Goal: Task Accomplishment & Management: Manage account settings

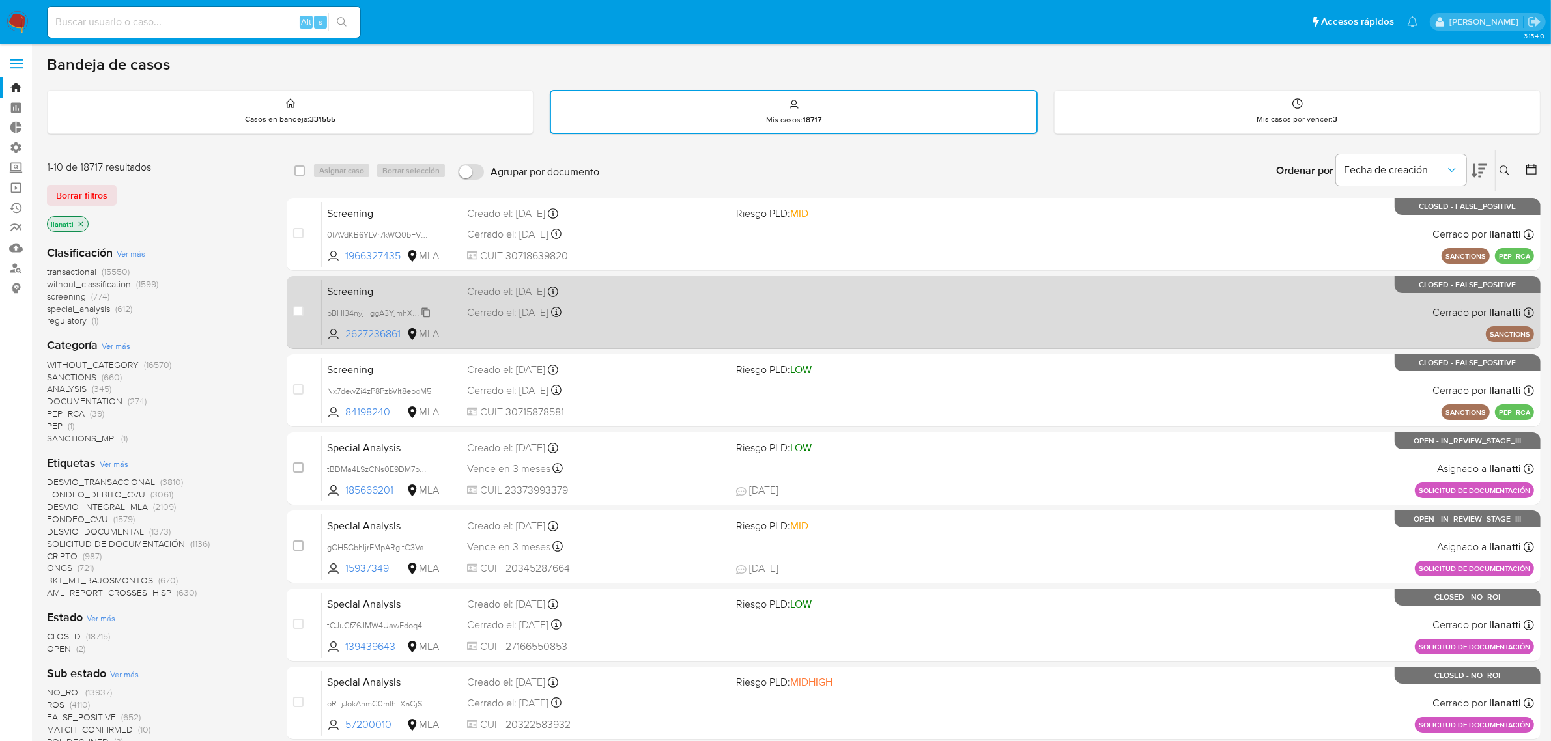
click at [418, 309] on span "pBHl34nyjHggA3YjmhXZbqSr" at bounding box center [380, 312] width 106 height 14
click at [810, 313] on div "Screening pBHl34nyjHggA3YjmhXZbqSr Copiado Copiado 2627236861 MLA Creado el: 15…" at bounding box center [928, 312] width 1212 height 66
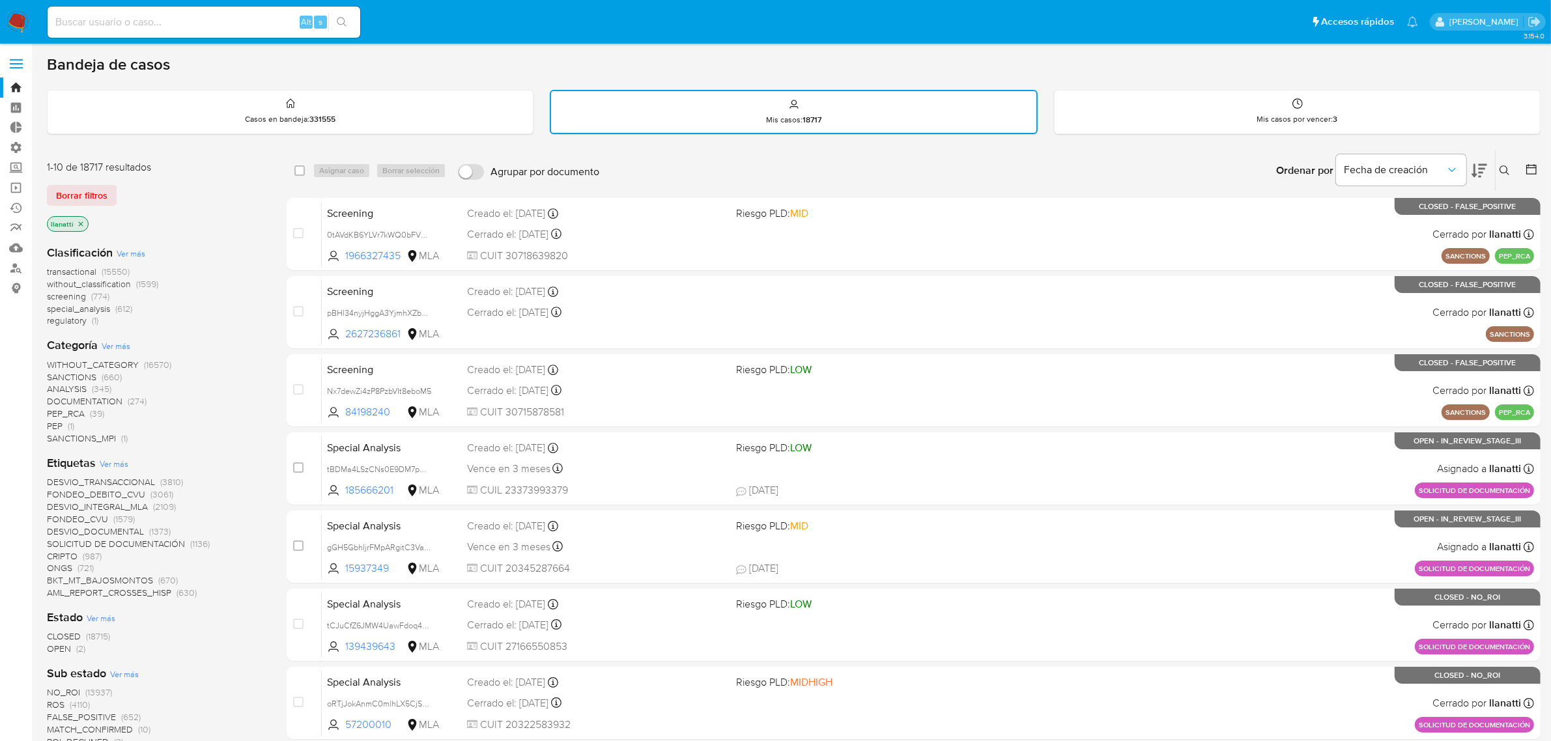
click at [116, 186] on div "Borrar filtros" at bounding box center [151, 195] width 208 height 21
click at [63, 593] on span "OPEN" at bounding box center [59, 648] width 24 height 13
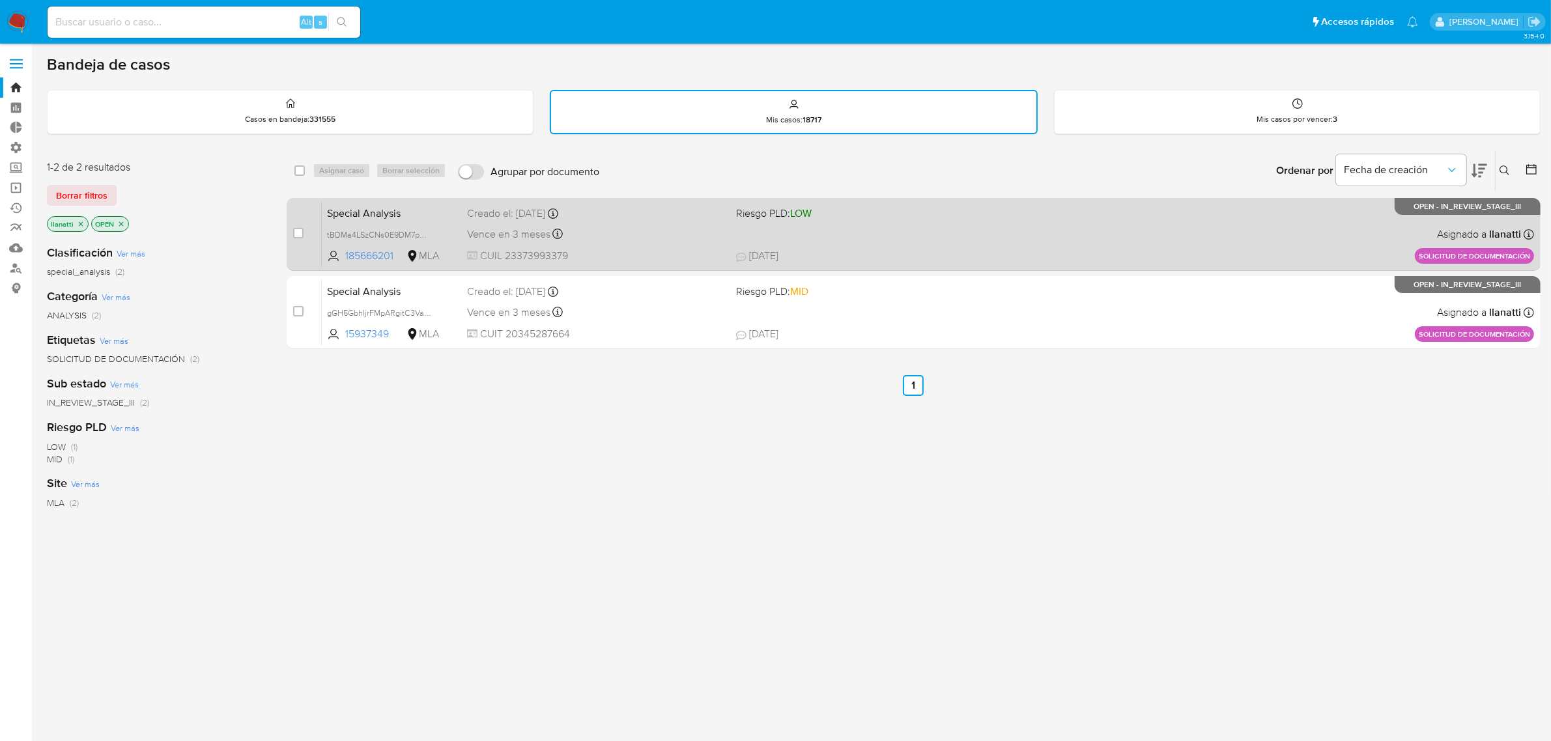
click at [640, 249] on span "CUIL 23373993379" at bounding box center [596, 256] width 259 height 14
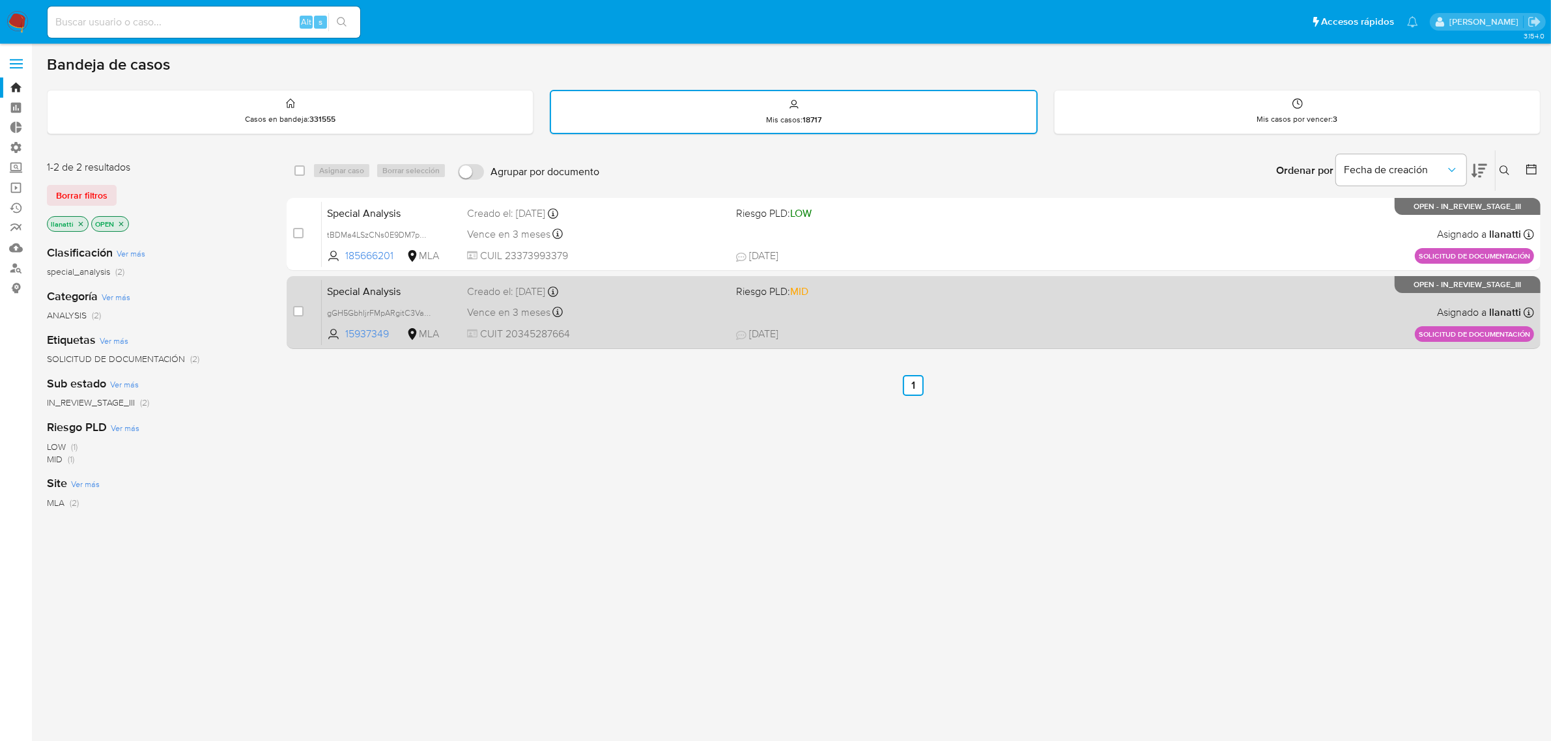
click at [1141, 330] on span "14/08/2025 14/08/2025 12:05" at bounding box center [1000, 334] width 528 height 14
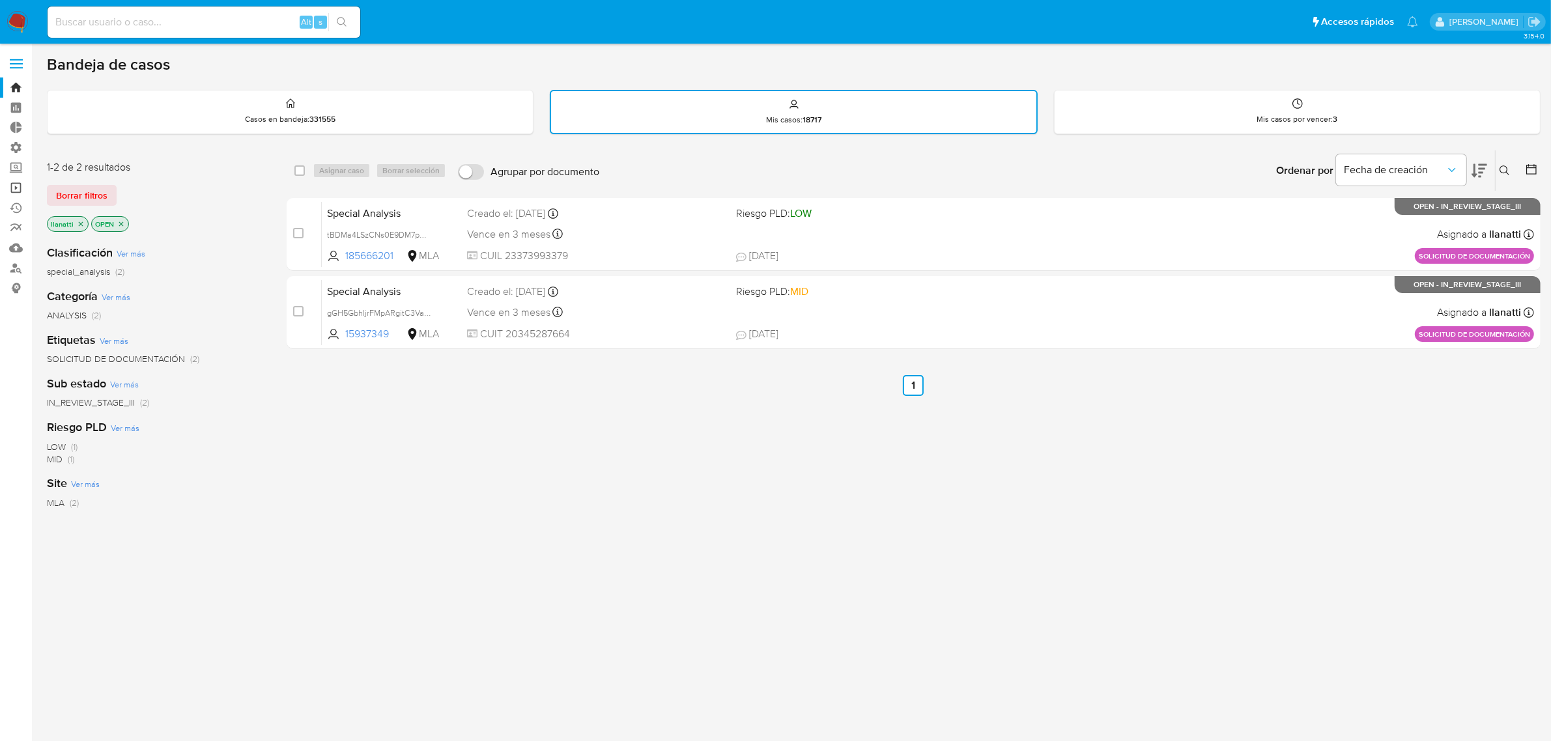
click at [10, 186] on link "Operaciones masivas" at bounding box center [77, 188] width 155 height 20
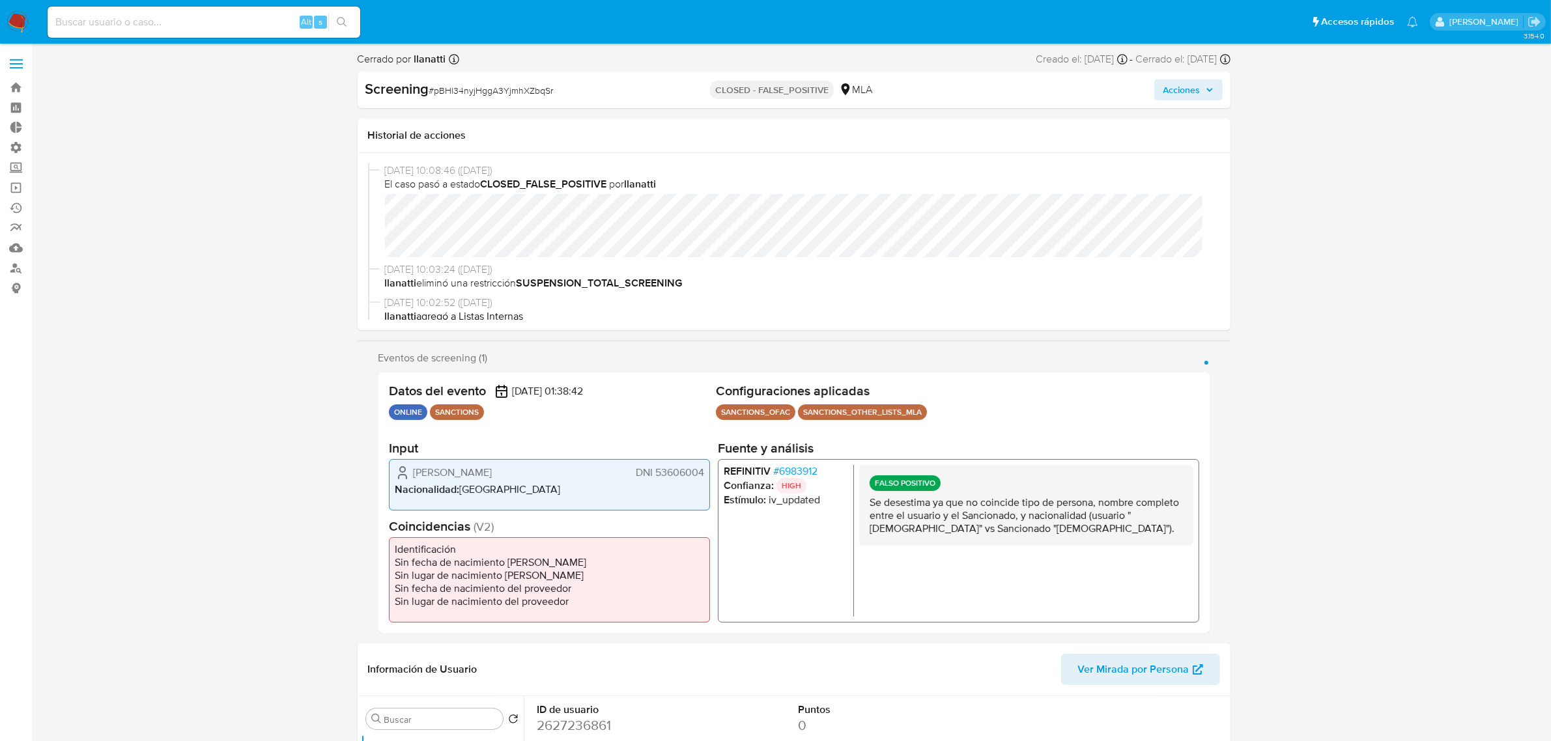
select select "10"
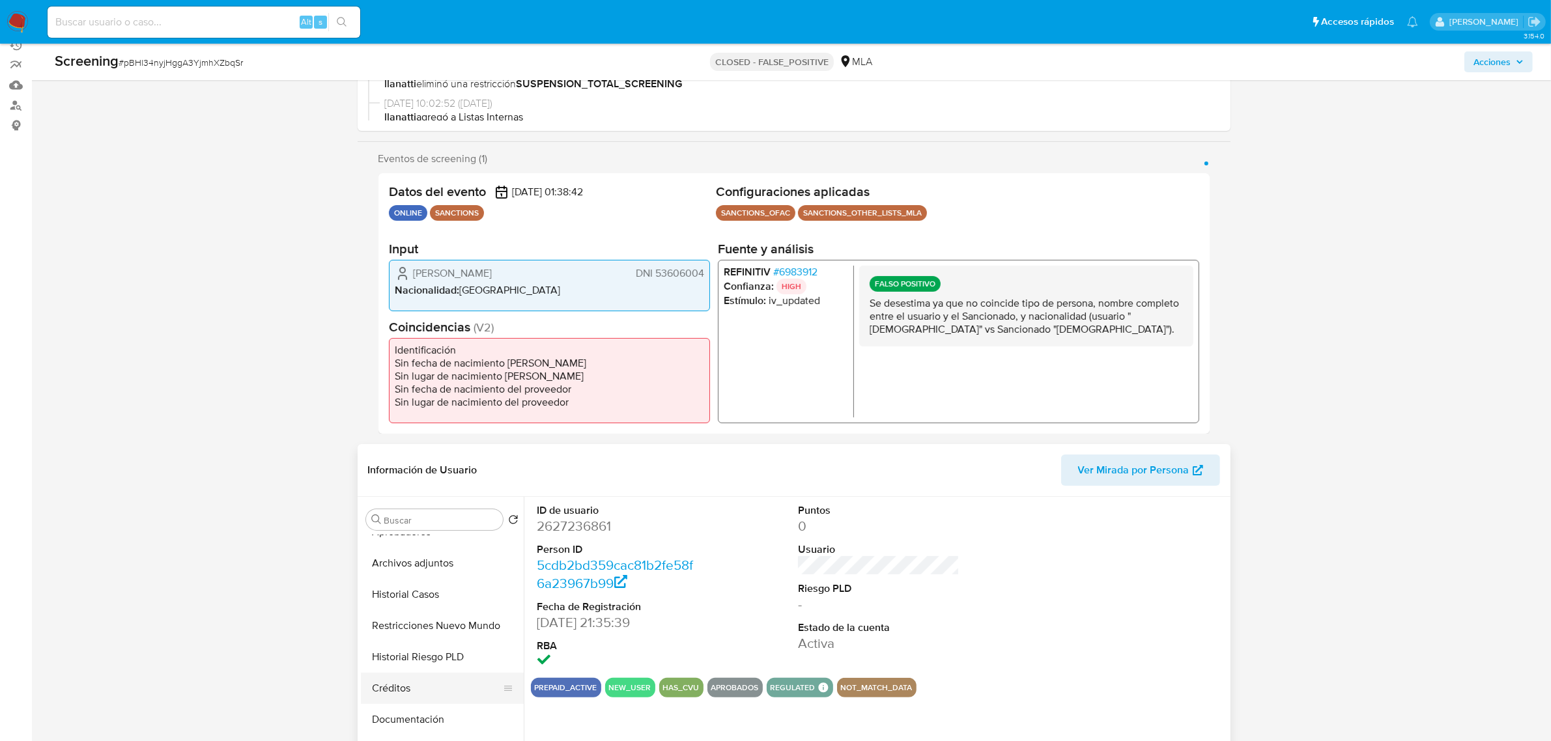
scroll to position [163, 0]
click at [445, 642] on button "Documentación" at bounding box center [437, 638] width 152 height 31
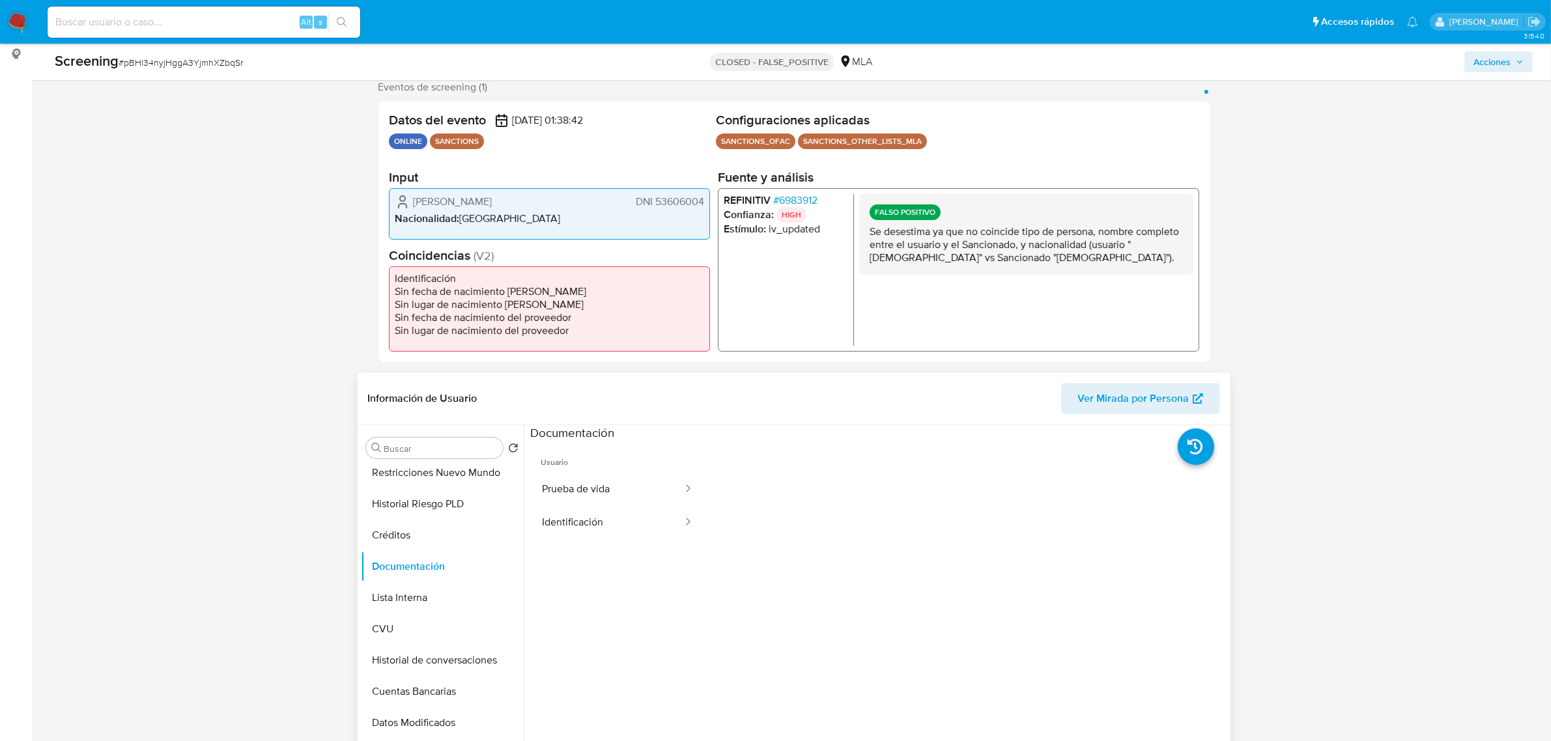
scroll to position [326, 0]
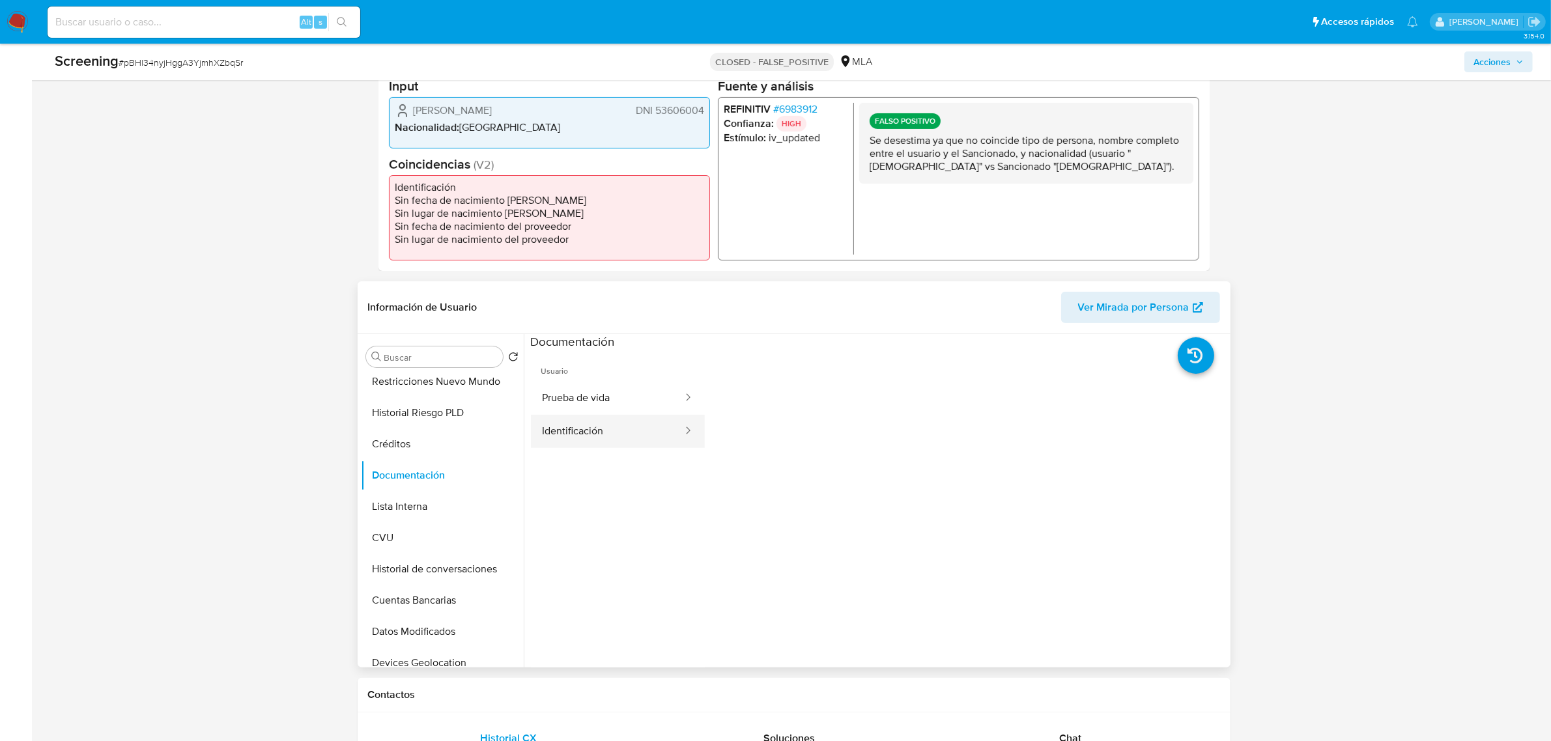
click at [613, 419] on button "Identificación" at bounding box center [607, 431] width 153 height 33
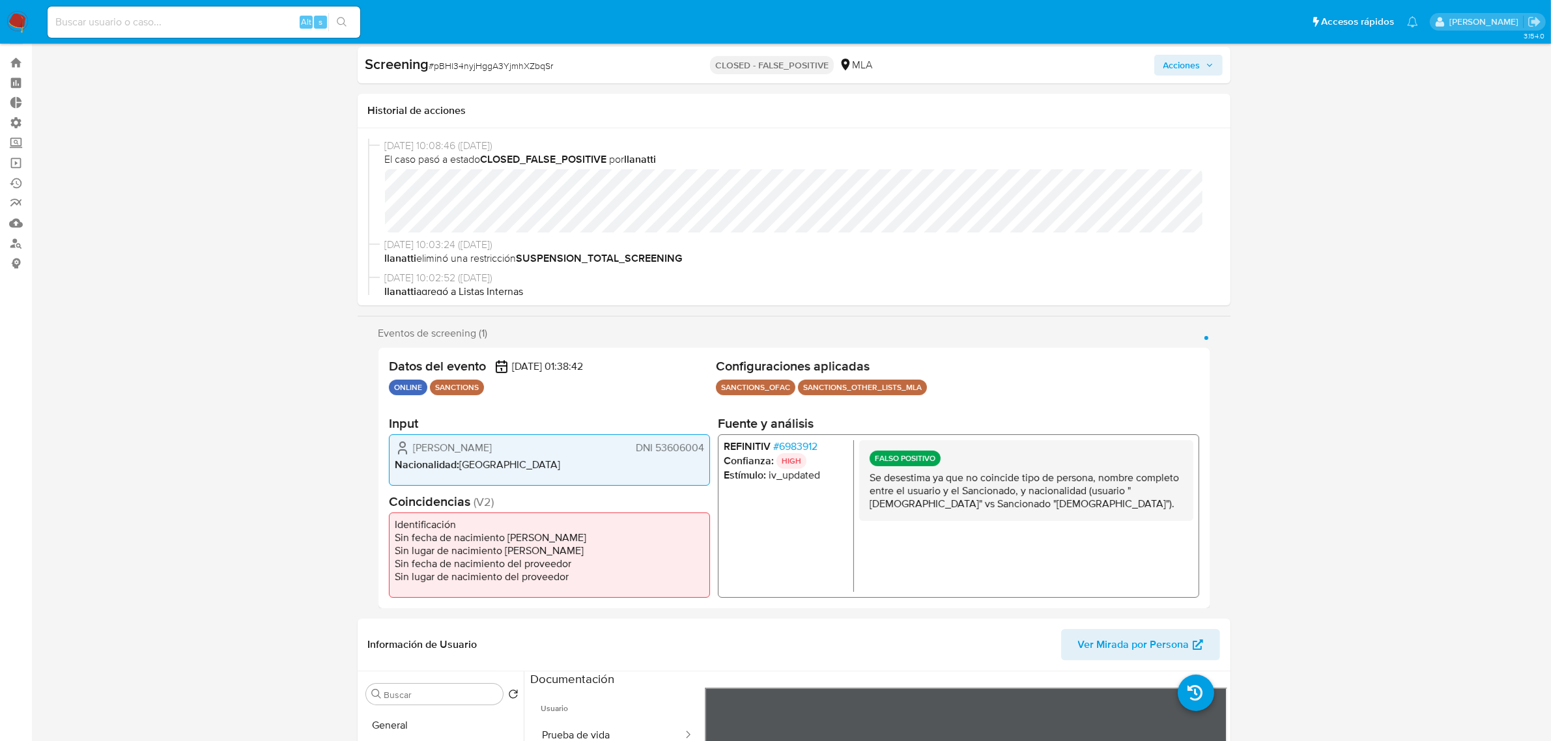
scroll to position [0, 0]
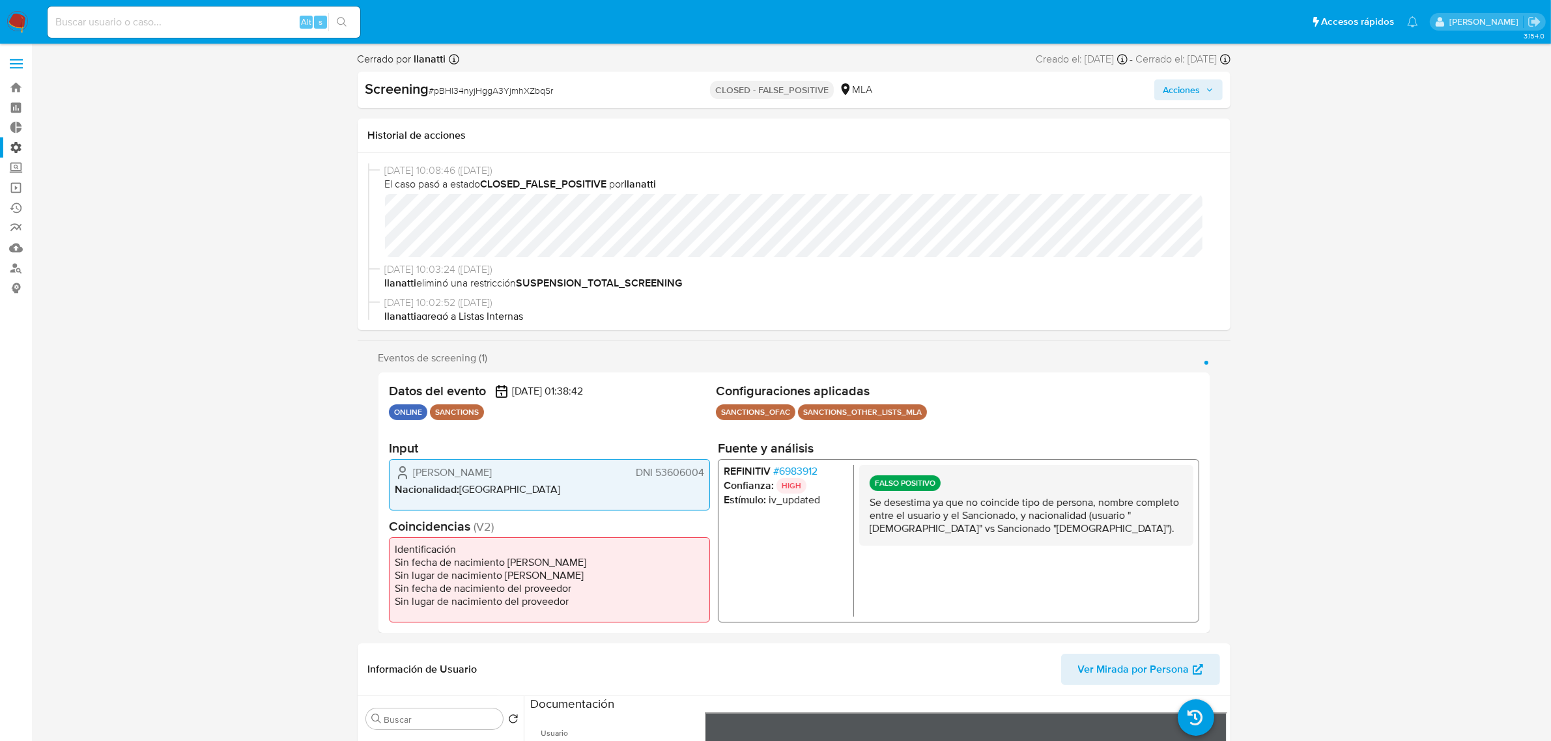
click at [10, 148] on label "Administración" at bounding box center [77, 147] width 155 height 20
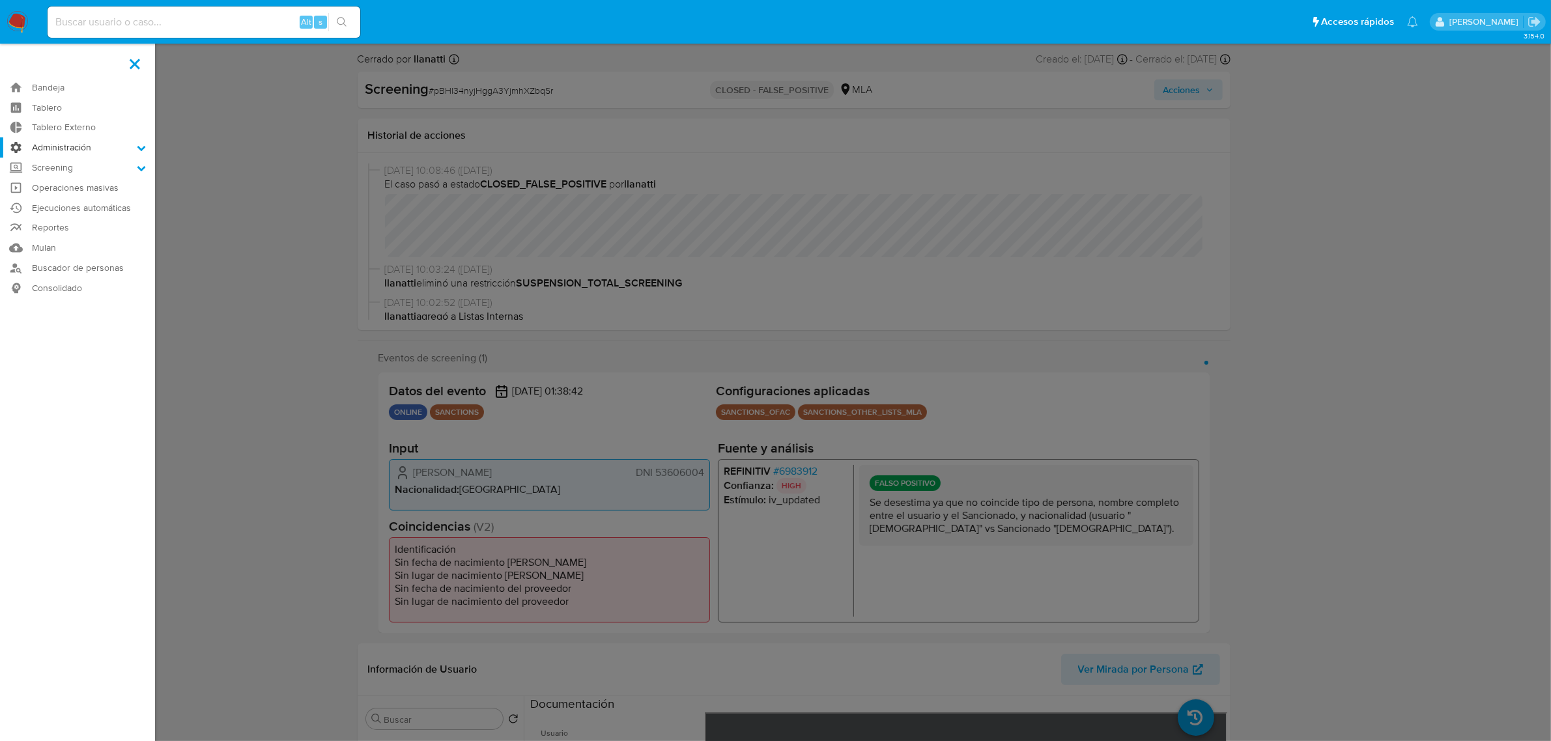
click at [0, 0] on input "Administración" at bounding box center [0, 0] width 0 height 0
click at [99, 233] on link "Configuración de Casos" at bounding box center [77, 231] width 155 height 16
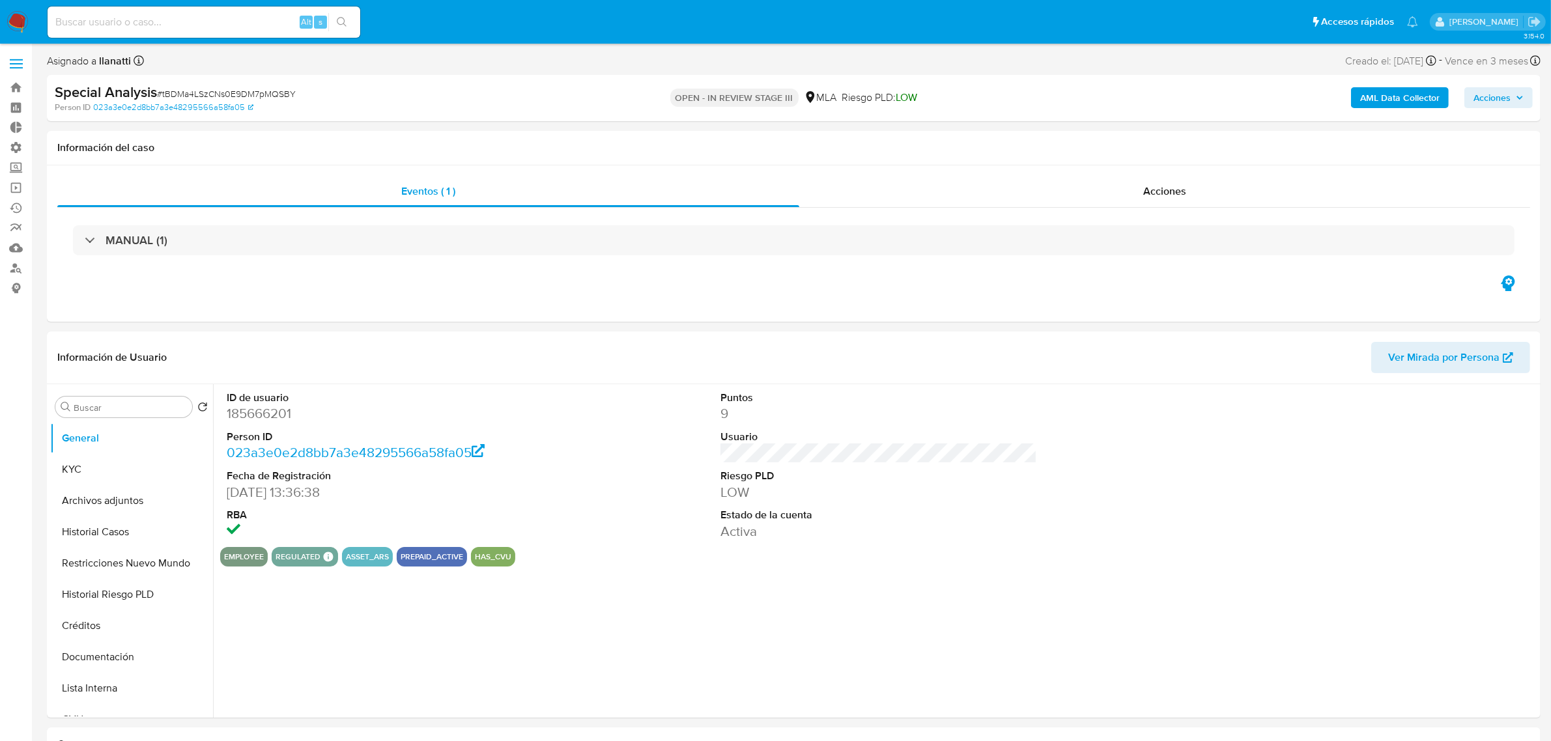
select select "10"
click at [132, 461] on button "KYC" at bounding box center [126, 469] width 152 height 31
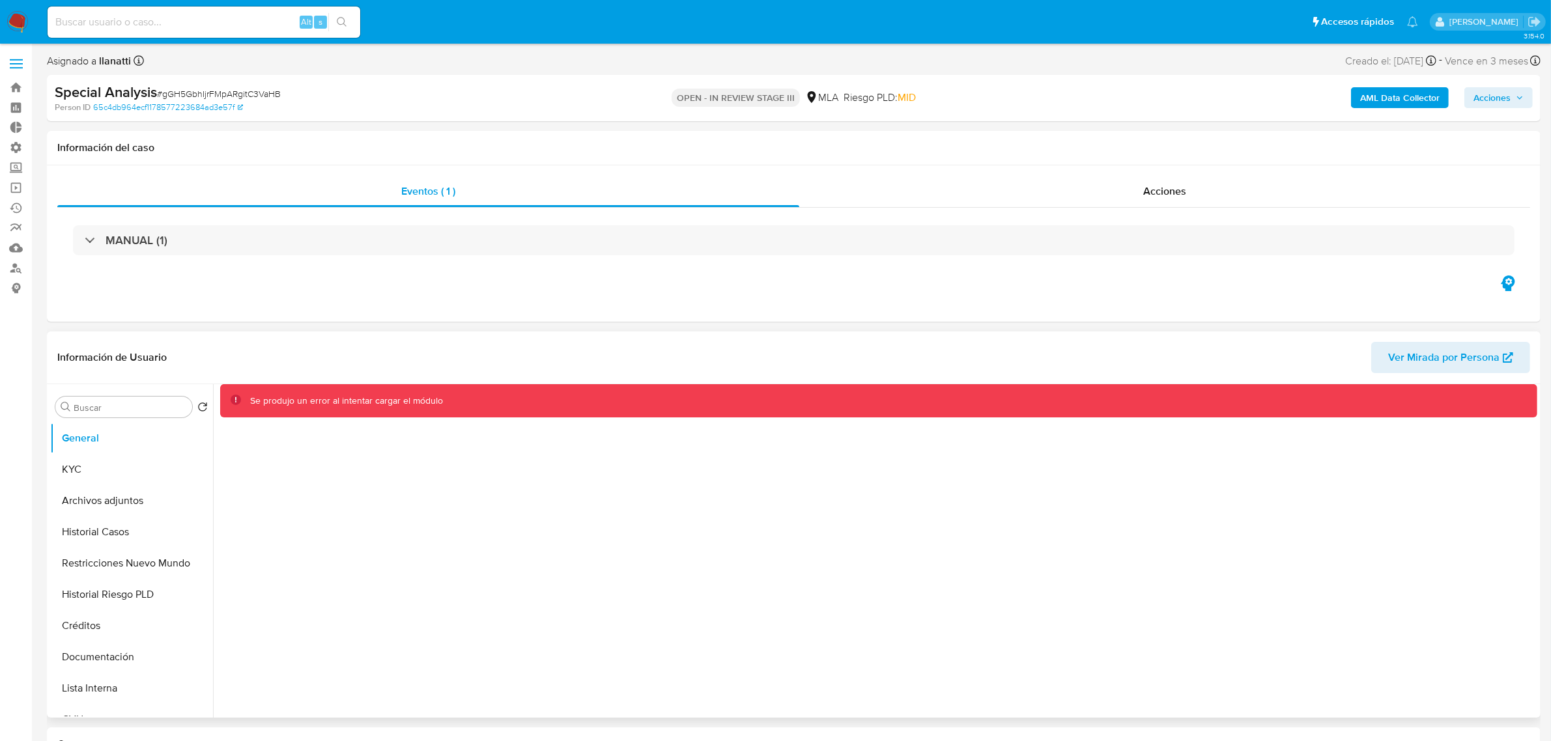
select select "10"
click at [119, 484] on button "KYC" at bounding box center [126, 469] width 152 height 31
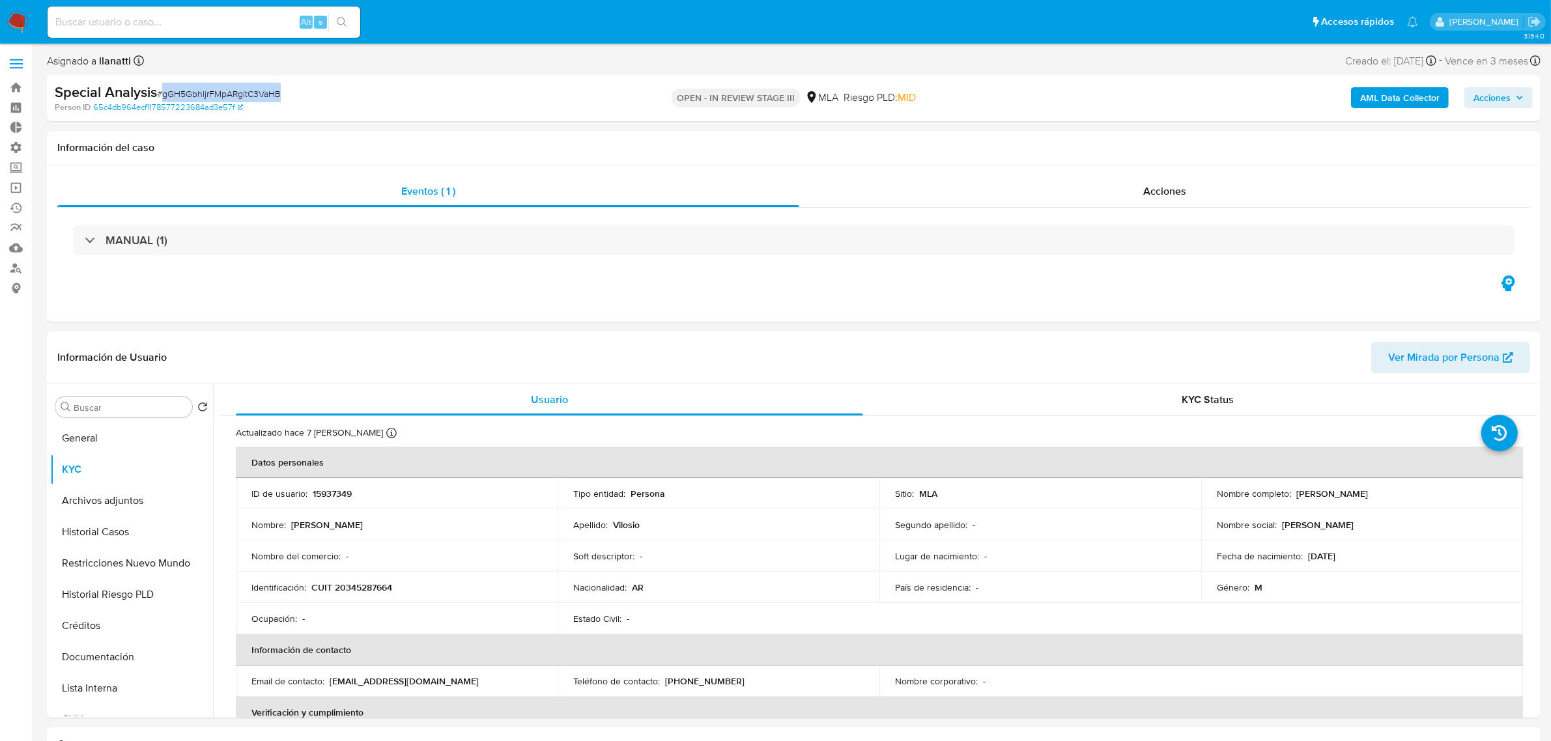
drag, startPoint x: 297, startPoint y: 92, endPoint x: 163, endPoint y: 95, distance: 134.2
click at [163, 95] on div "Special Analysis # gGH5GbhIjrFMpARgitC3VaHB" at bounding box center [299, 93] width 488 height 20
copy span "gGH5GbhIjrFMpARgitC3VaHB"
click at [14, 150] on label "Administración" at bounding box center [77, 147] width 155 height 20
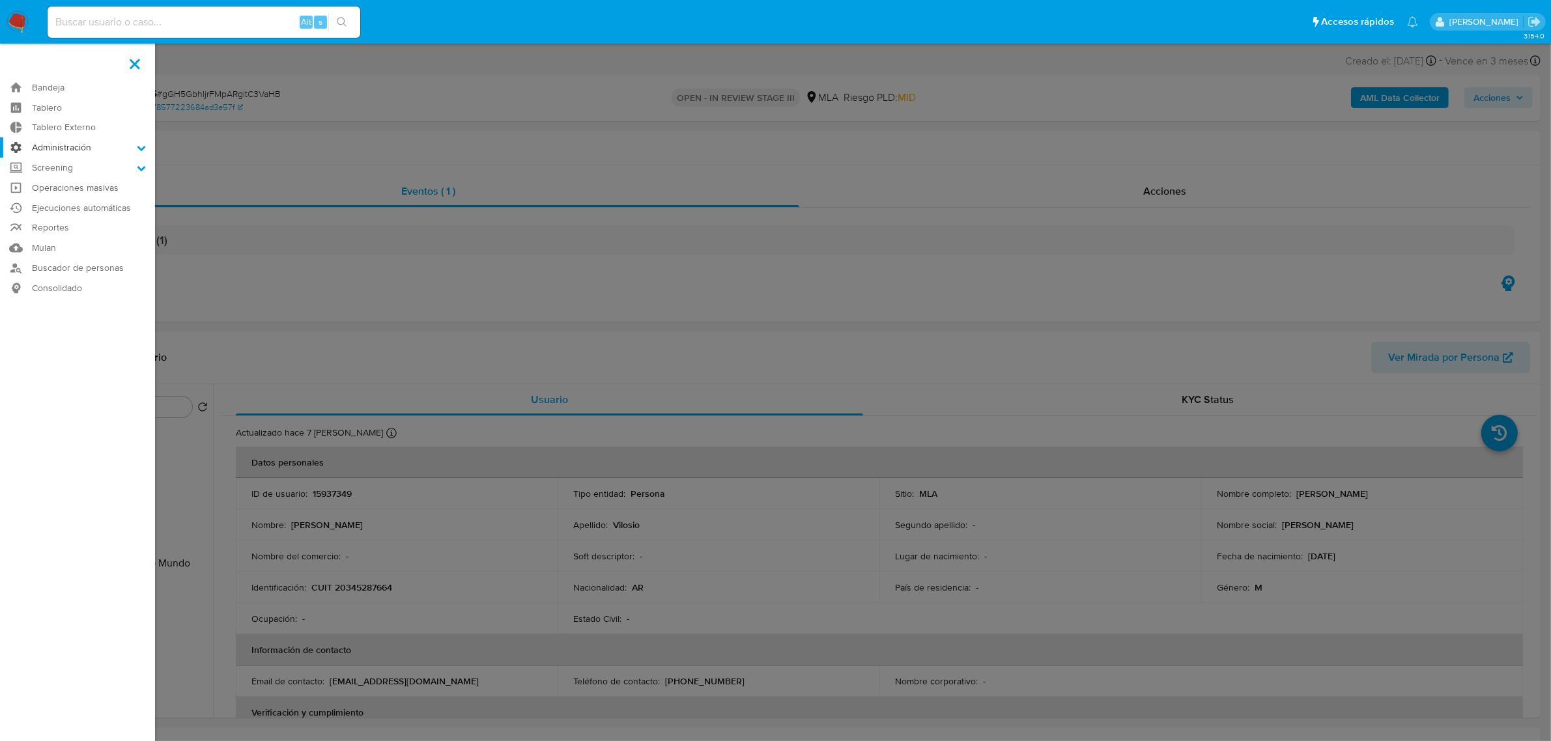
click at [0, 0] on input "Administración" at bounding box center [0, 0] width 0 height 0
click at [76, 229] on link "Configuración de Casos" at bounding box center [77, 231] width 155 height 16
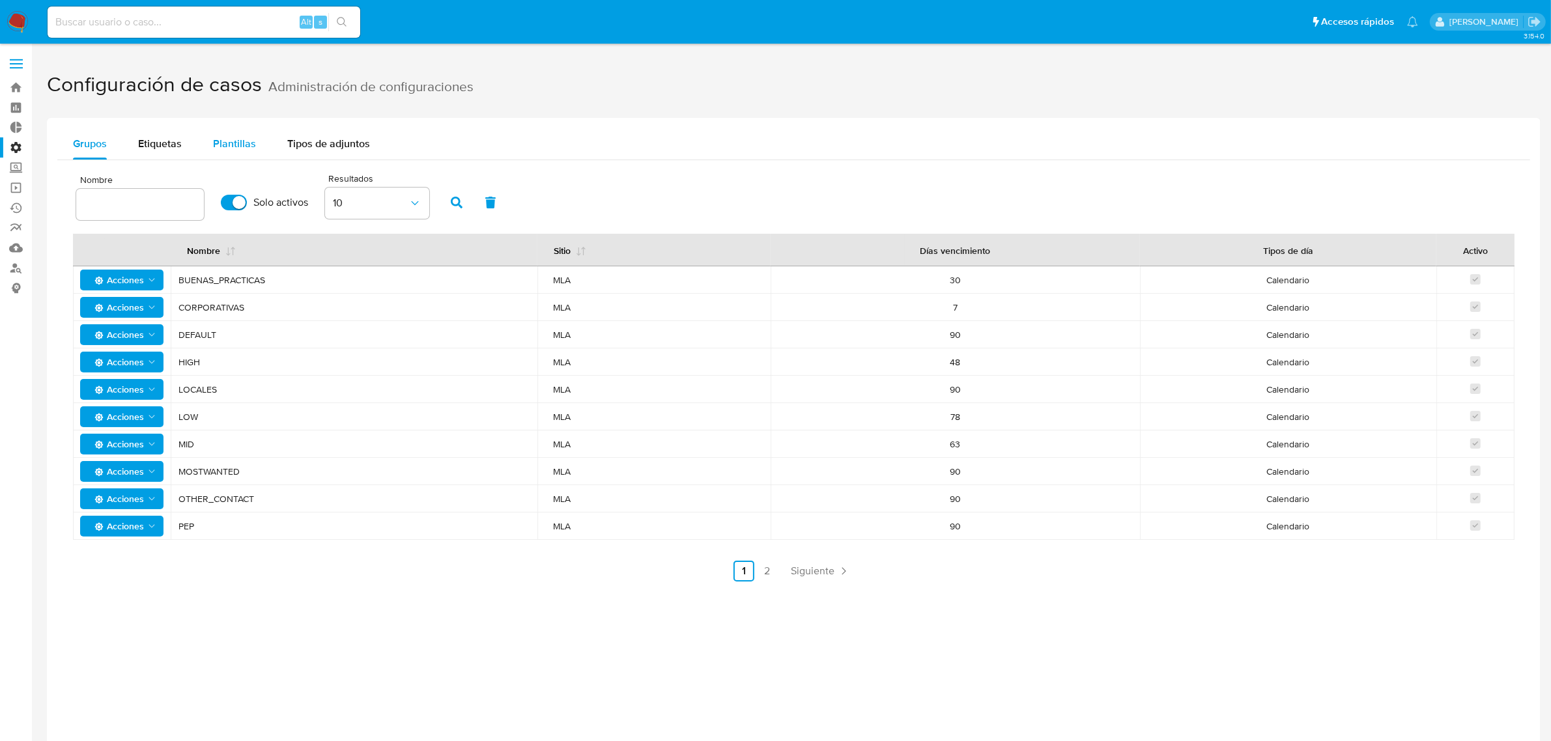
click at [245, 150] on span "Plantillas" at bounding box center [234, 143] width 43 height 15
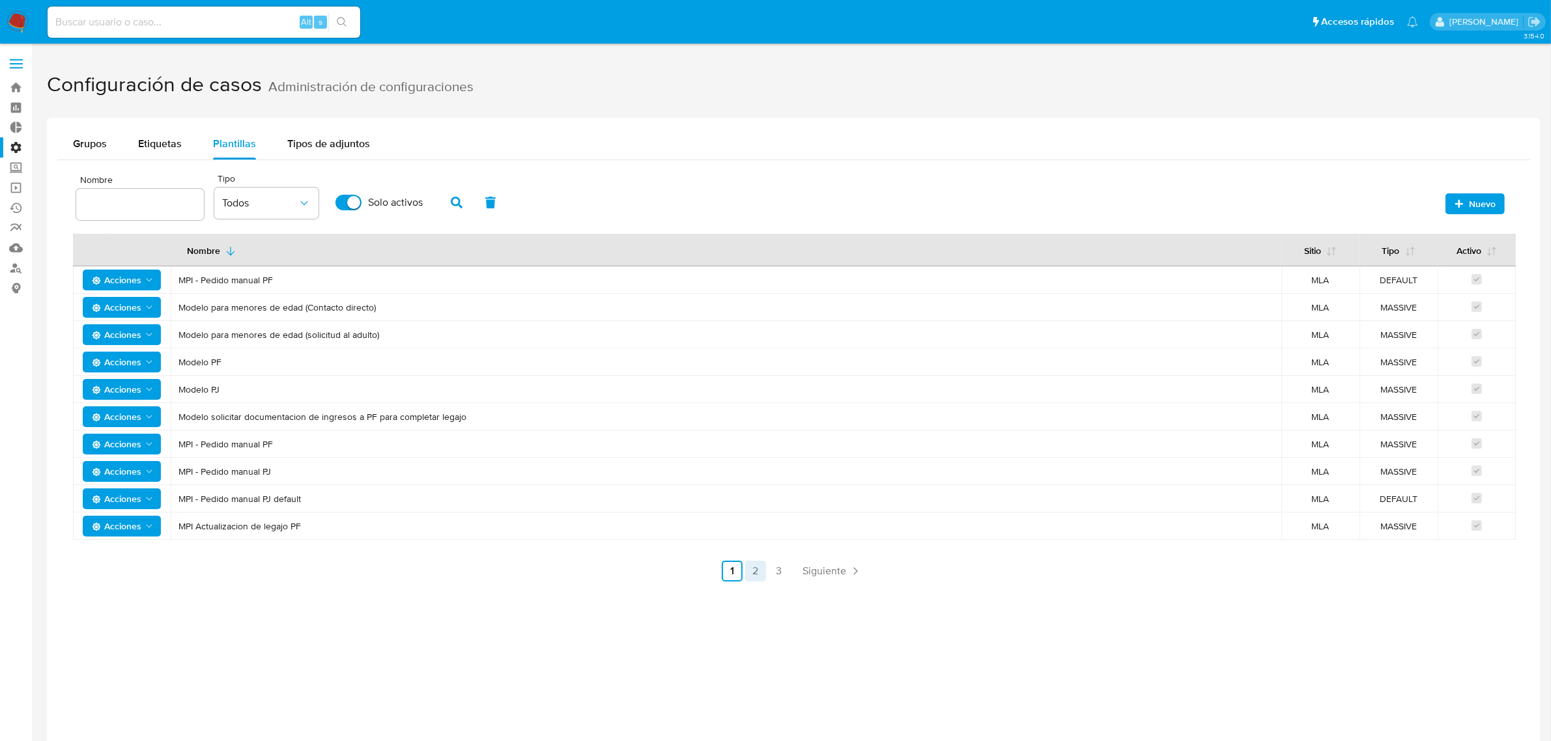
click at [752, 574] on link "2" at bounding box center [755, 571] width 21 height 21
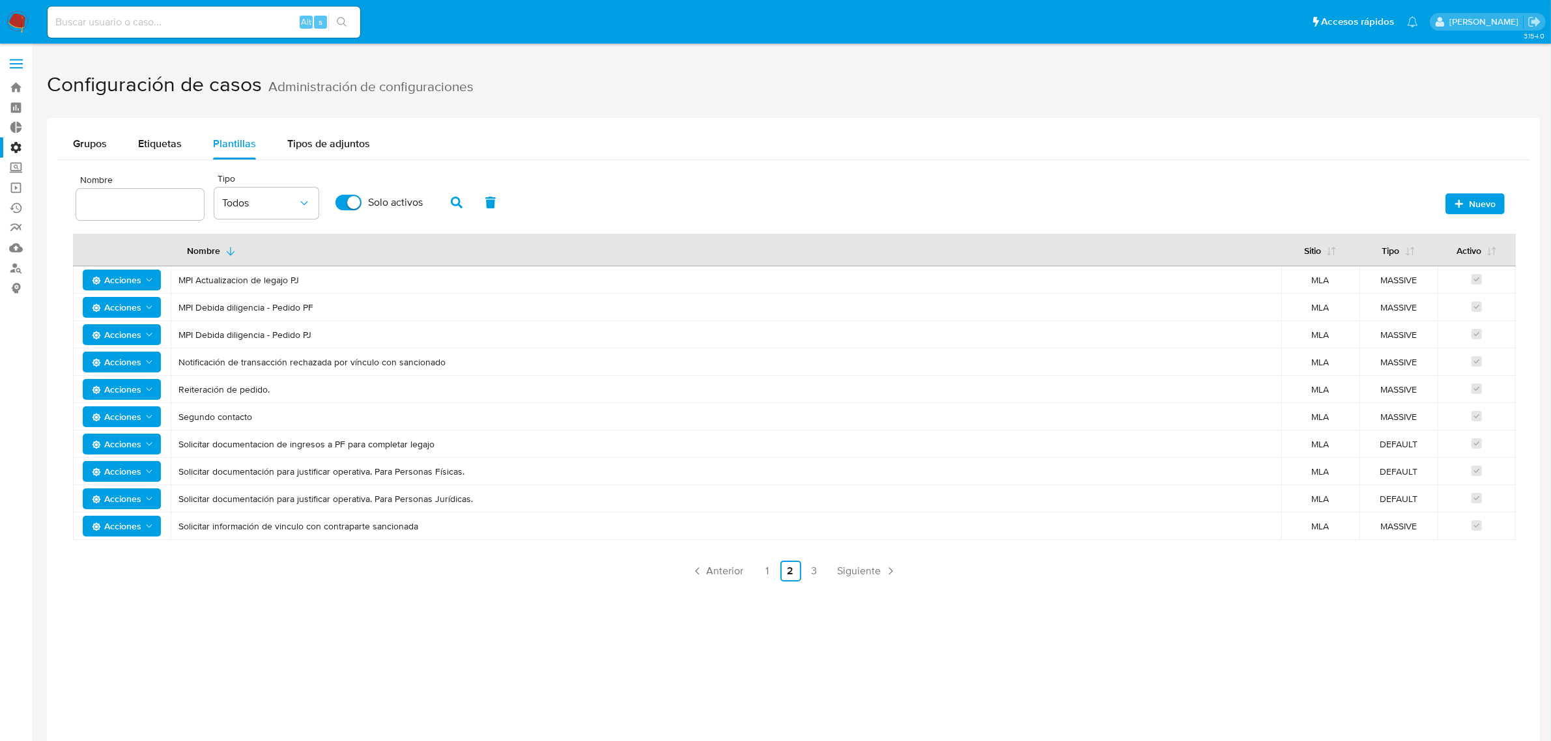
drag, startPoint x: 324, startPoint y: 330, endPoint x: 179, endPoint y: 336, distance: 145.4
click at [179, 336] on span "MPI Debida diligencia - Pedido PJ" at bounding box center [726, 335] width 1095 height 12
click at [121, 332] on span "Acciones" at bounding box center [117, 334] width 50 height 21
click at [106, 365] on button "Editar" at bounding box center [121, 367] width 117 height 31
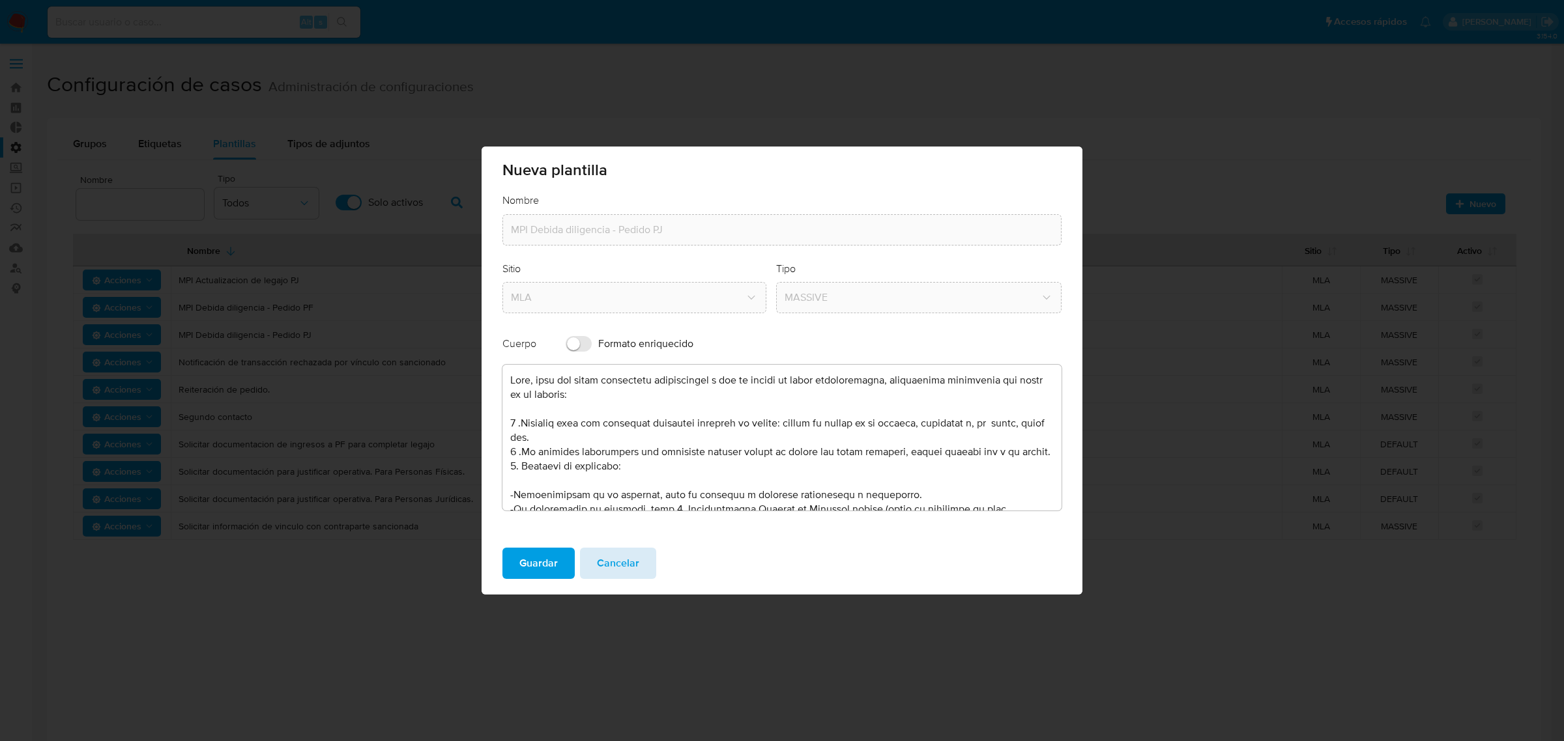
click at [629, 569] on span "Cancelar" at bounding box center [618, 563] width 42 height 29
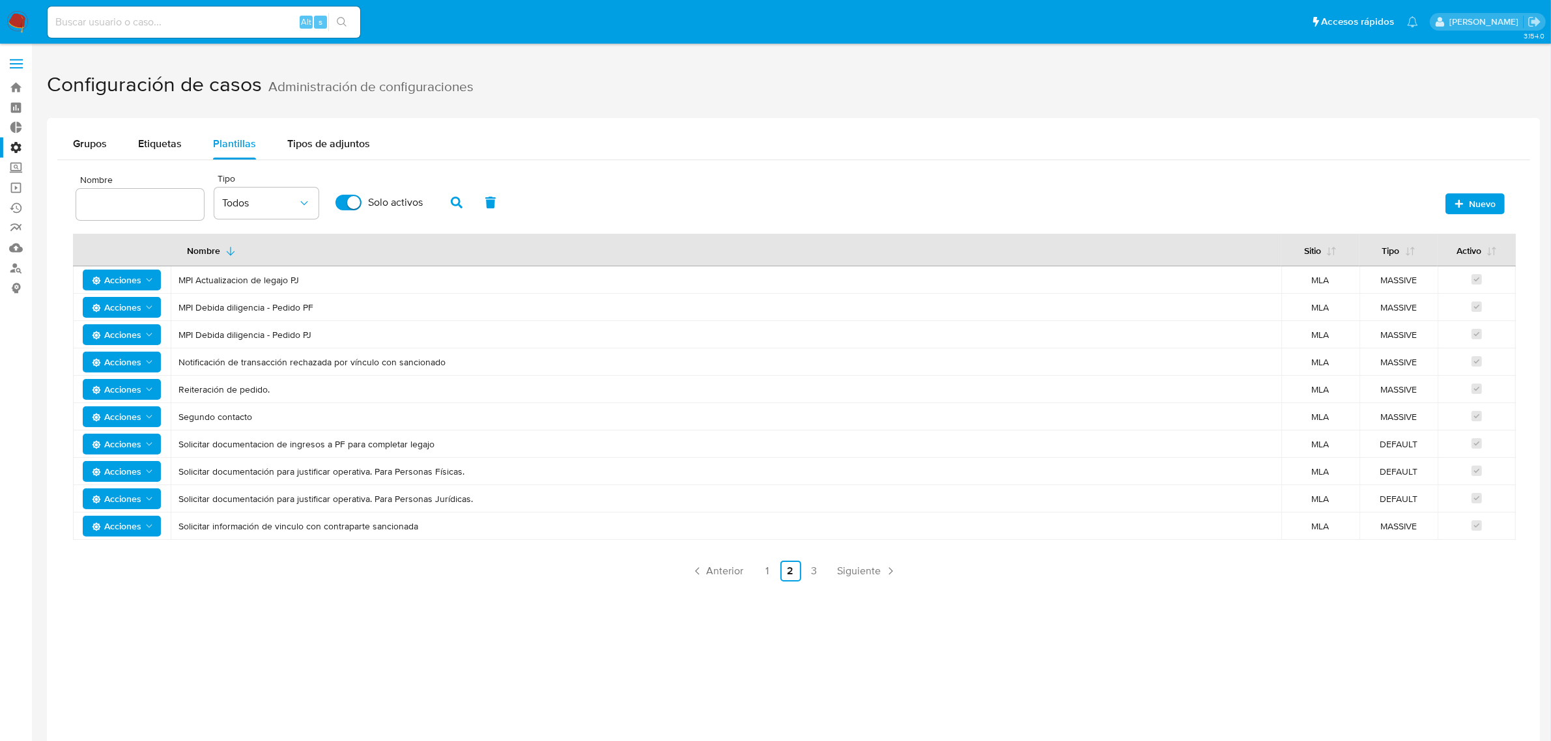
click at [18, 29] on img at bounding box center [18, 22] width 22 height 22
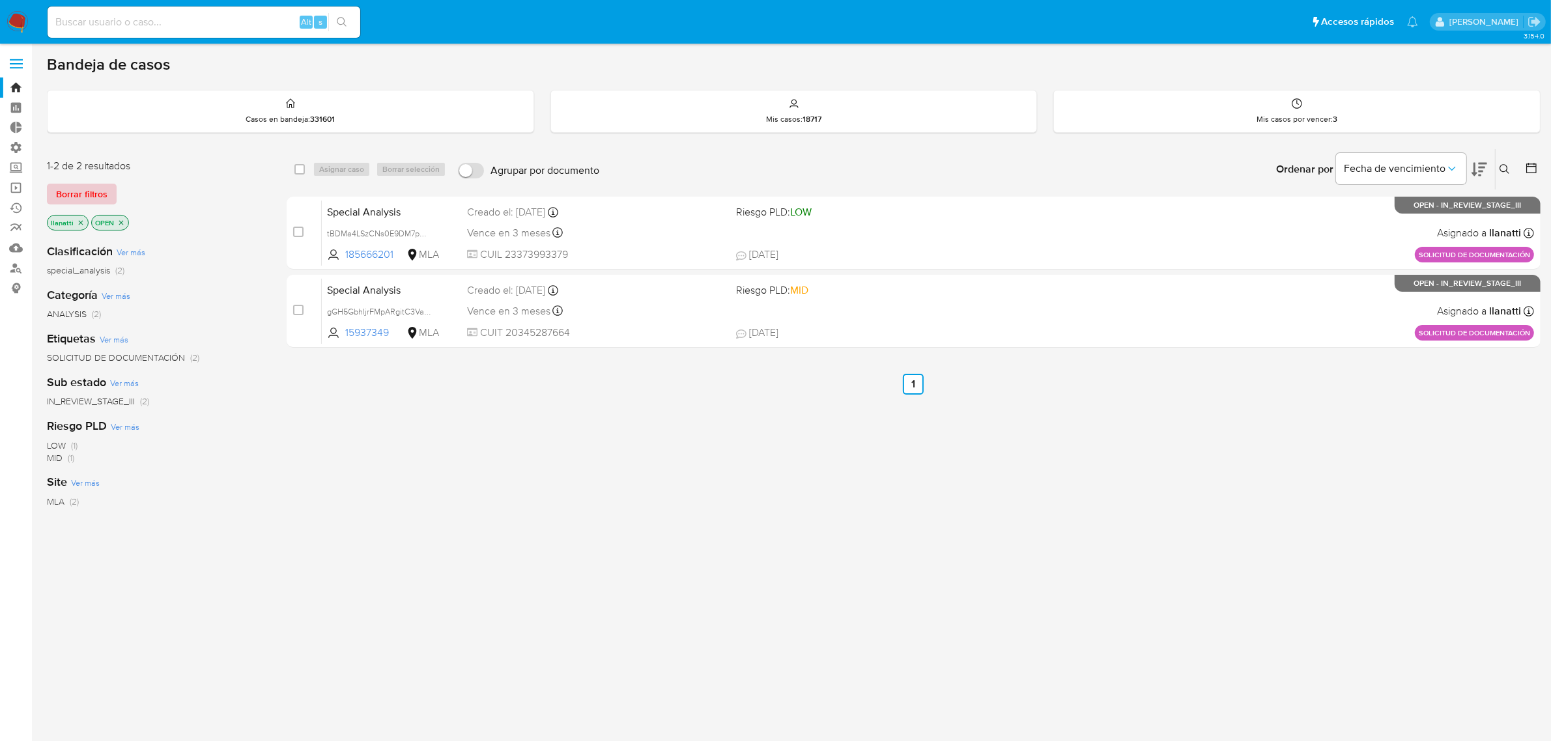
click at [86, 186] on span "Borrar filtros" at bounding box center [81, 194] width 51 height 18
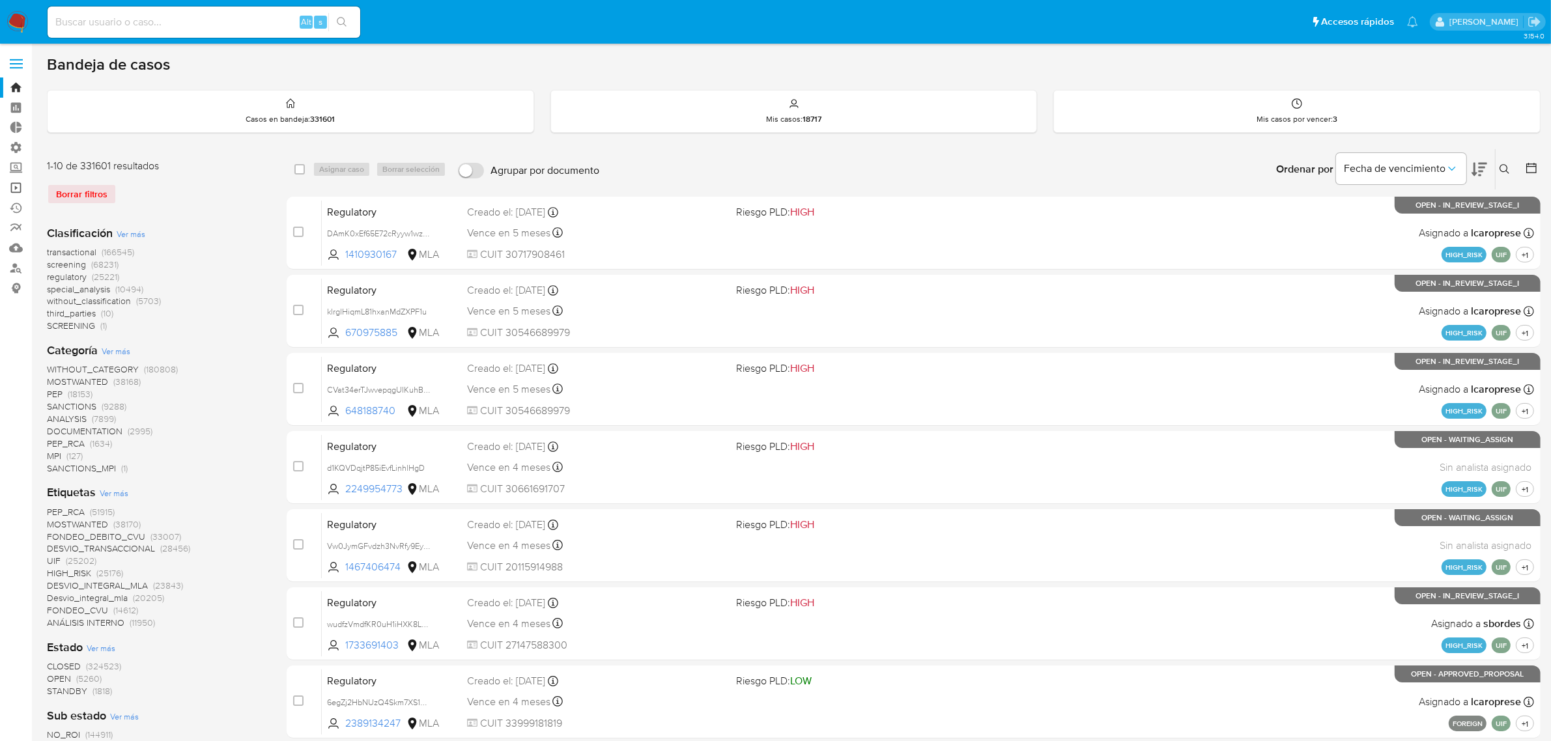
click at [14, 190] on link "Operaciones masivas" at bounding box center [77, 188] width 155 height 20
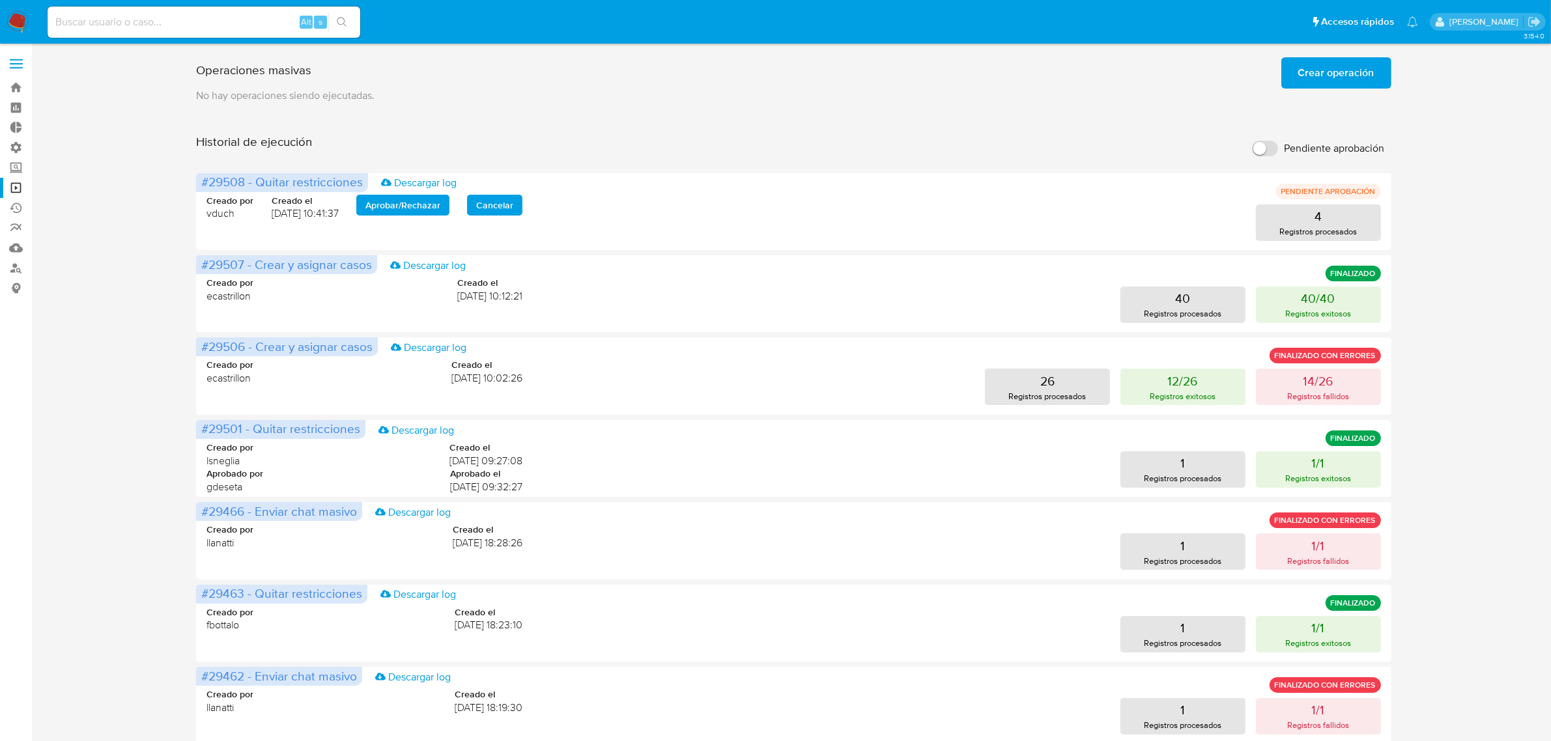
click at [1324, 77] on span "Crear operación" at bounding box center [1336, 73] width 76 height 29
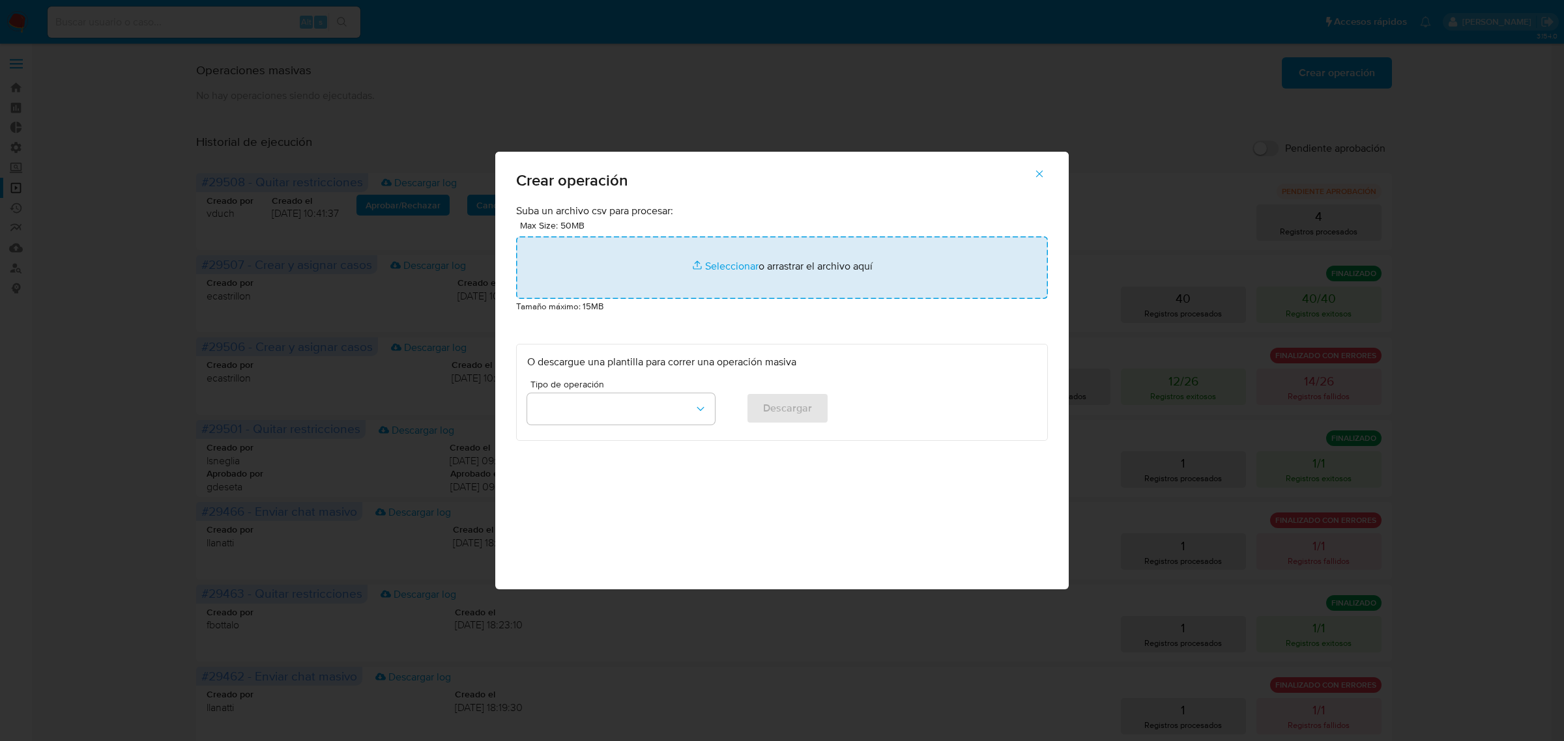
click at [674, 280] on input "file" at bounding box center [782, 267] width 532 height 63
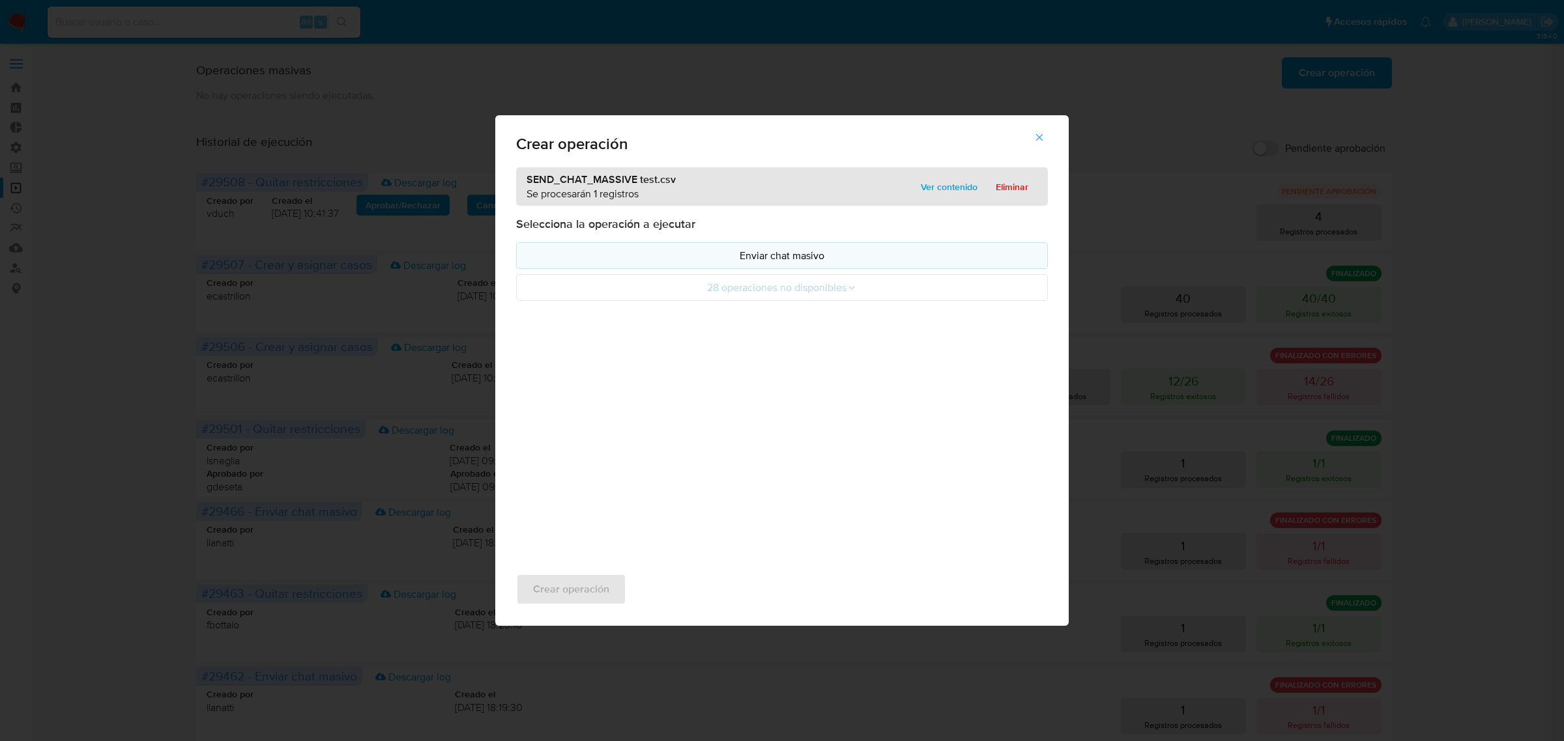
click at [711, 257] on p "Enviar chat masivo" at bounding box center [781, 255] width 509 height 15
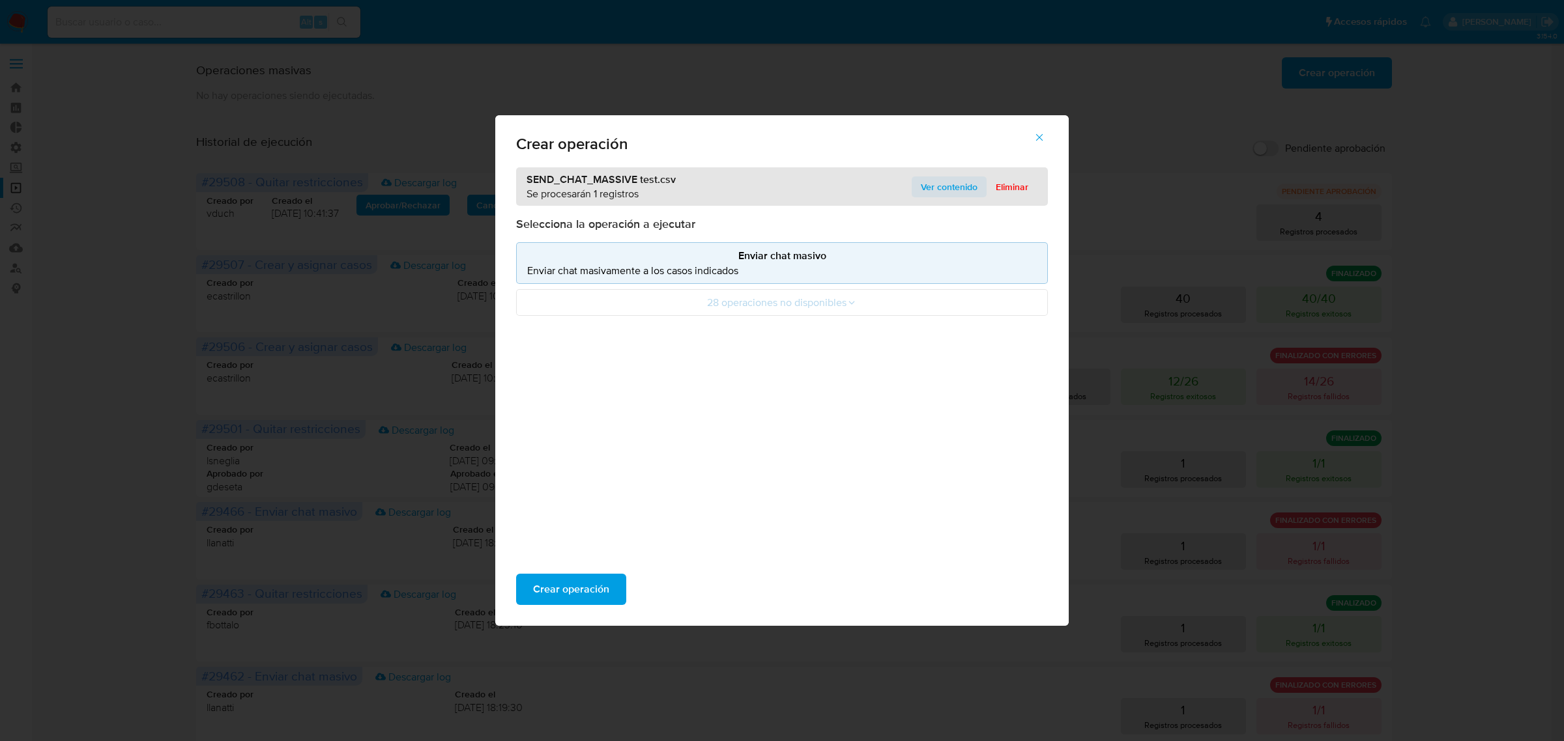
drag, startPoint x: 934, startPoint y: 177, endPoint x: 927, endPoint y: 184, distance: 9.7
click at [936, 180] on span "Ver contenido" at bounding box center [949, 187] width 57 height 18
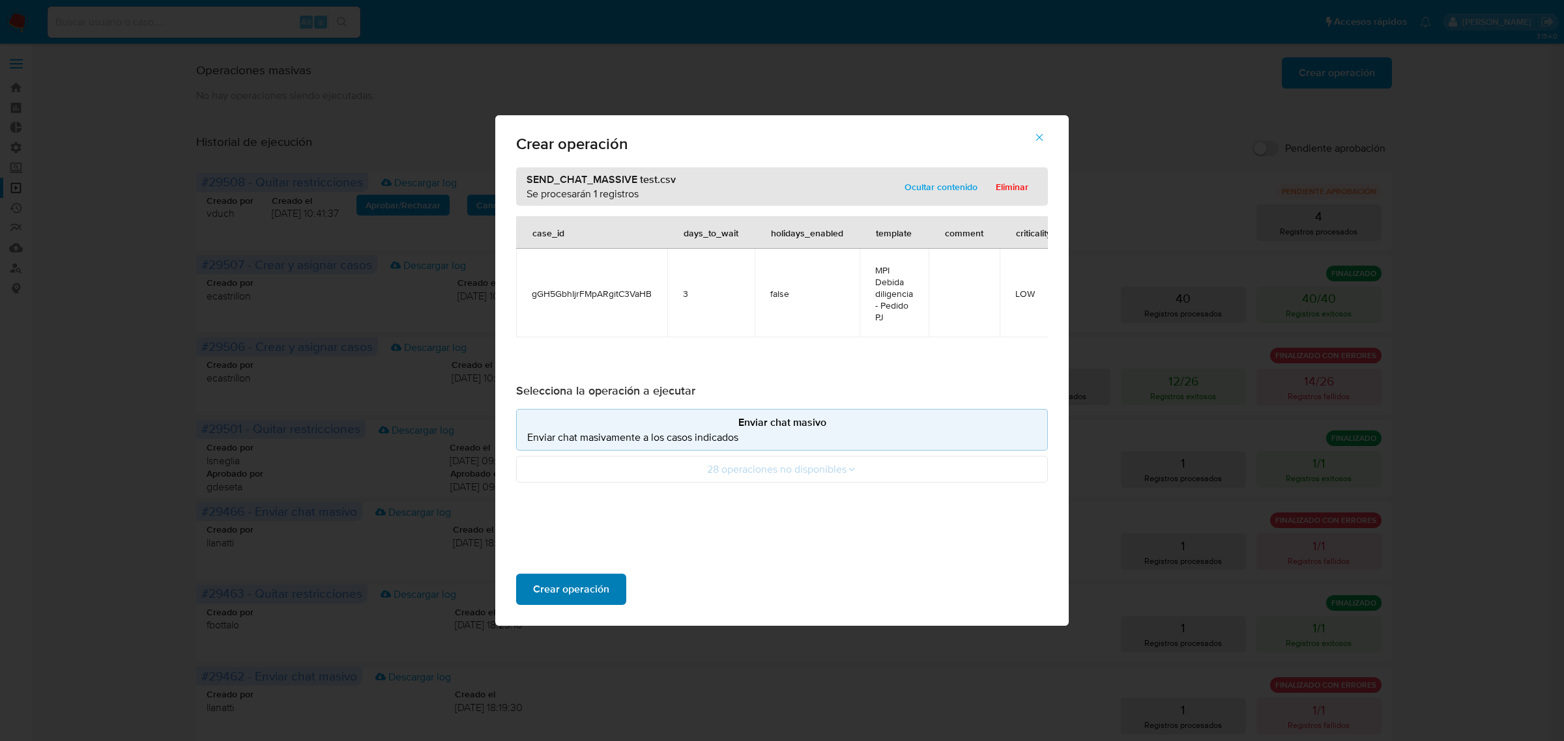
click at [569, 578] on span "Crear operación" at bounding box center [571, 589] width 76 height 29
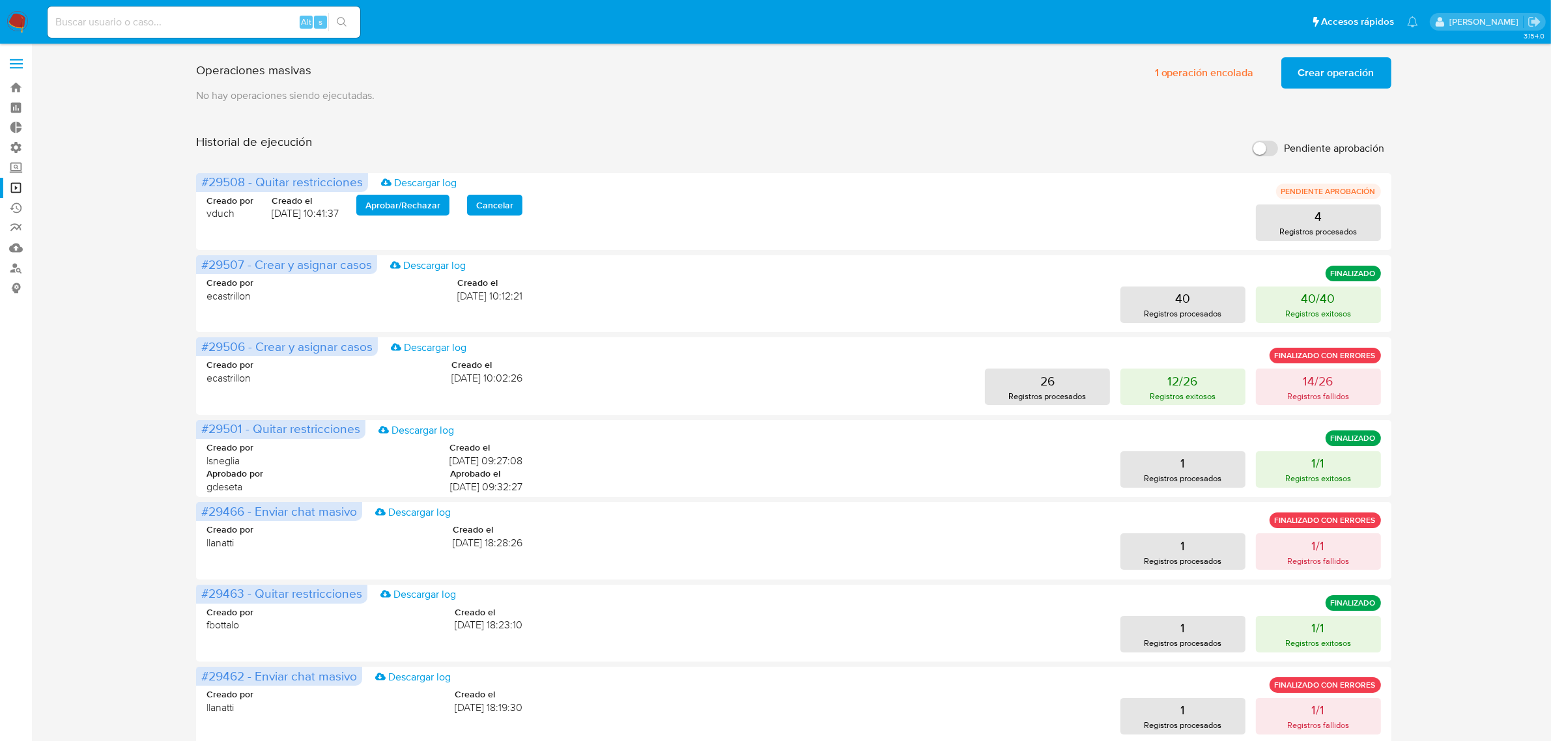
click at [1375, 79] on button "Crear operación" at bounding box center [1336, 72] width 110 height 31
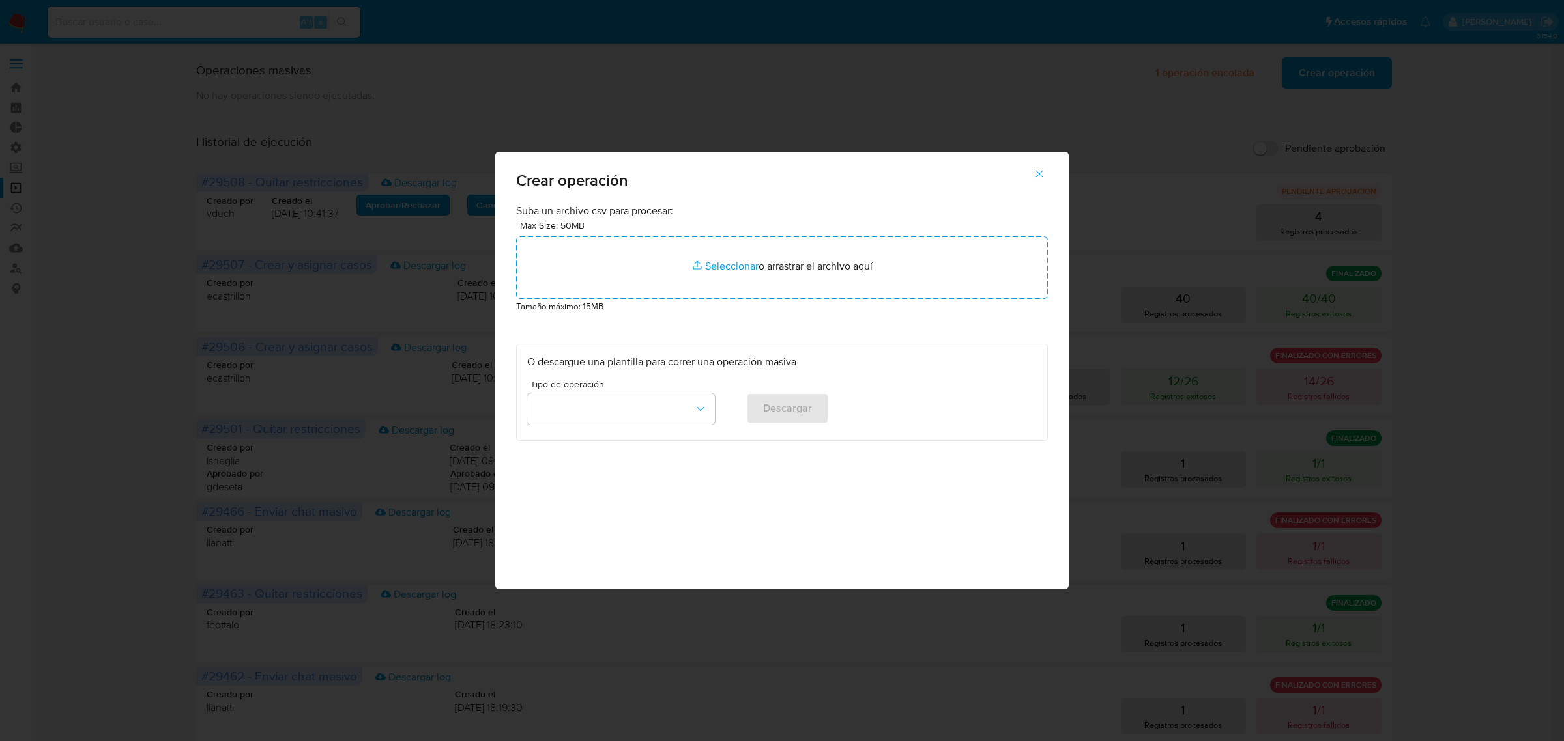
drag, startPoint x: 1177, startPoint y: 111, endPoint x: 1228, endPoint y: 75, distance: 62.7
click at [1190, 104] on div "Crear operación Suba un archivo csv para procesar: Max Size: 50MB Seleccionar a…" at bounding box center [782, 370] width 1564 height 741
click at [1035, 173] on icon "button" at bounding box center [1039, 174] width 12 height 12
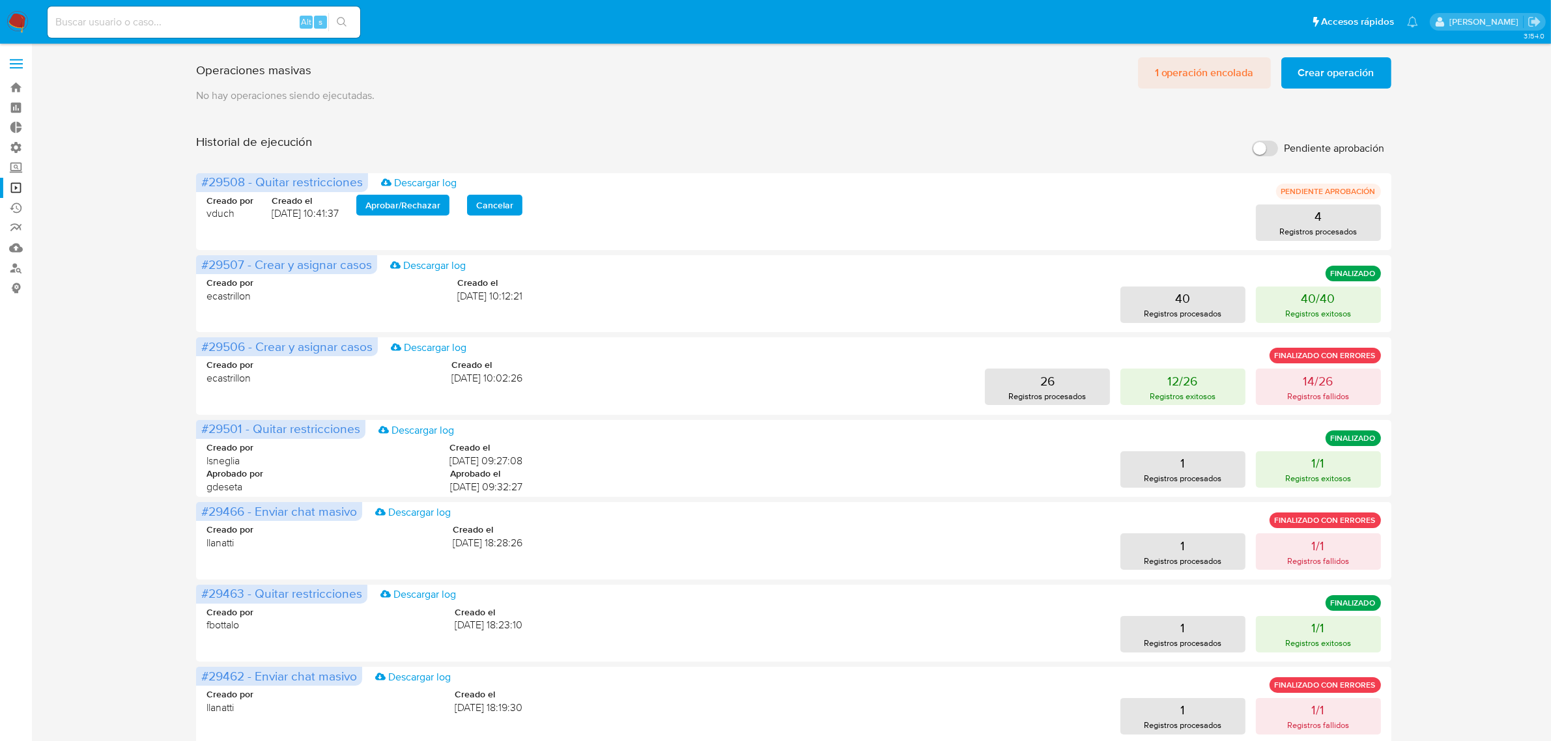
click at [1203, 72] on span "1 operación encolada" at bounding box center [1204, 73] width 99 height 29
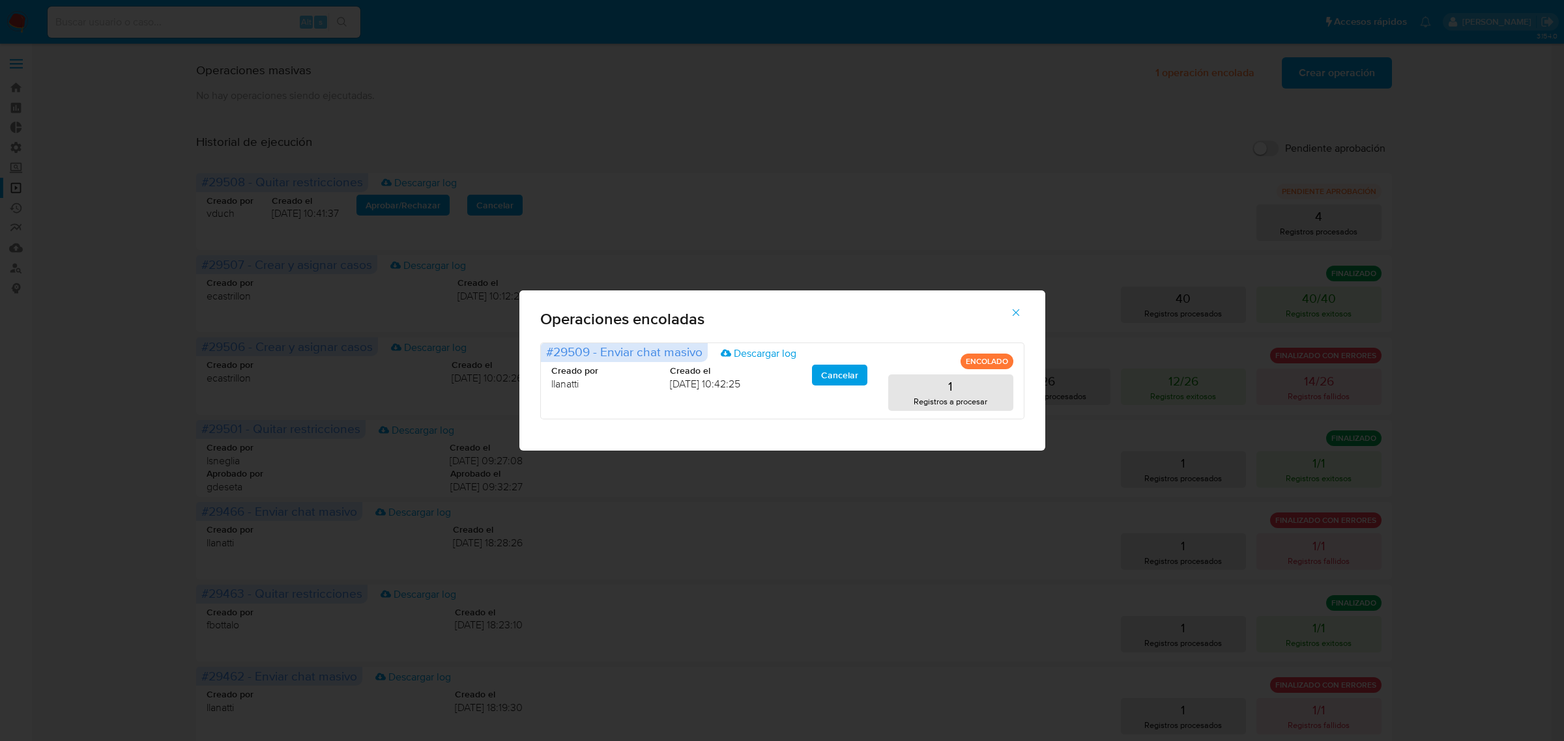
drag, startPoint x: 1414, startPoint y: 151, endPoint x: 1331, endPoint y: 106, distance: 94.5
click at [1414, 150] on div "Operaciones encoladas #29509 - Enviar chat masivo Descargar log ENCOLADO Creado…" at bounding box center [782, 370] width 1564 height 741
click at [1013, 304] on span "button" at bounding box center [1016, 312] width 12 height 29
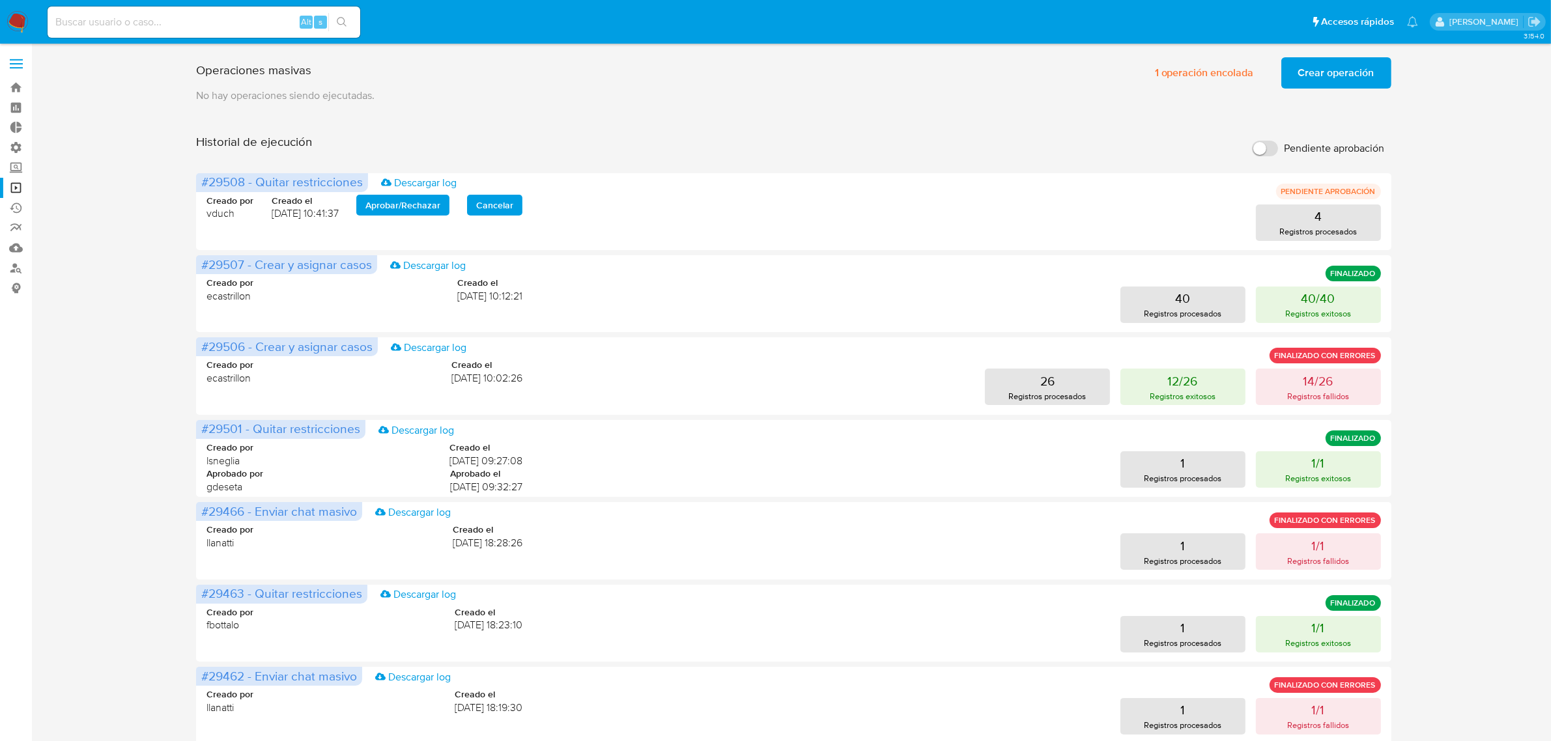
click at [1328, 89] on p "No hay operaciones siendo ejecutadas." at bounding box center [793, 96] width 1195 height 14
click at [1349, 68] on span "Crear operación" at bounding box center [1336, 73] width 76 height 29
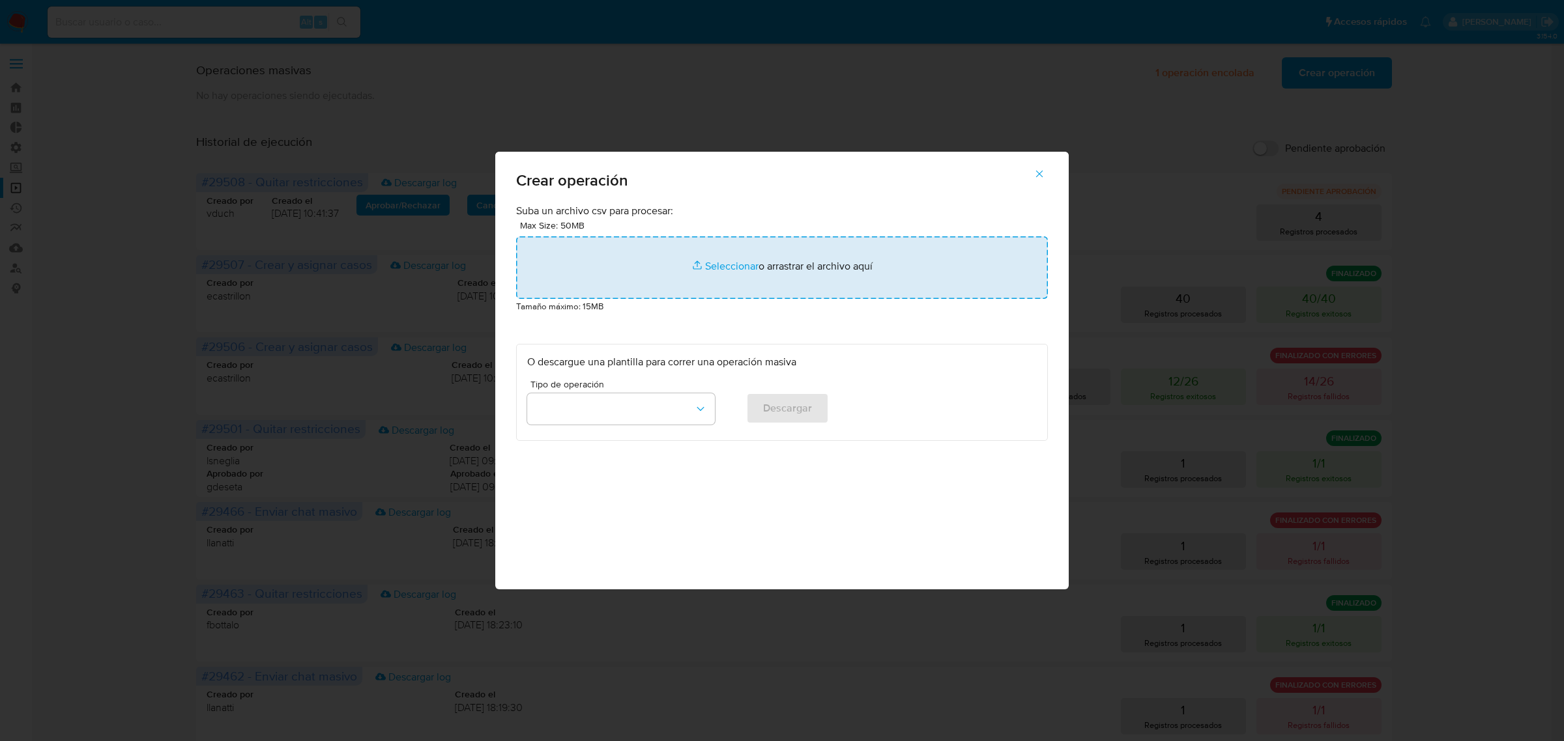
click at [672, 268] on input "file" at bounding box center [782, 267] width 532 height 63
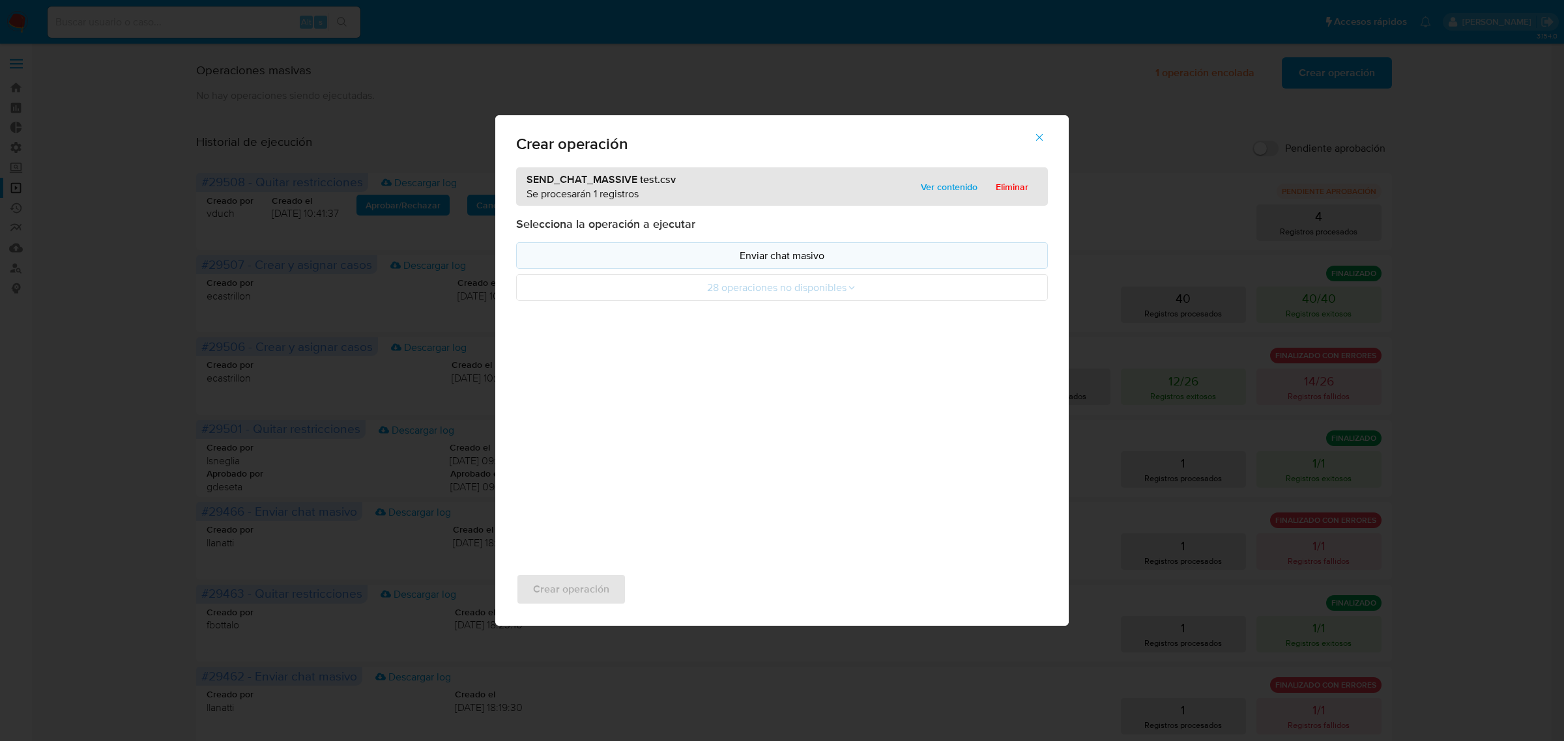
click at [769, 255] on p "Enviar chat masivo" at bounding box center [781, 255] width 509 height 15
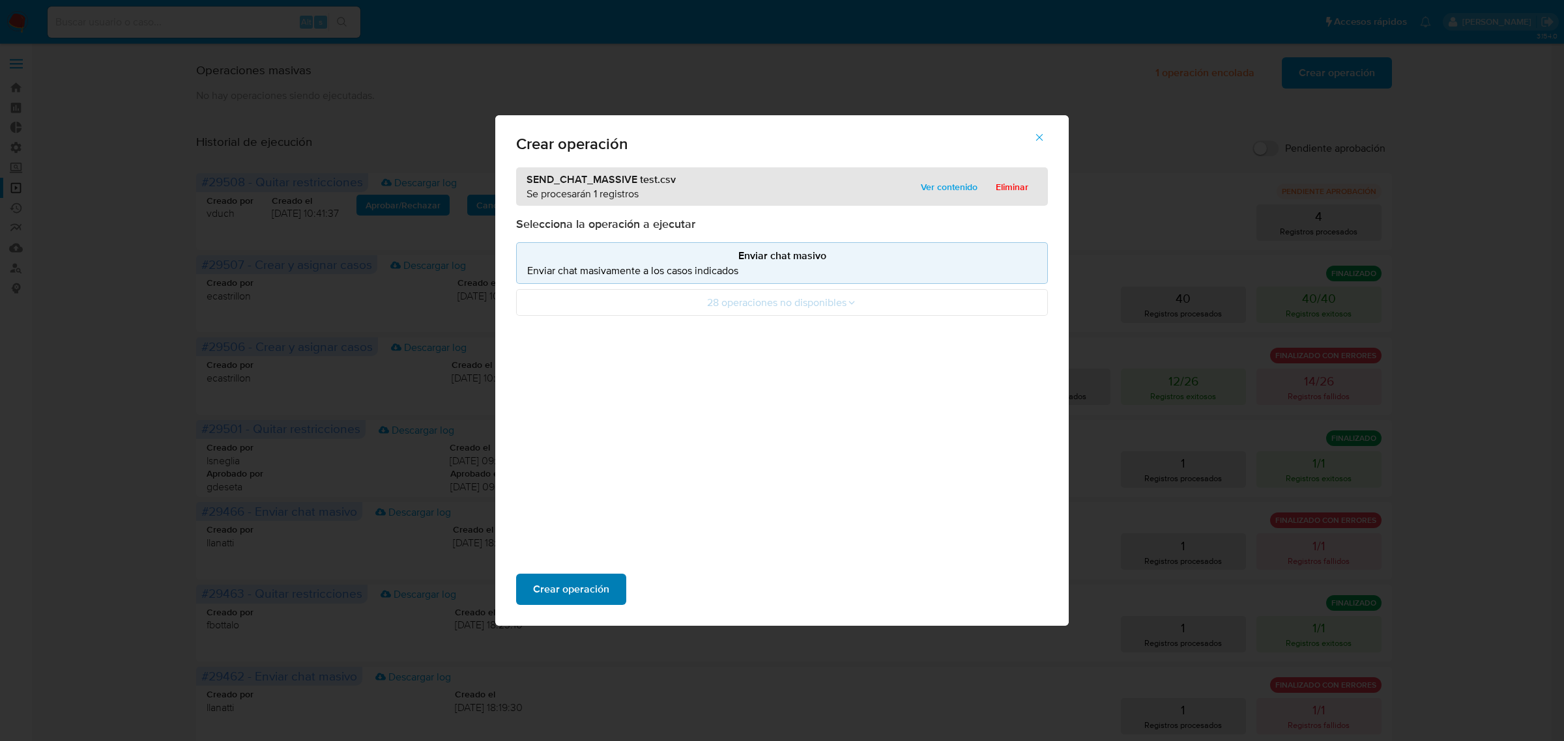
click at [590, 584] on span "Crear operación" at bounding box center [571, 589] width 76 height 29
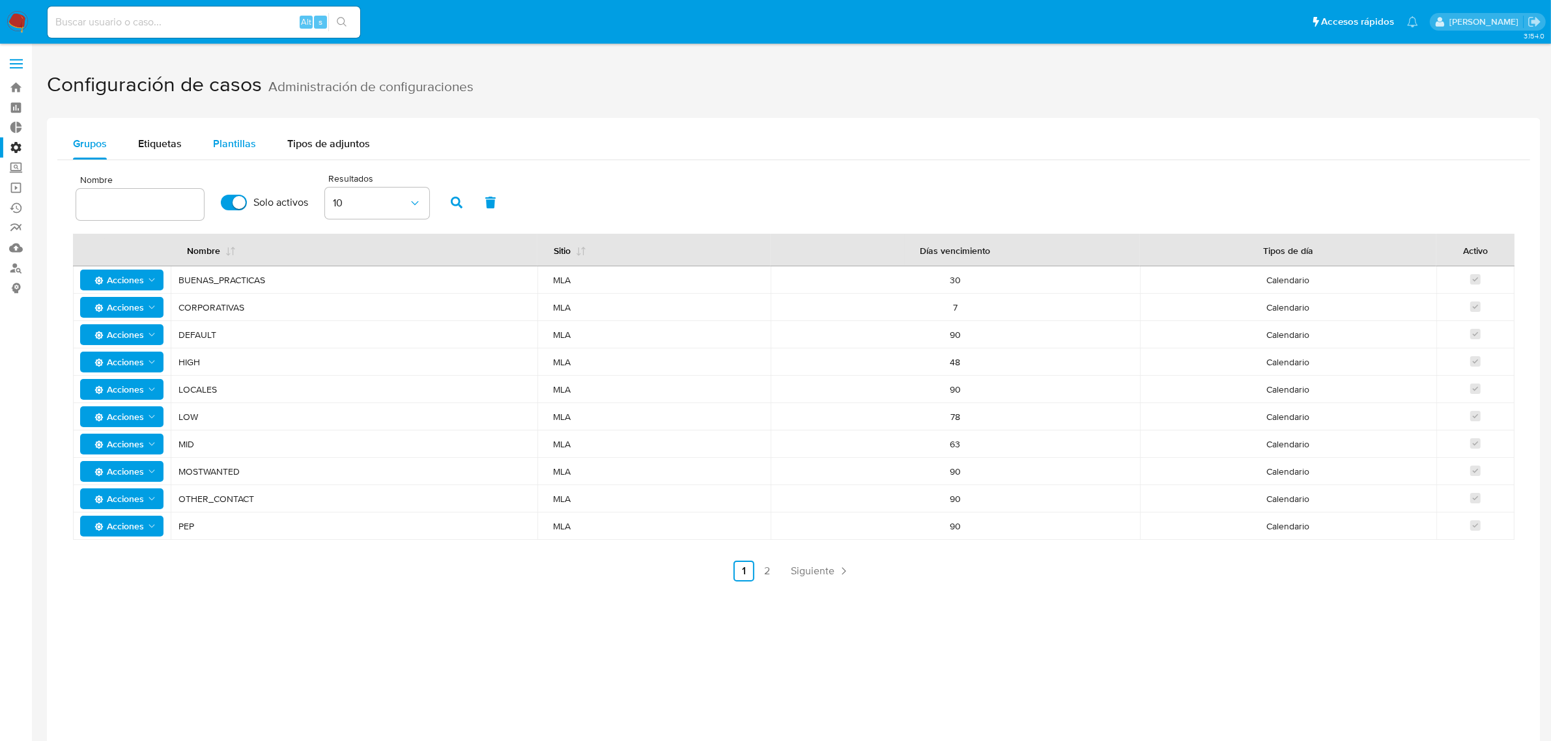
click at [229, 141] on span "Plantillas" at bounding box center [234, 143] width 43 height 15
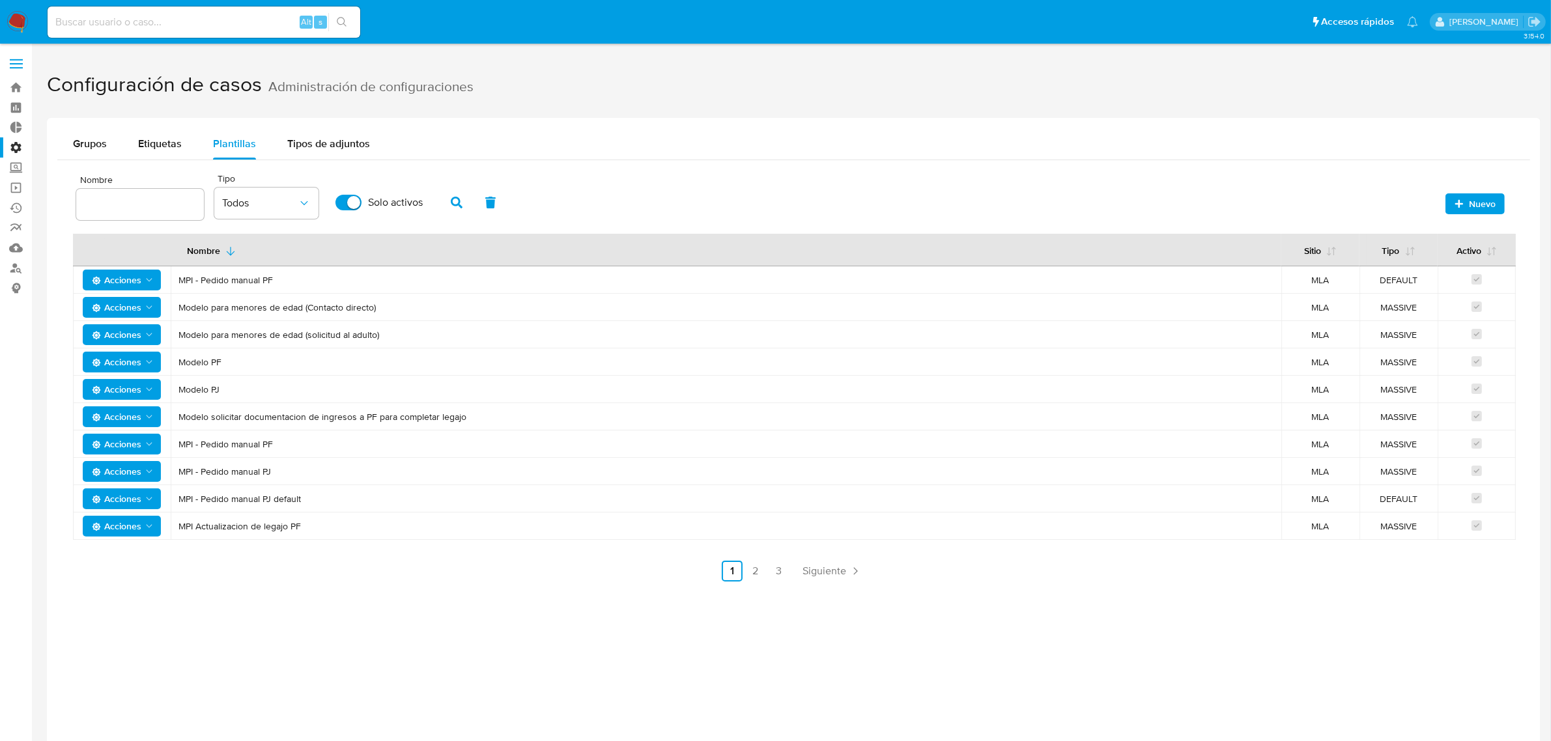
drag, startPoint x: 221, startPoint y: 528, endPoint x: 178, endPoint y: 528, distance: 43.6
click at [179, 528] on span "MPI Actualizacion de legajo PF" at bounding box center [726, 527] width 1095 height 12
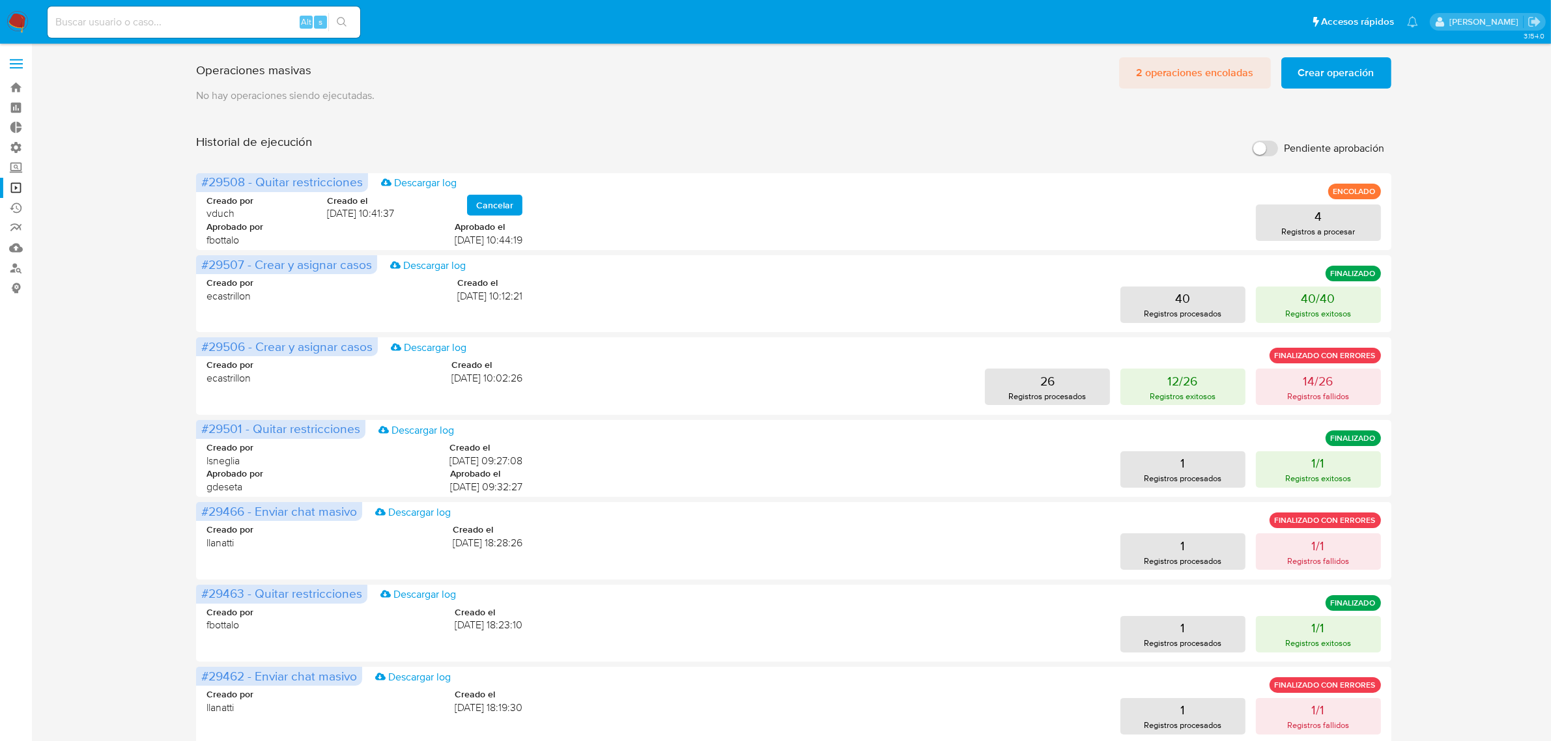
click at [1168, 76] on span "2 operaciones encoladas" at bounding box center [1195, 73] width 118 height 29
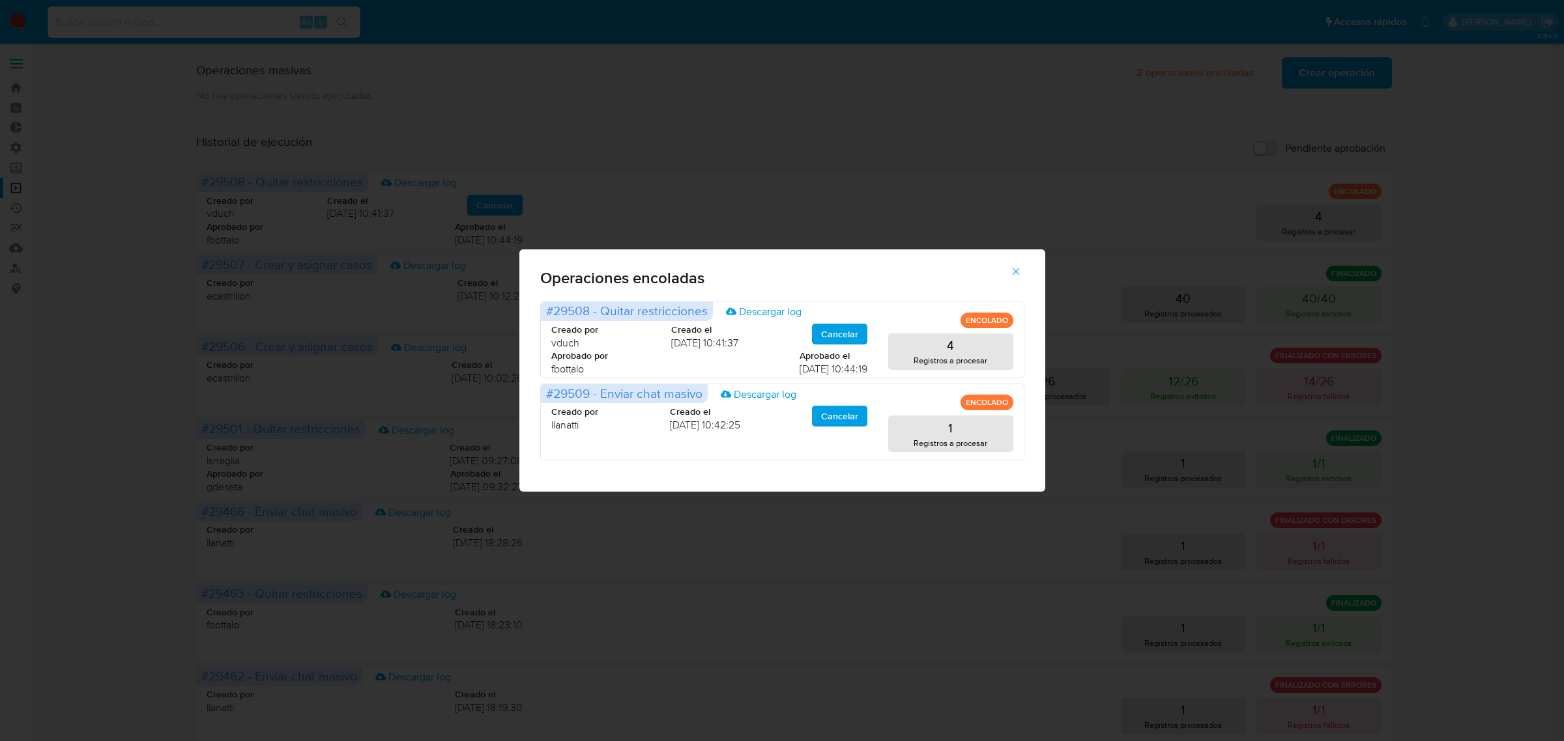
click at [1011, 274] on icon "button" at bounding box center [1016, 272] width 12 height 12
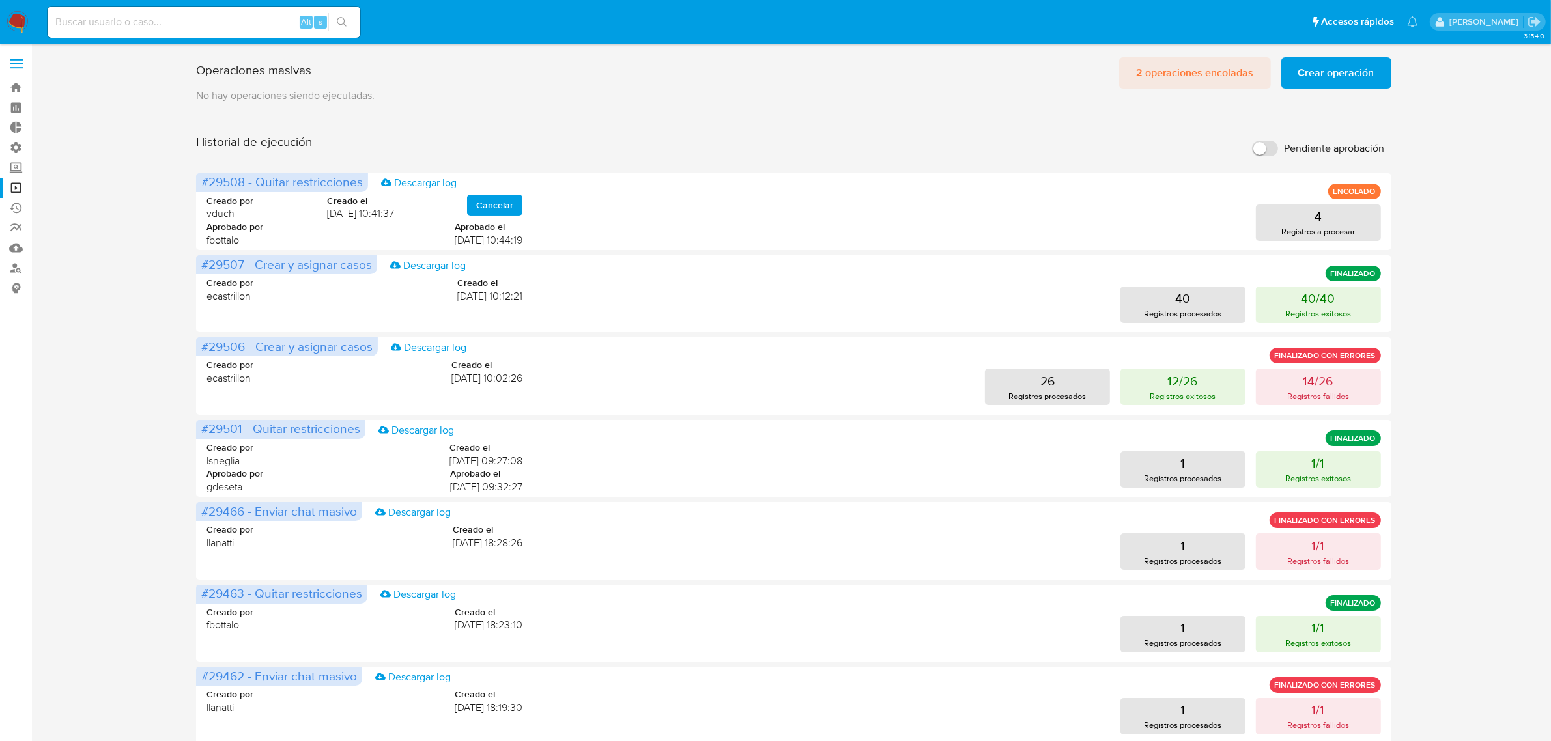
click at [1186, 66] on span "2 operaciones encoladas" at bounding box center [1195, 73] width 118 height 29
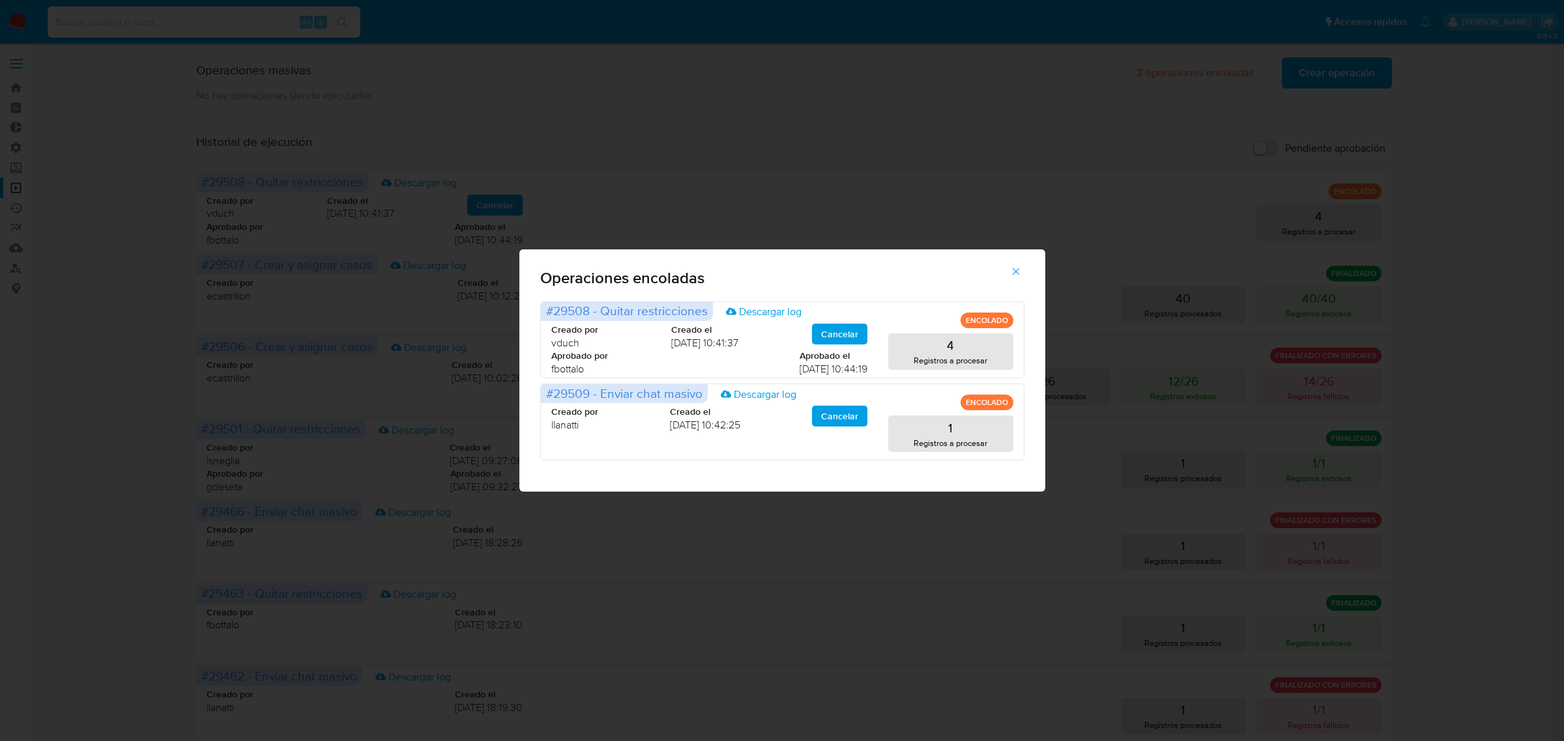
drag, startPoint x: 1020, startPoint y: 274, endPoint x: 1008, endPoint y: 272, distance: 12.0
click at [1018, 274] on icon "button" at bounding box center [1016, 272] width 12 height 12
click at [1008, 272] on div "Creado por ecastrillon Creado el [DATE] 10:12:21 40 Registros procesados 40/40 …" at bounding box center [787, 292] width 1164 height 63
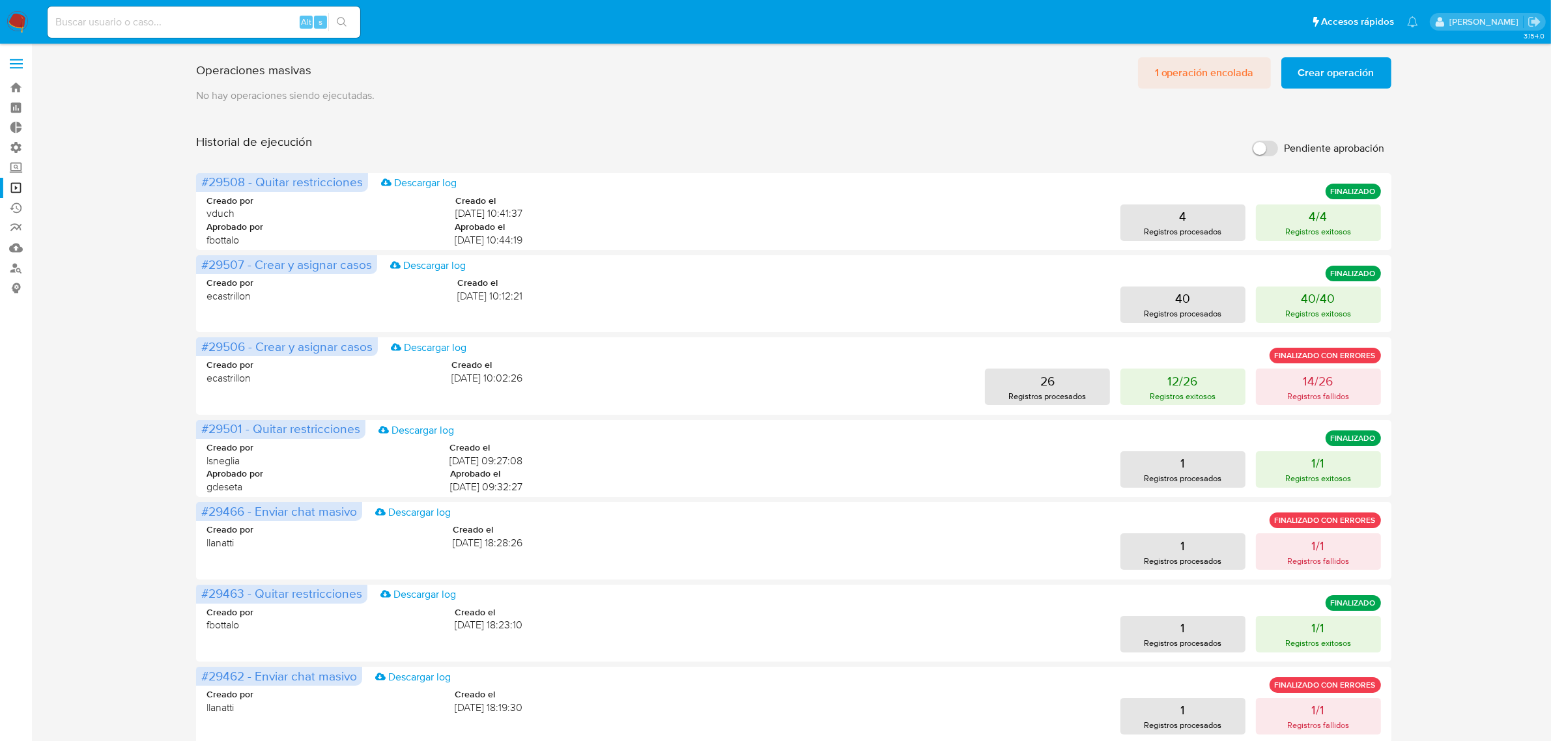
click at [1215, 68] on span "1 operación encolada" at bounding box center [1204, 73] width 99 height 29
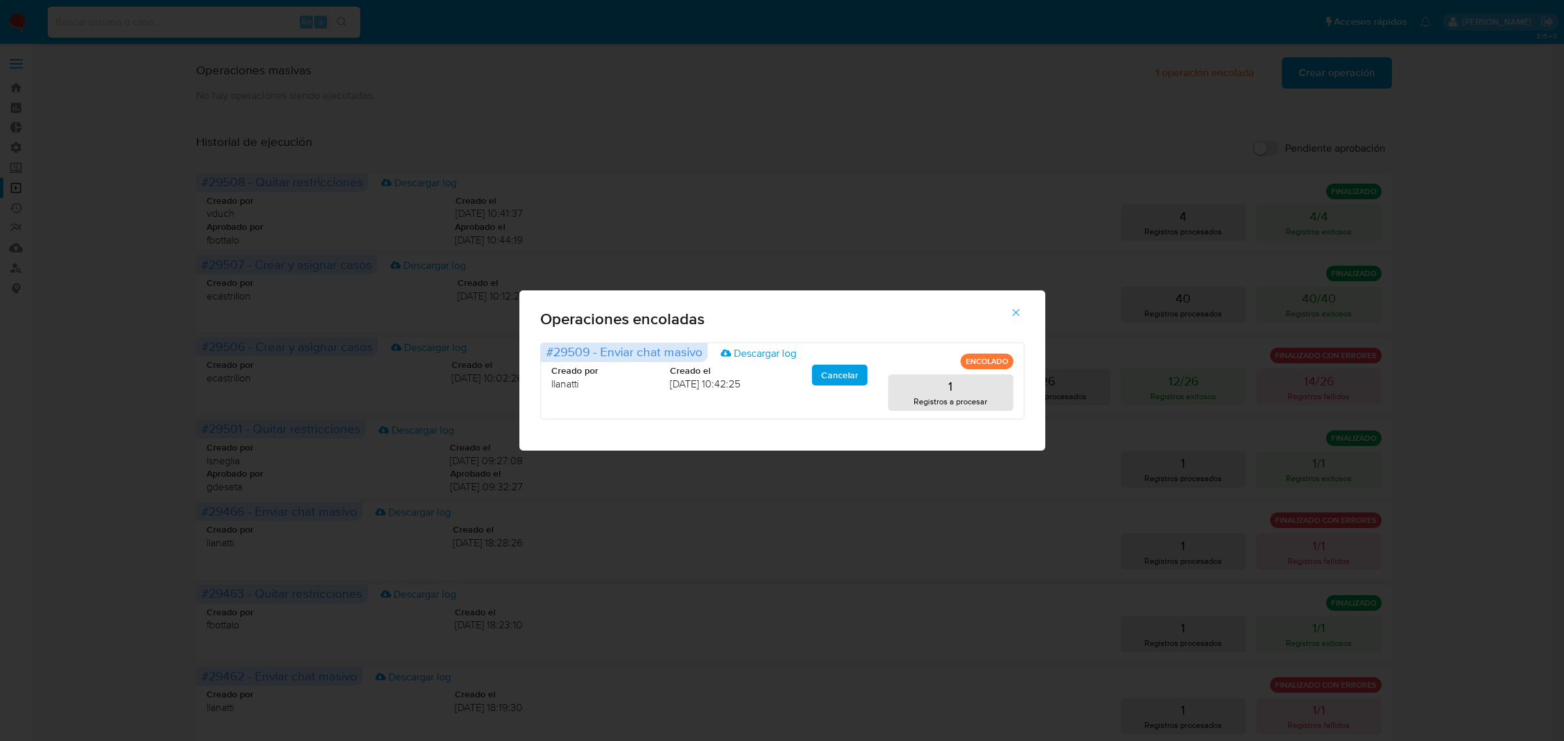
click at [1008, 318] on button "button" at bounding box center [1016, 312] width 46 height 31
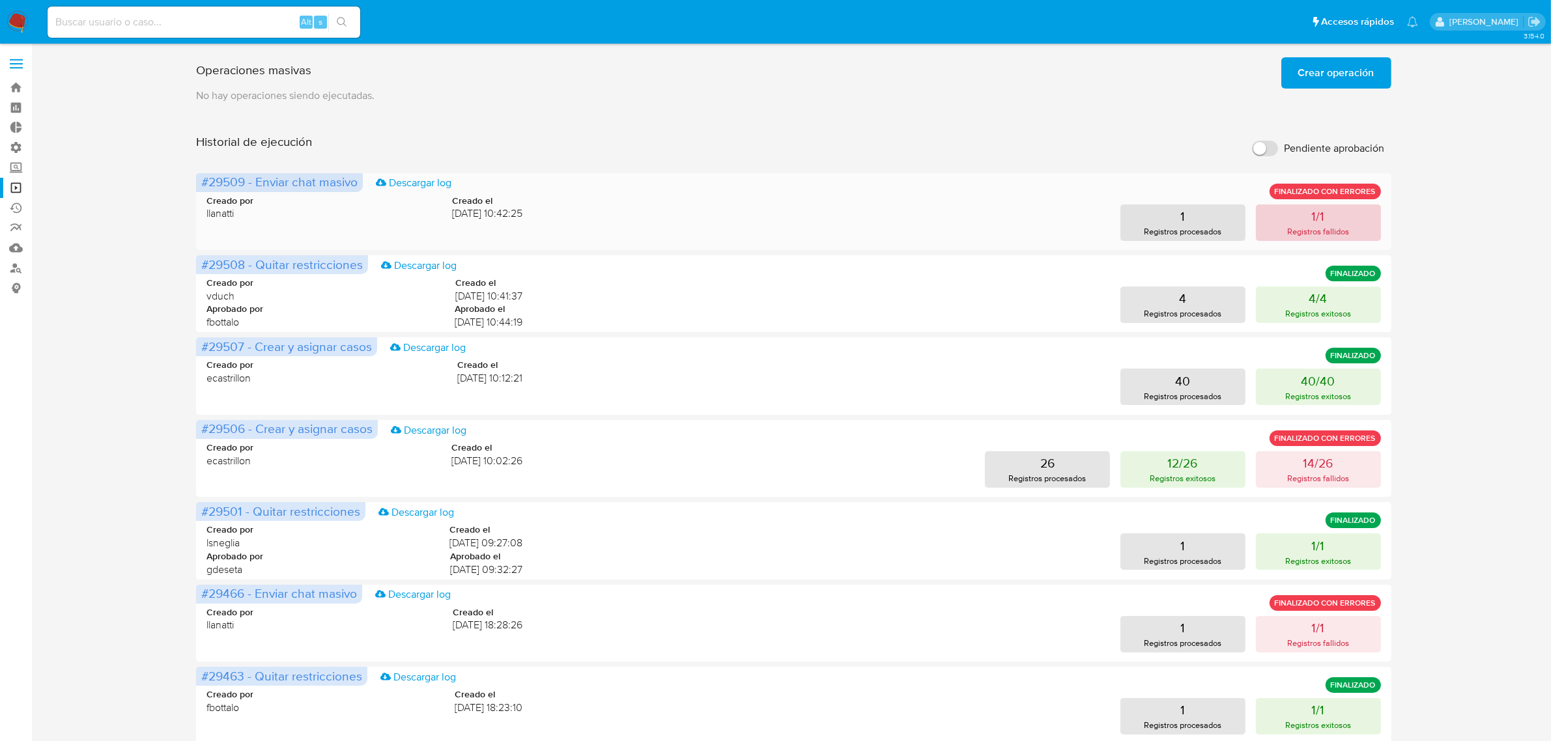
click at [1280, 219] on button "1/1 Registros fallidos" at bounding box center [1318, 223] width 125 height 36
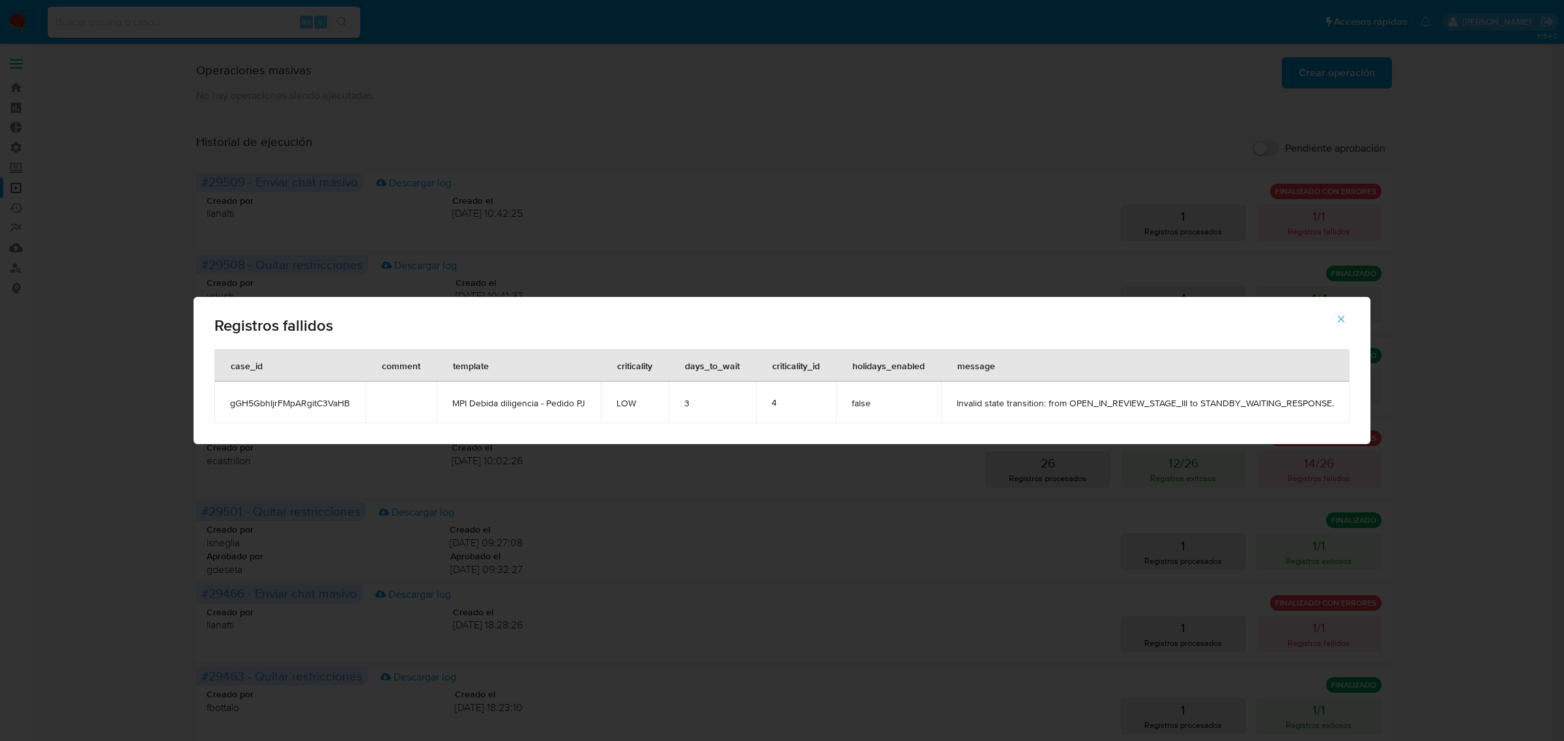
click at [1346, 318] on icon "button" at bounding box center [1341, 319] width 12 height 12
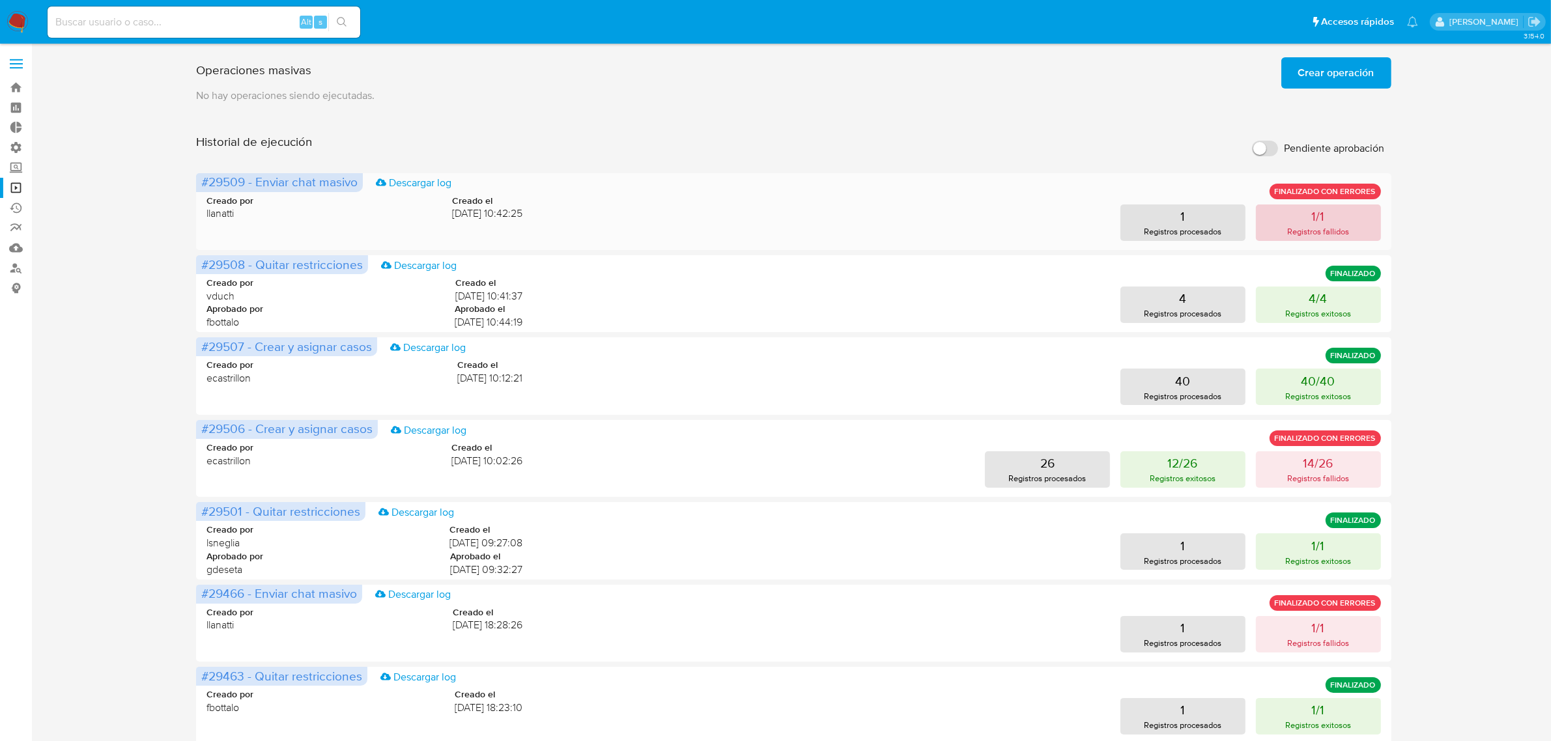
click at [1295, 228] on p "Registros fallidos" at bounding box center [1318, 231] width 62 height 12
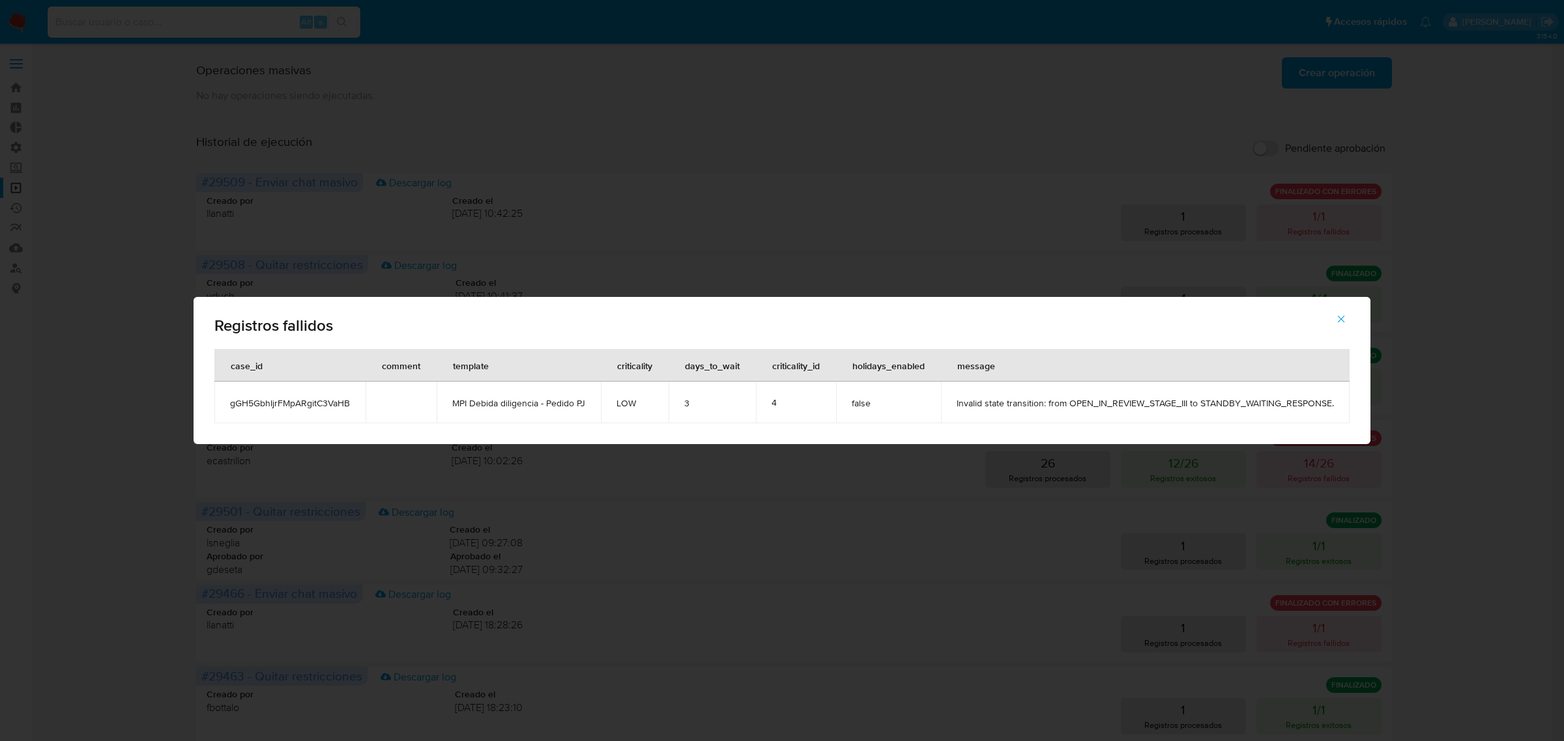
drag, startPoint x: 268, startPoint y: 411, endPoint x: 231, endPoint y: 412, distance: 36.5
click at [231, 412] on tr "gGH5GbhIjrFMpARgitC3VaHB MPI Debida diligencia - Pedido PJ LOW 3 4 false Invali…" at bounding box center [781, 403] width 1135 height 42
click at [14, 14] on div "Registros fallidos case_id comment template criticality days_to_wait criticalit…" at bounding box center [782, 370] width 1564 height 741
drag, startPoint x: 1345, startPoint y: 321, endPoint x: 180, endPoint y: 14, distance: 1204.4
click at [1344, 321] on icon "button" at bounding box center [1341, 319] width 12 height 12
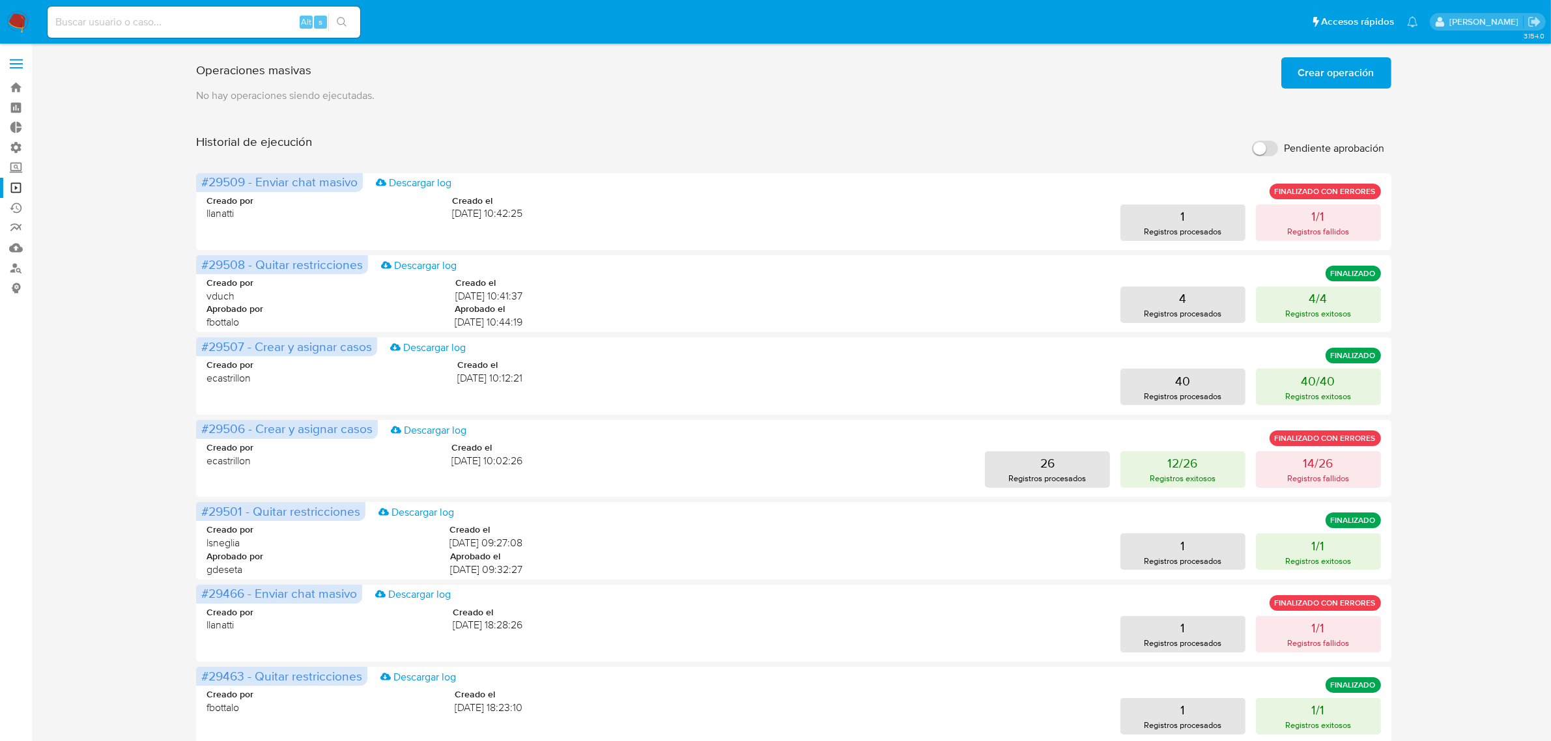
click at [24, 20] on img at bounding box center [18, 22] width 22 height 22
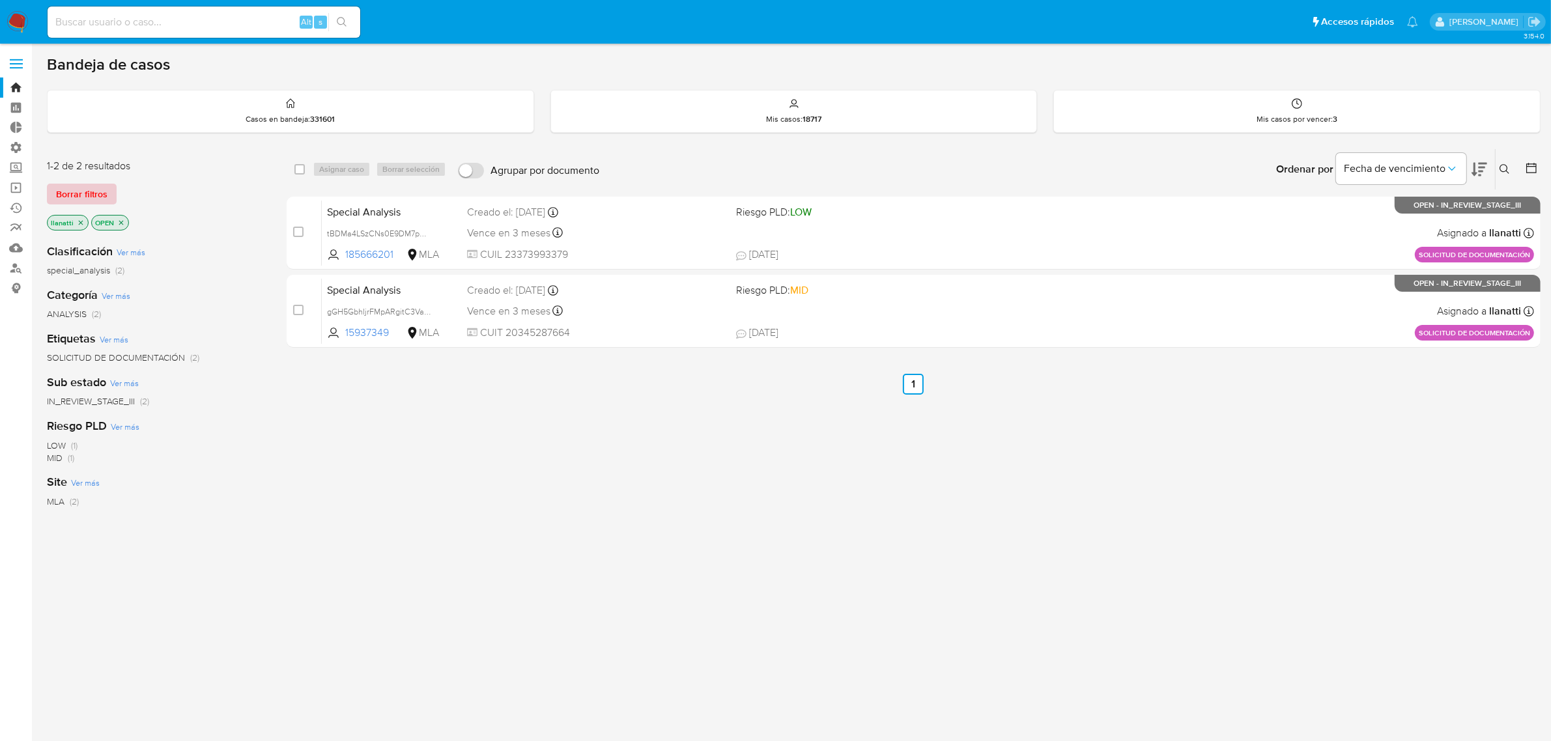
click at [79, 191] on span "Borrar filtros" at bounding box center [81, 194] width 51 height 18
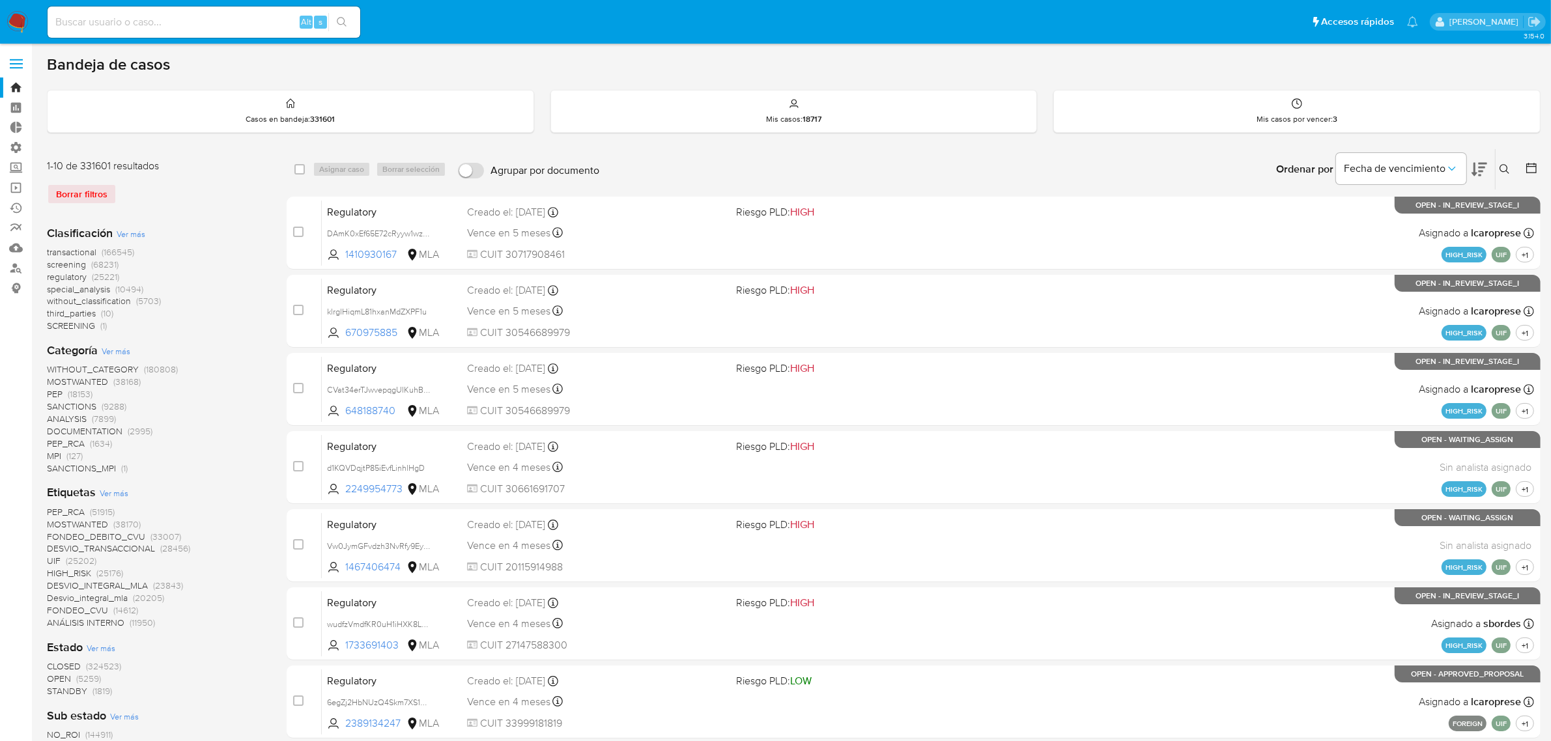
click at [1513, 171] on button at bounding box center [1506, 170] width 21 height 16
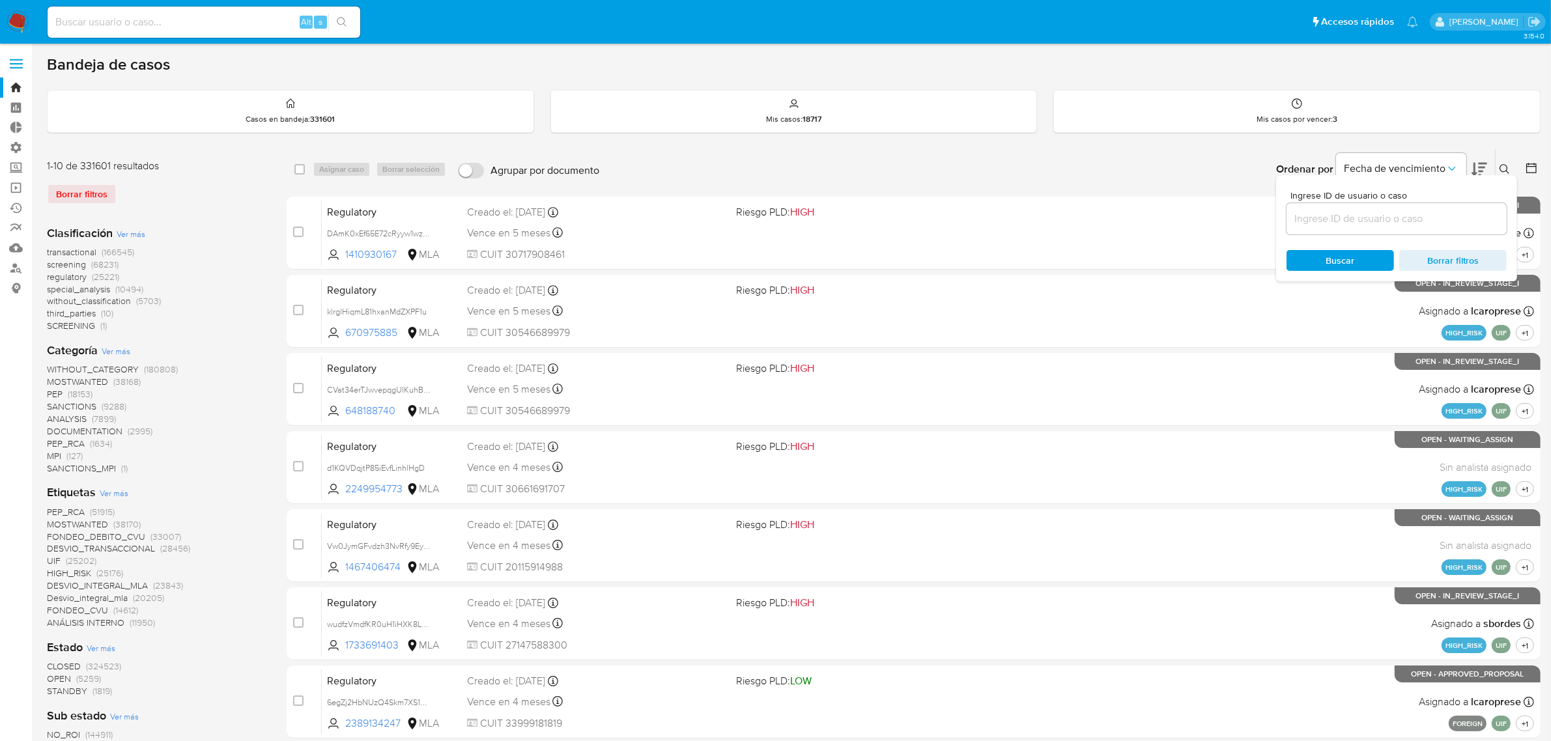
click at [1407, 220] on input at bounding box center [1397, 218] width 220 height 17
type input "gGH5GbhIjrFMpARgitC3VaHB"
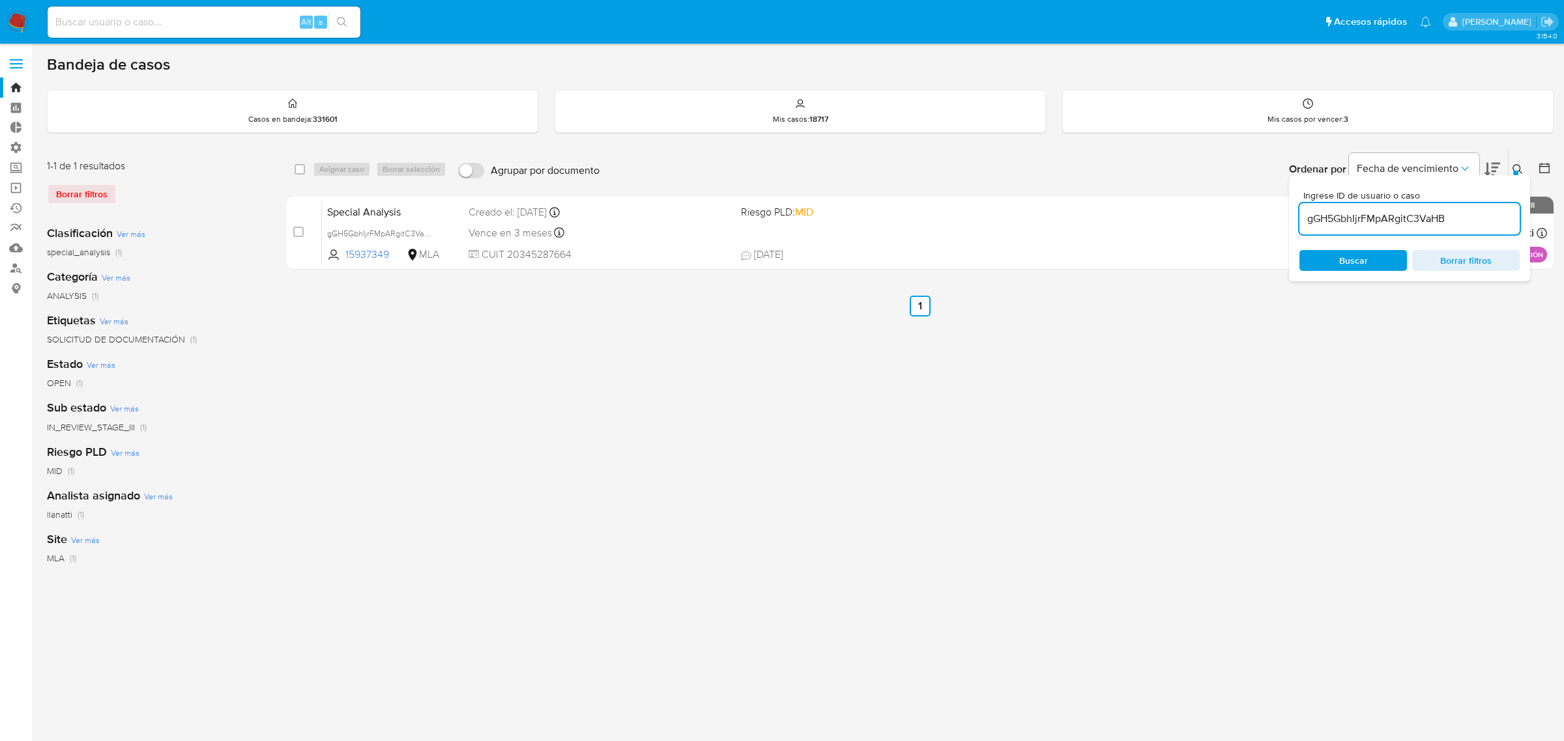
click at [1512, 171] on icon at bounding box center [1517, 169] width 10 height 10
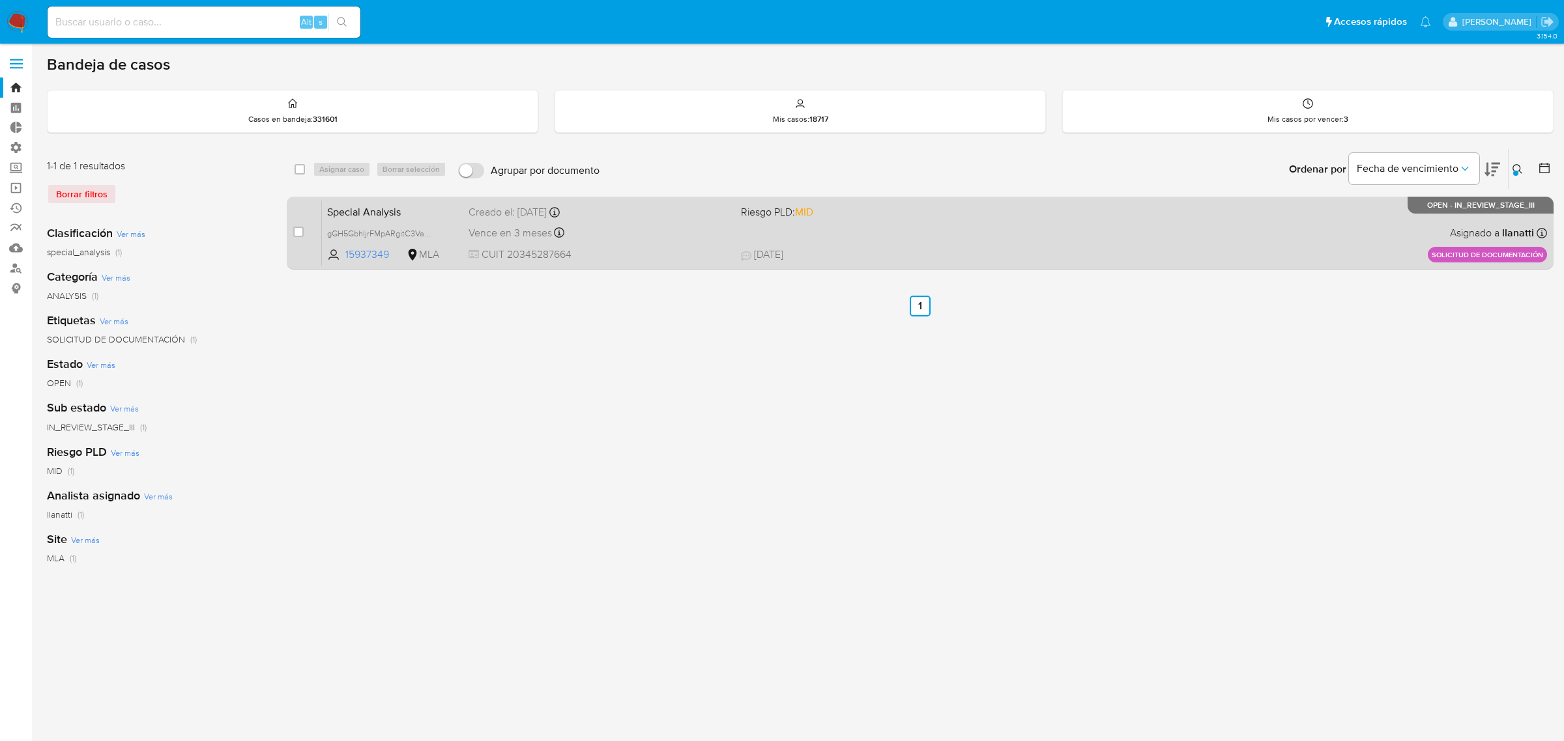
click at [714, 227] on div "Vence en 3 meses Vence el 06/11/2025 14:56:46" at bounding box center [599, 233] width 262 height 18
click at [298, 227] on input "checkbox" at bounding box center [298, 232] width 10 height 10
checkbox input "true"
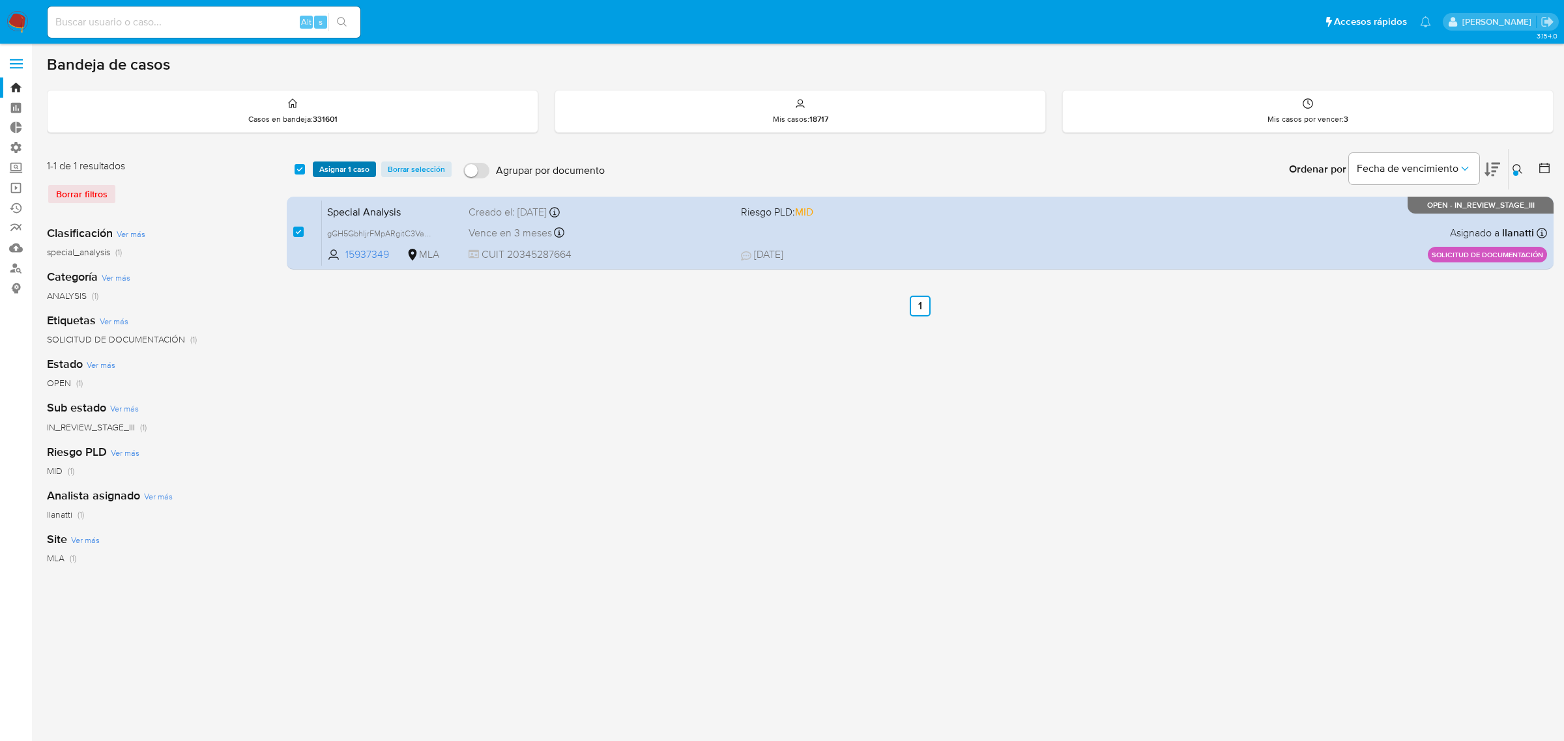
click at [352, 167] on span "Asignar 1 caso" at bounding box center [344, 169] width 50 height 13
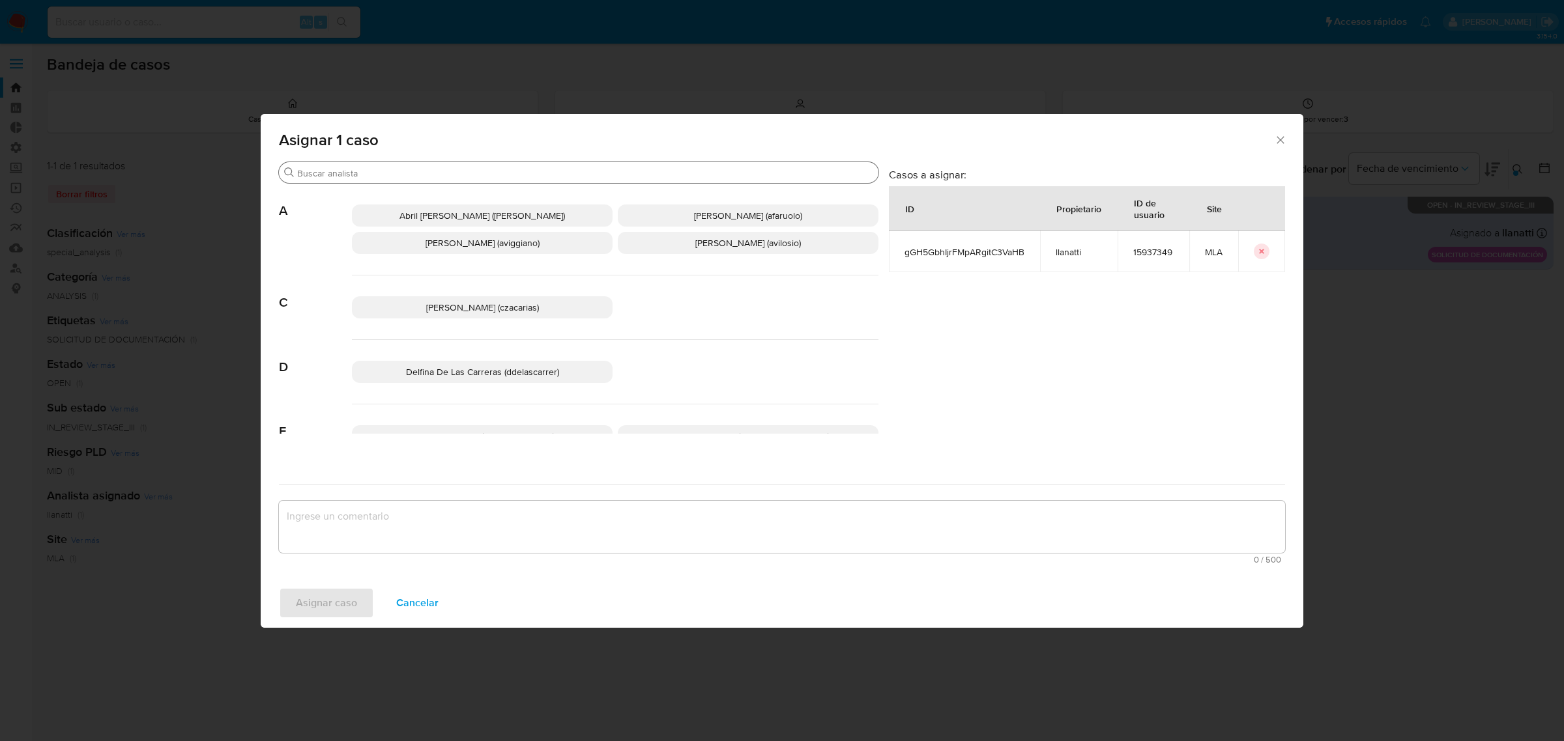
click at [380, 176] on input "Buscar" at bounding box center [585, 173] width 576 height 12
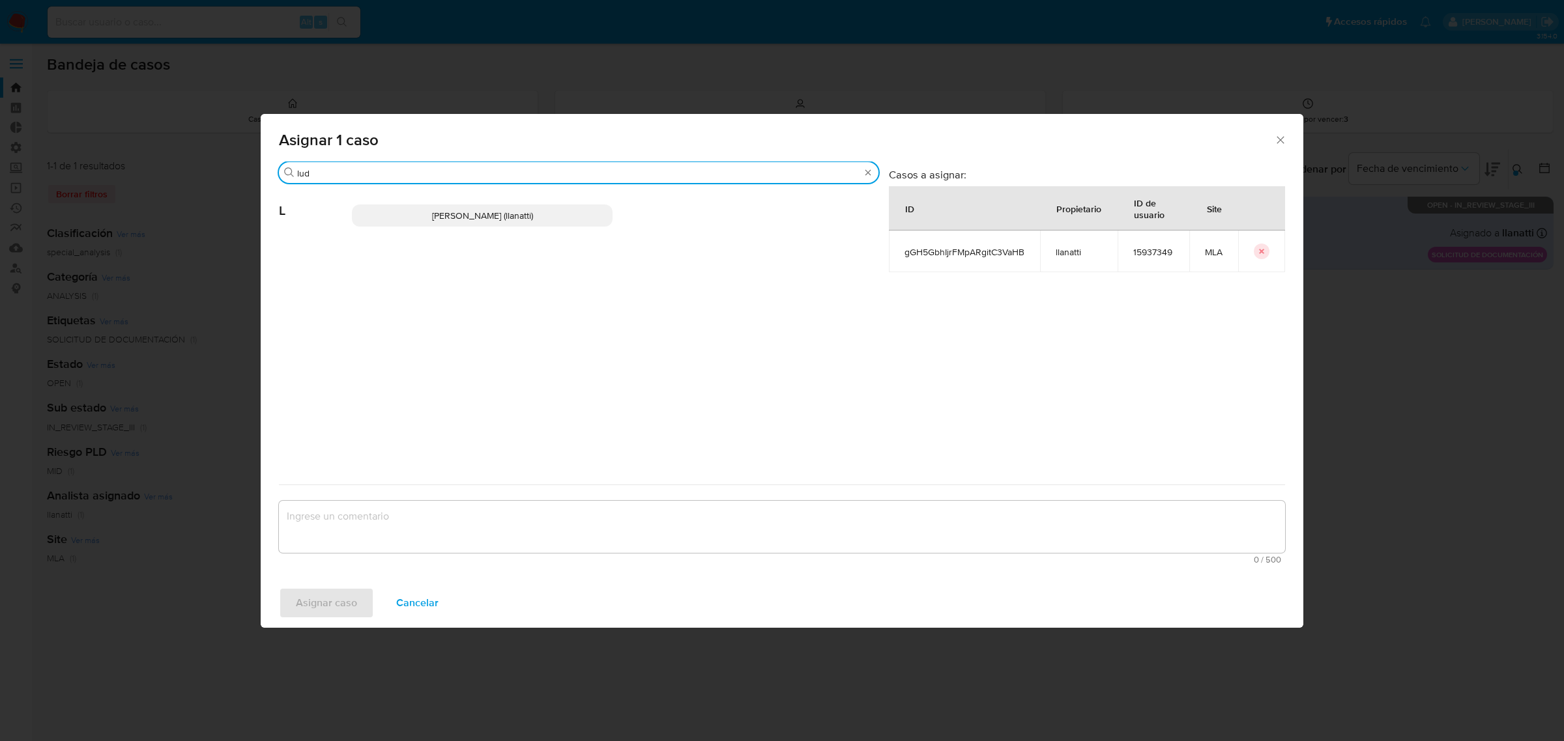
type input "lud"
click at [531, 218] on p "Ludmila Lanatti (llanatti)" at bounding box center [482, 216] width 261 height 22
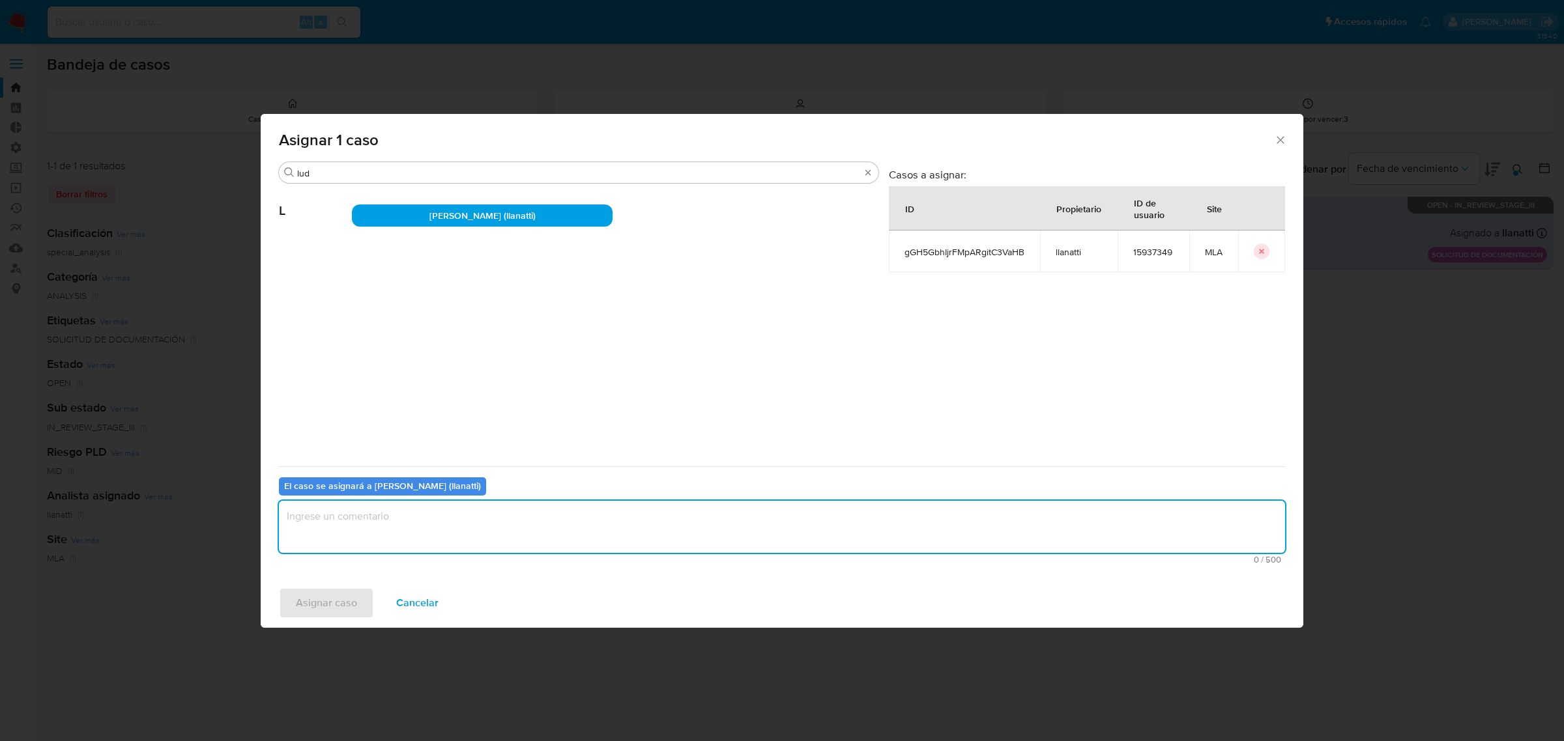
click at [401, 533] on textarea "assign-modal" at bounding box center [782, 527] width 1006 height 52
type textarea "m"
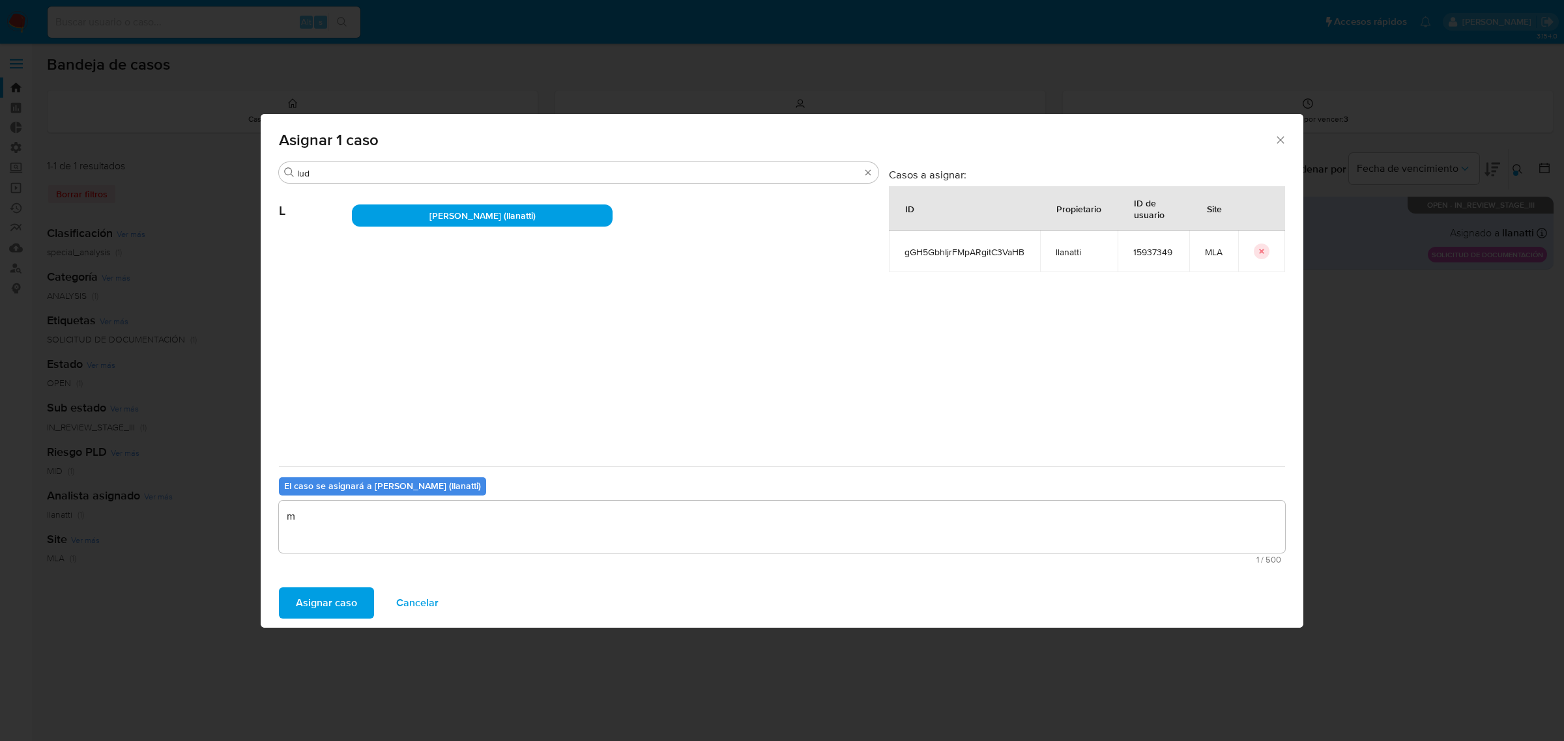
click at [360, 597] on button "Asignar caso" at bounding box center [326, 603] width 95 height 31
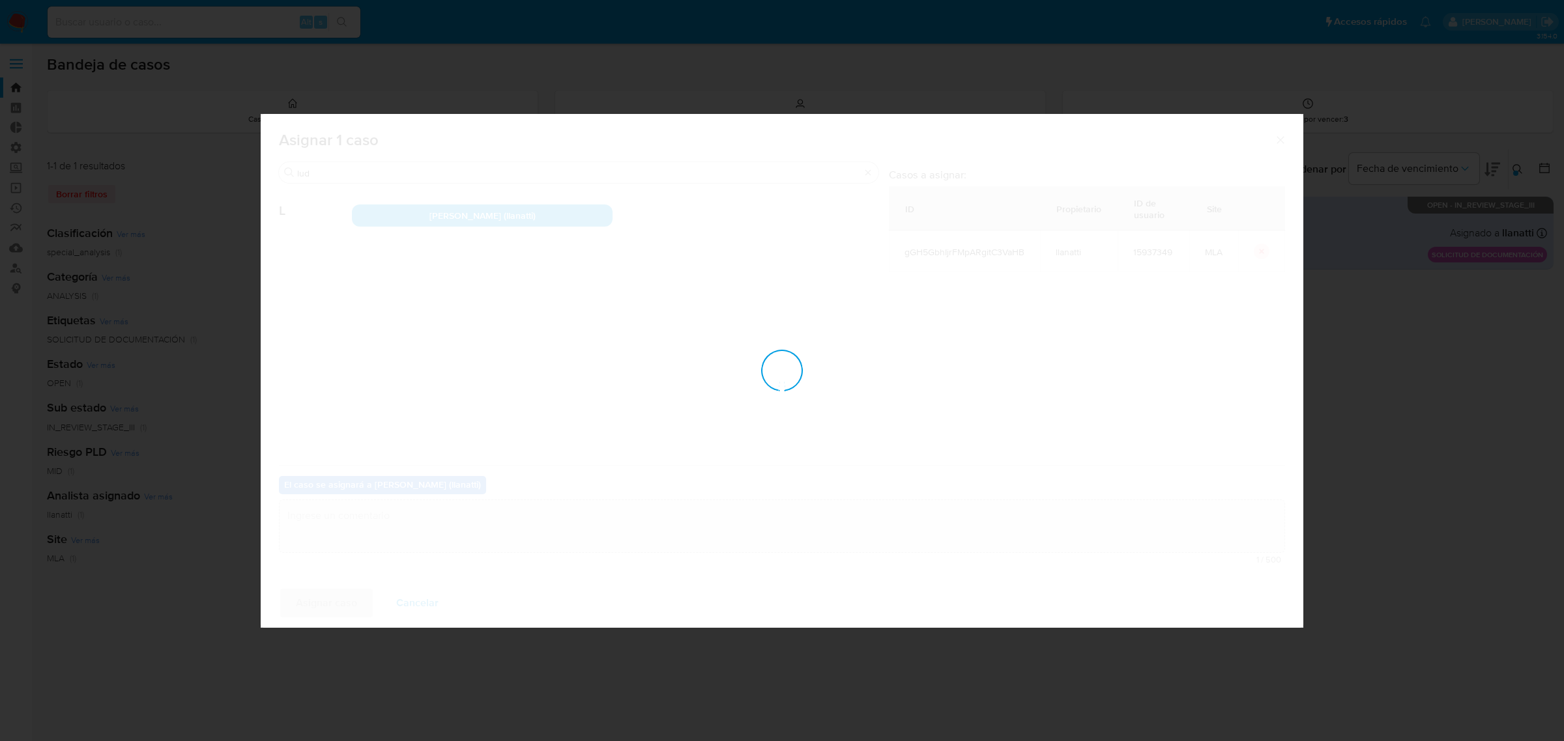
checkbox input "false"
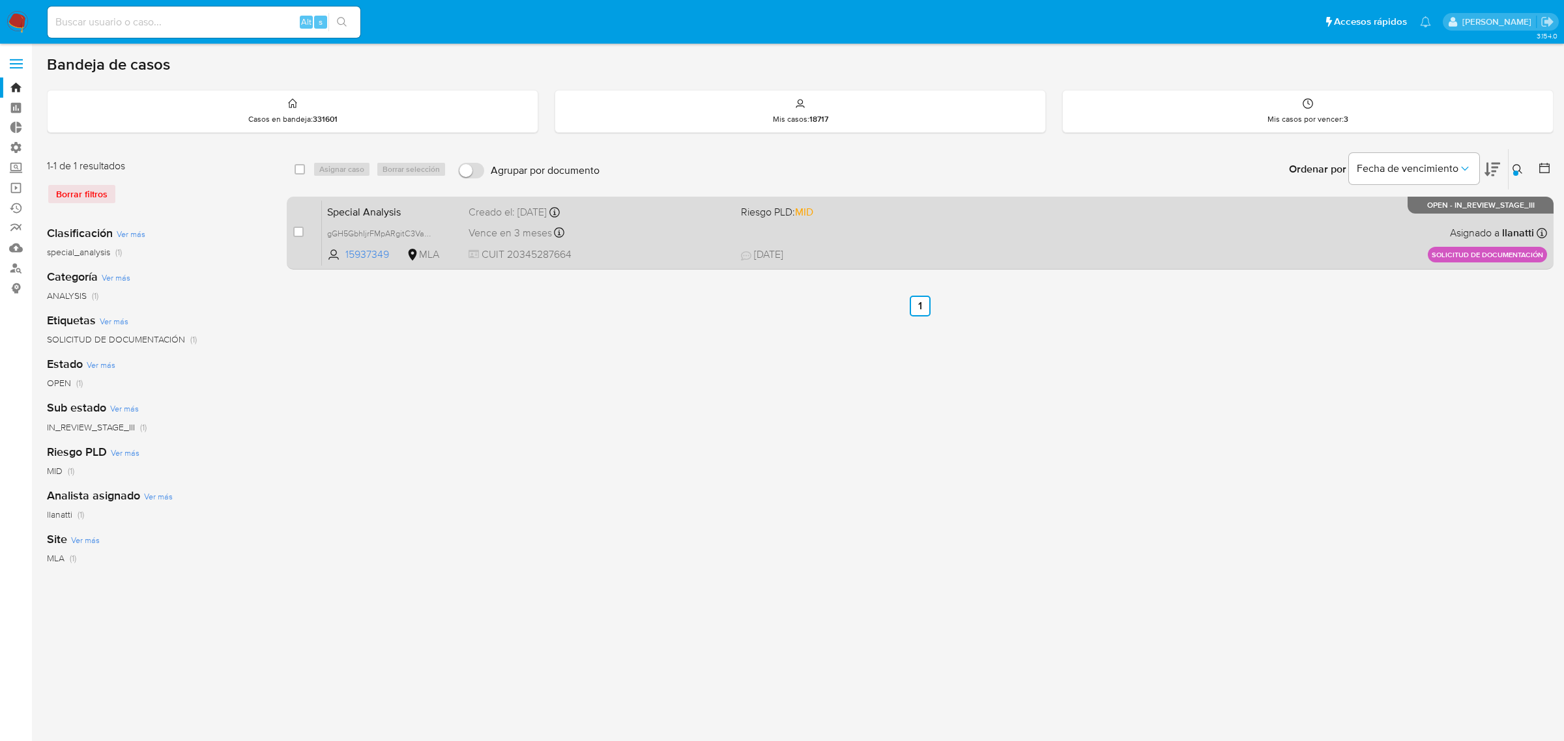
click at [1036, 242] on div "Special Analysis gGH5GbhIjrFMpARgitC3VaHB 15937349 MLA Riesgo PLD: MID Creado e…" at bounding box center [934, 233] width 1225 height 66
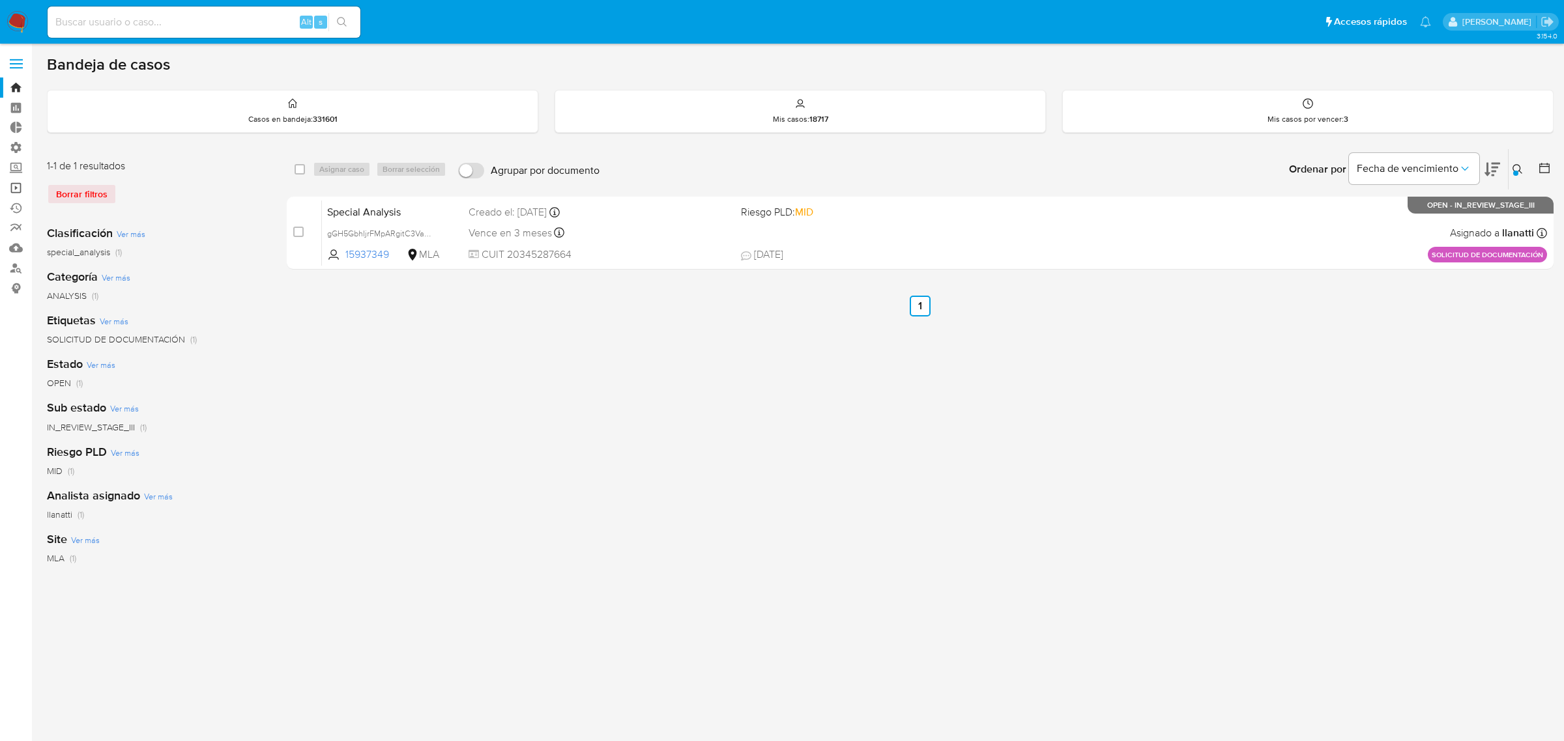
click at [18, 187] on link "Operaciones masivas" at bounding box center [77, 188] width 155 height 20
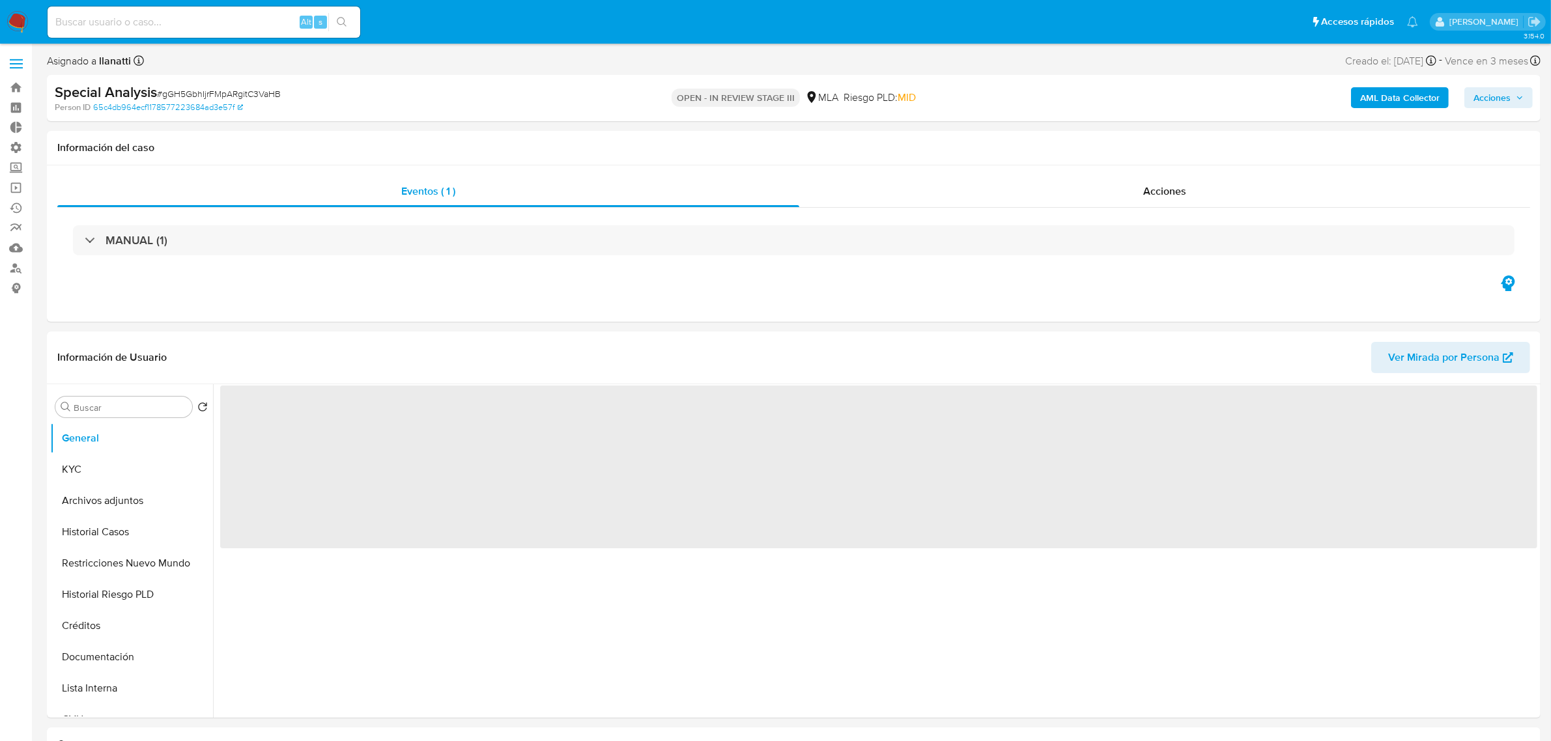
click at [1500, 104] on span "Acciones" at bounding box center [1492, 97] width 37 height 21
click at [1150, 151] on div "Resolución del caso Alt r" at bounding box center [1144, 139] width 124 height 34
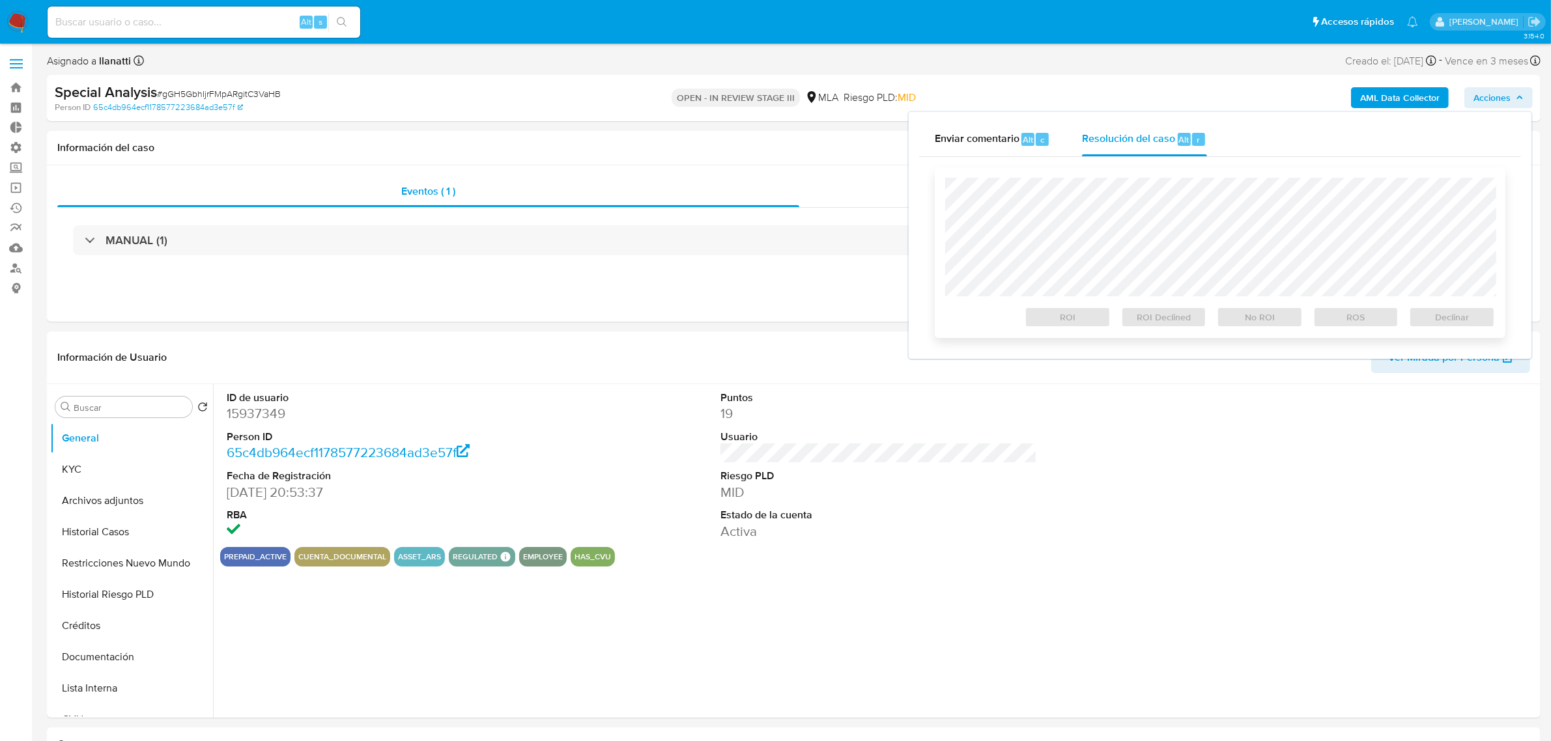
select select "10"
click at [1464, 321] on span "Declinar" at bounding box center [1452, 317] width 68 height 18
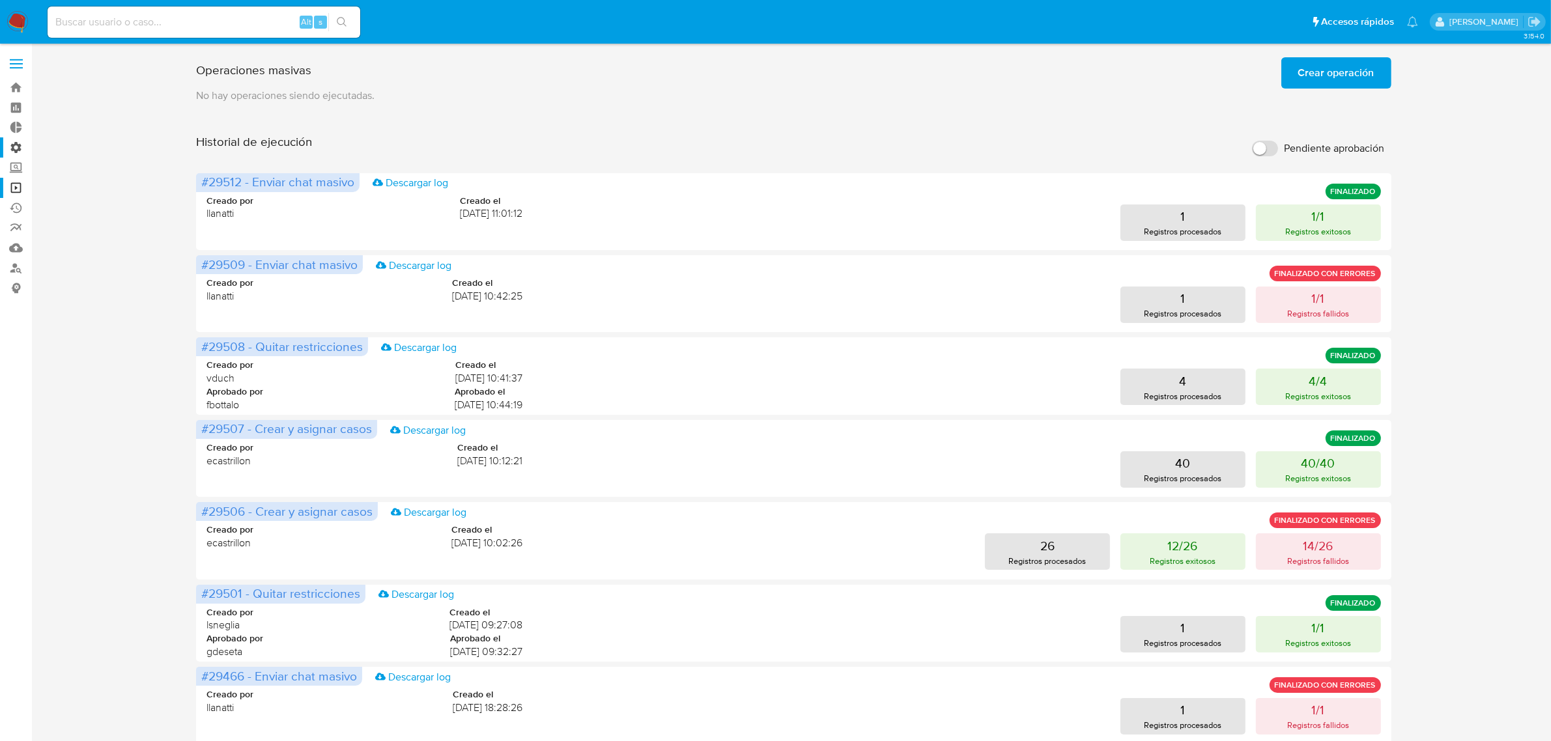
click at [10, 148] on label "Administración" at bounding box center [77, 147] width 155 height 20
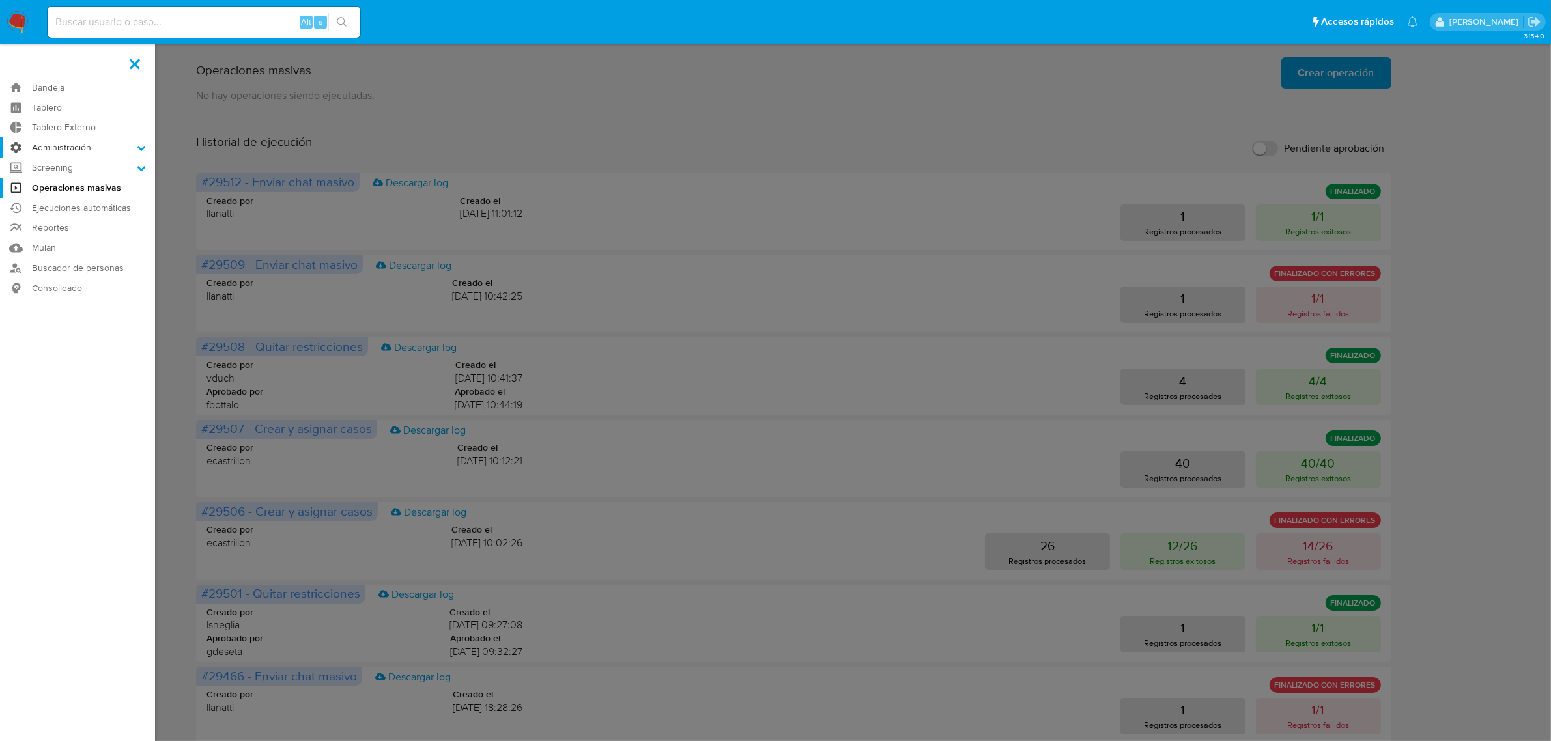
click at [0, 0] on input "Administración" at bounding box center [0, 0] width 0 height 0
click at [94, 235] on link "Configuración de Casos" at bounding box center [77, 231] width 155 height 16
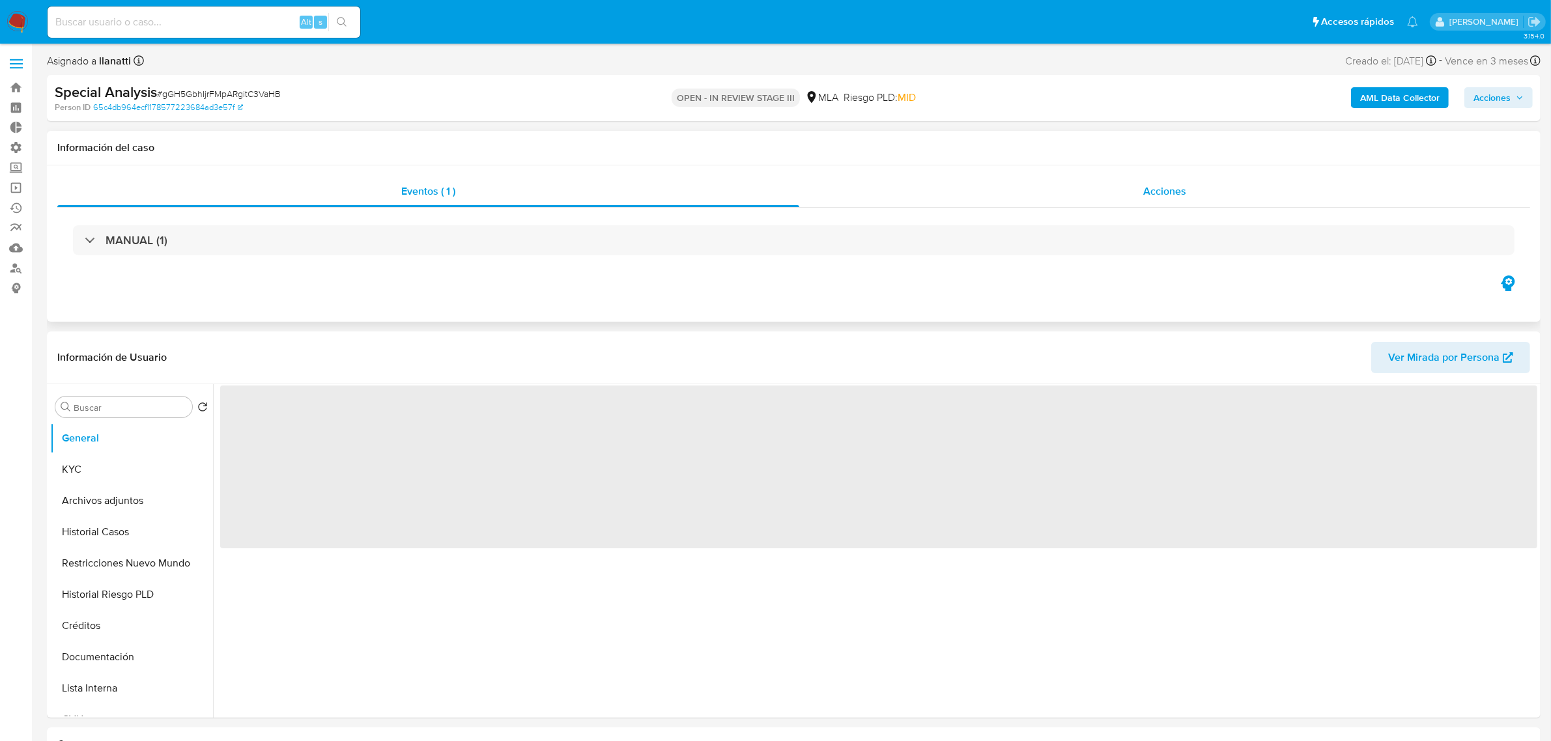
click at [1151, 196] on span "Acciones" at bounding box center [1164, 191] width 43 height 15
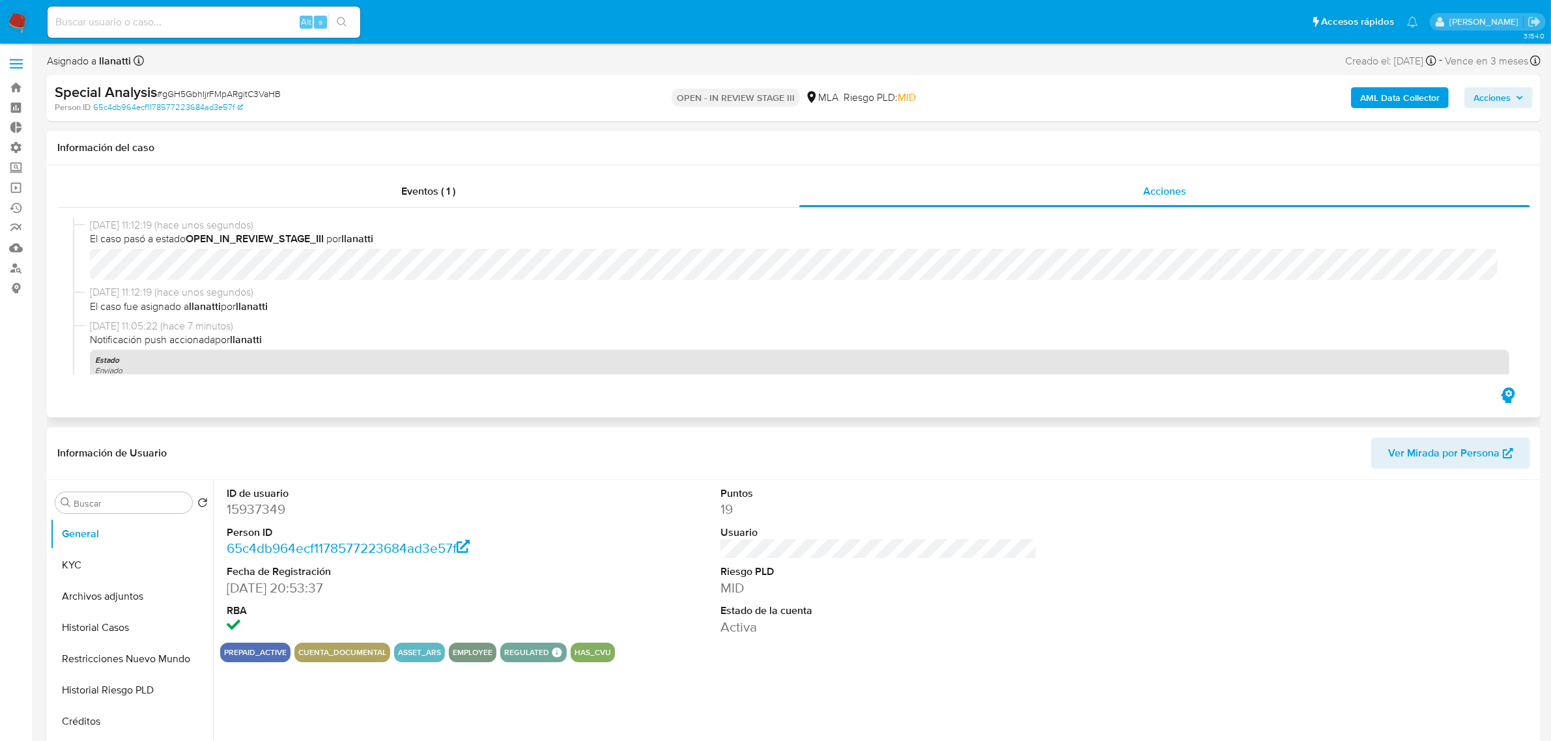
select select "10"
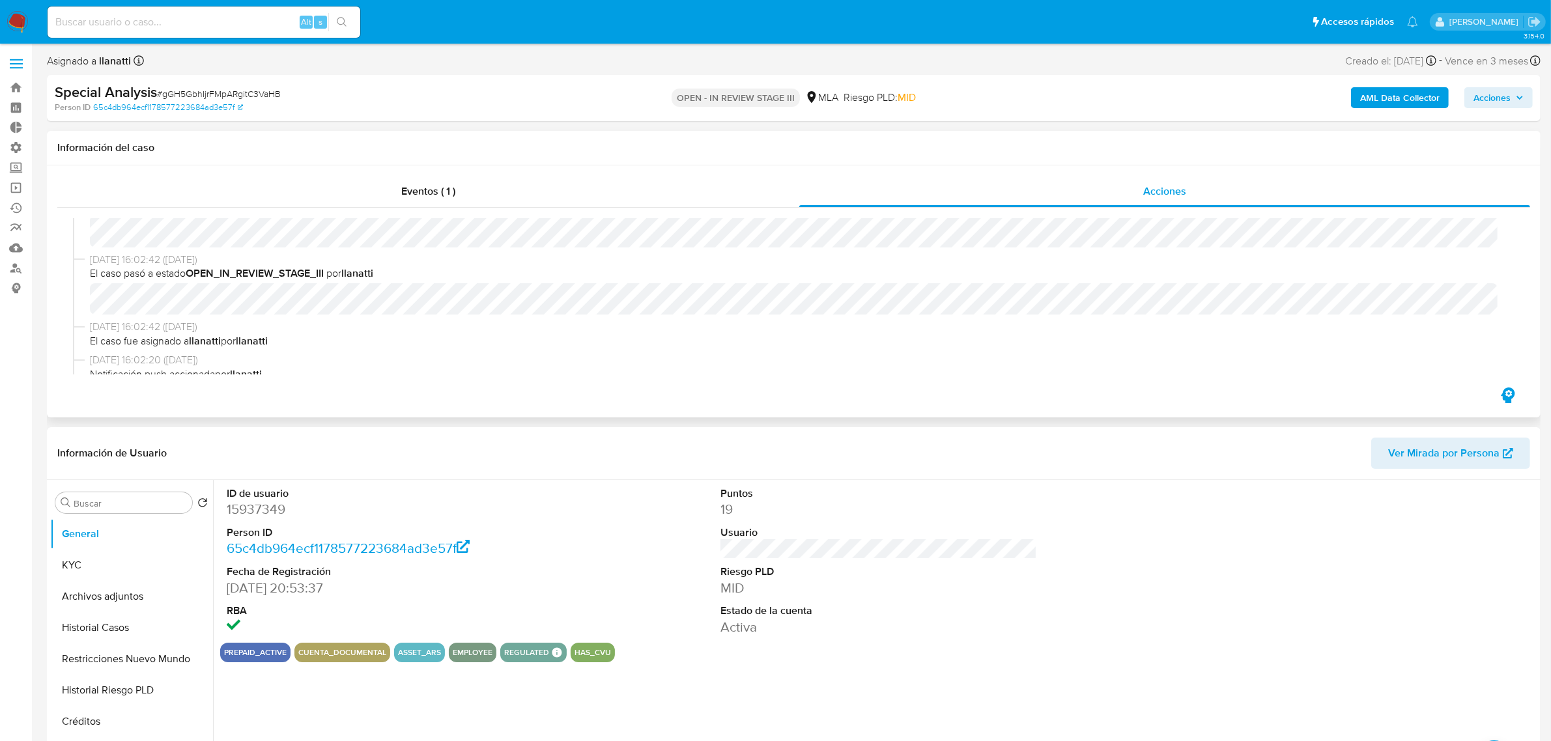
scroll to position [1140, 0]
drag, startPoint x: 1508, startPoint y: 95, endPoint x: 1478, endPoint y: 102, distance: 31.3
click at [1508, 96] on span "Acciones" at bounding box center [1492, 97] width 37 height 21
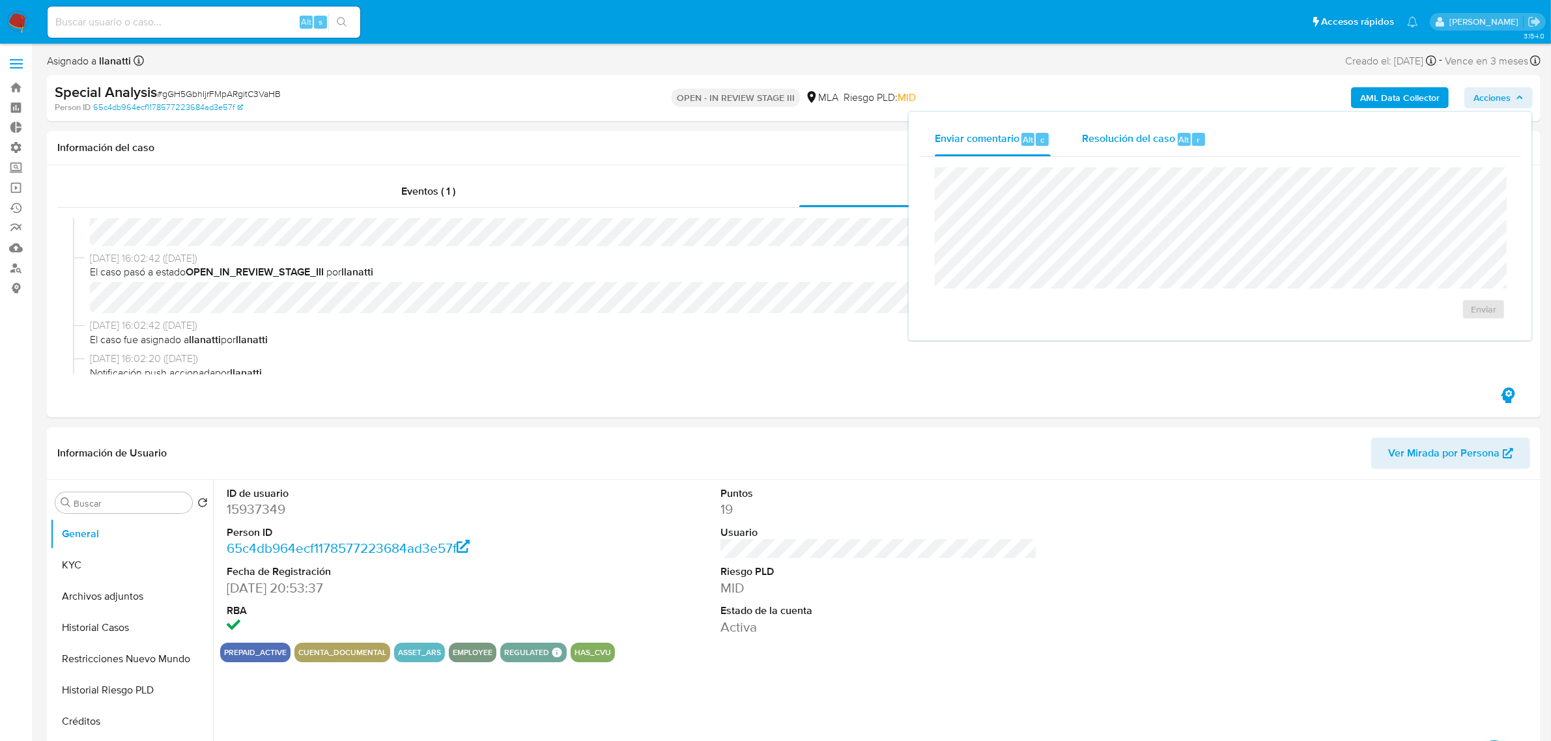
click at [1177, 147] on div "Resolución del caso Alt r" at bounding box center [1144, 139] width 124 height 34
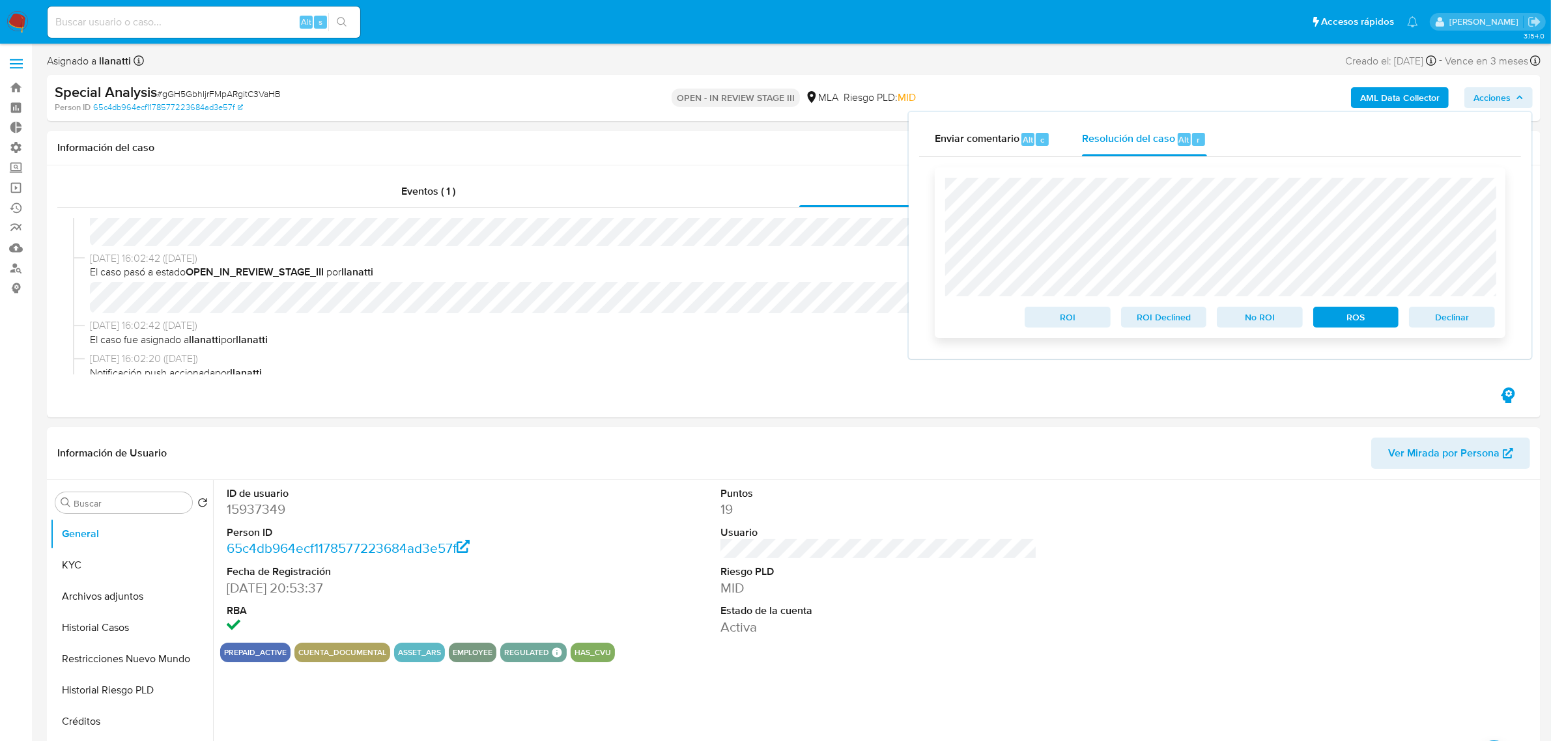
click at [1464, 322] on span "Declinar" at bounding box center [1452, 317] width 68 height 18
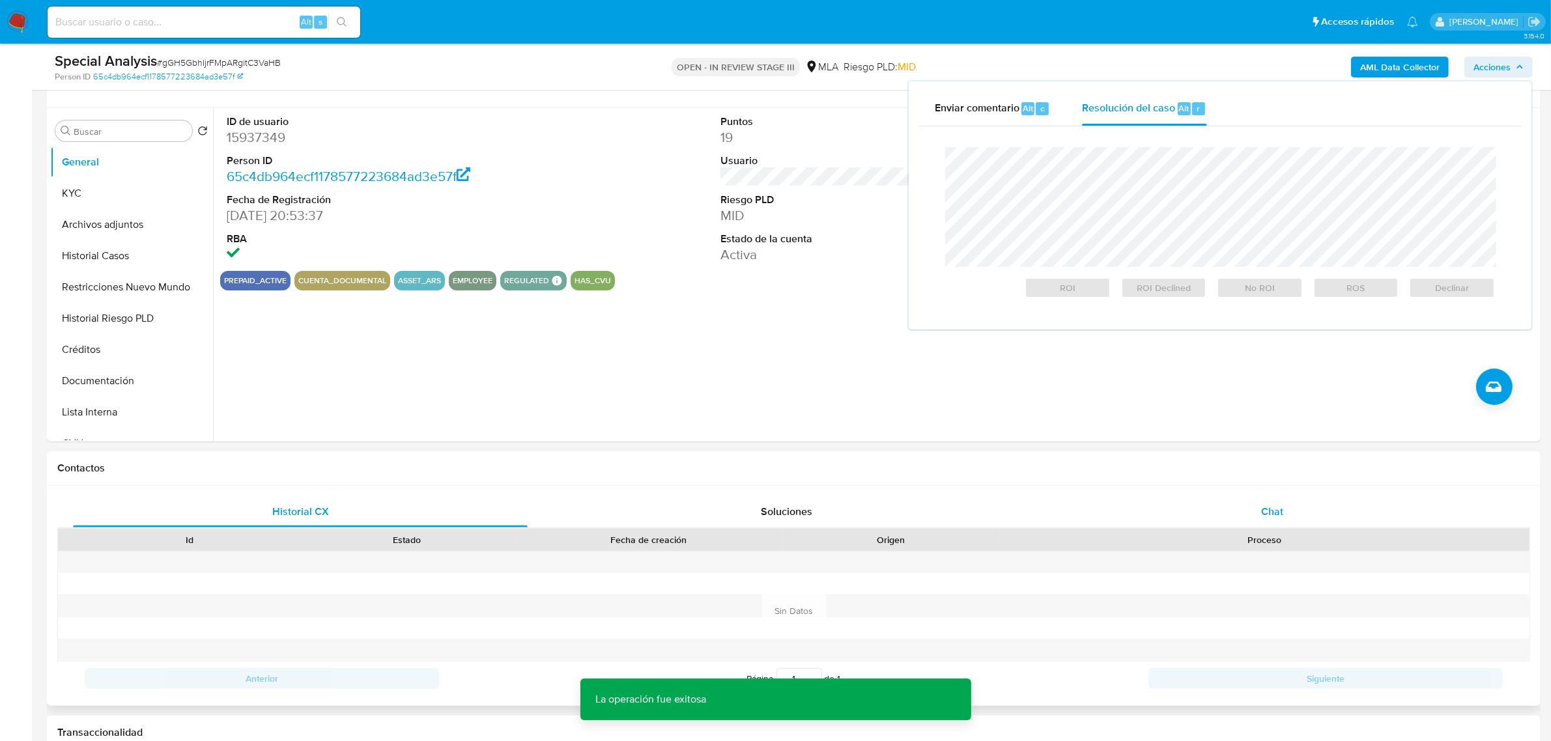
click at [1313, 502] on div "Chat" at bounding box center [1272, 511] width 455 height 31
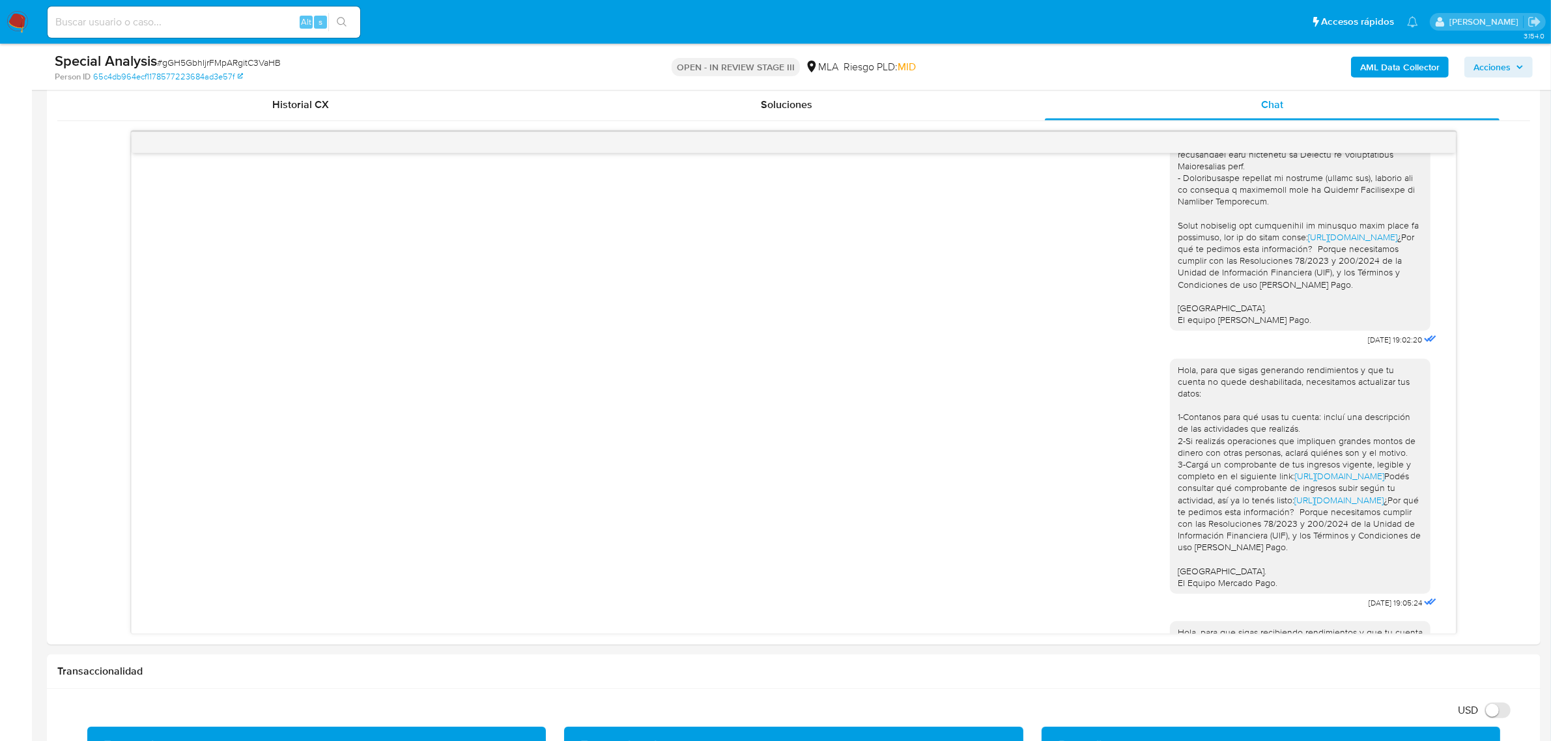
scroll to position [1825, 0]
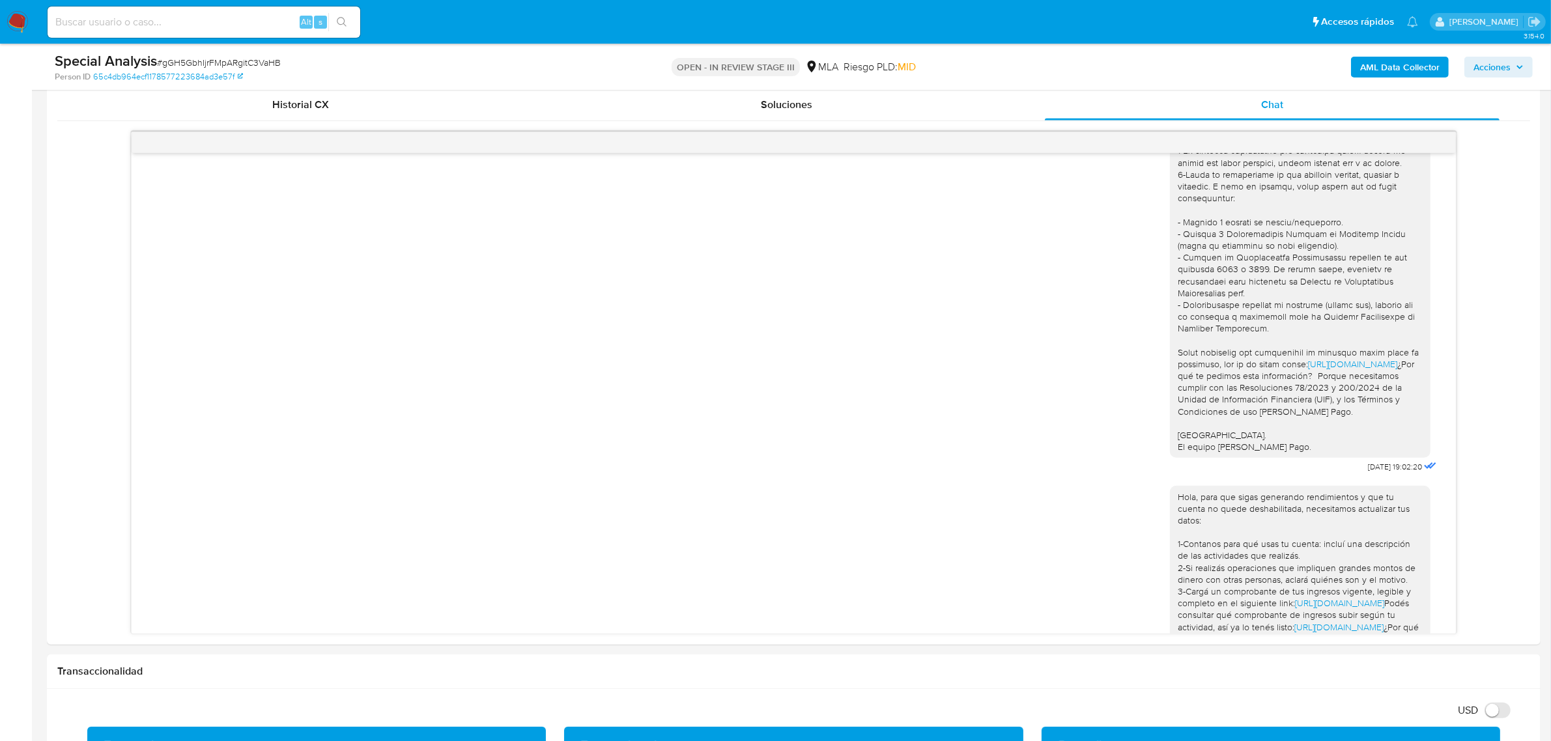
click at [26, 31] on img at bounding box center [18, 22] width 22 height 22
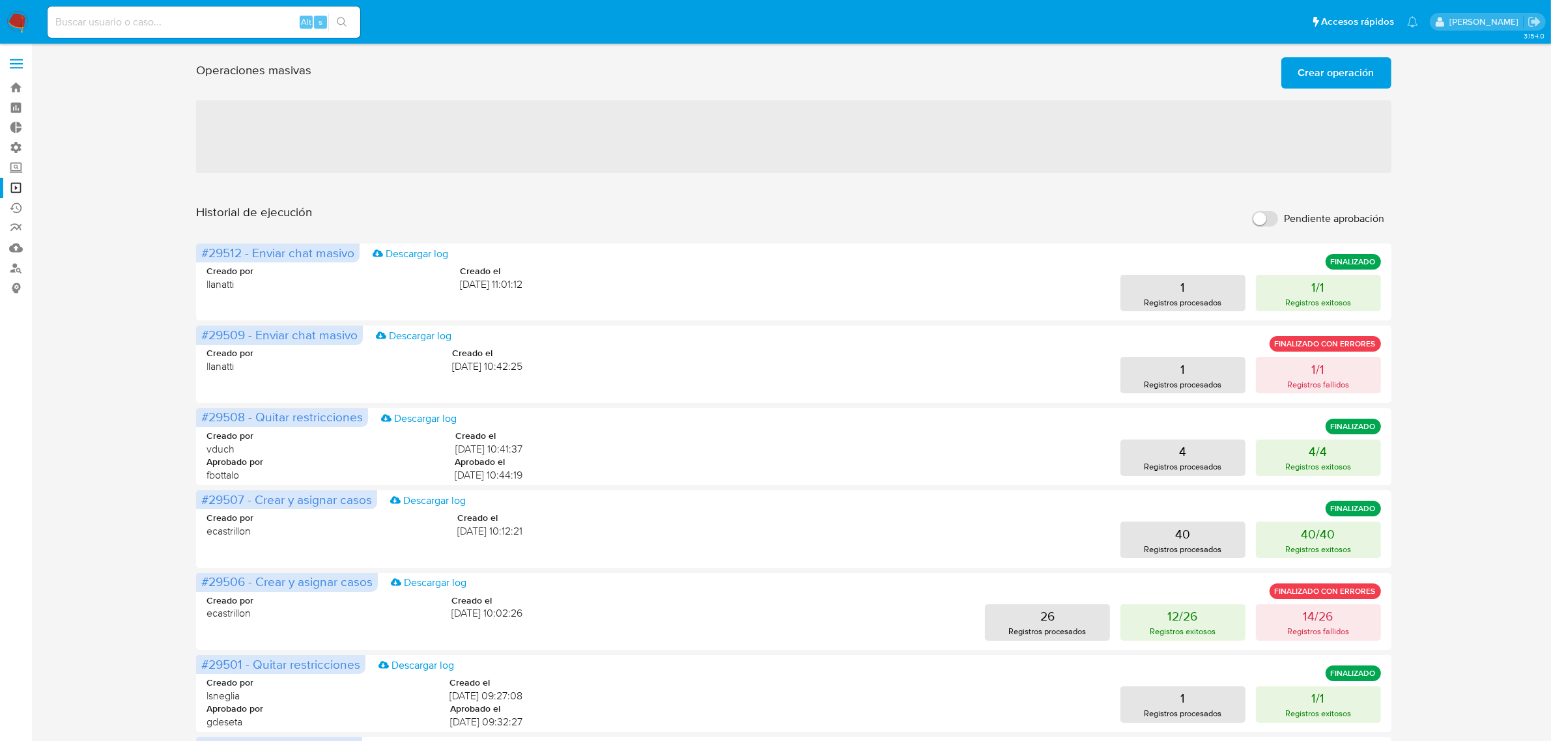
click at [1345, 81] on span "Crear operación" at bounding box center [1336, 73] width 76 height 29
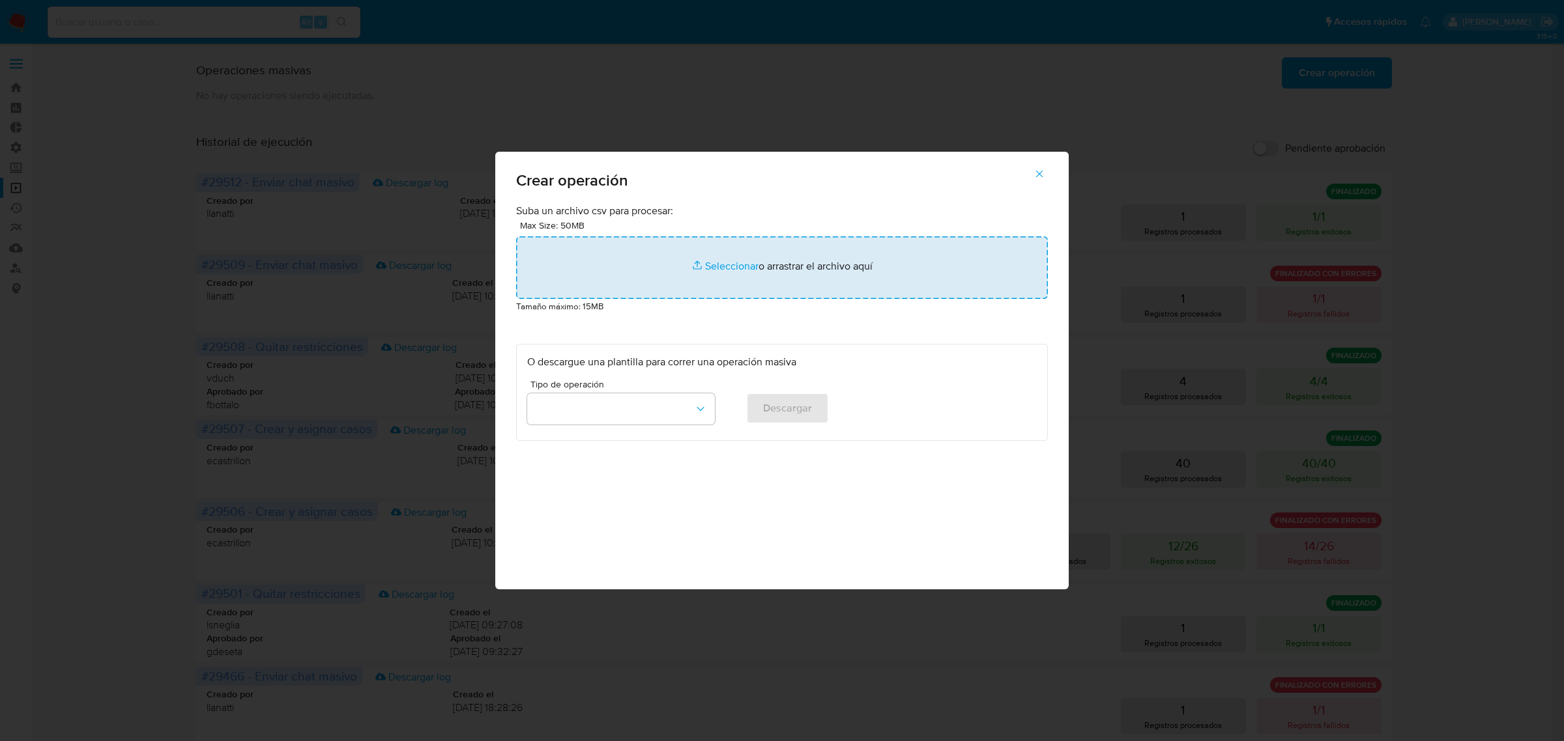
click at [601, 268] on input "file" at bounding box center [782, 267] width 532 height 63
type input "C:\fakepath\SEND_CHAT_MASSIVE test.csv"
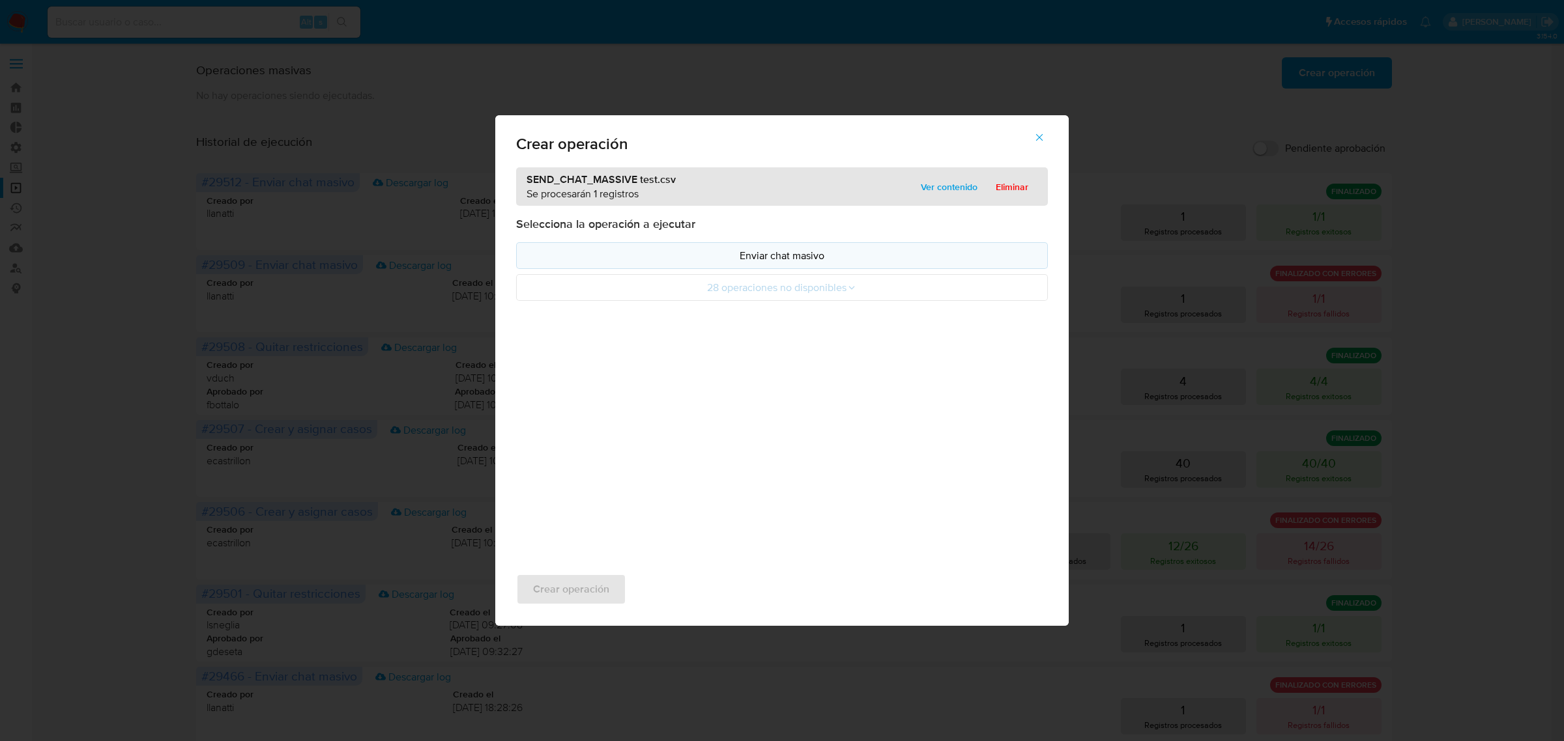
click at [744, 262] on p "Enviar chat masivo" at bounding box center [781, 255] width 509 height 15
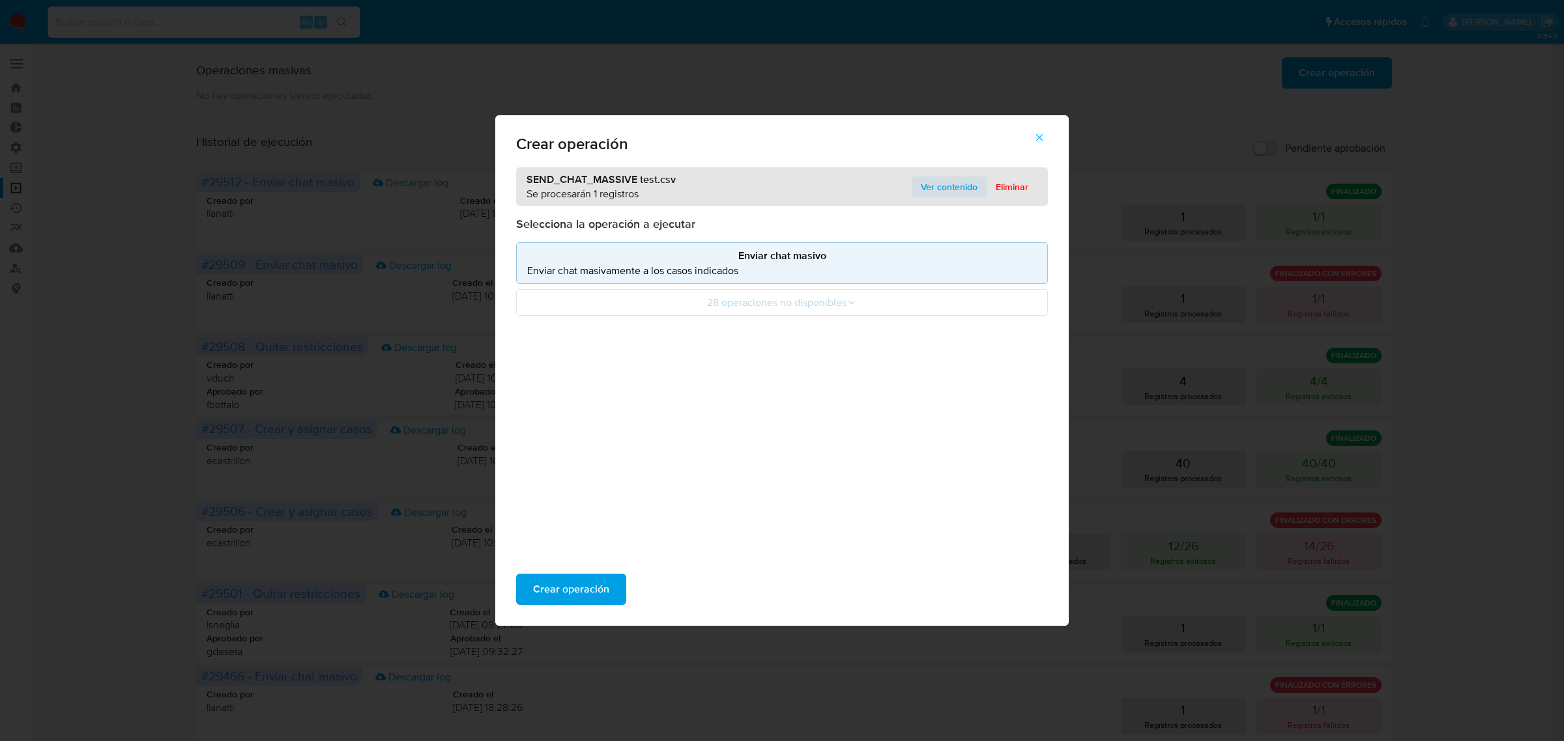
drag, startPoint x: 961, startPoint y: 186, endPoint x: 936, endPoint y: 188, distance: 24.8
click at [961, 186] on span "Ver contenido" at bounding box center [949, 187] width 57 height 18
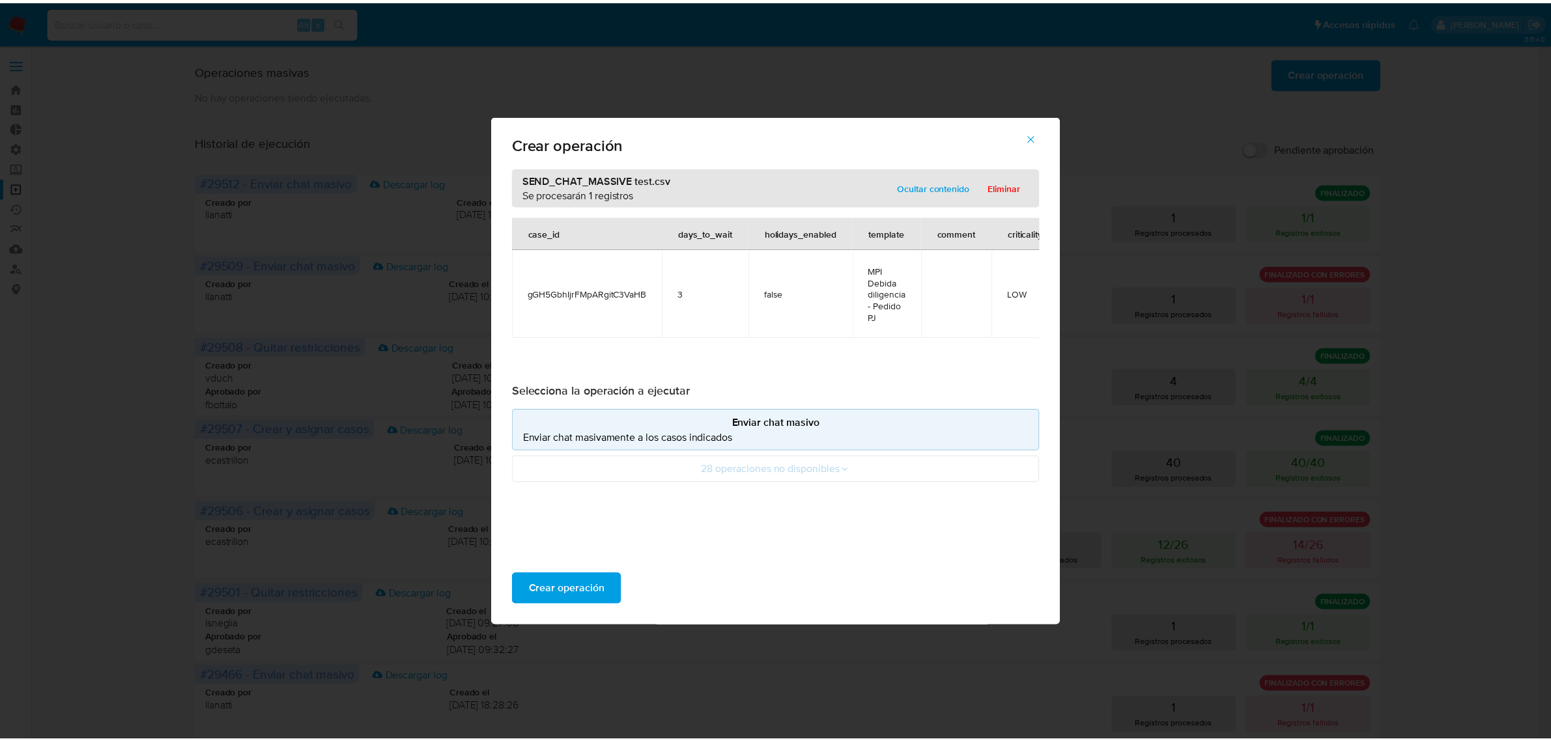
scroll to position [0, 20]
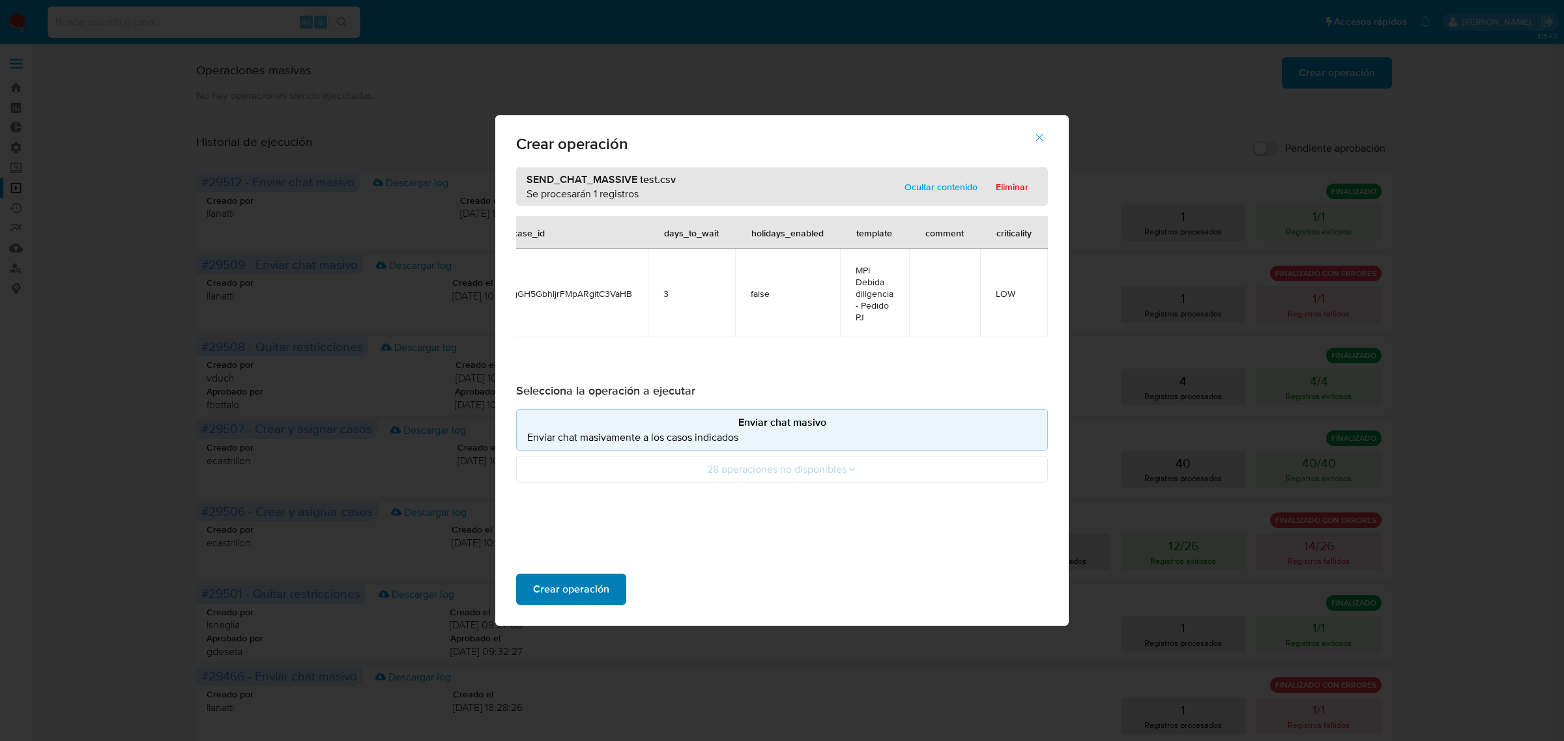
click at [597, 588] on span "Crear operación" at bounding box center [571, 589] width 76 height 29
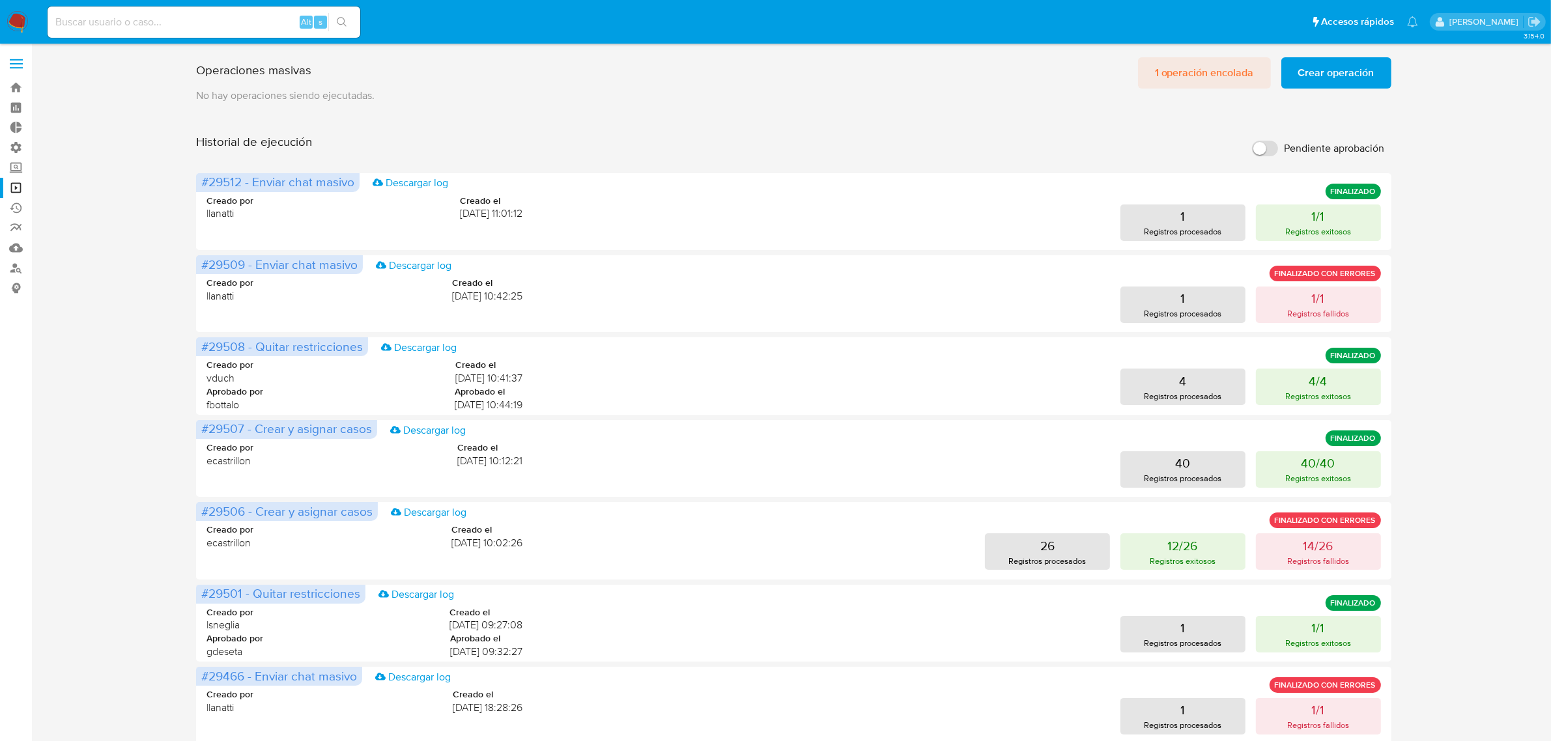
click at [1215, 81] on span "1 operación encolada" at bounding box center [1204, 73] width 99 height 29
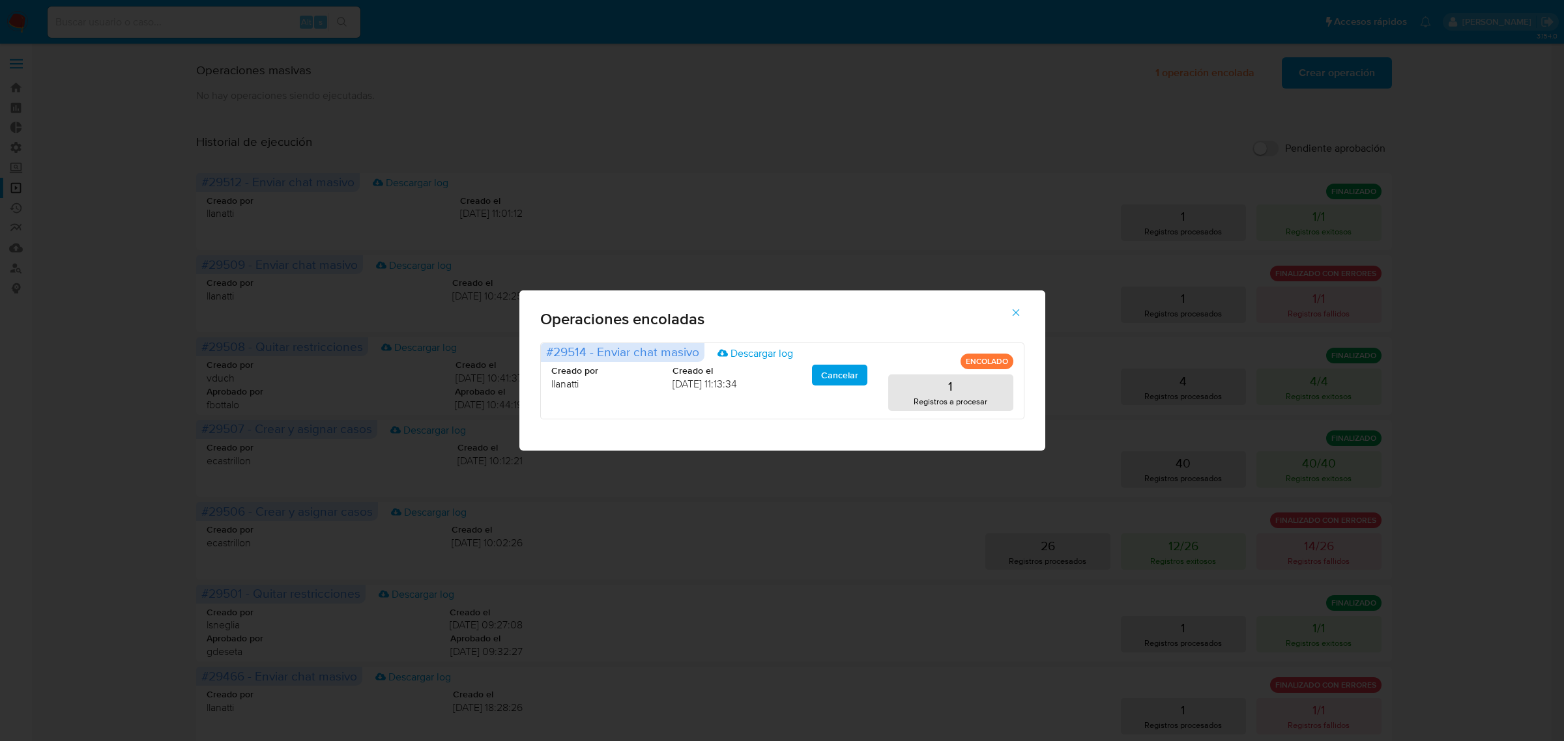
drag, startPoint x: 1008, startPoint y: 308, endPoint x: 934, endPoint y: 148, distance: 176.6
click at [1008, 308] on button "button" at bounding box center [1016, 312] width 46 height 31
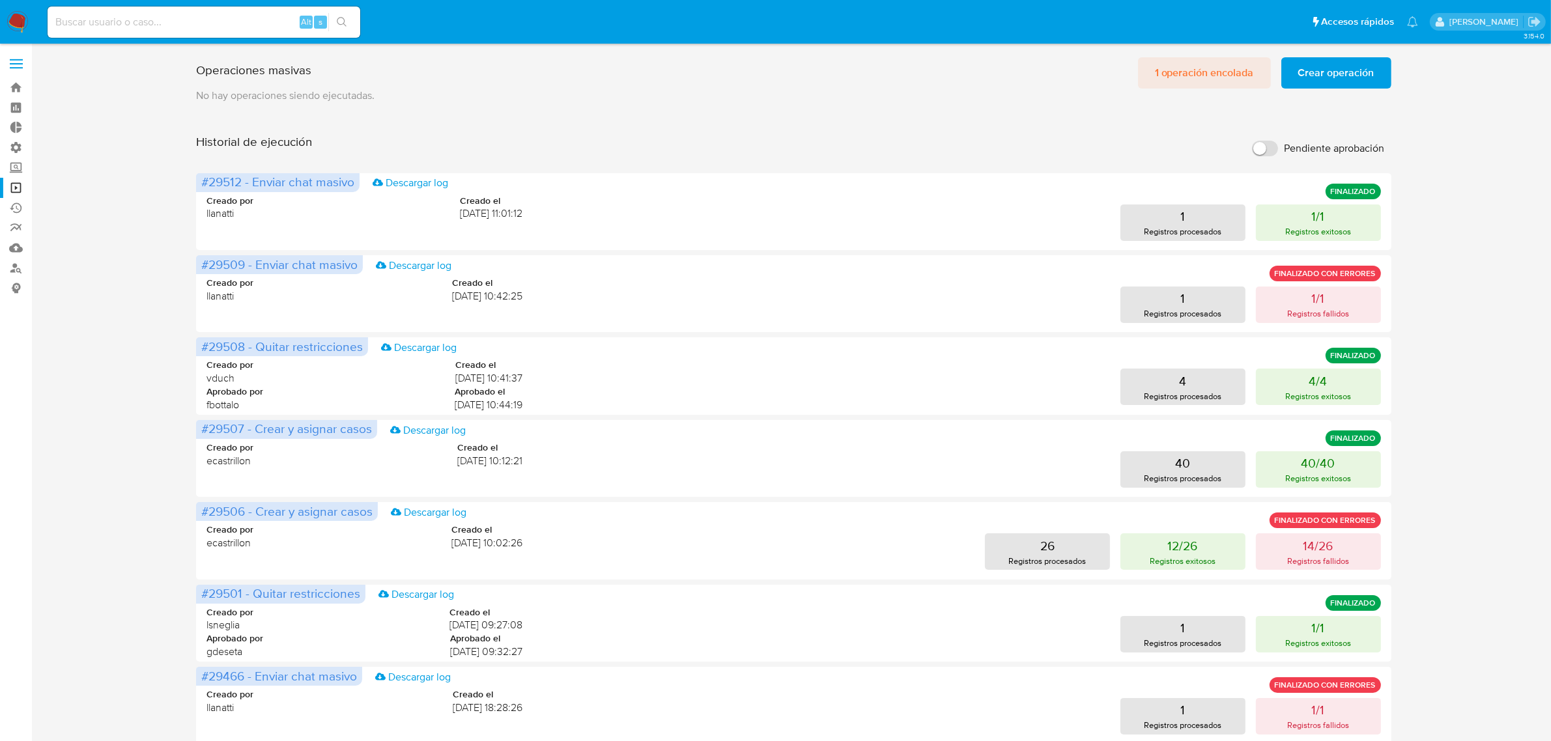
click at [1241, 64] on span "1 operación encolada" at bounding box center [1204, 73] width 99 height 29
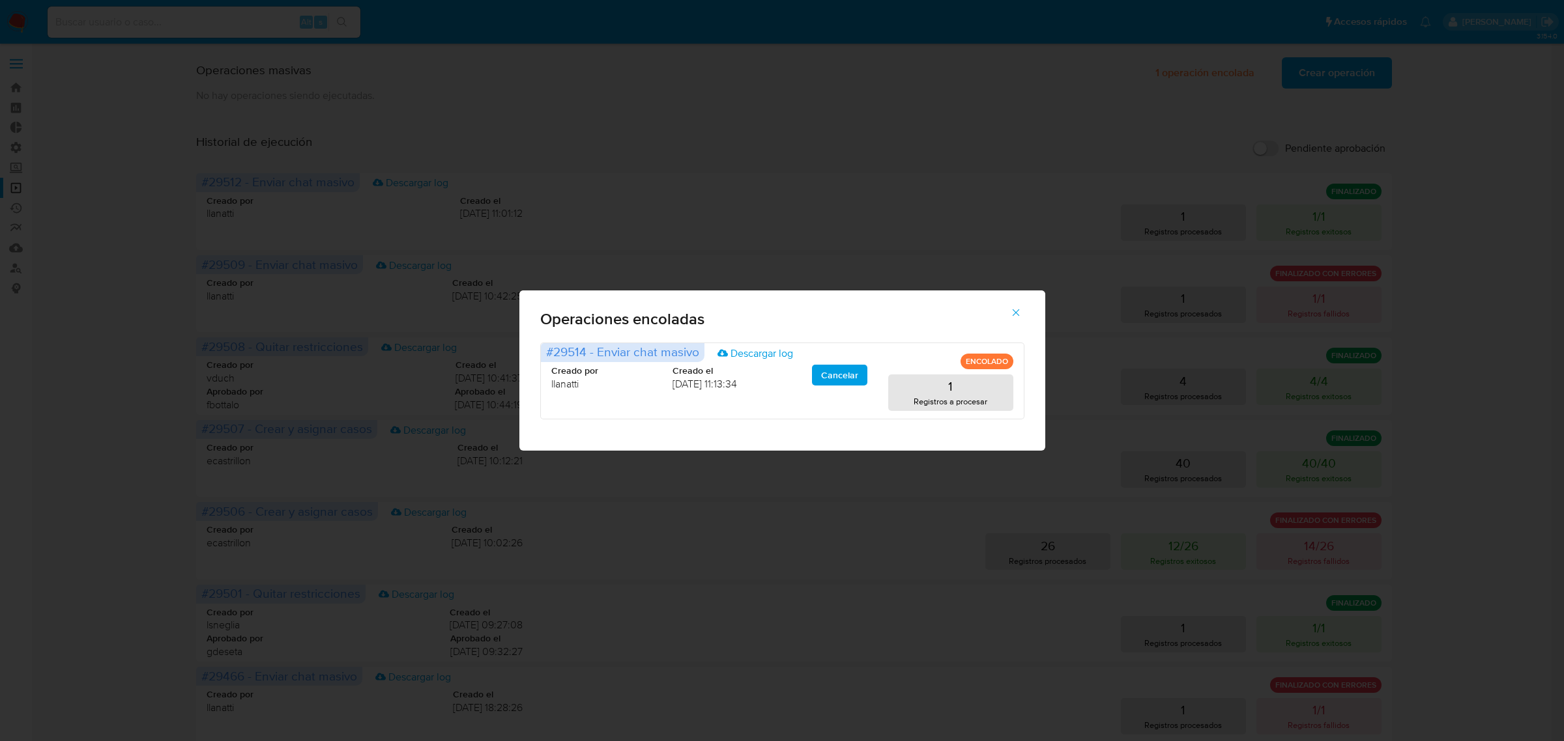
click at [1010, 313] on icon "button" at bounding box center [1016, 313] width 12 height 12
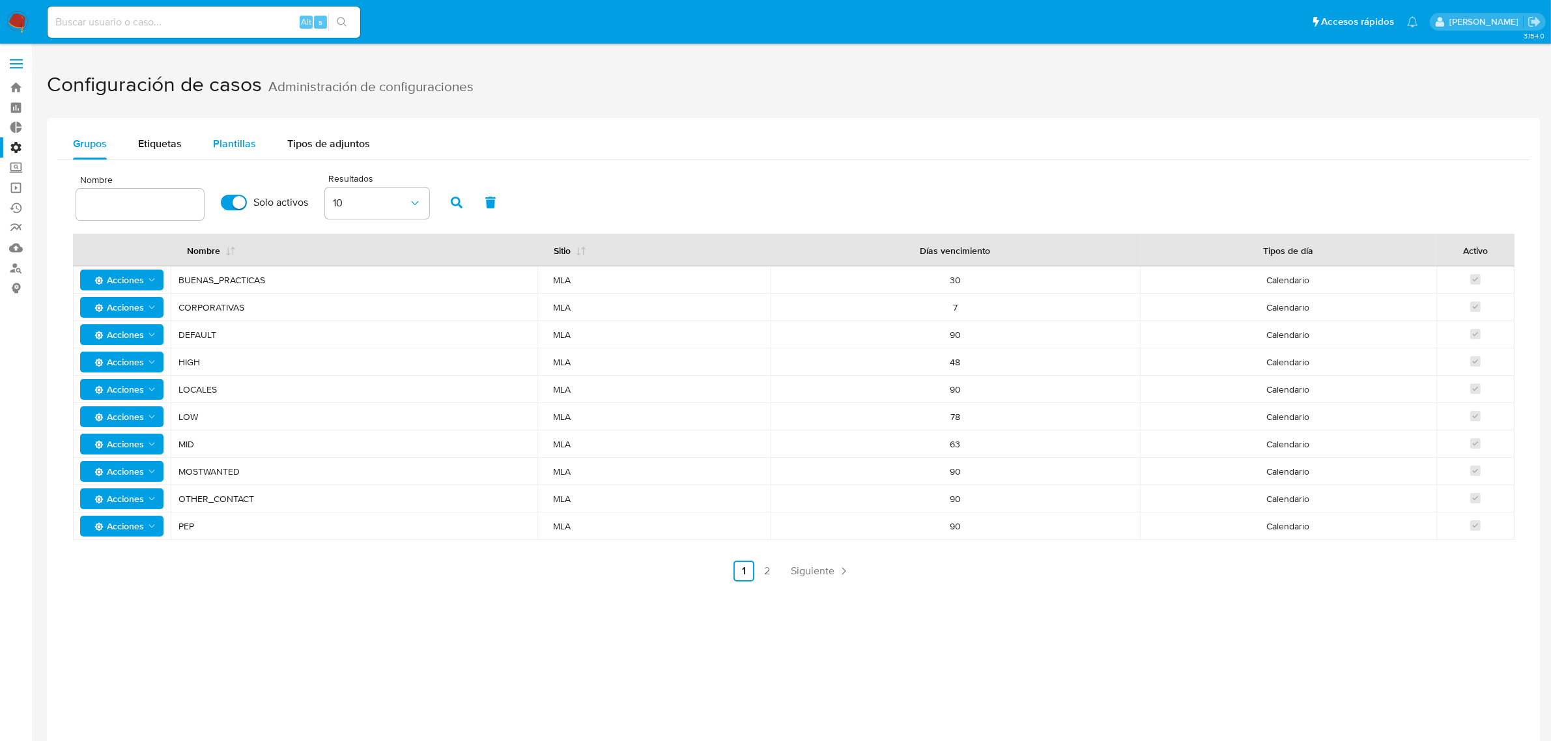
click at [238, 150] on span "Plantillas" at bounding box center [234, 143] width 43 height 15
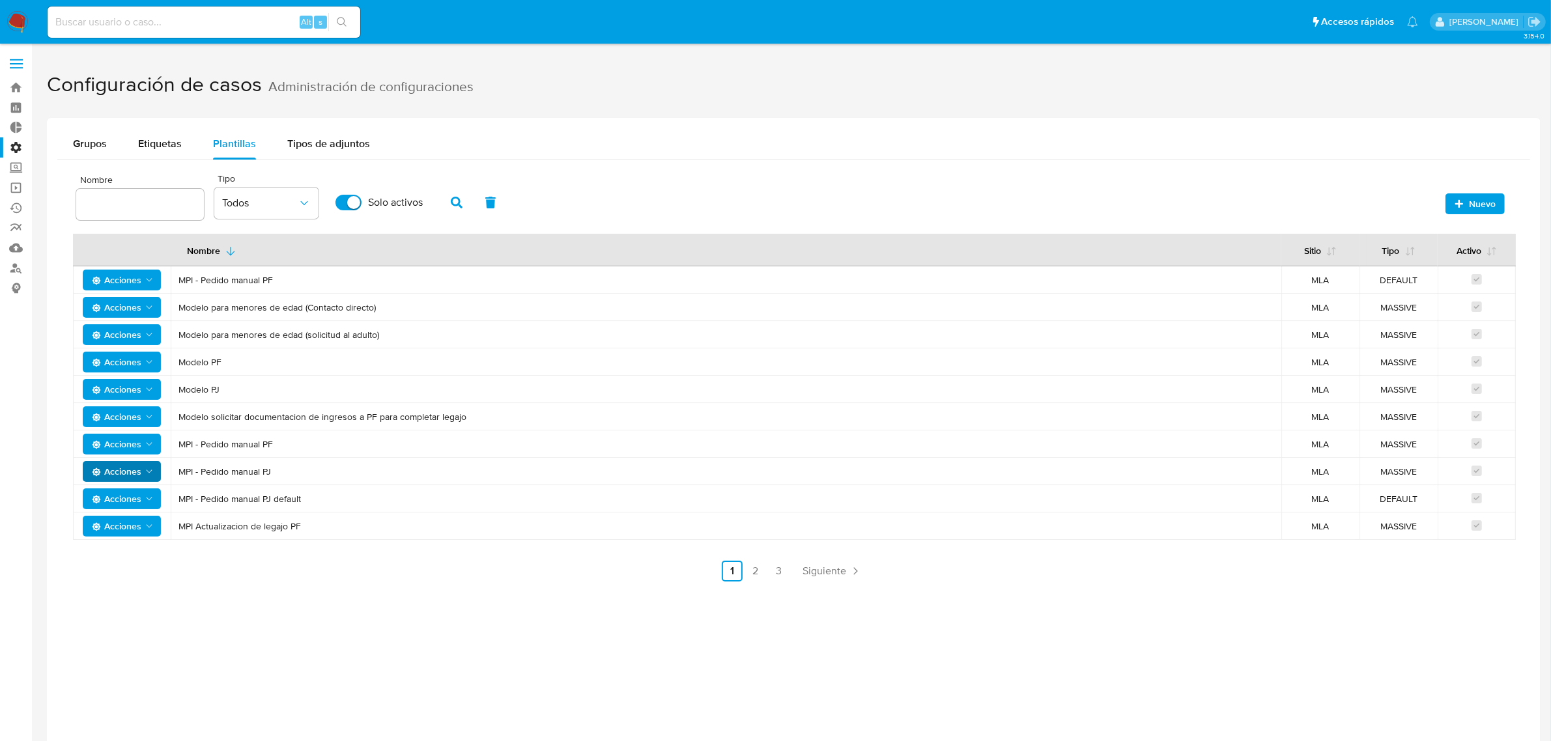
click at [119, 470] on span "Acciones" at bounding box center [117, 471] width 50 height 21
click at [121, 562] on button "Ver registros" at bounding box center [121, 567] width 117 height 31
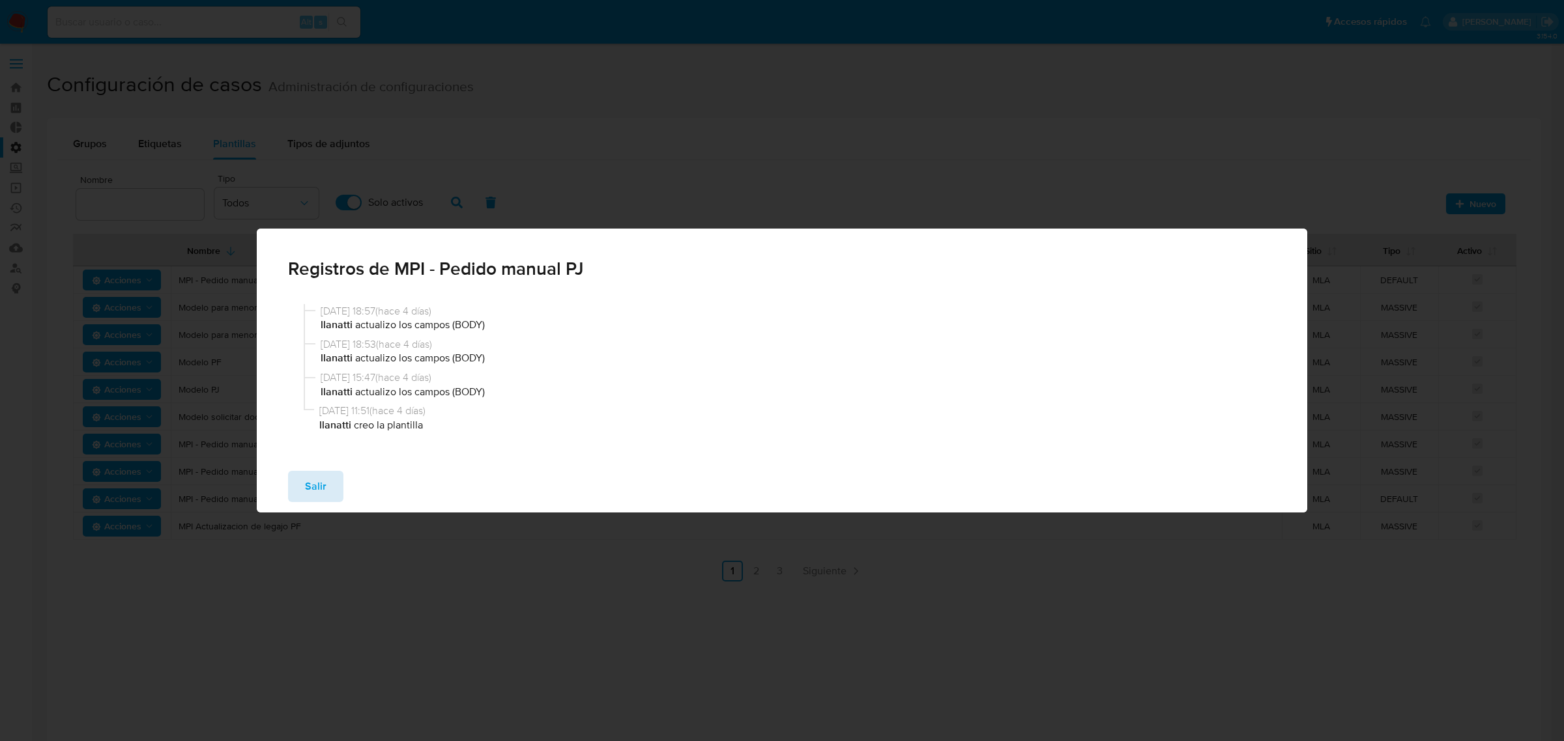
click at [291, 487] on button "Salir" at bounding box center [315, 486] width 55 height 31
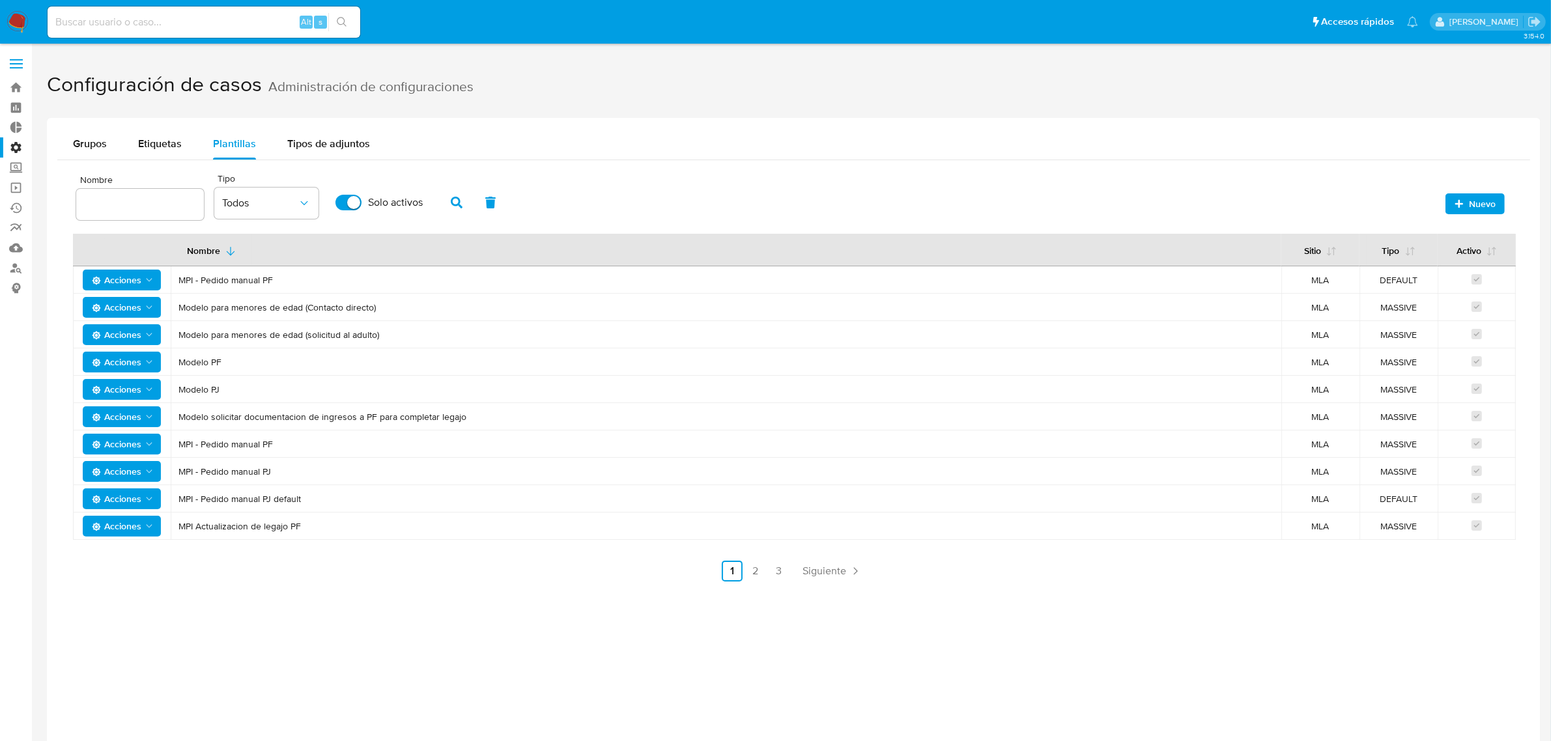
click at [111, 467] on span "Acciones" at bounding box center [117, 471] width 50 height 21
click at [134, 565] on button "Ver registros" at bounding box center [121, 567] width 117 height 31
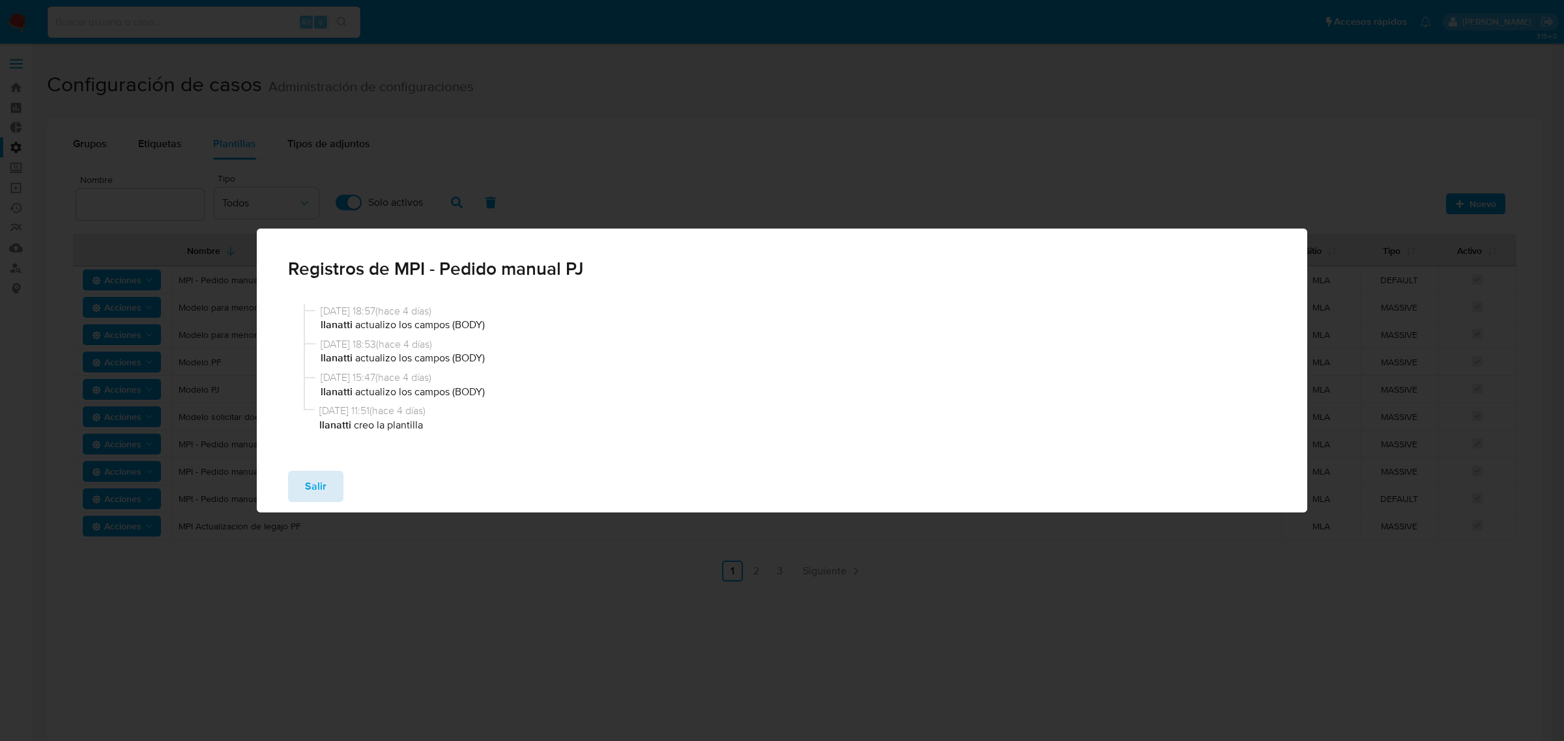
click at [310, 479] on span "Salir" at bounding box center [315, 486] width 21 height 29
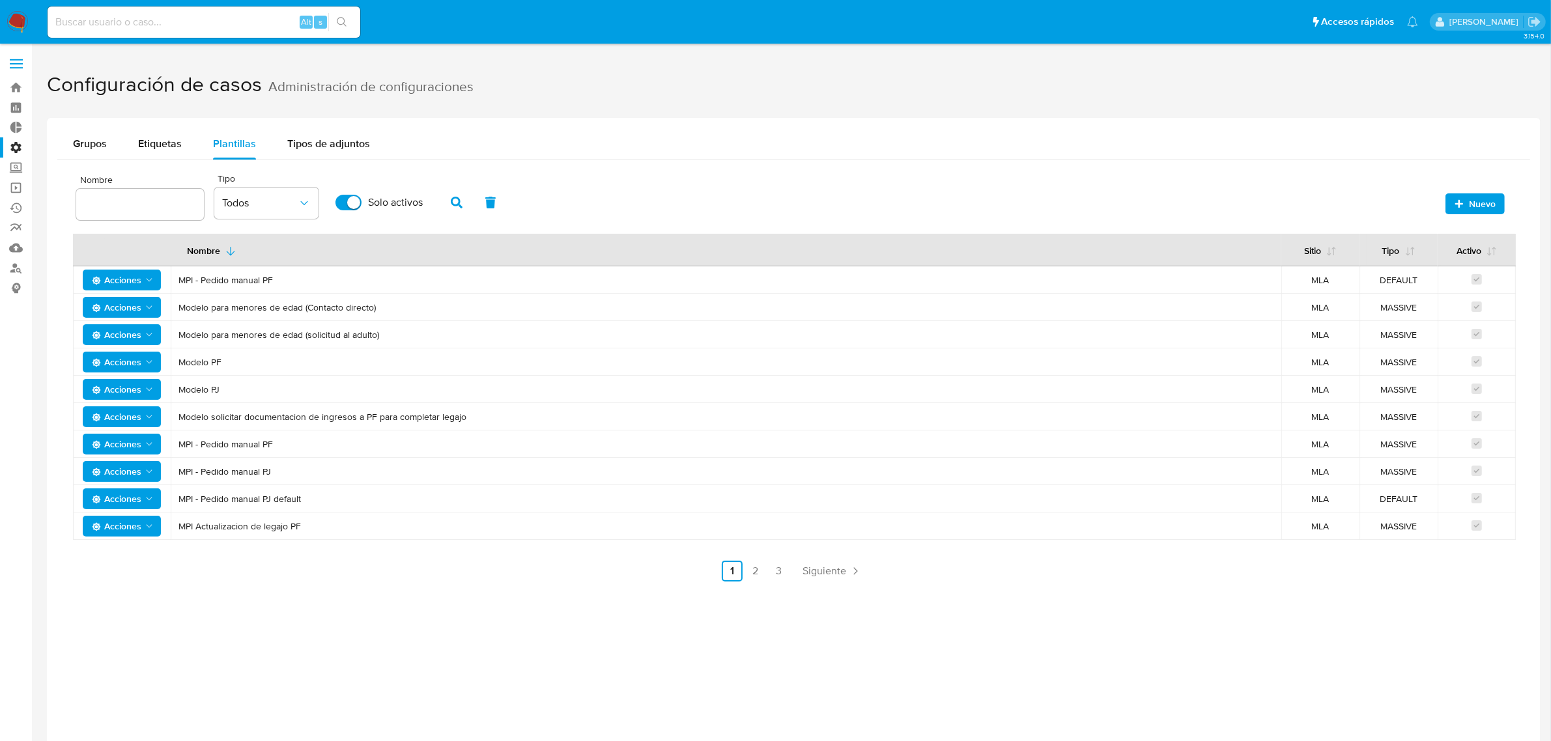
click at [124, 467] on span "Acciones" at bounding box center [117, 471] width 50 height 21
click at [128, 503] on button "Editar" at bounding box center [121, 504] width 117 height 31
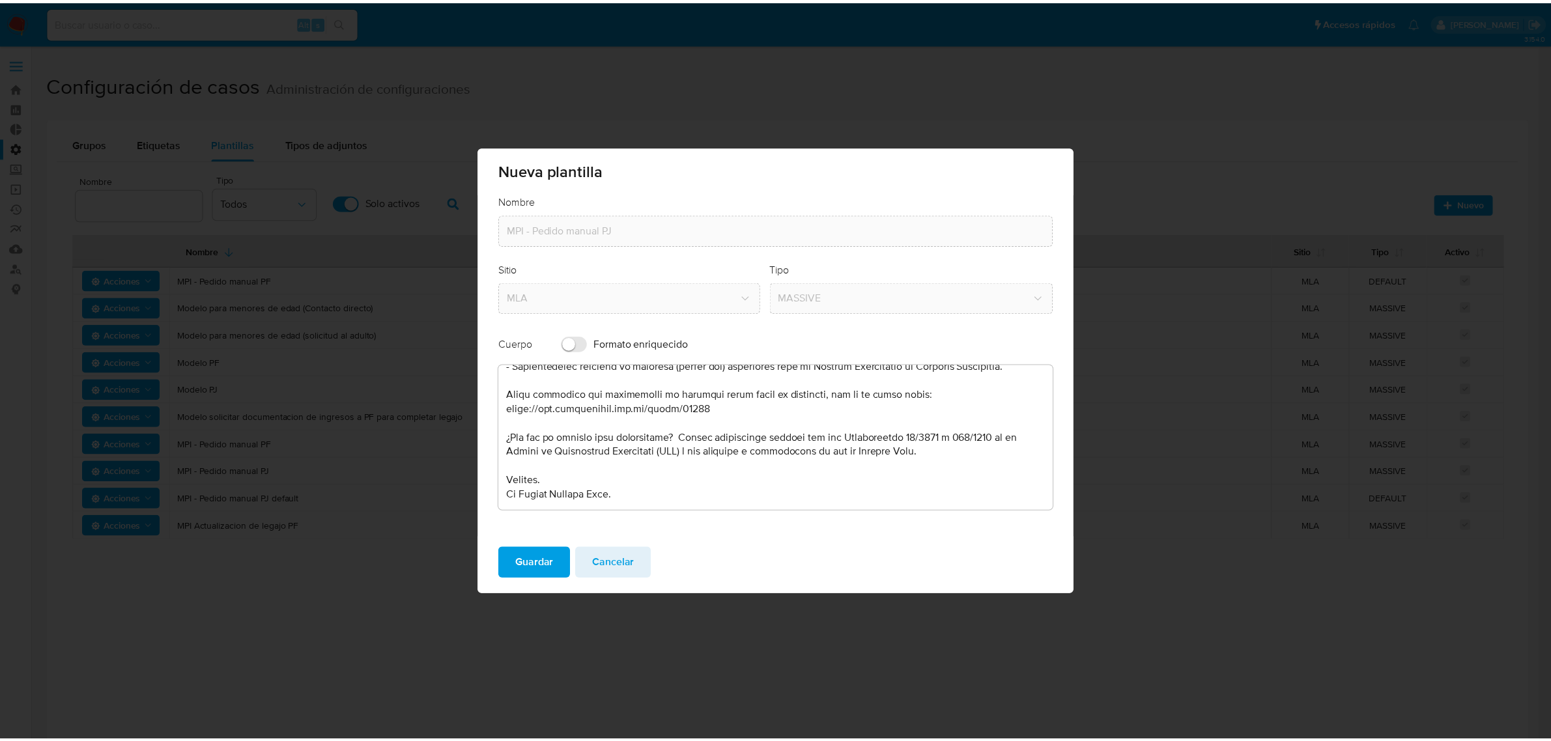
scroll to position [257, 0]
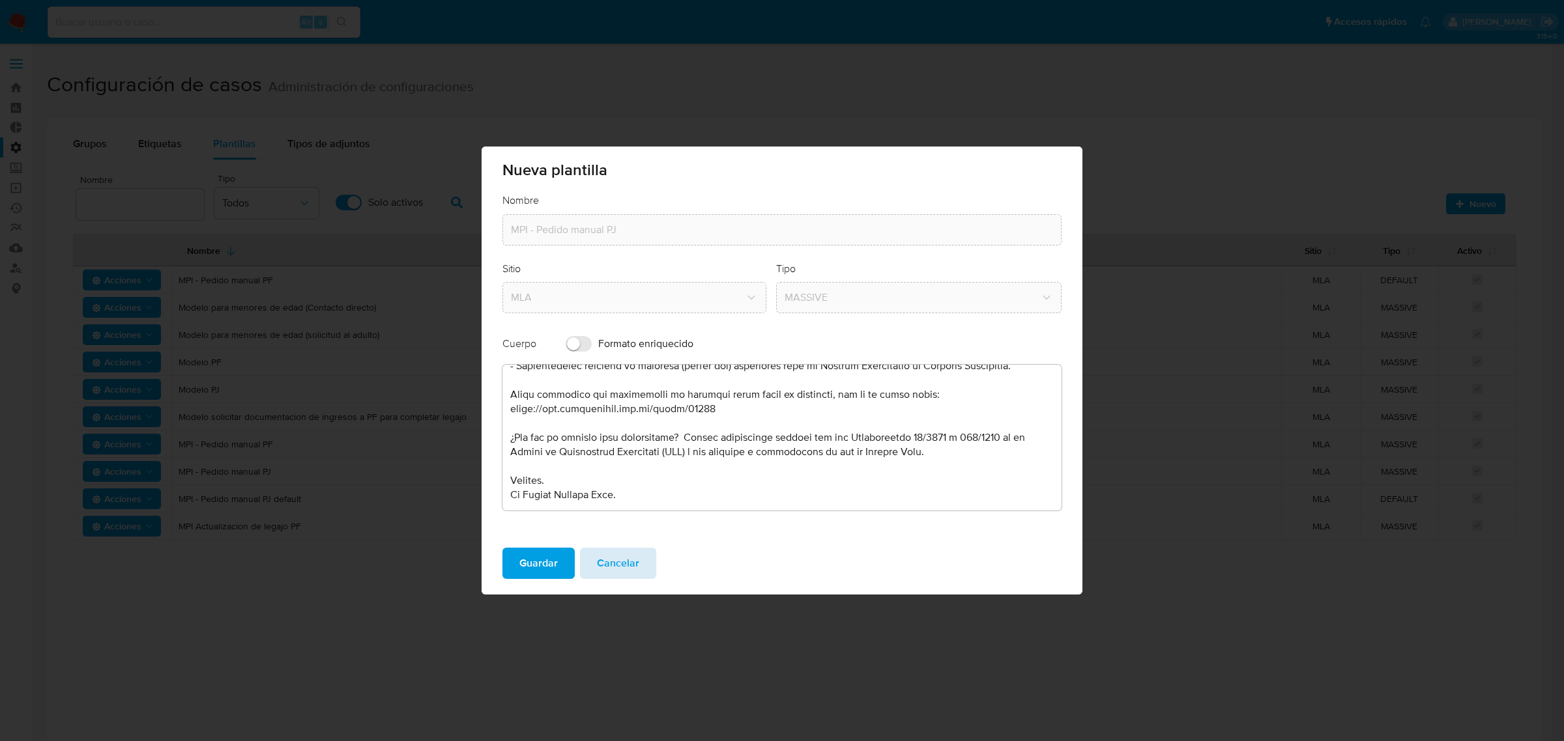
click at [633, 567] on span "Cancelar" at bounding box center [618, 563] width 42 height 29
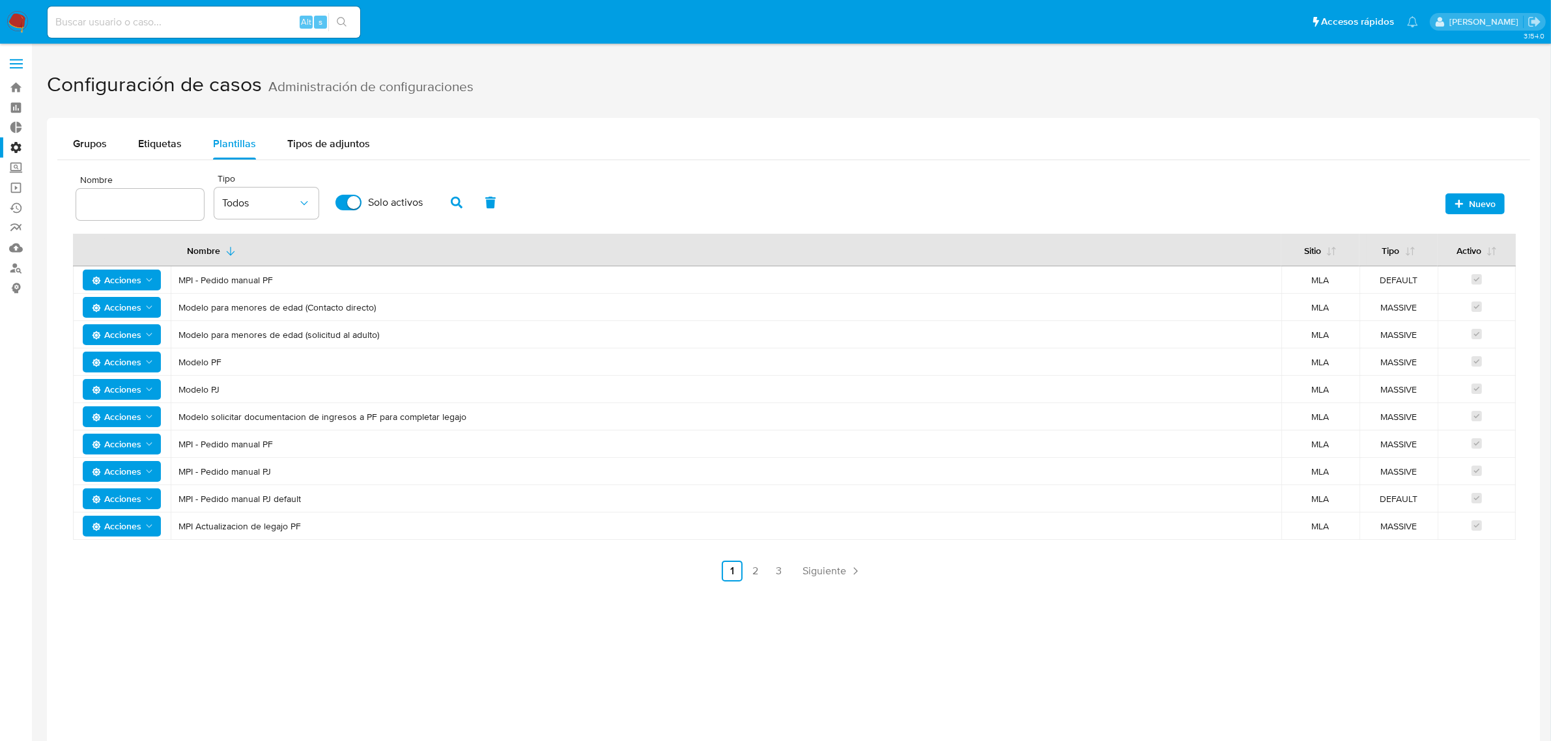
drag, startPoint x: 279, startPoint y: 473, endPoint x: 180, endPoint y: 476, distance: 98.4
click at [180, 476] on span "MPI - Pedido manual PJ" at bounding box center [726, 472] width 1095 height 12
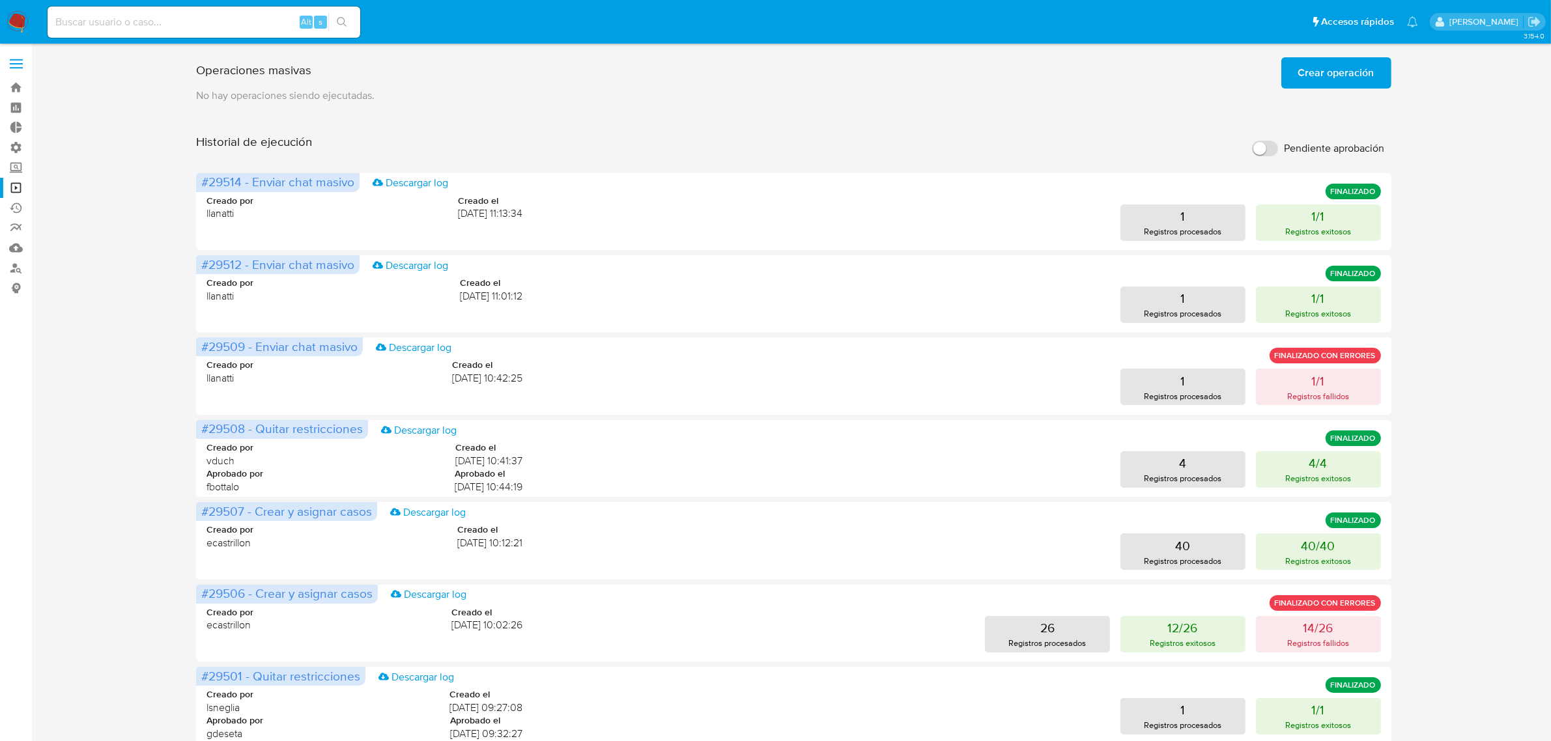
click at [1328, 83] on span "Crear operación" at bounding box center [1336, 73] width 76 height 29
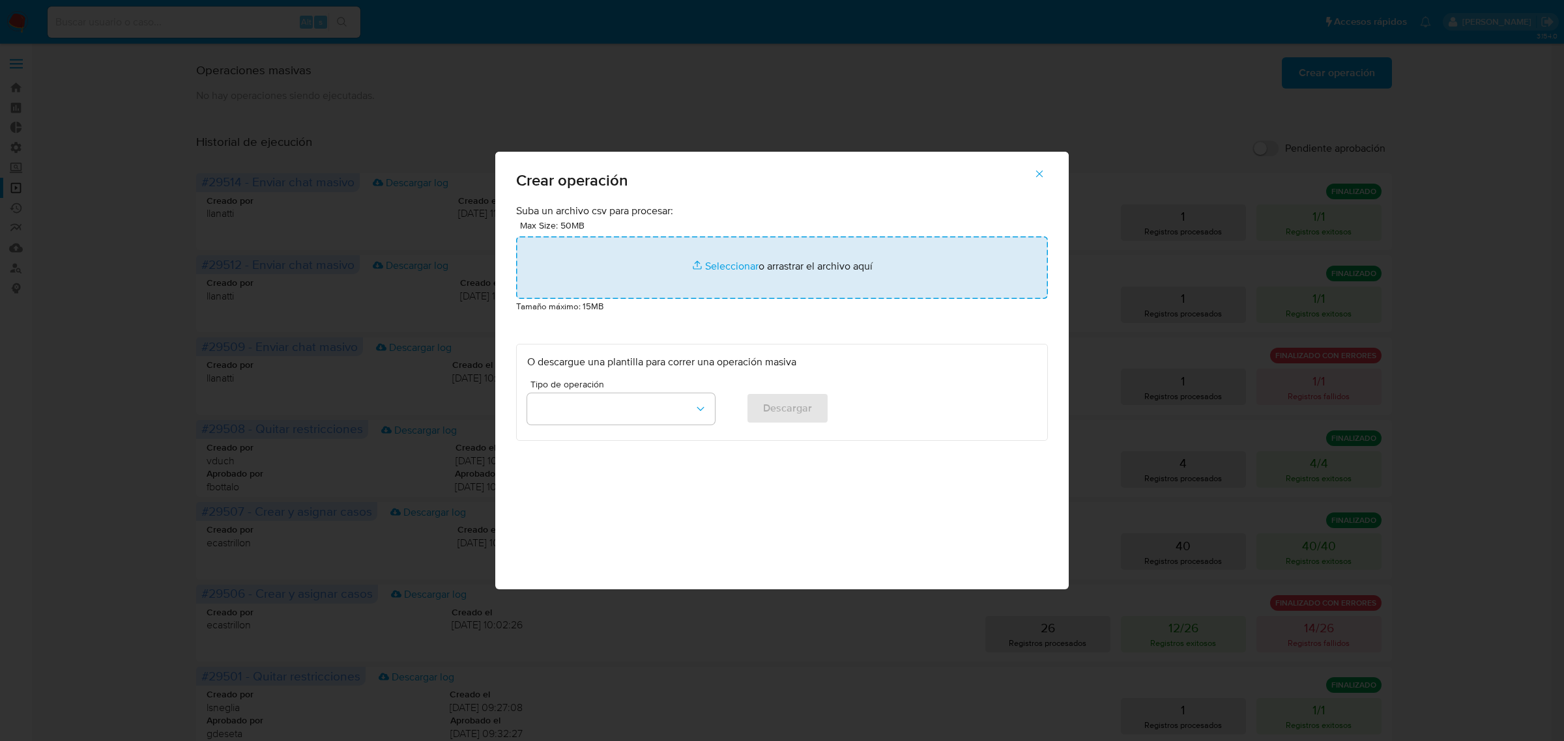
click at [737, 264] on input "file" at bounding box center [782, 267] width 532 height 63
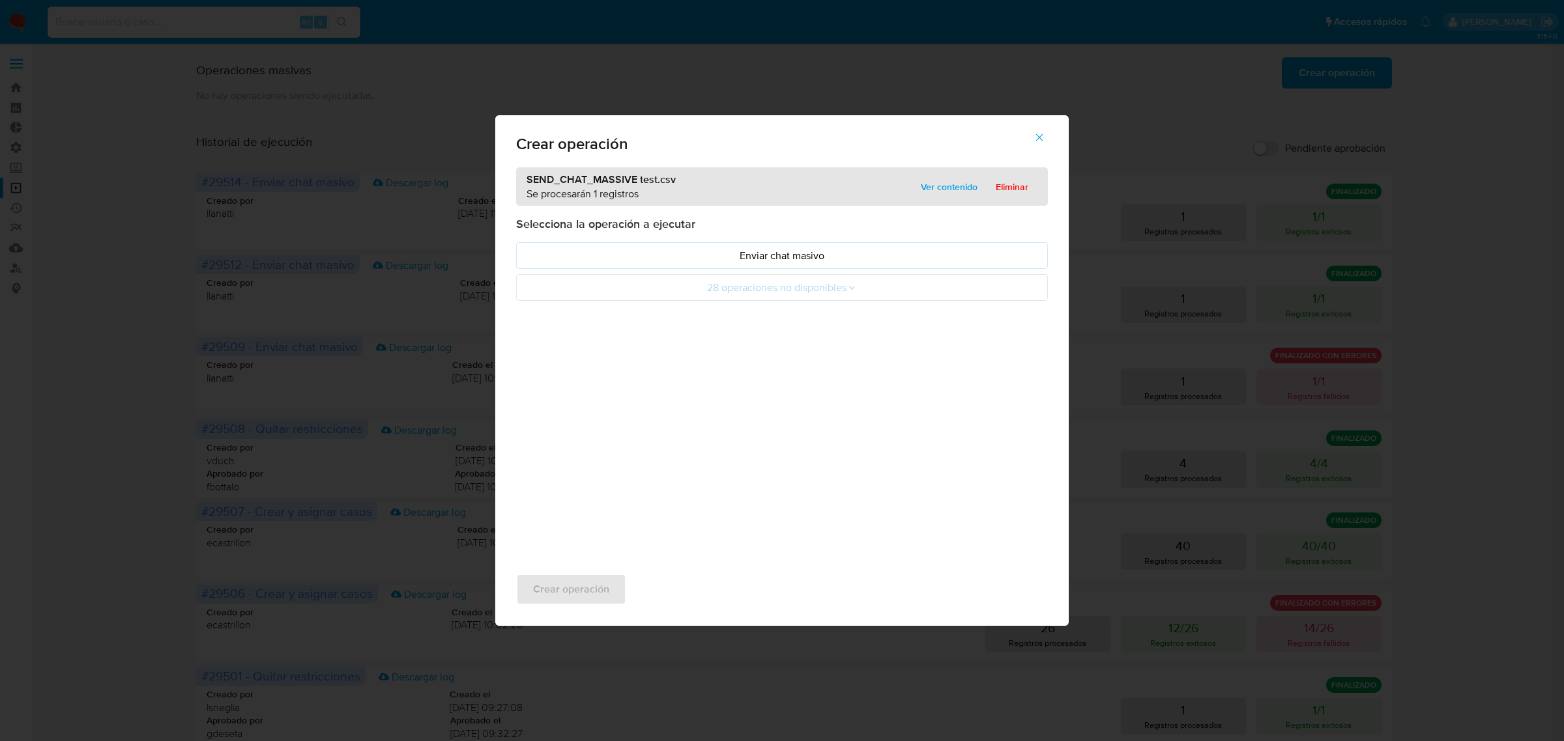
click at [848, 256] on p "Enviar chat masivo" at bounding box center [781, 255] width 509 height 15
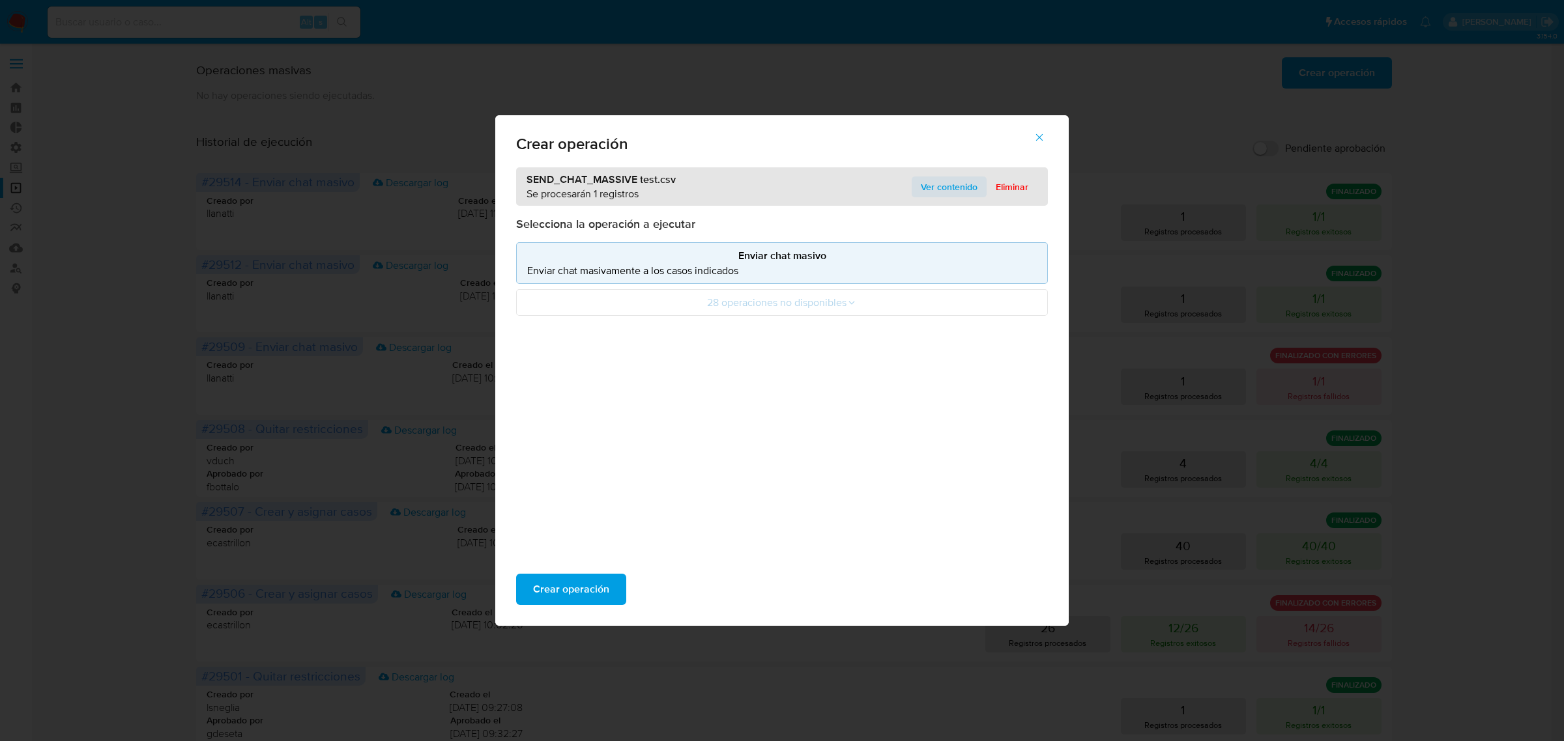
click at [951, 186] on span "Ver contenido" at bounding box center [949, 187] width 57 height 18
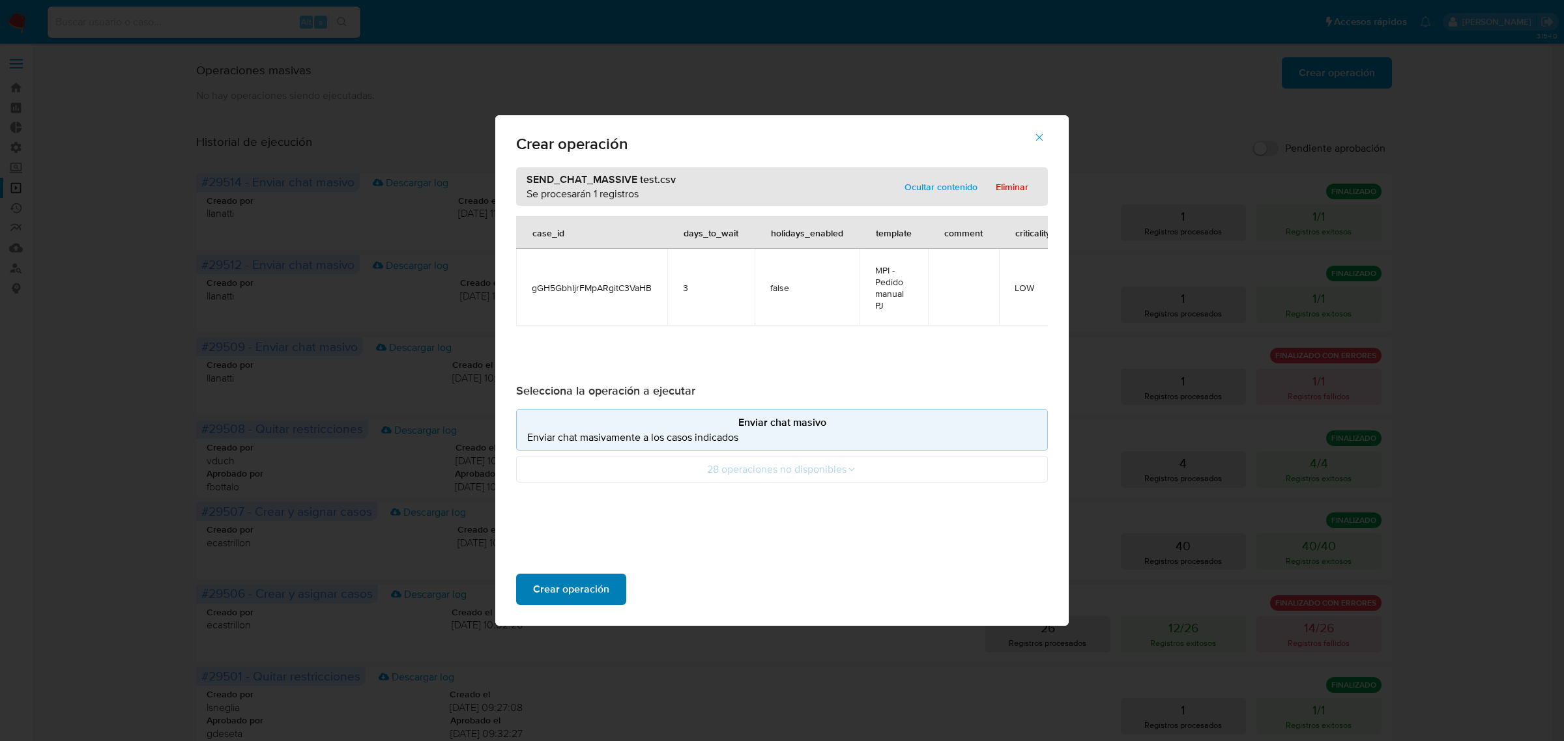
click at [595, 586] on span "Crear operación" at bounding box center [571, 589] width 76 height 29
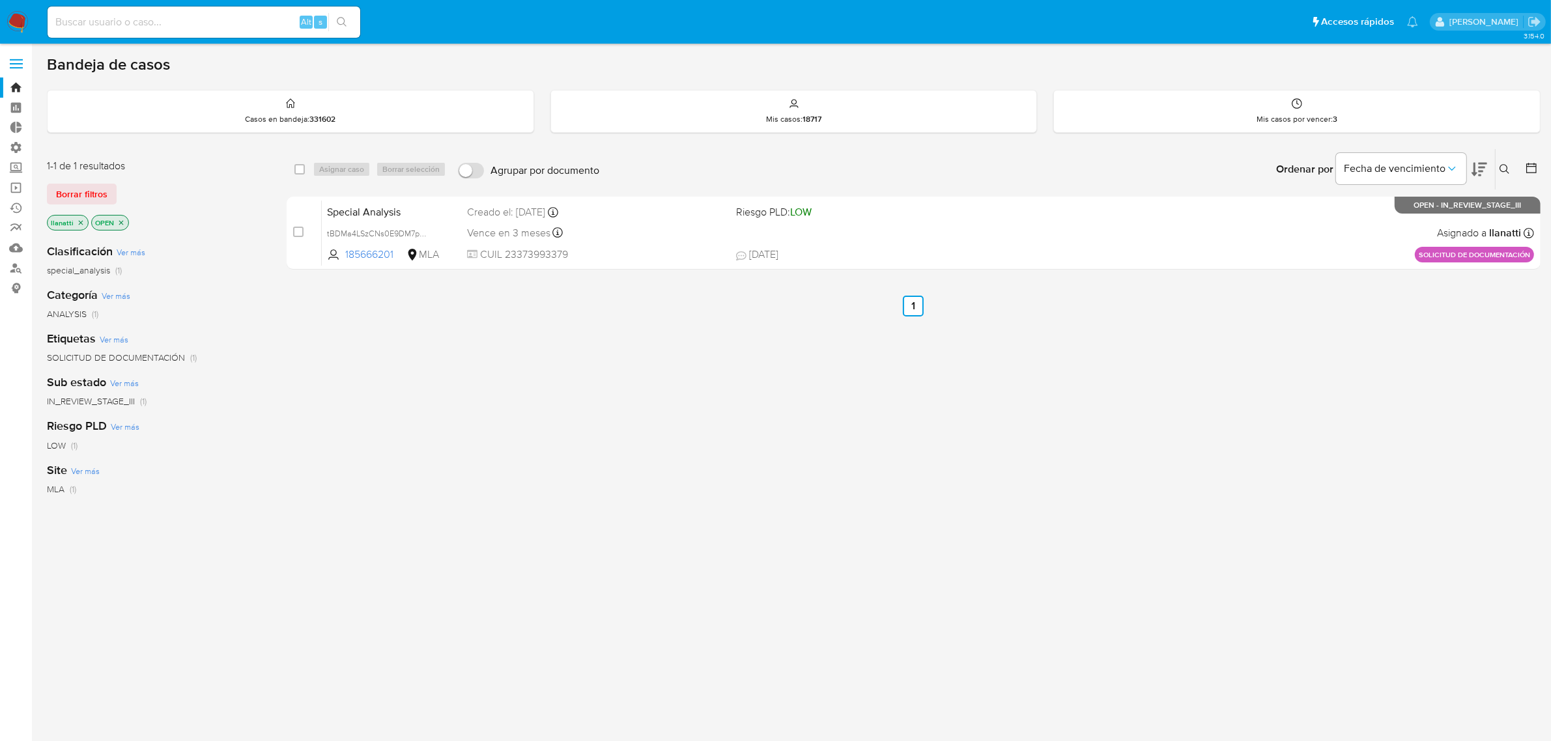
click at [119, 220] on icon "close-filter" at bounding box center [121, 223] width 8 height 8
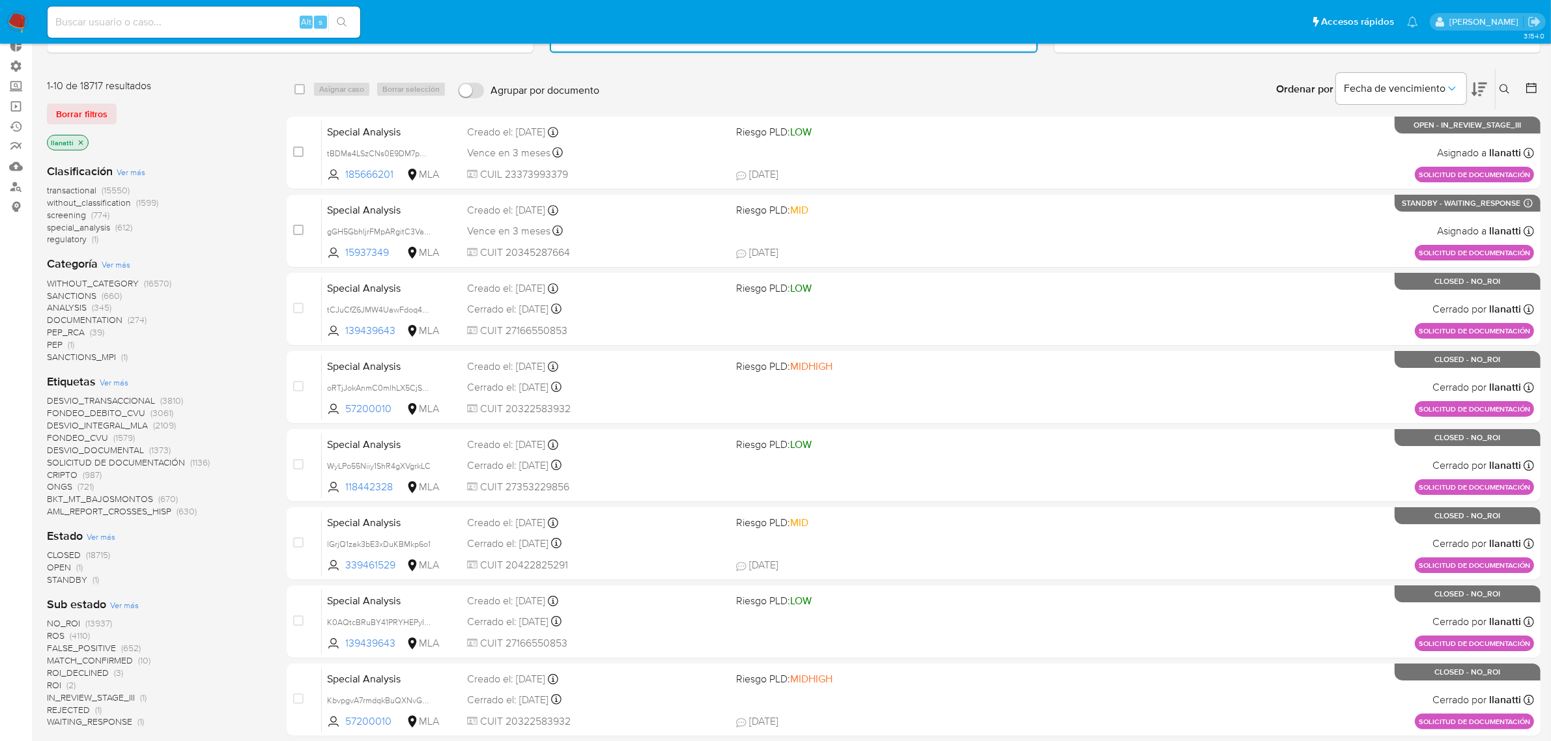
click at [66, 578] on span "STANDBY" at bounding box center [67, 579] width 40 height 13
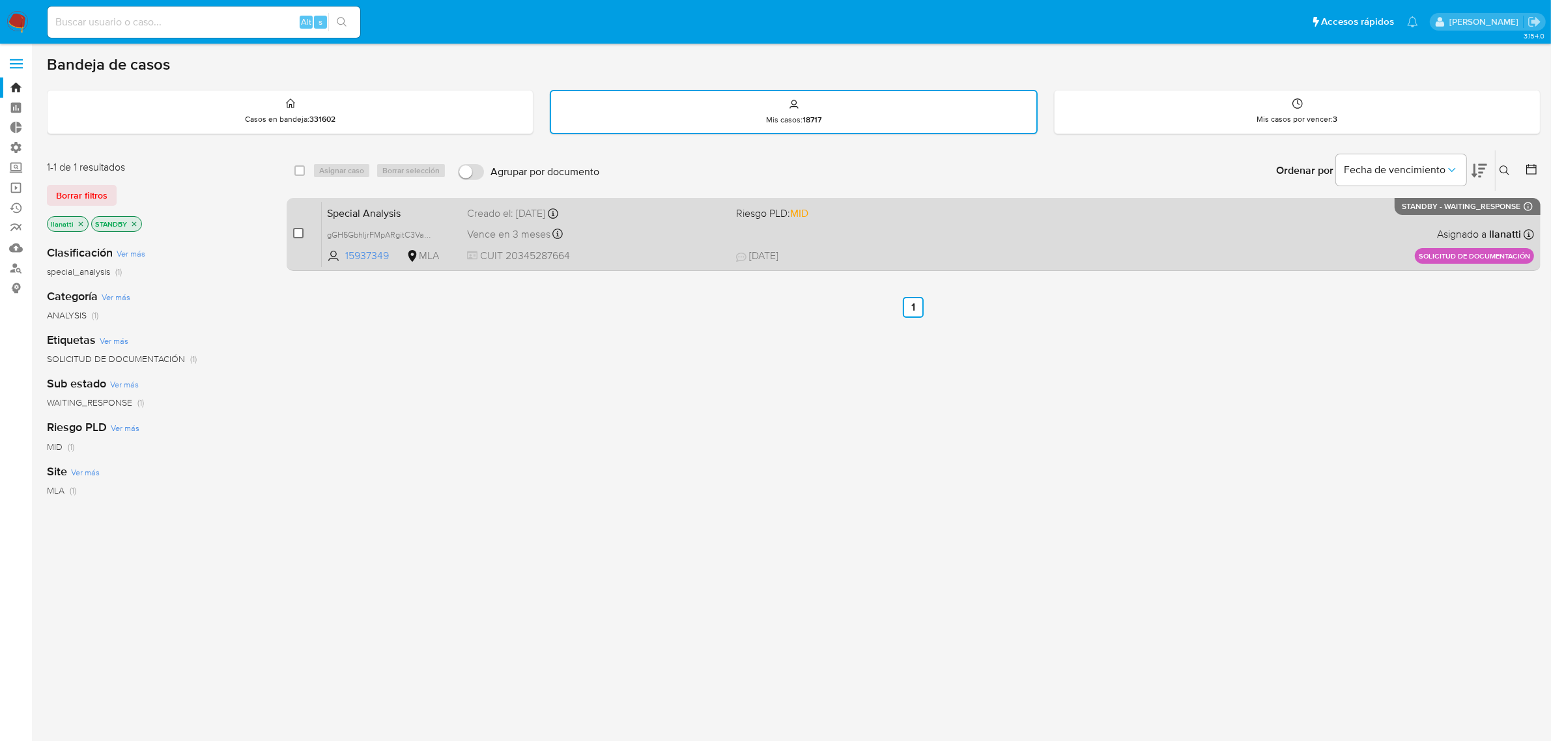
click at [295, 231] on input "checkbox" at bounding box center [298, 233] width 10 height 10
checkbox input "true"
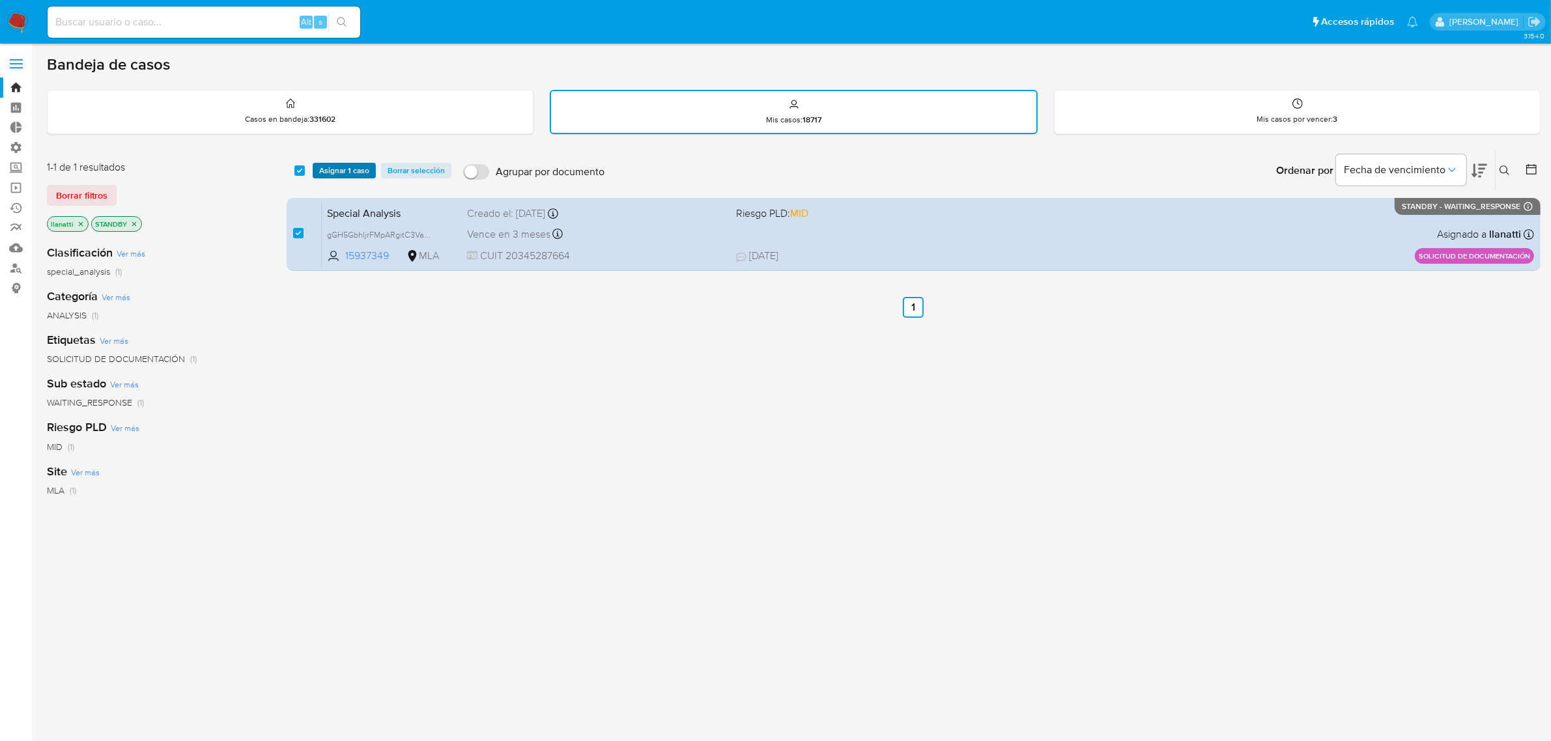
click at [328, 174] on span "Asignar 1 caso" at bounding box center [344, 170] width 50 height 13
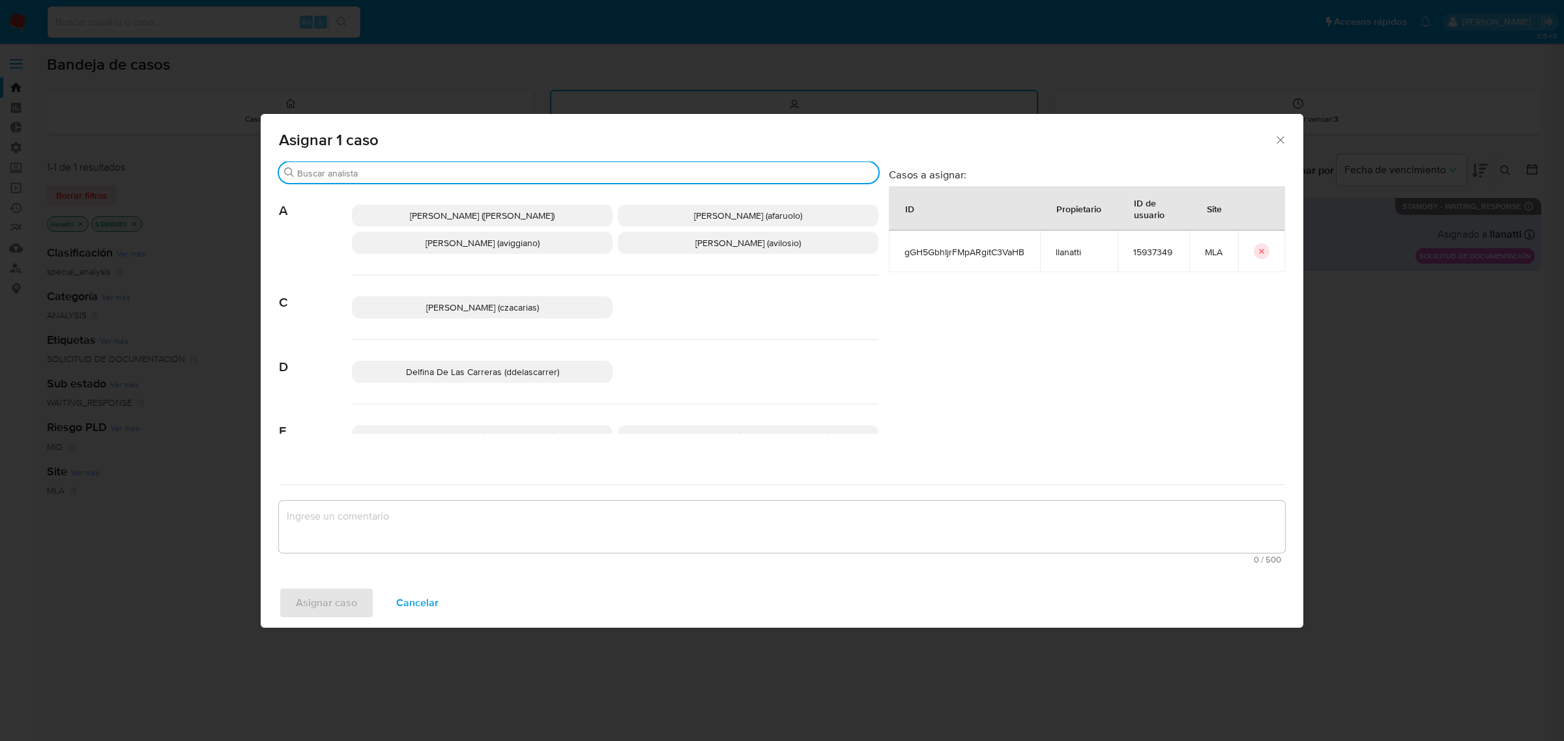
click at [343, 173] on input "Buscar" at bounding box center [585, 173] width 576 height 12
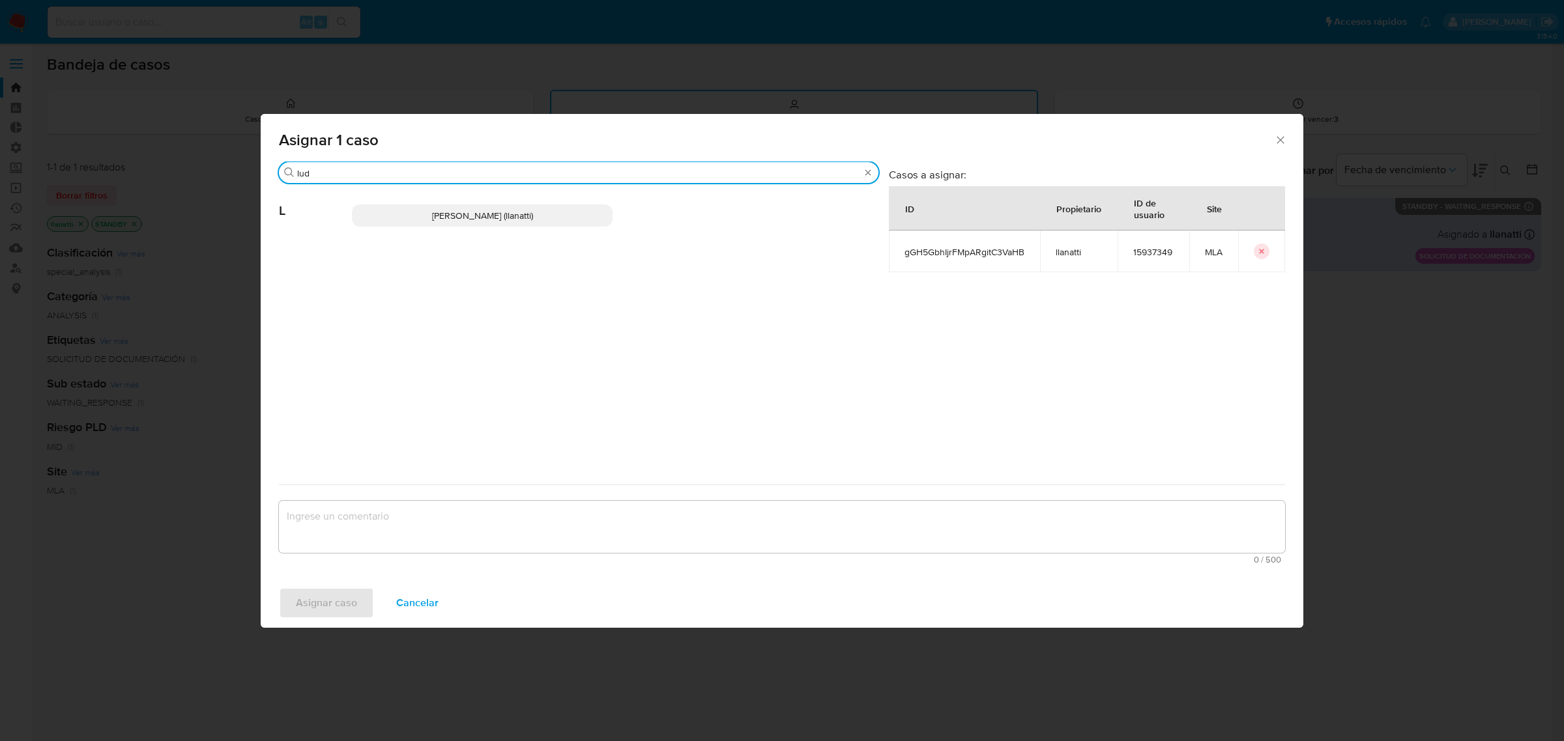
type input "lud"
click at [427, 208] on p "Ludmila Lanatti (llanatti)" at bounding box center [482, 216] width 261 height 22
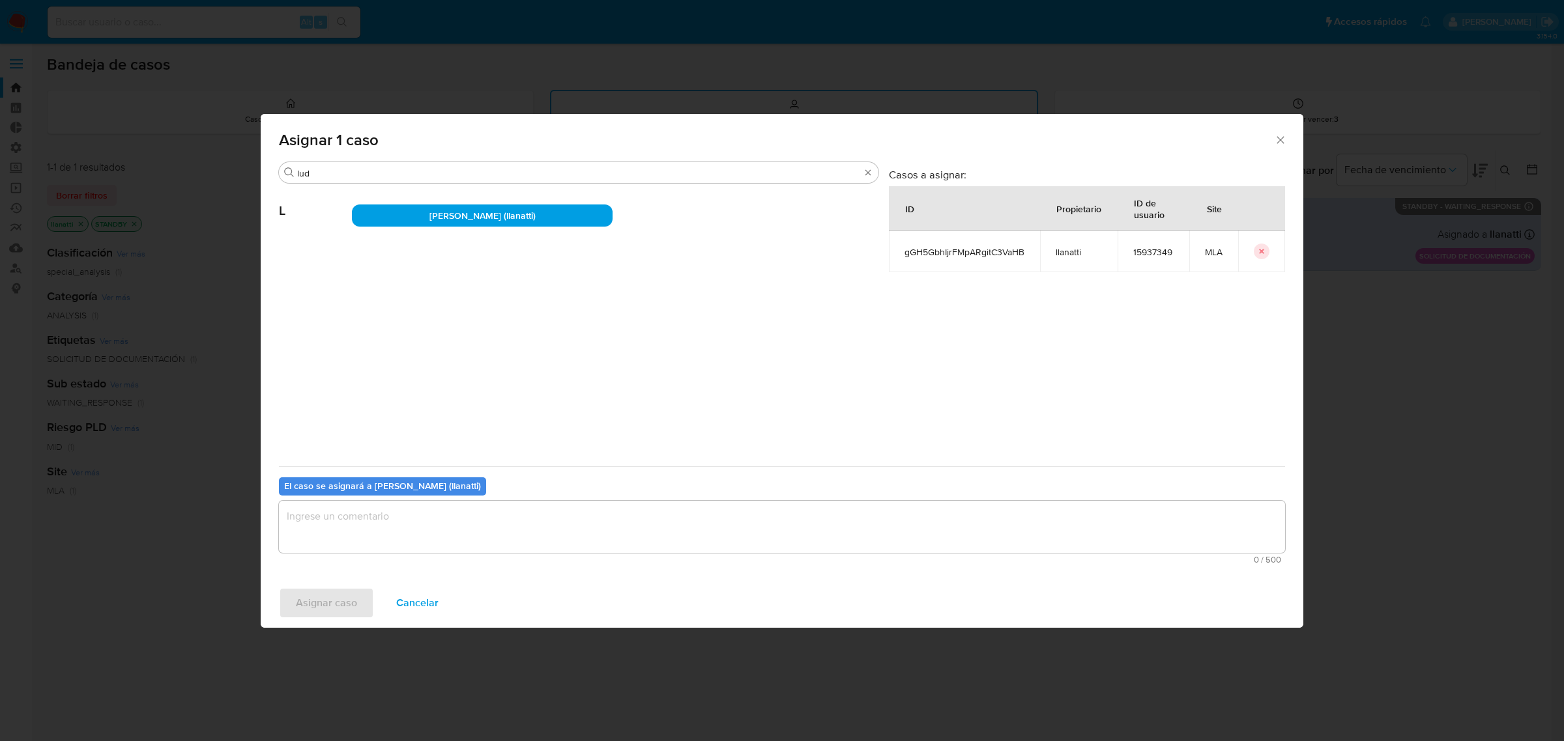
click at [403, 523] on textarea "assign-modal" at bounding box center [782, 527] width 1006 height 52
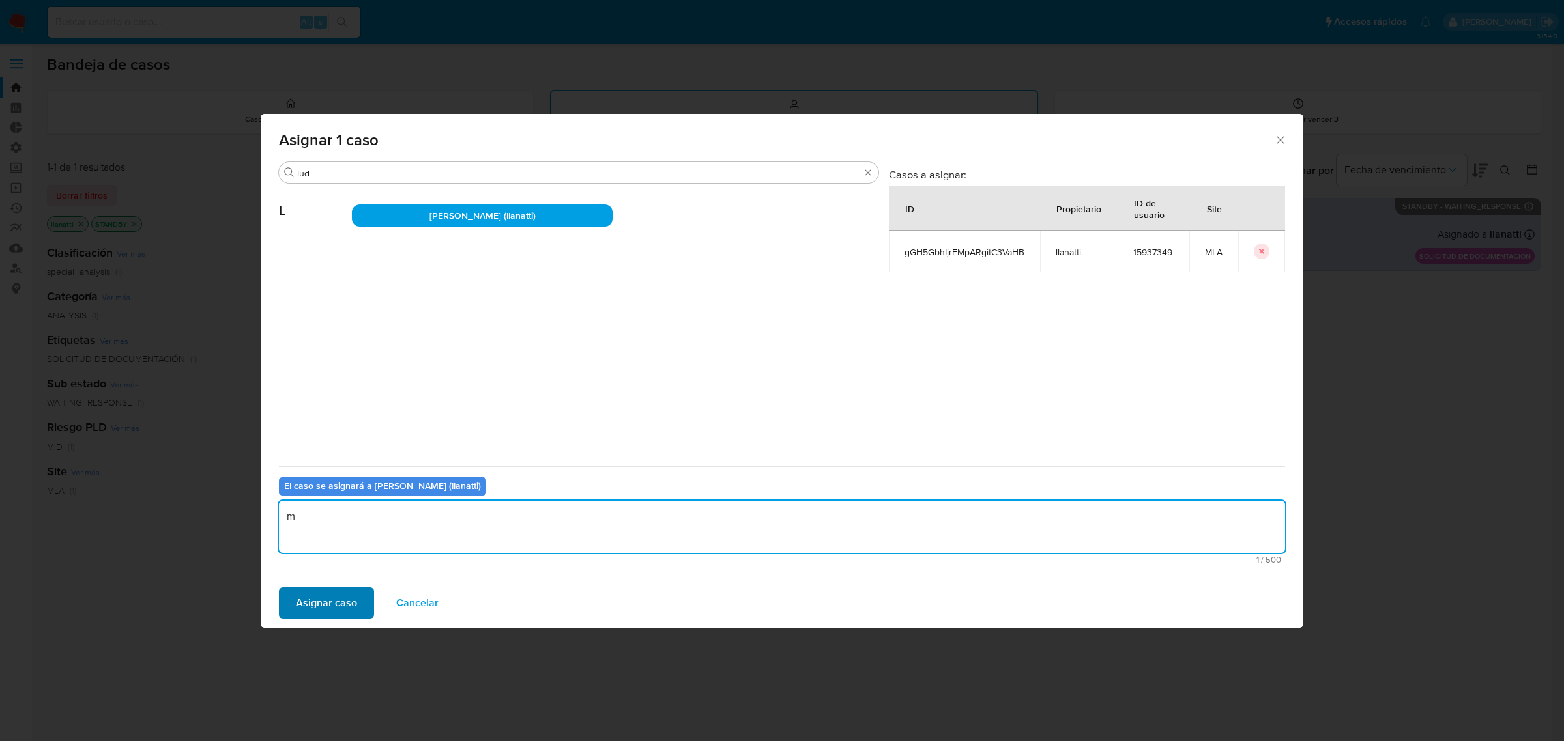
type textarea "m"
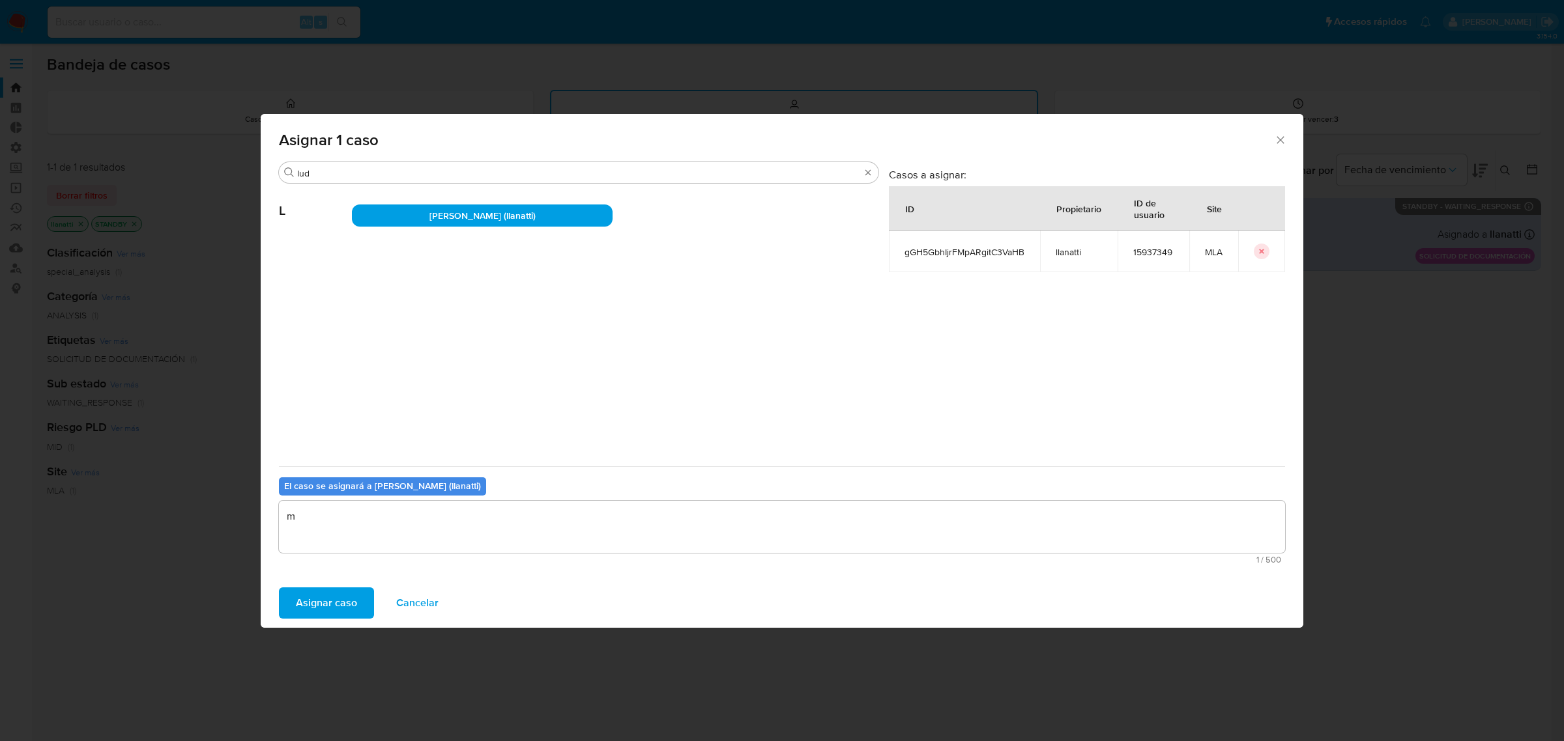
click at [301, 609] on span "Asignar caso" at bounding box center [326, 603] width 61 height 29
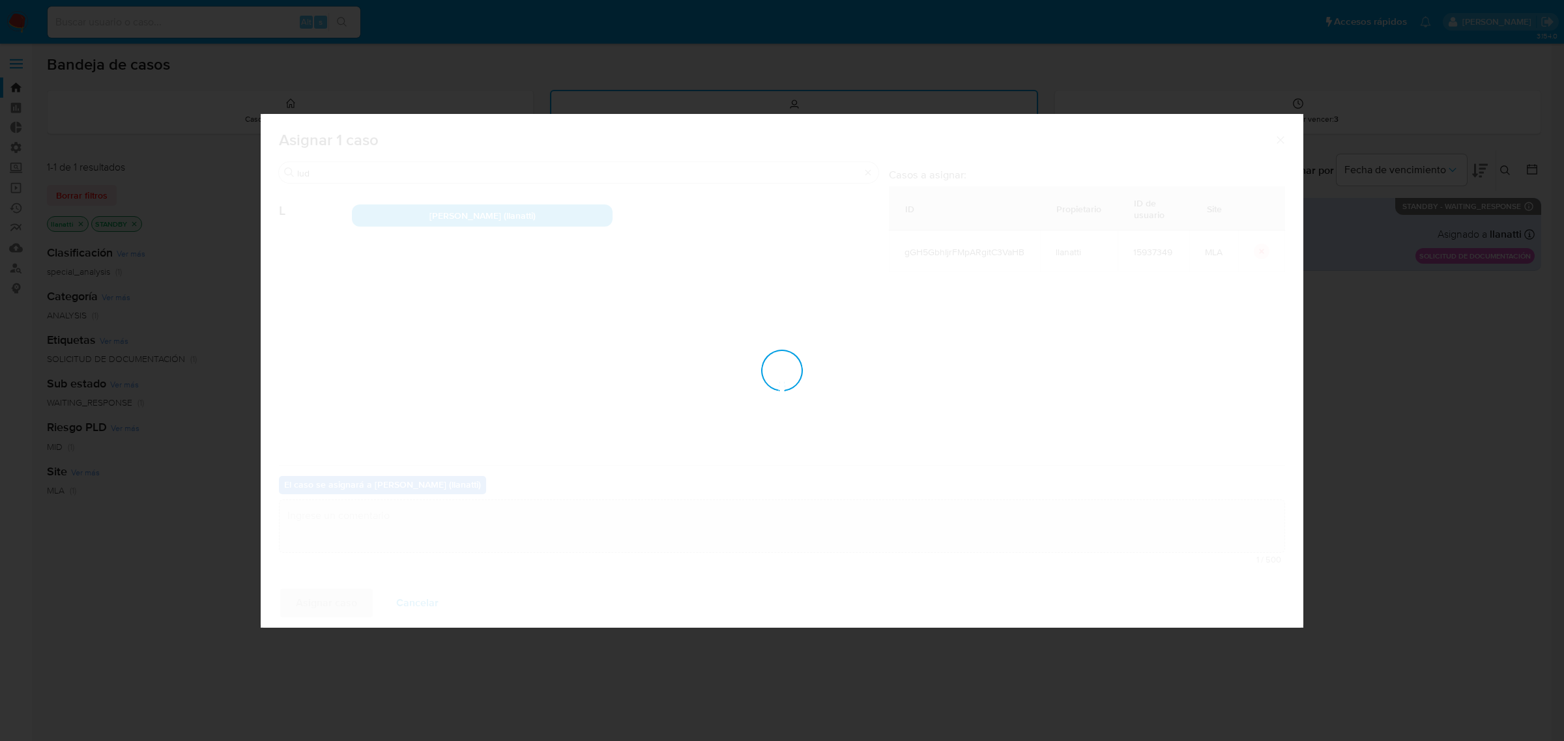
checkbox input "false"
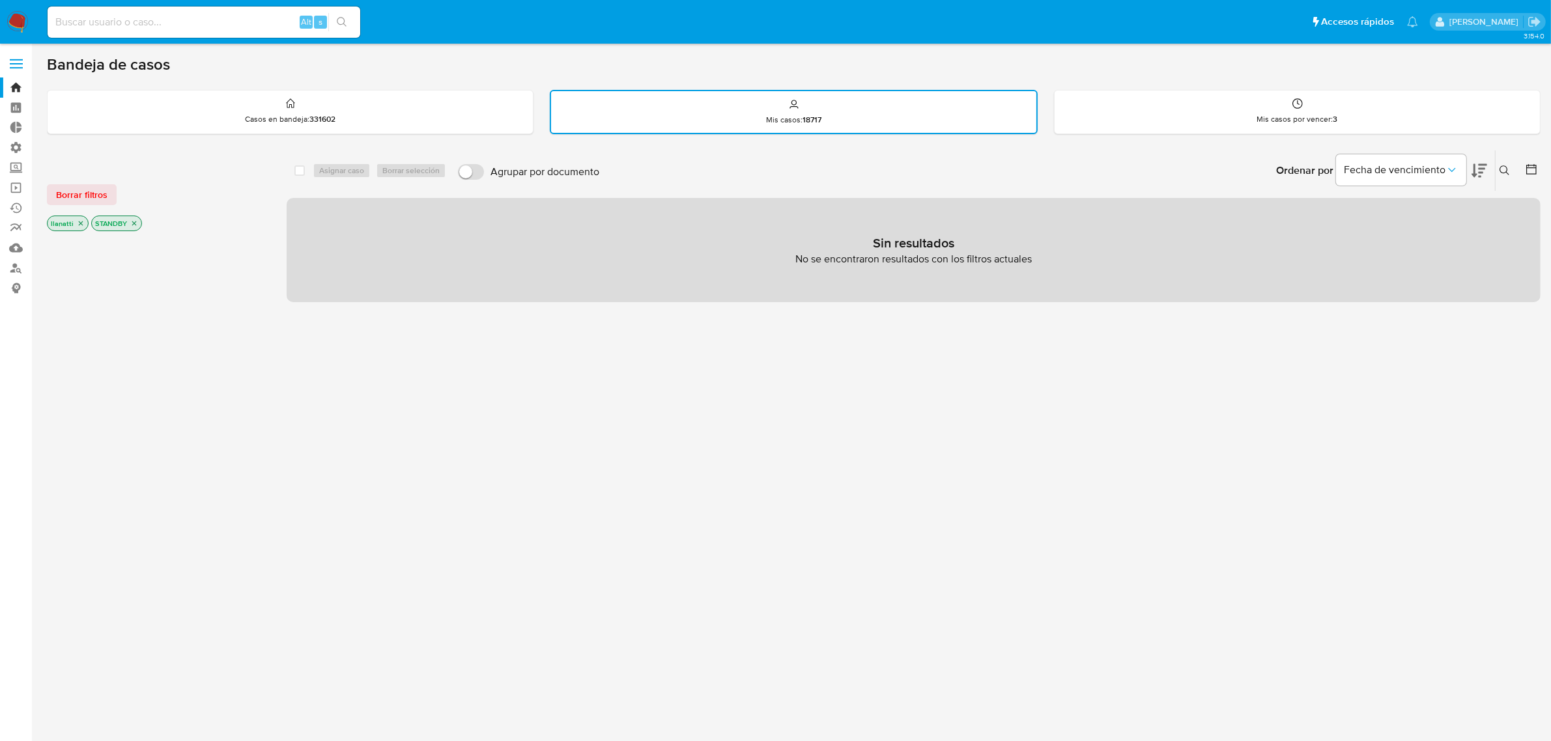
click at [132, 222] on icon "close-filter" at bounding box center [134, 224] width 8 height 8
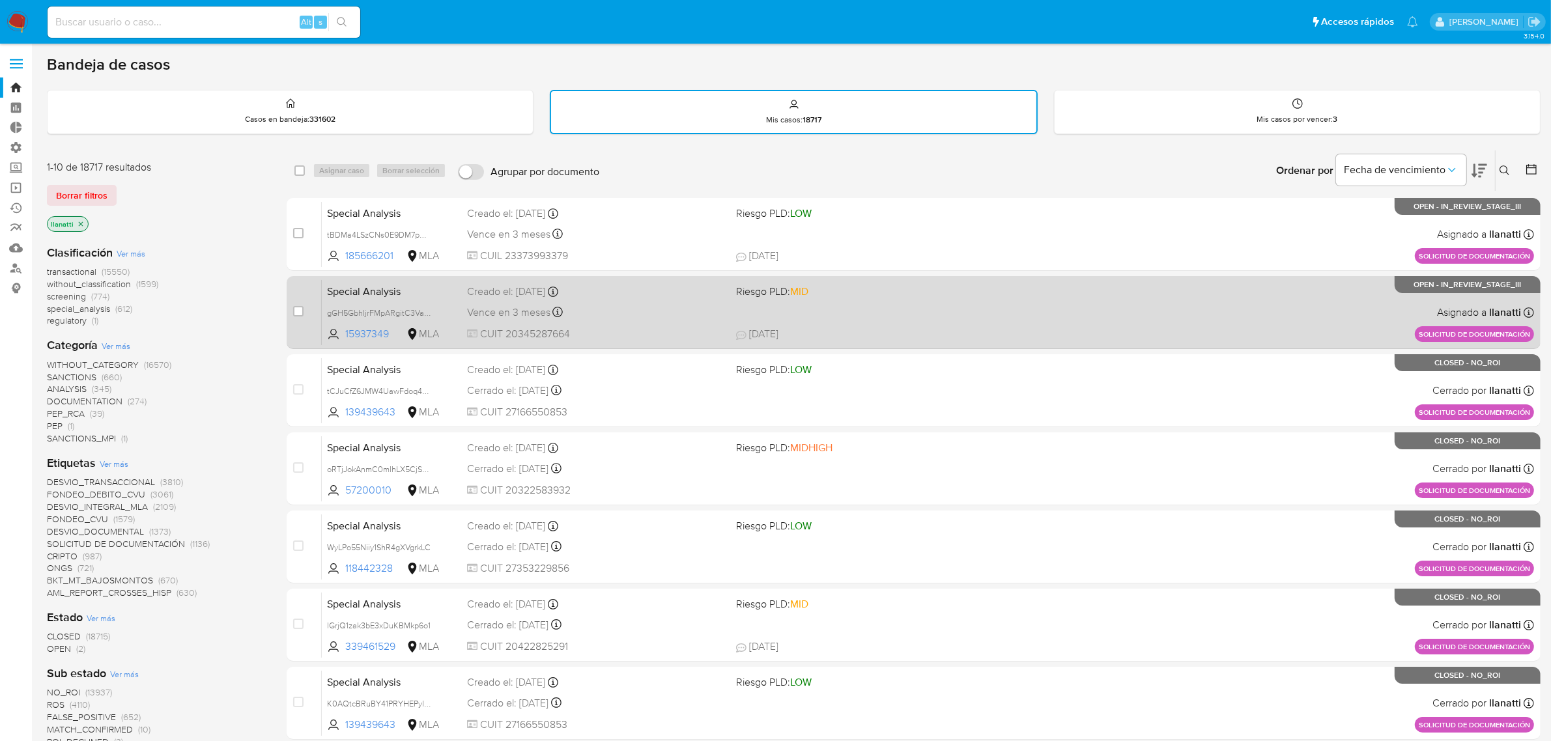
click at [1115, 313] on div "Special Analysis gGH5GbhIjrFMpARgitC3VaHB 15937349 MLA Riesgo PLD: MID Creado e…" at bounding box center [928, 312] width 1212 height 66
click at [607, 316] on div "Vence en 3 meses Vence el 06/11/2025 14:56:46" at bounding box center [596, 313] width 259 height 18
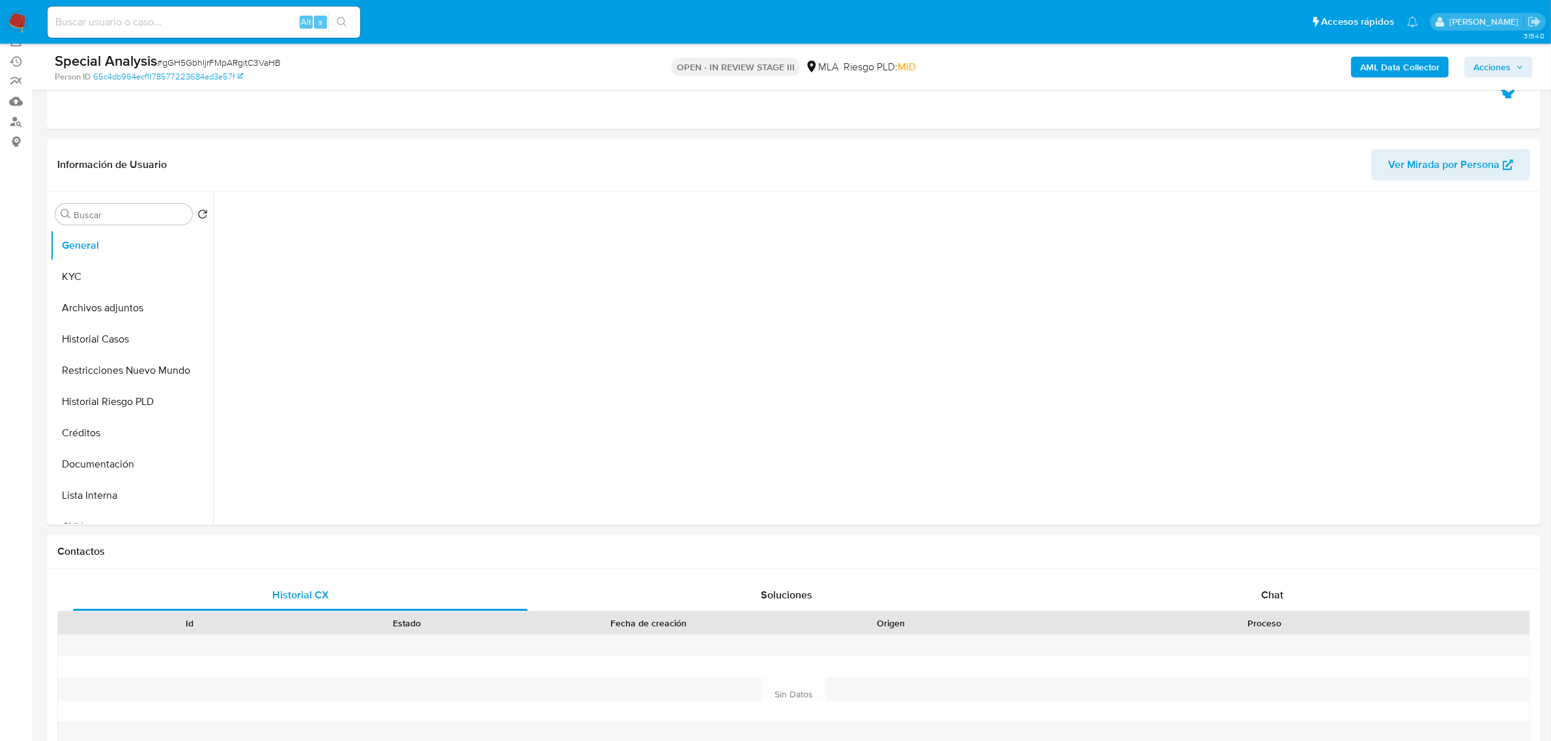
scroll to position [163, 0]
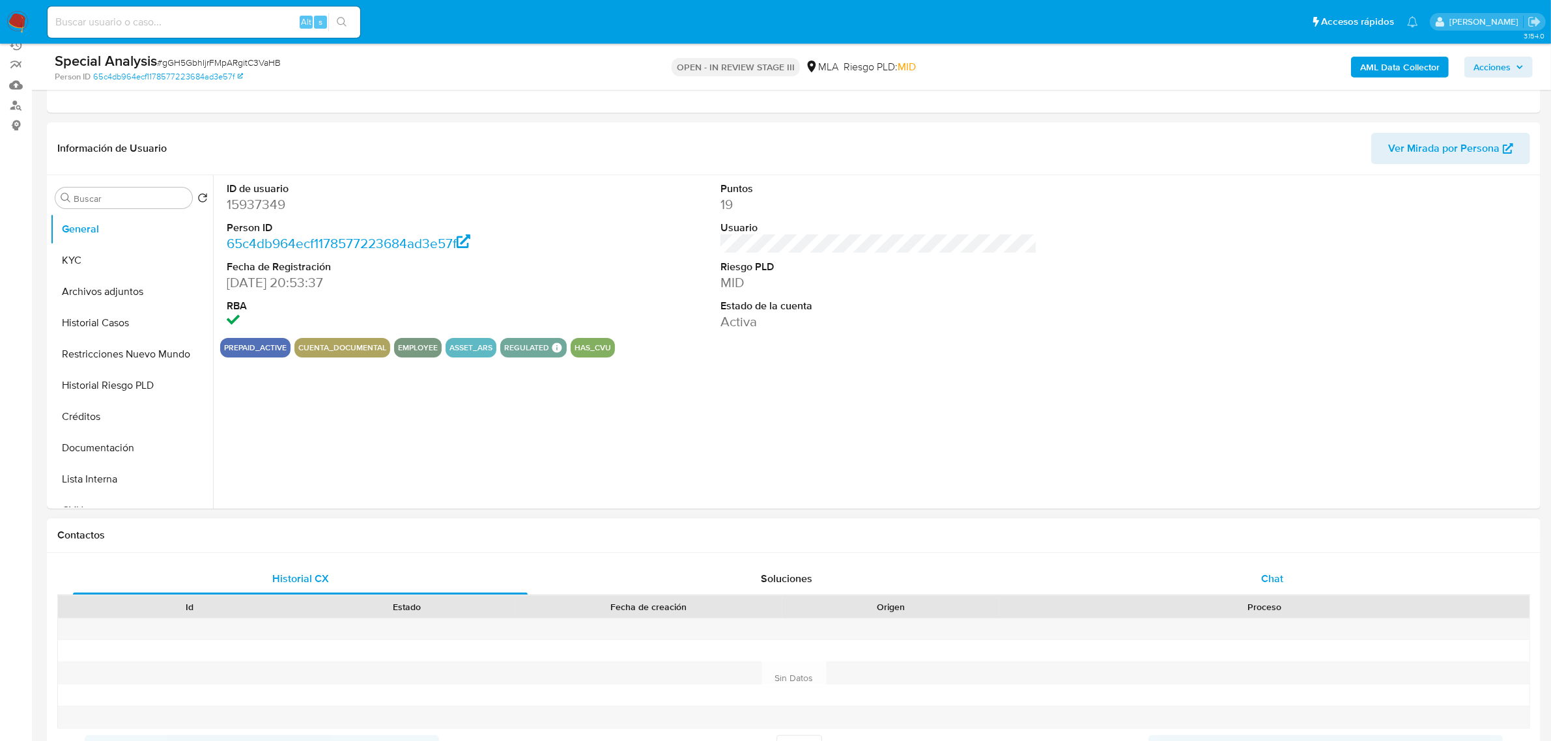
click at [1261, 572] on div "Chat" at bounding box center [1272, 579] width 455 height 31
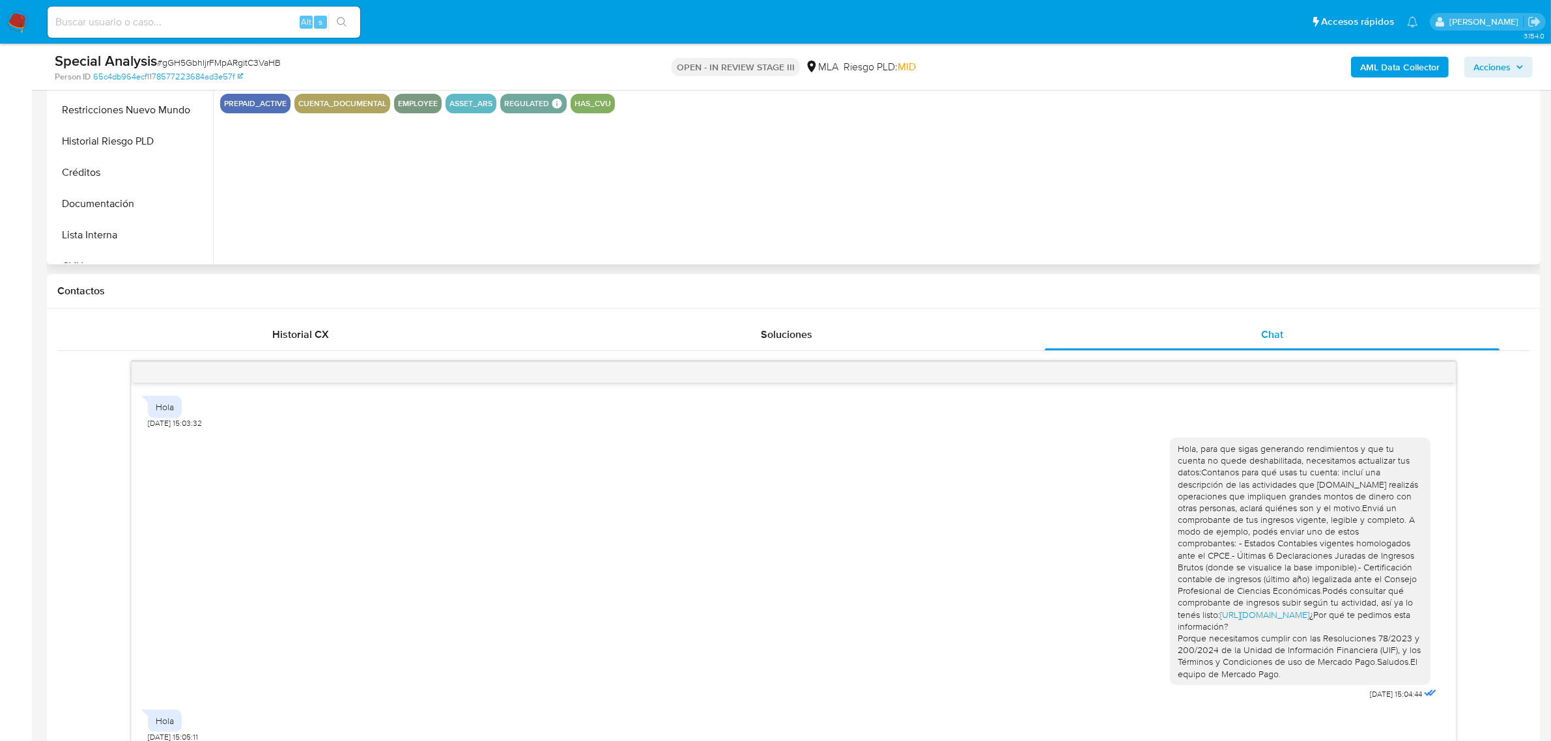
select select "10"
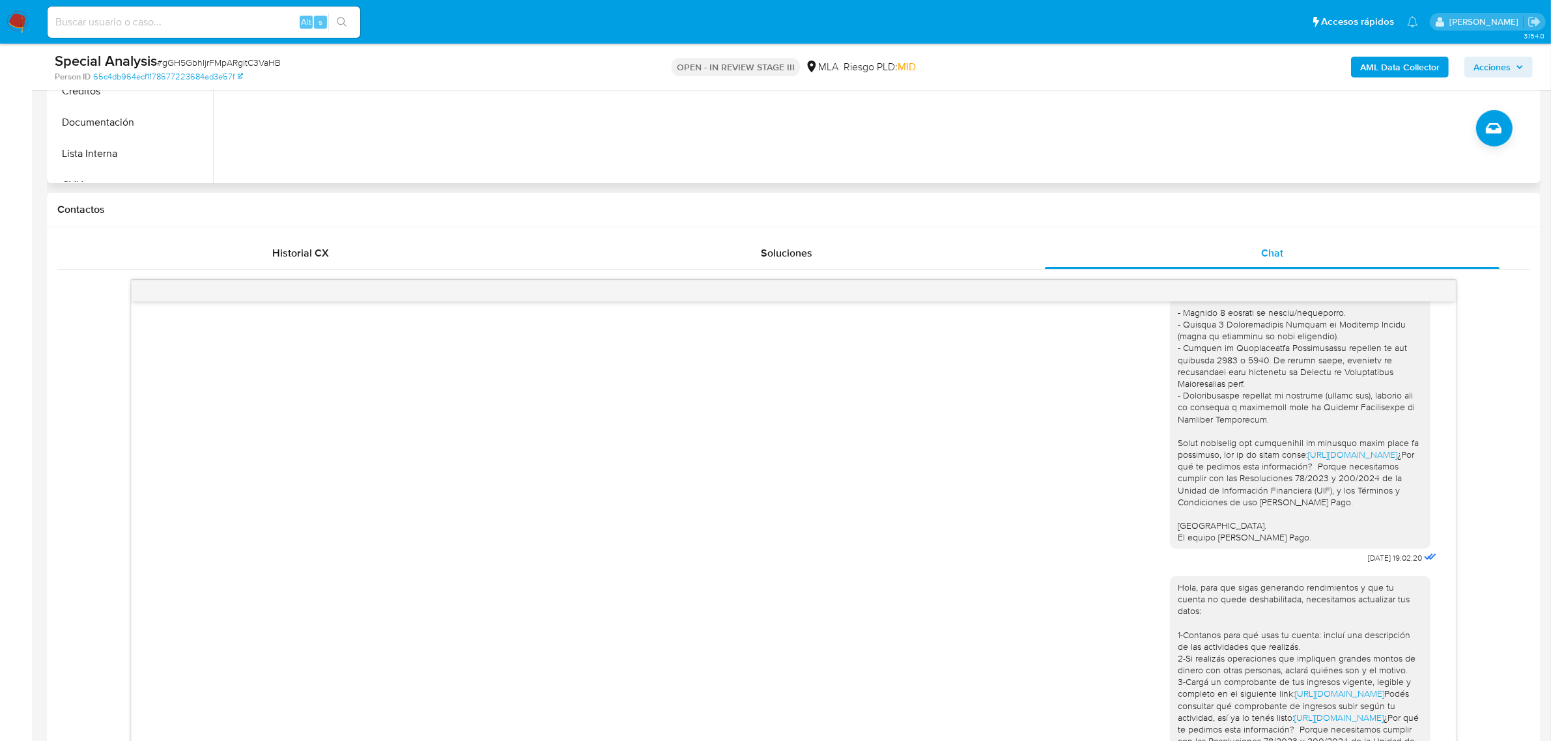
scroll to position [1502, 0]
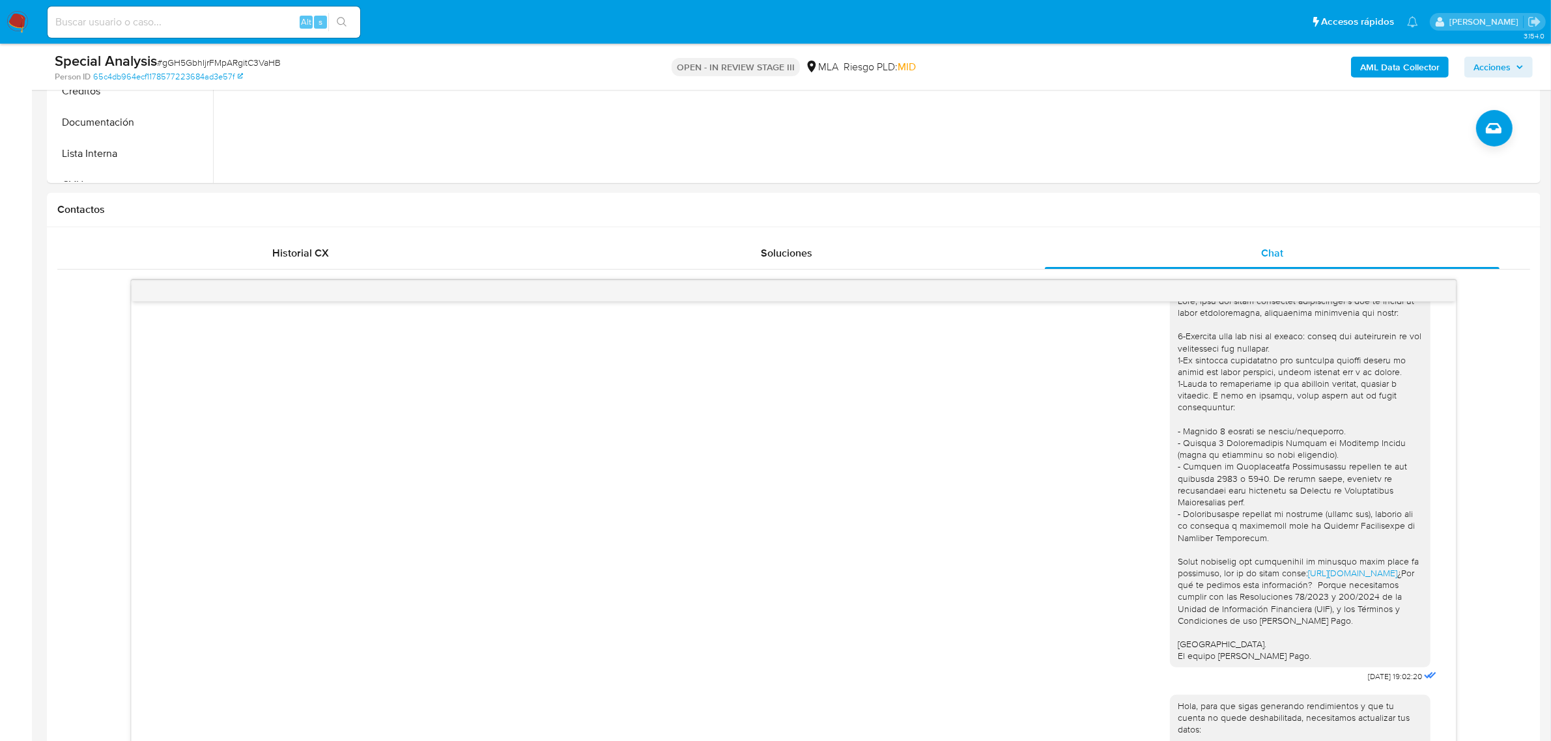
click at [1491, 75] on span "Acciones" at bounding box center [1492, 67] width 37 height 21
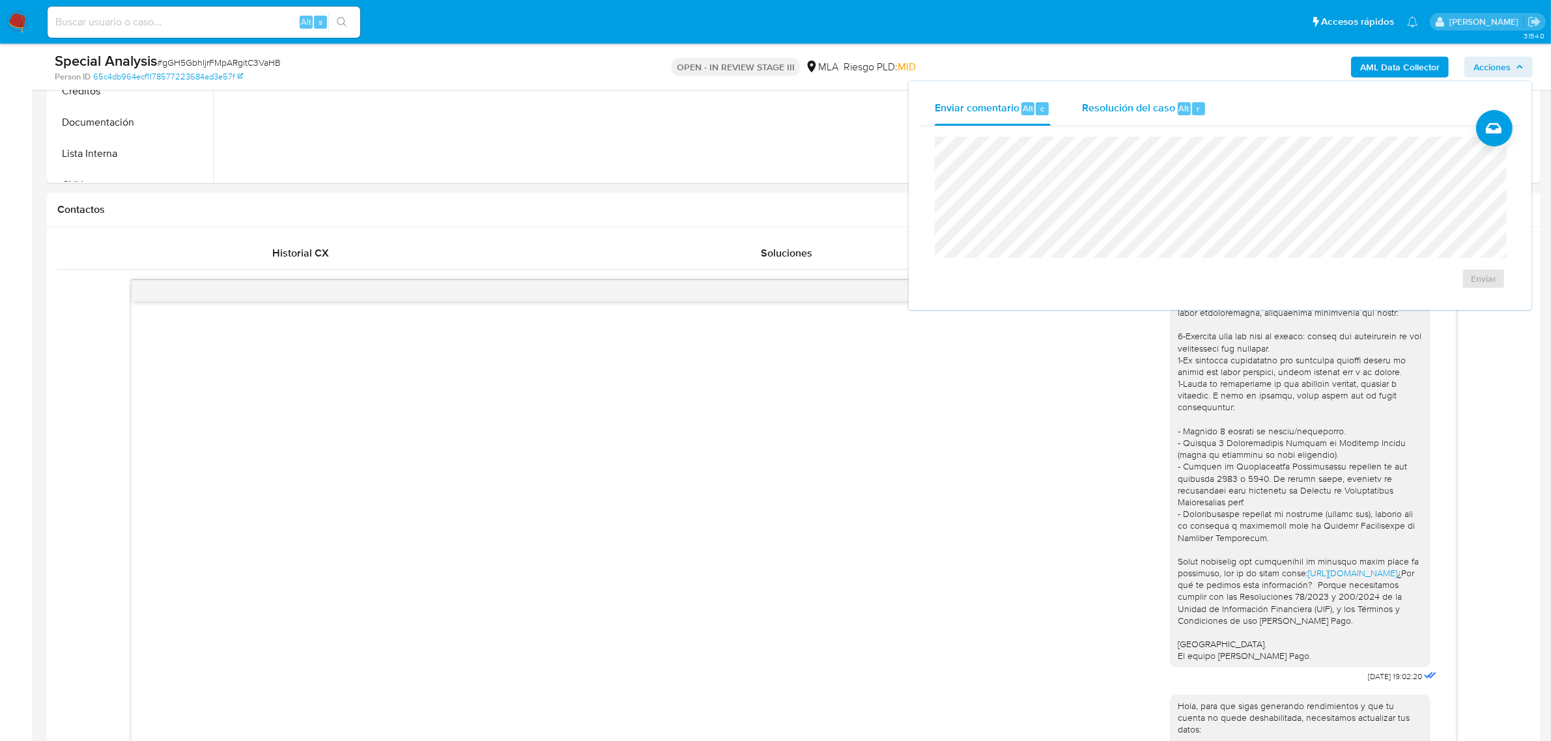
click at [1134, 117] on div "Resolución del caso Alt r" at bounding box center [1144, 109] width 124 height 34
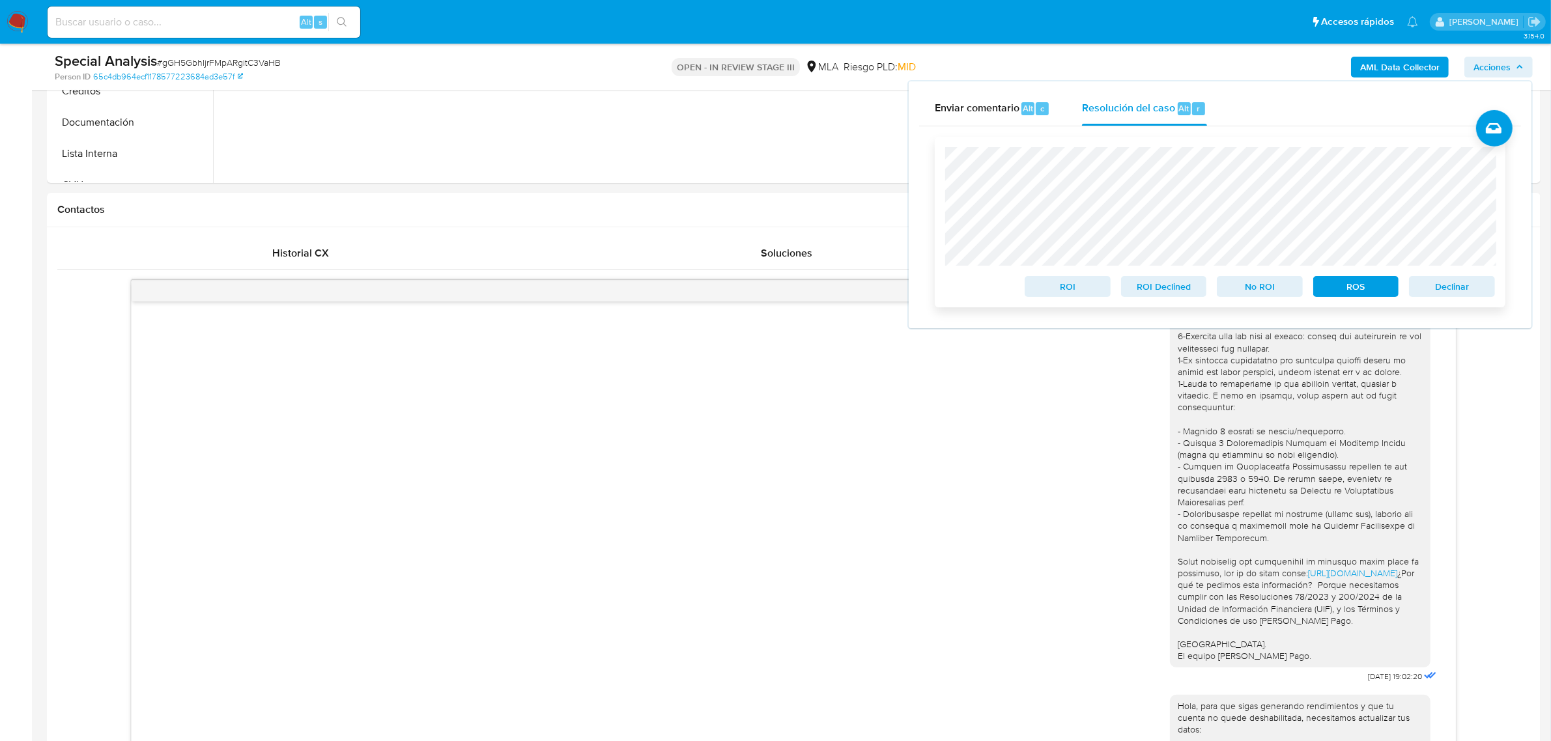
click at [1470, 292] on span "Declinar" at bounding box center [1452, 287] width 68 height 18
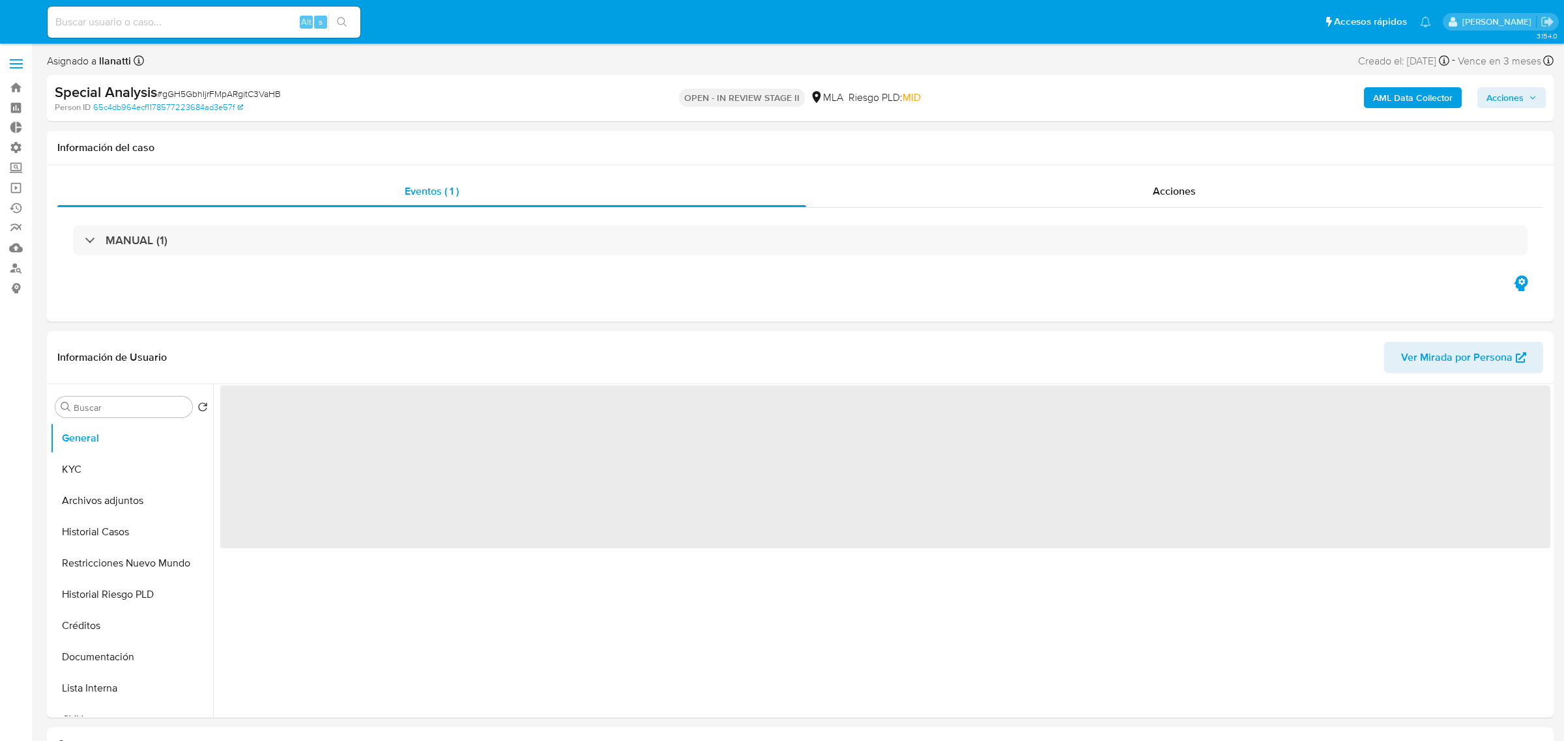
select select "10"
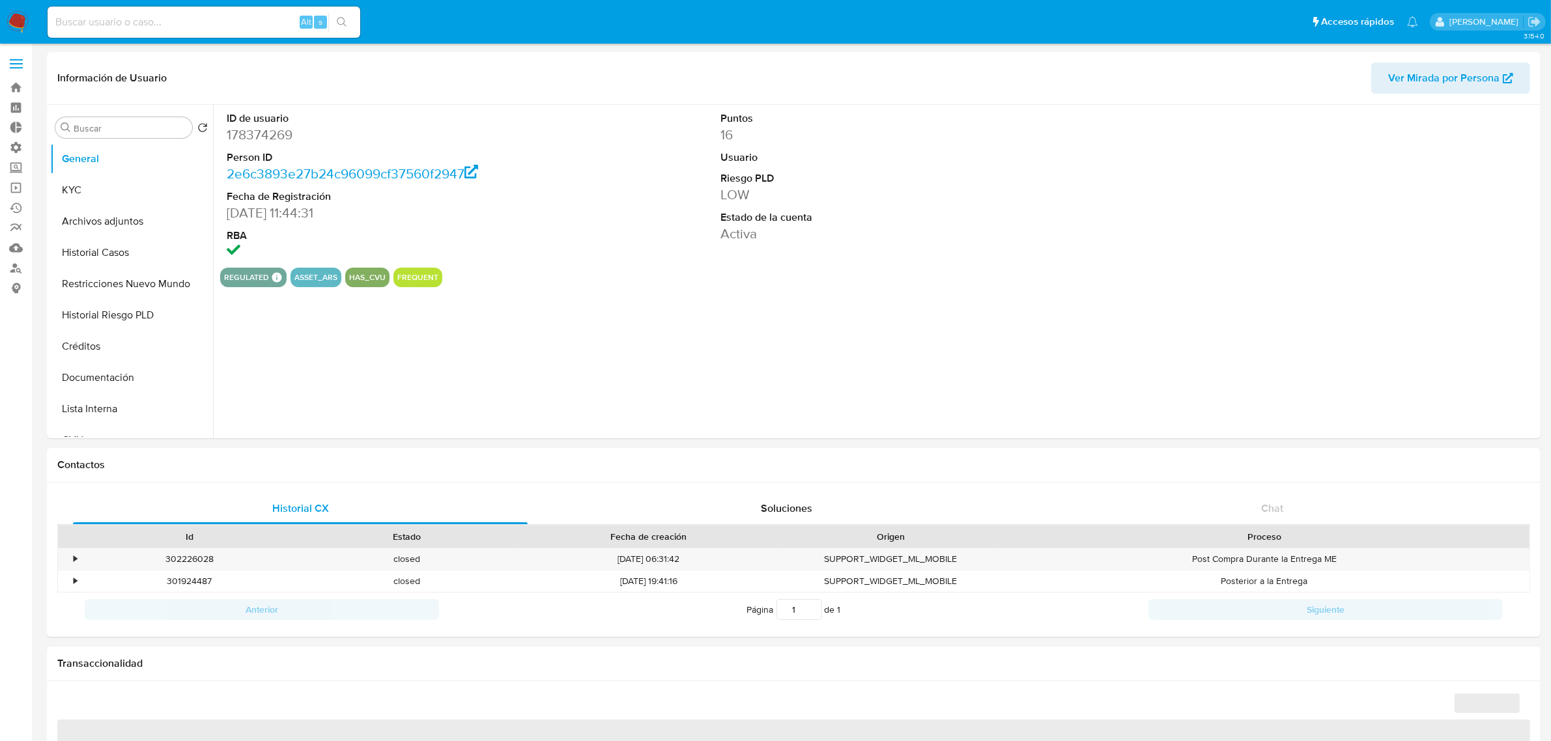
select select "10"
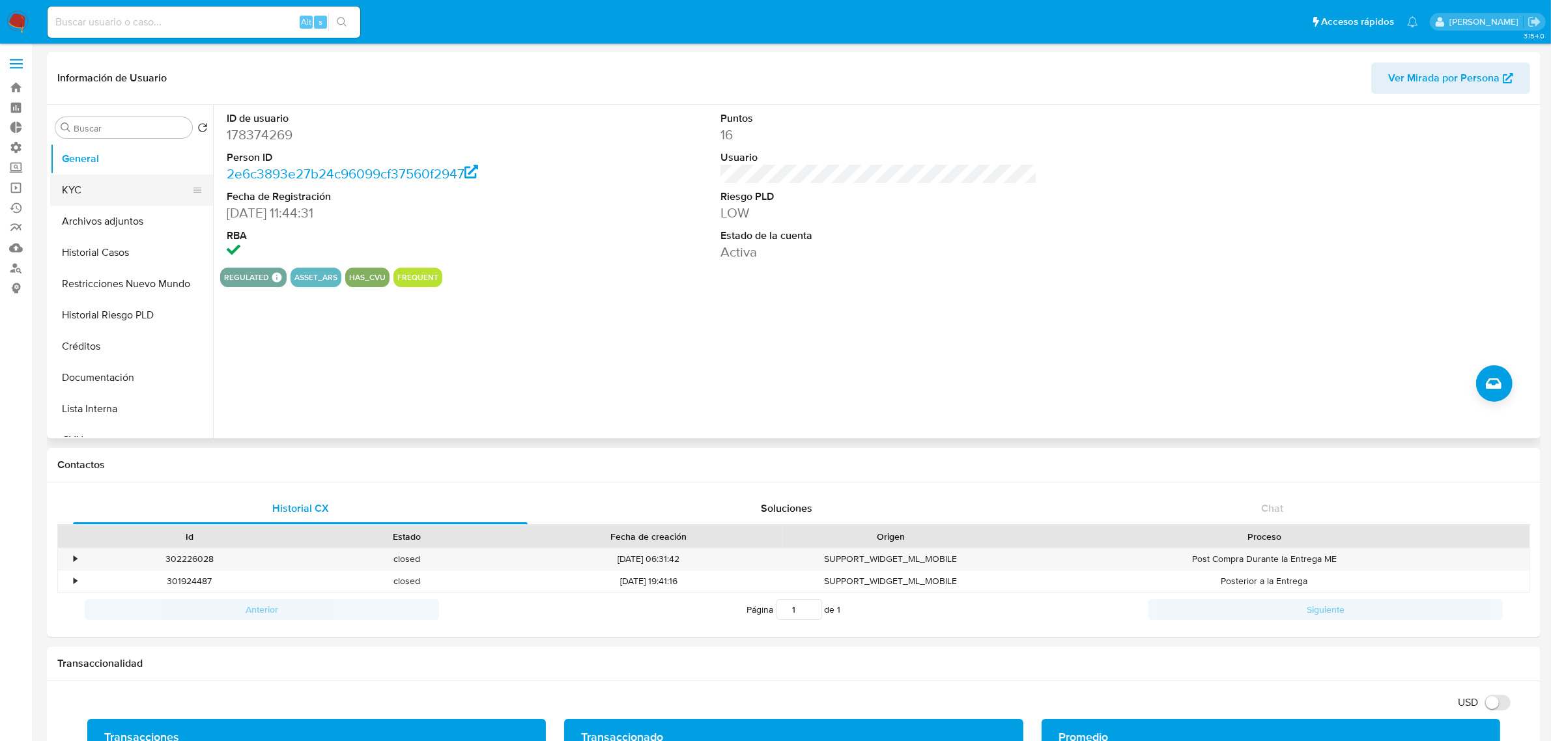
click at [93, 186] on button "KYC" at bounding box center [126, 190] width 152 height 31
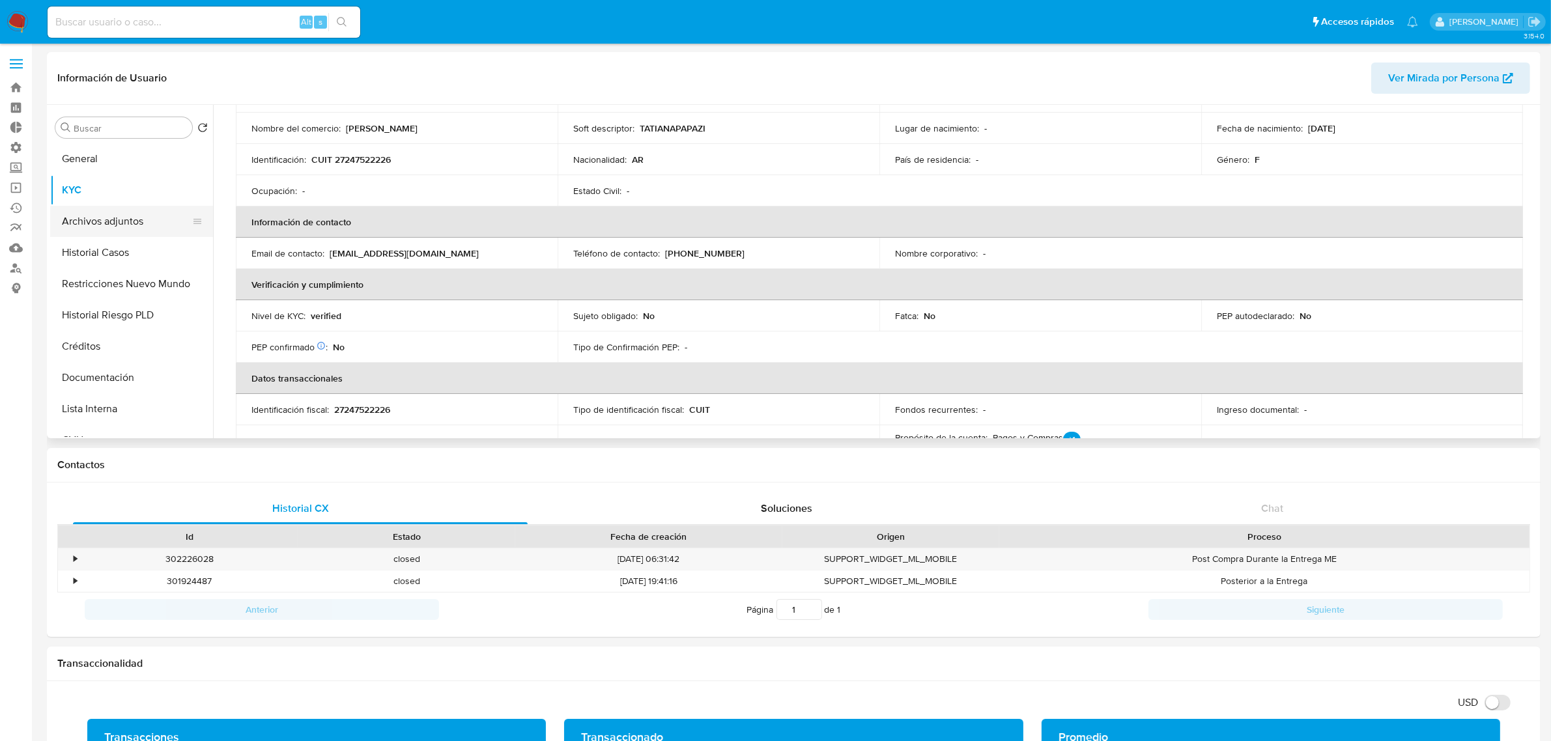
scroll to position [81, 0]
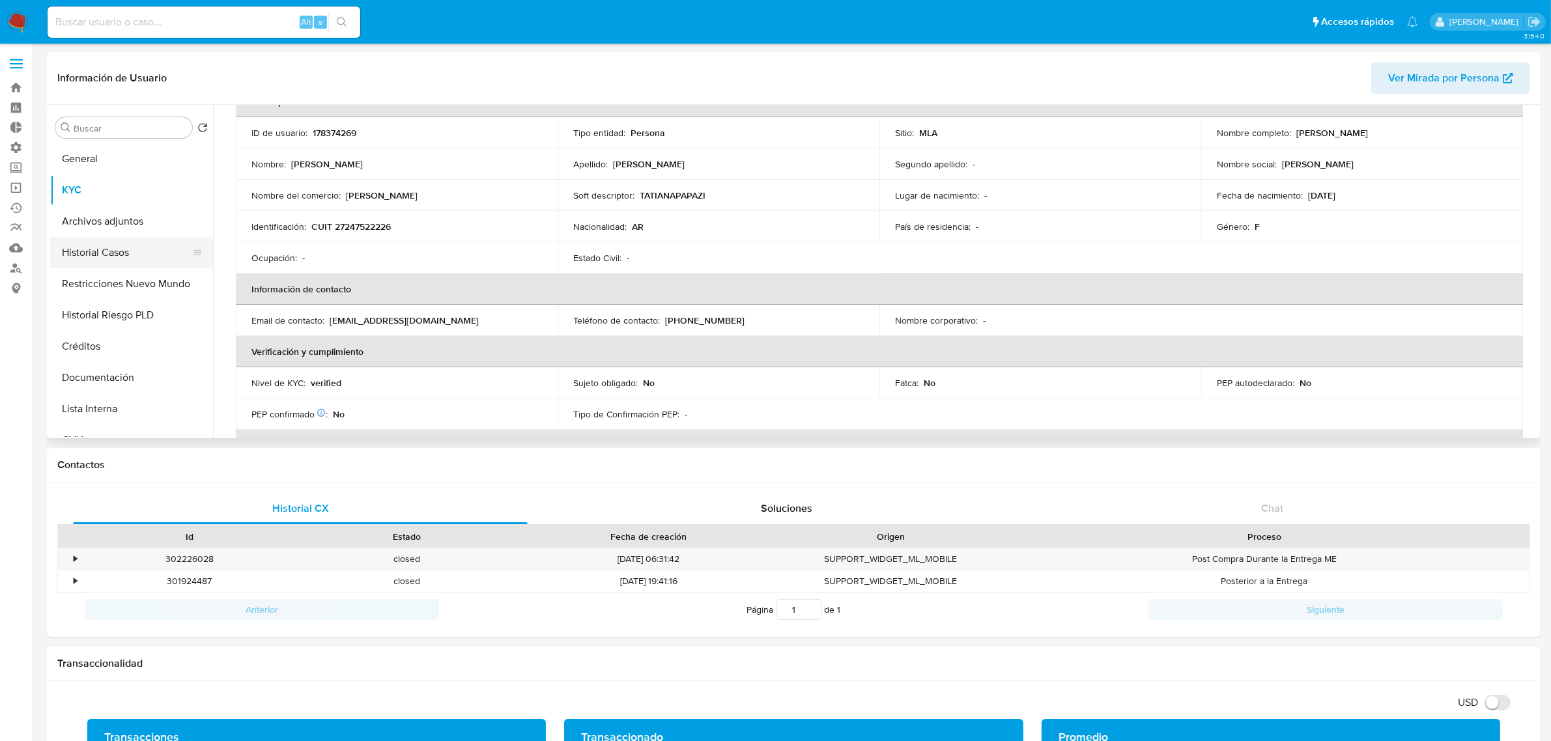
click at [148, 238] on button "Historial Casos" at bounding box center [126, 252] width 152 height 31
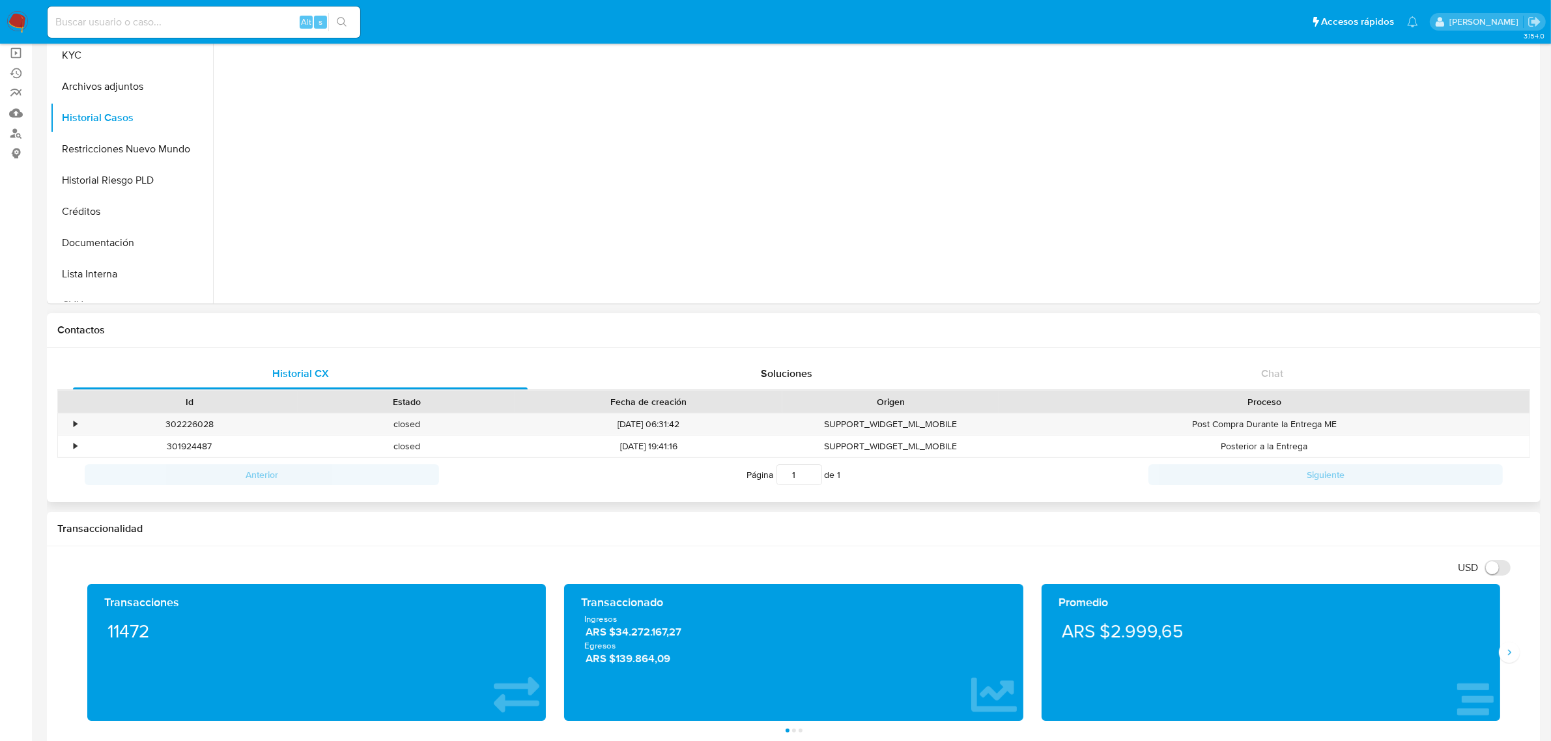
scroll to position [0, 0]
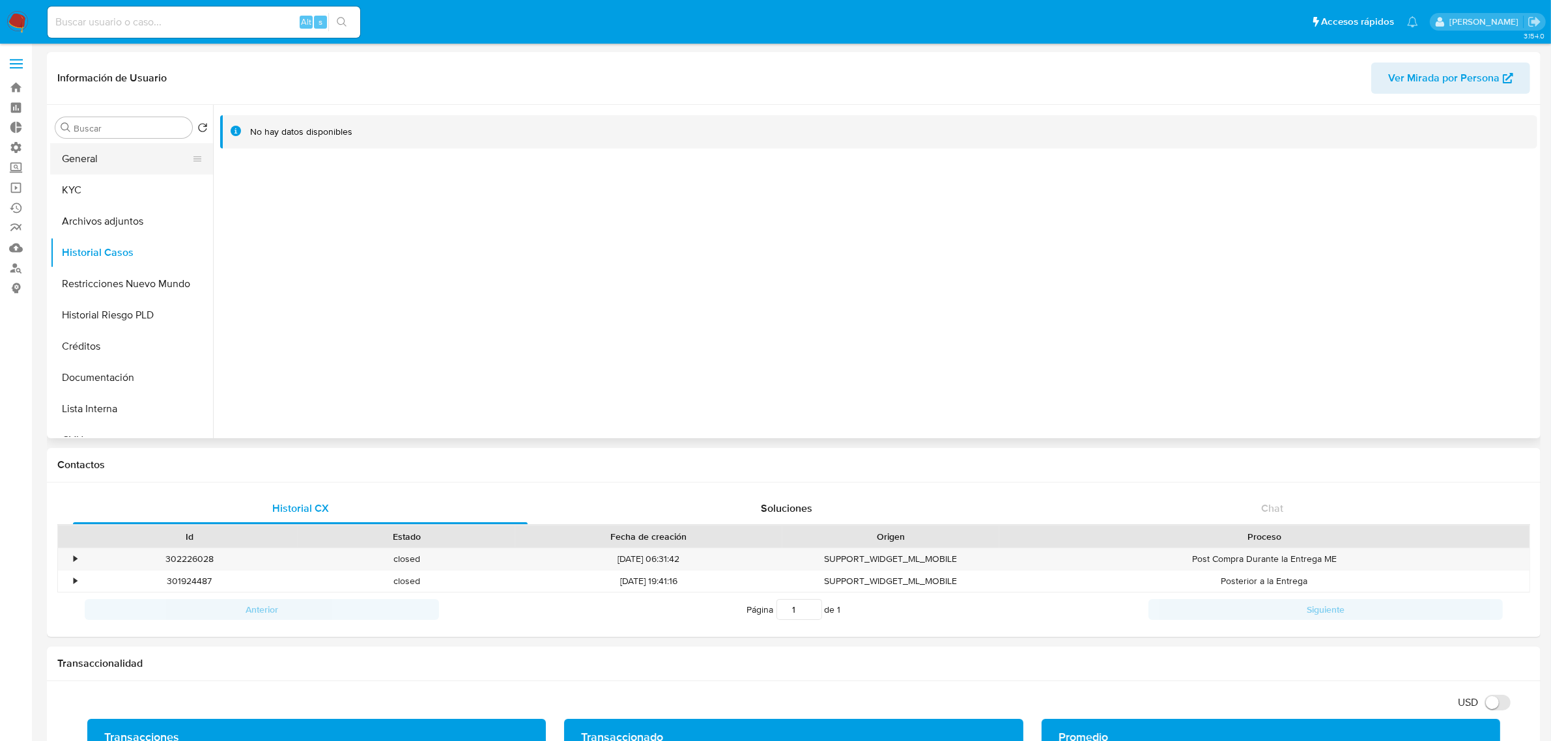
click at [106, 145] on button "General" at bounding box center [126, 158] width 152 height 31
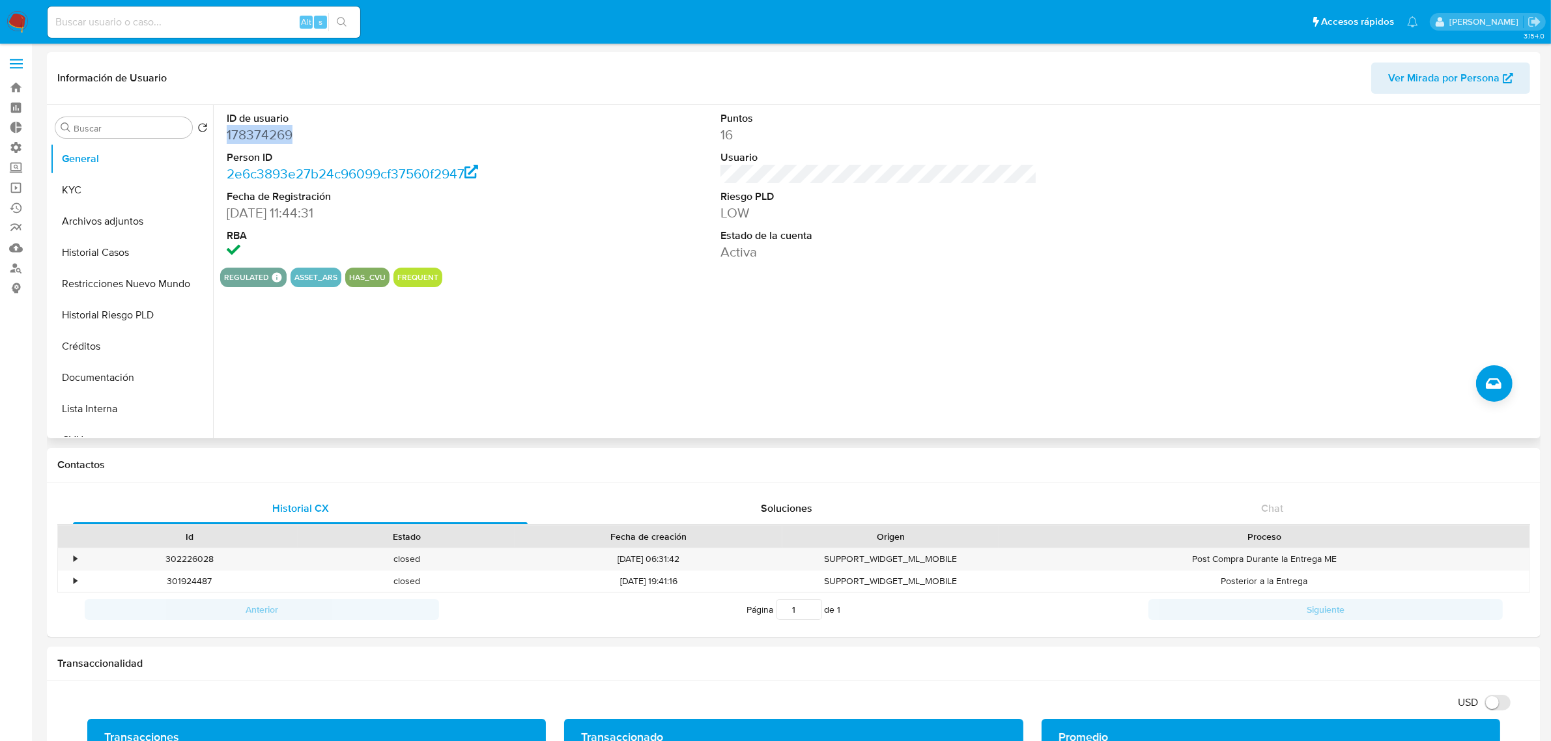
drag, startPoint x: 304, startPoint y: 132, endPoint x: 222, endPoint y: 136, distance: 82.1
click at [222, 136] on div "ID de usuario 178374269 Person ID 2e6c3893e27b24c96099cf37560f2947 Fecha de Reg…" at bounding box center [385, 186] width 330 height 163
copy dd "178374269"
click at [78, 190] on button "KYC" at bounding box center [126, 190] width 152 height 31
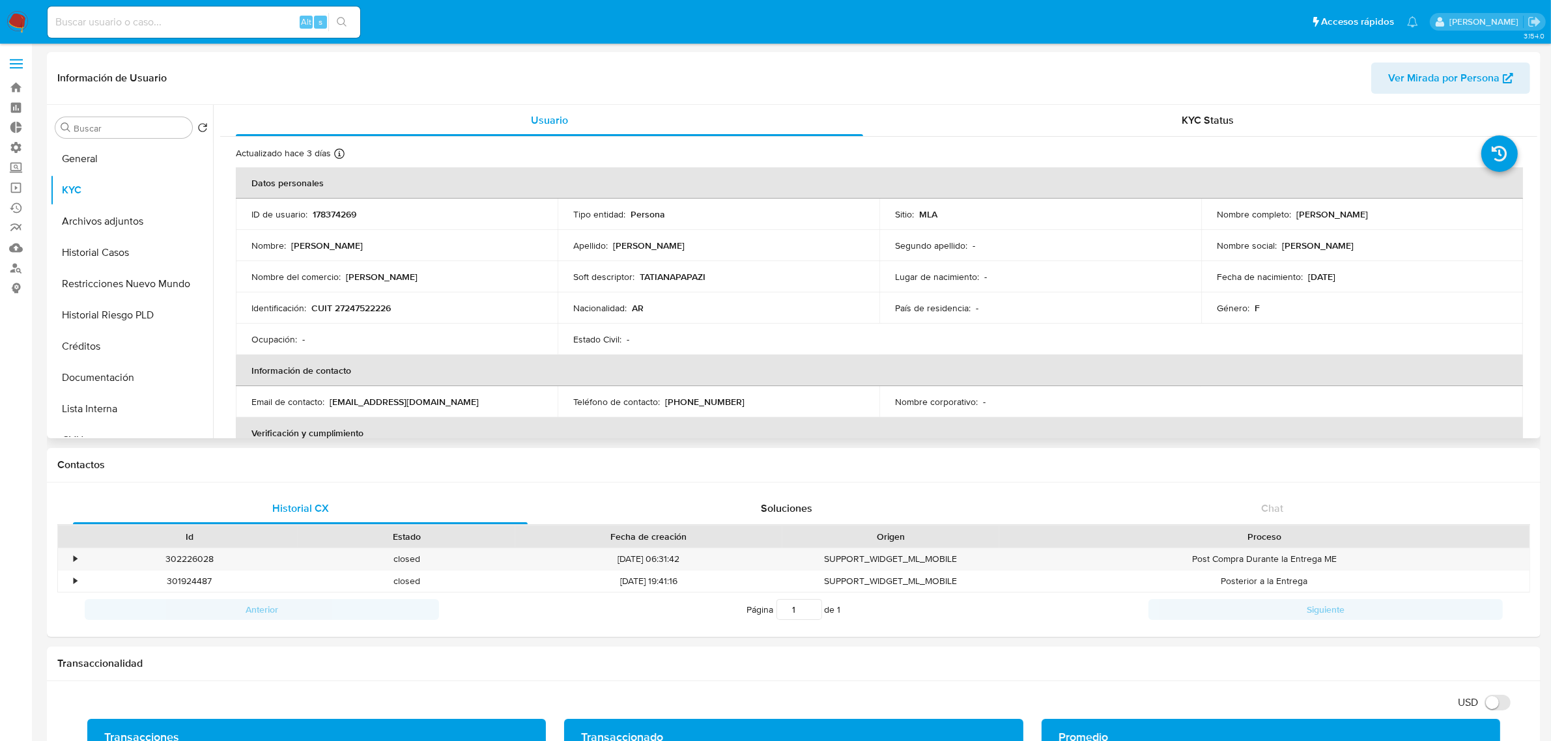
drag, startPoint x: 1377, startPoint y: 207, endPoint x: 1292, endPoint y: 215, distance: 85.1
click at [1292, 215] on td "Nombre completo : Tatiana Papazian" at bounding box center [1362, 214] width 322 height 31
copy p "Tatiana Papazian"
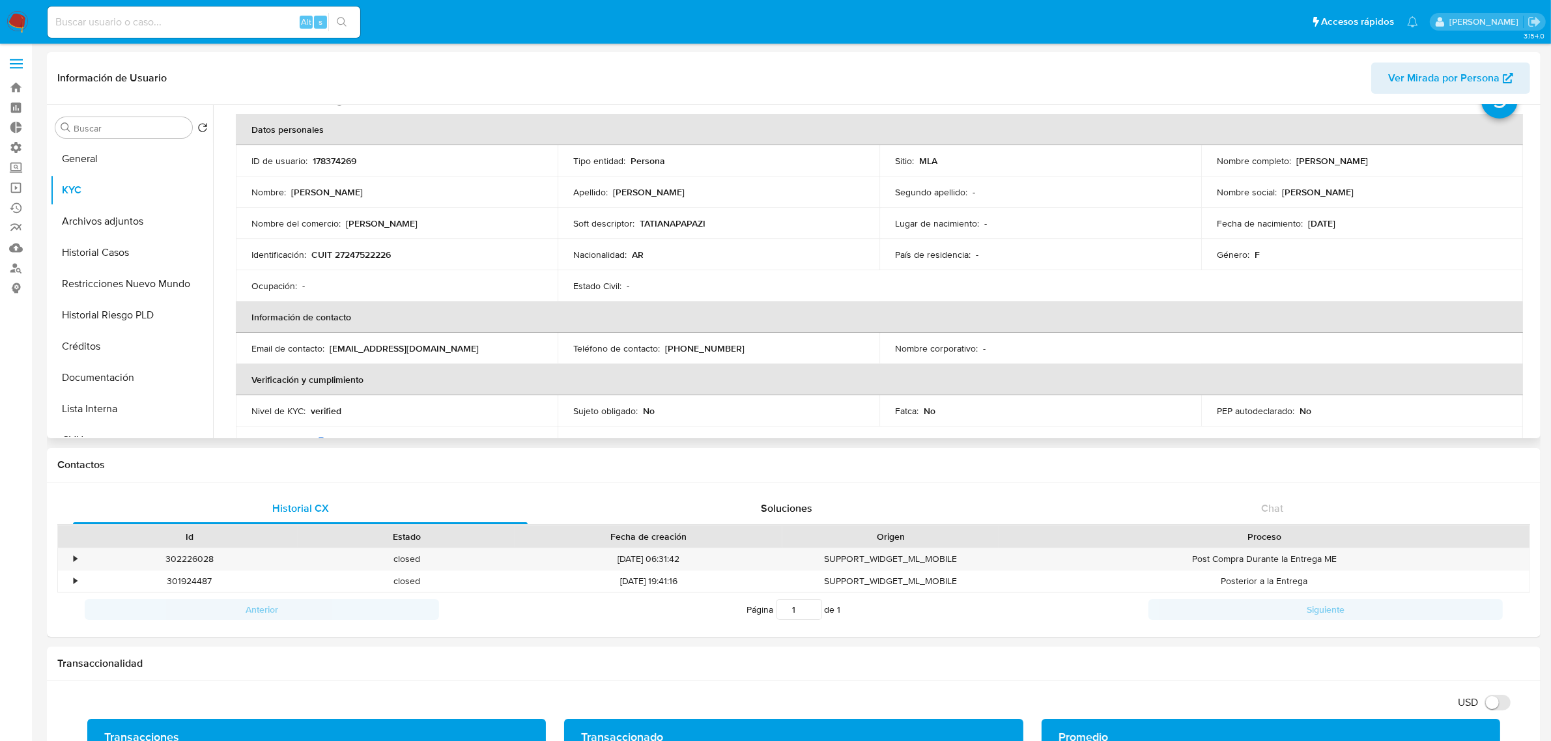
scroll to position [81, 0]
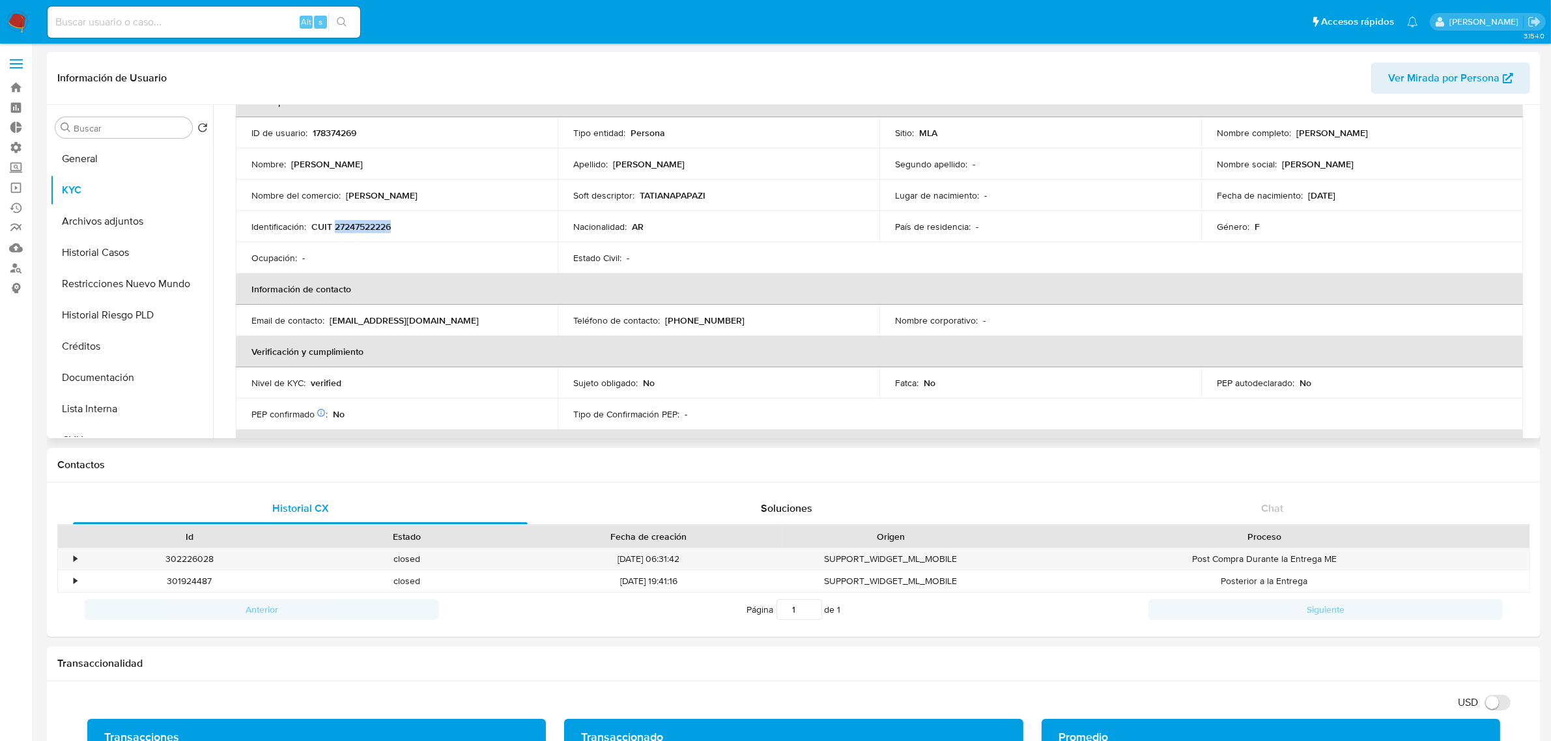
drag, startPoint x: 403, startPoint y: 232, endPoint x: 334, endPoint y: 230, distance: 69.1
click at [334, 230] on td "Identificación : CUIT 27247522226" at bounding box center [397, 226] width 322 height 31
copy p "27247522226"
click at [75, 33] on div "Alt s" at bounding box center [204, 22] width 313 height 31
click at [86, 23] on input at bounding box center [204, 22] width 313 height 17
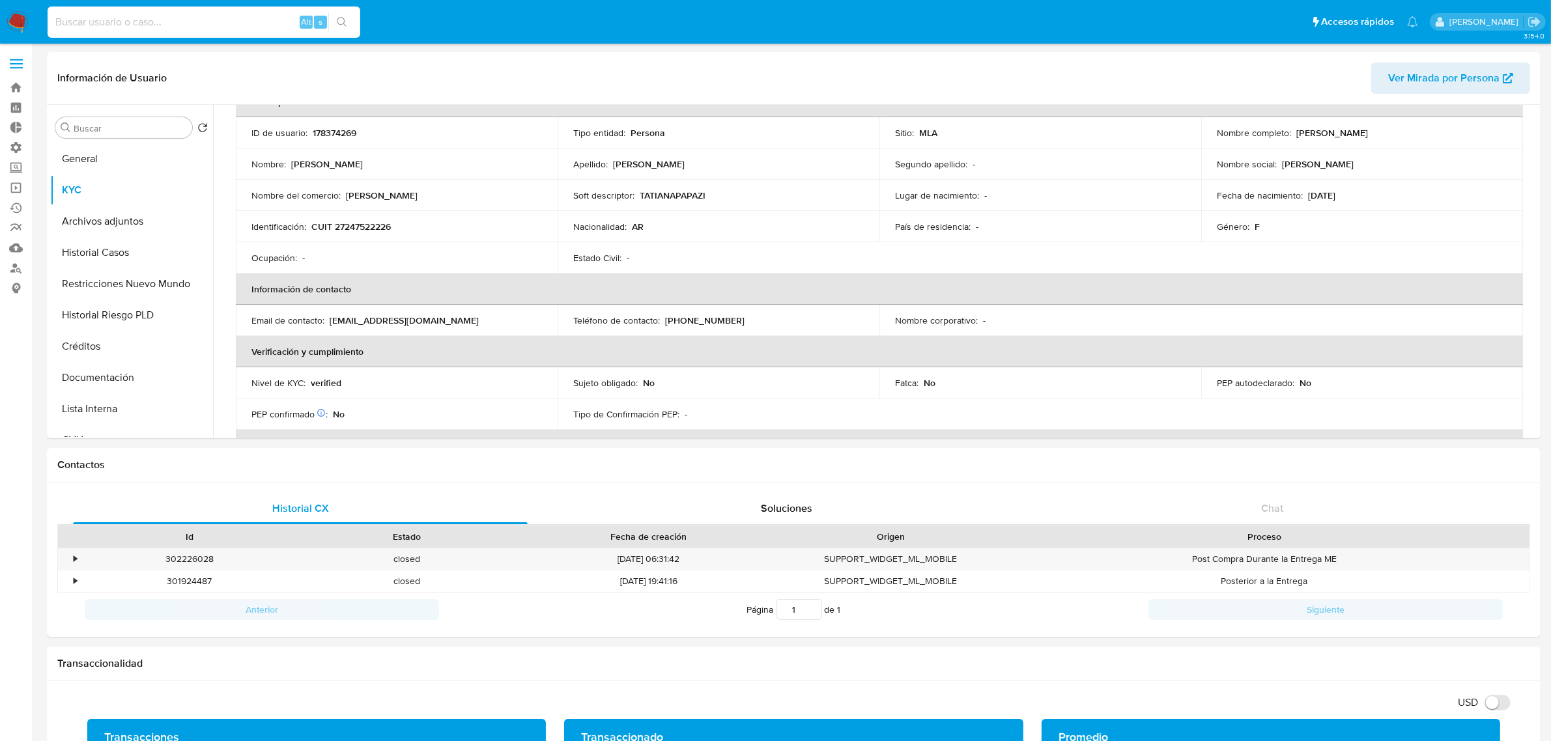
paste input "437679105"
type input "437679105"
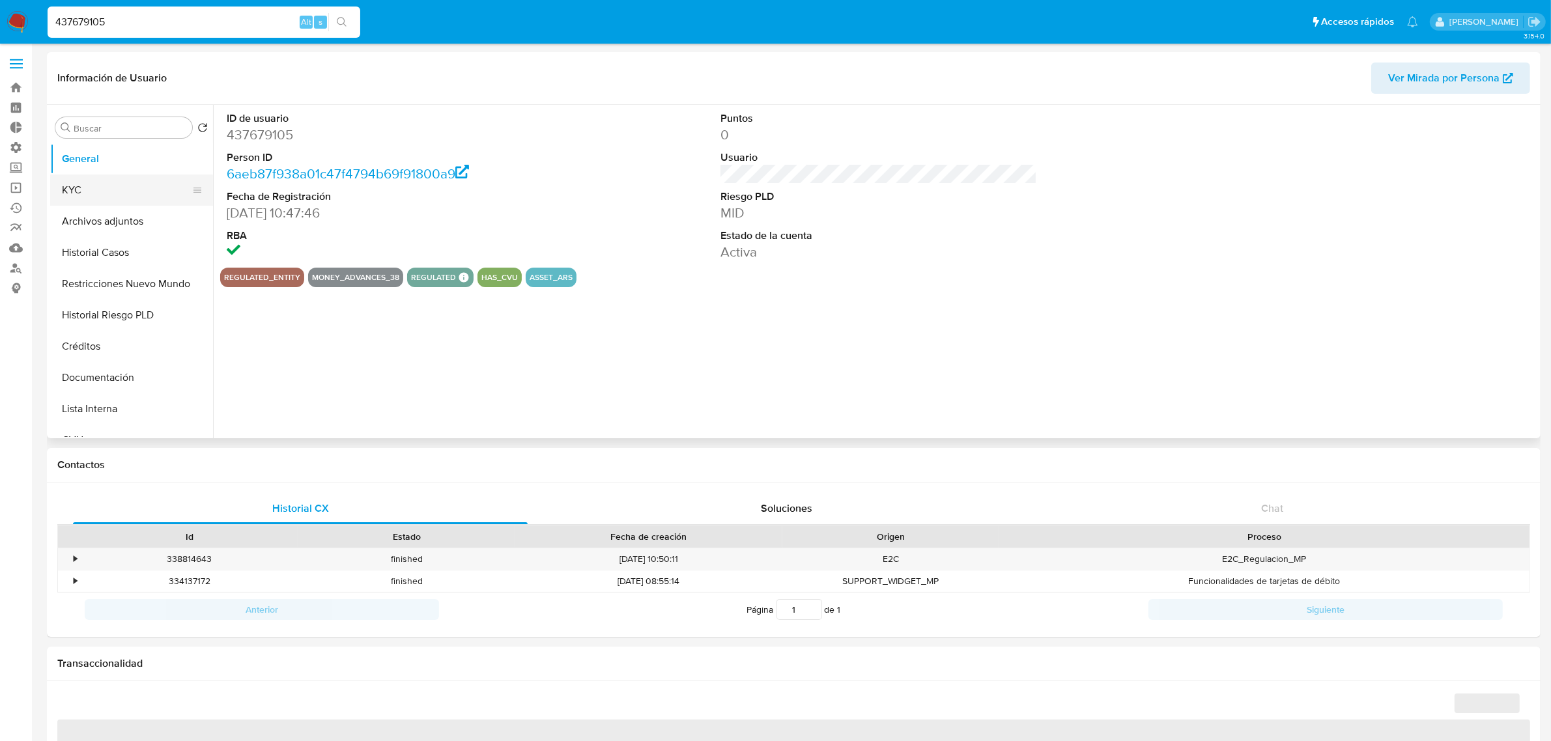
select select "10"
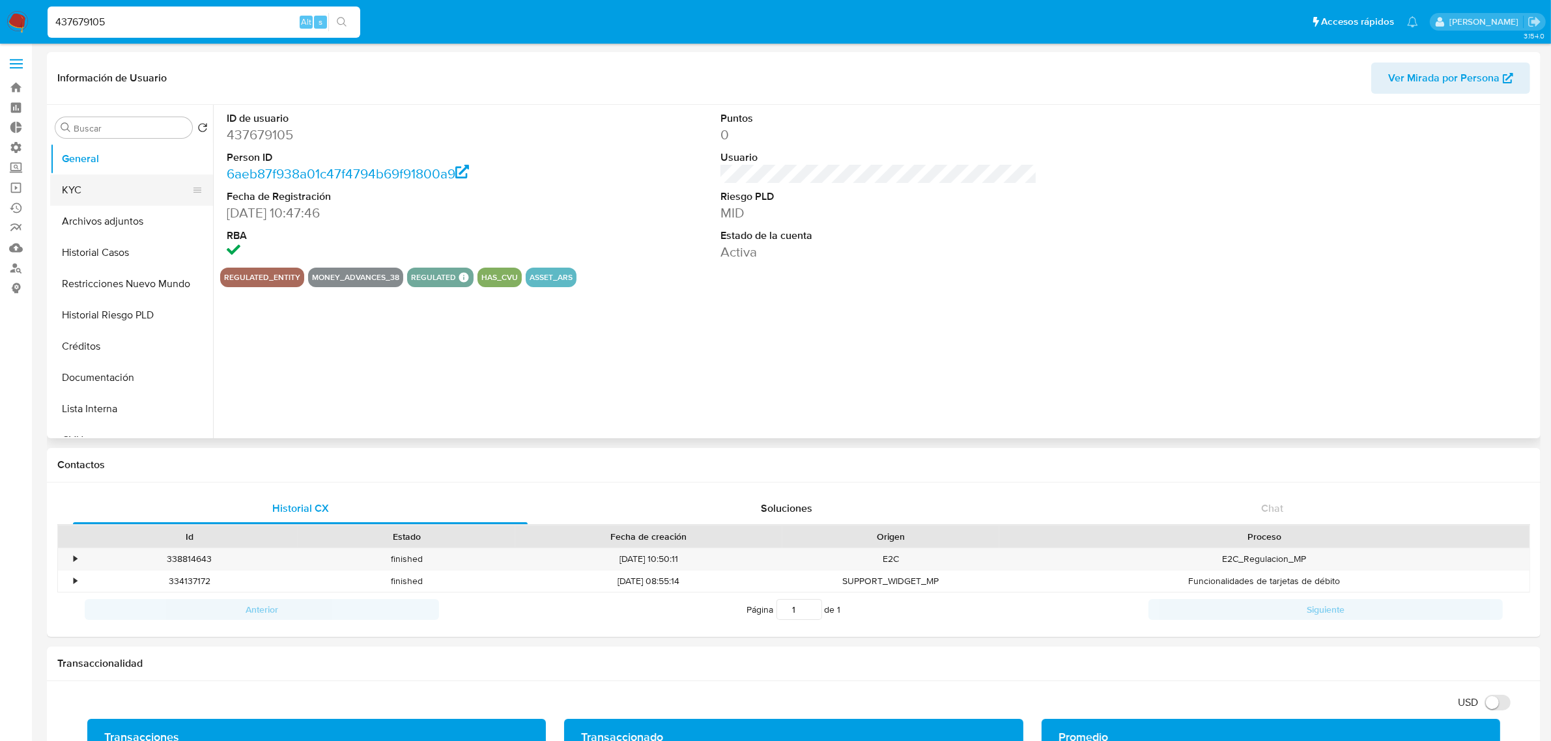
click at [107, 182] on button "KYC" at bounding box center [126, 190] width 152 height 31
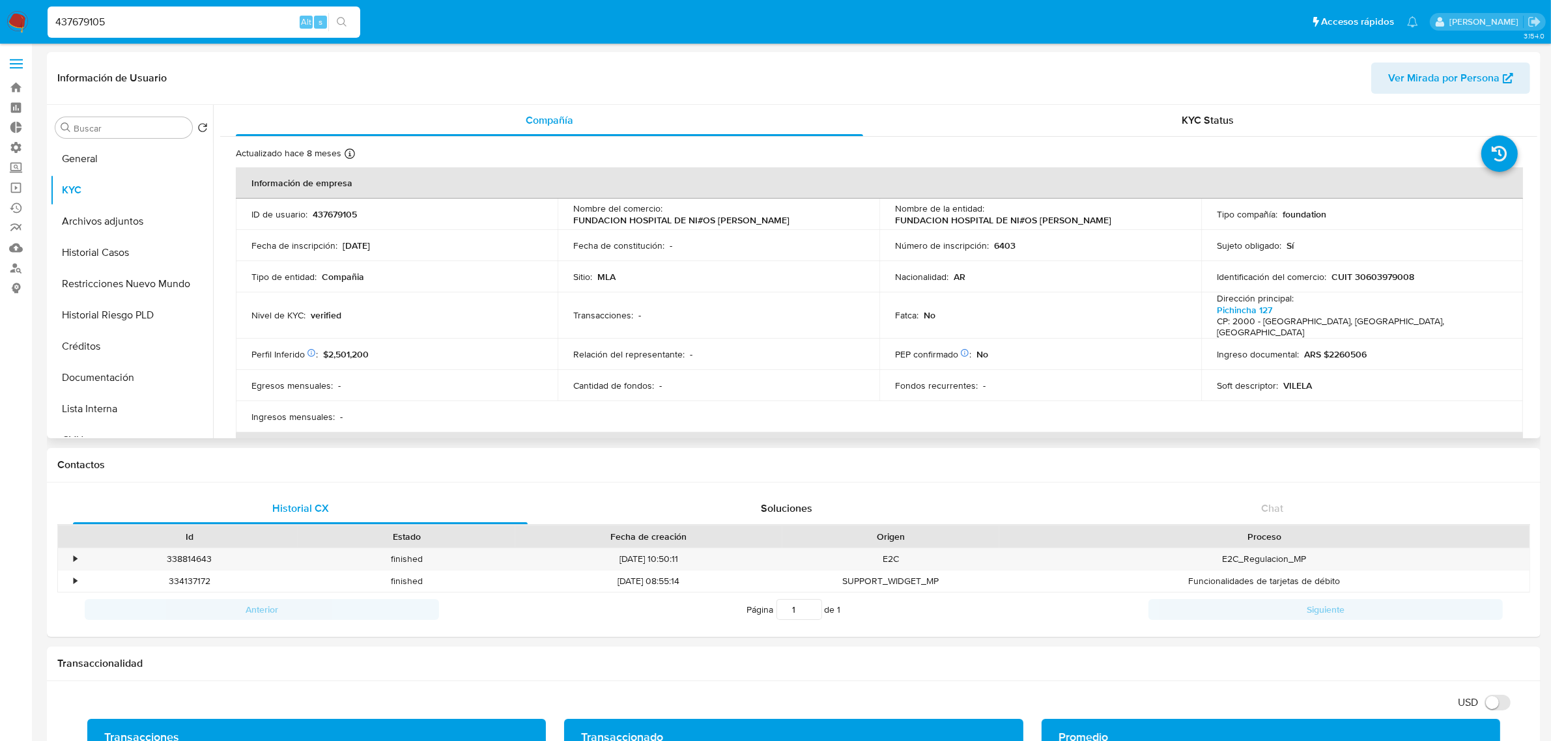
drag, startPoint x: 848, startPoint y: 221, endPoint x: 572, endPoint y: 223, distance: 276.2
click at [573, 223] on div "Nombre del comercio : FUNDACION HOSPITAL DE NI#OS VICTOR J VILELA DE ROSARIO" at bounding box center [718, 214] width 291 height 23
copy p "FUNDACION HOSPITAL DE NI#OS VICTOR J VILELA DE ROSARIO"
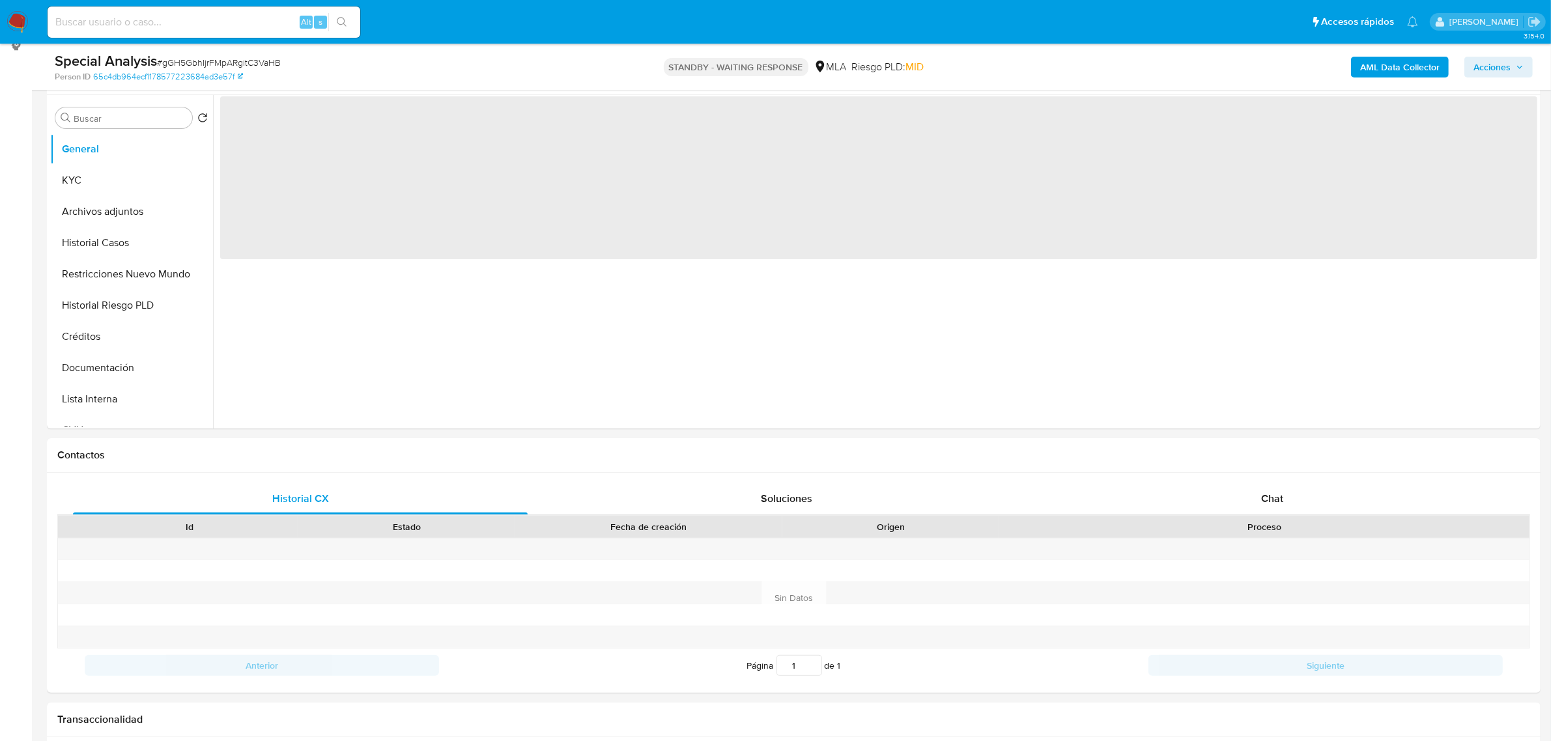
scroll to position [244, 0]
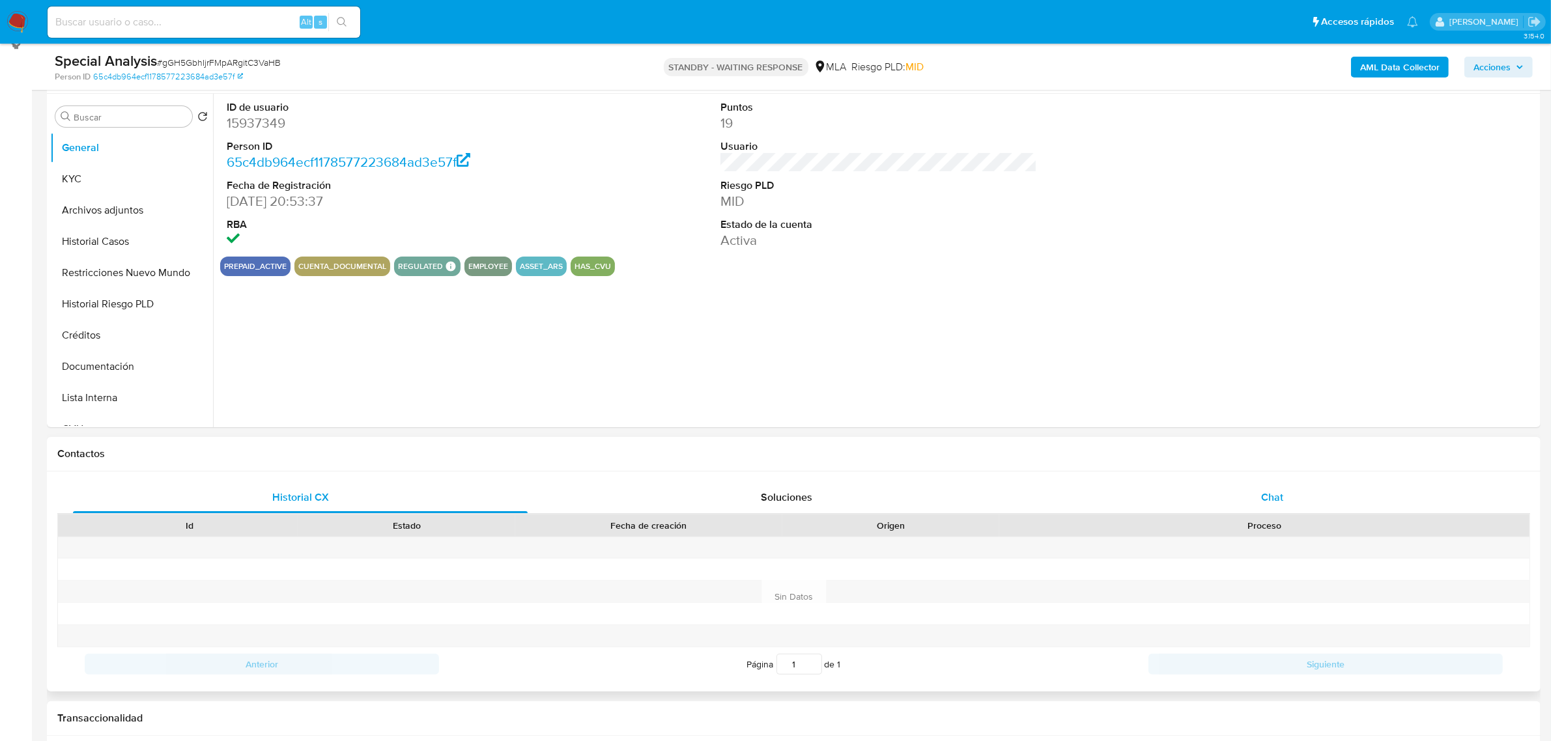
click at [1274, 485] on div "Chat" at bounding box center [1272, 497] width 455 height 31
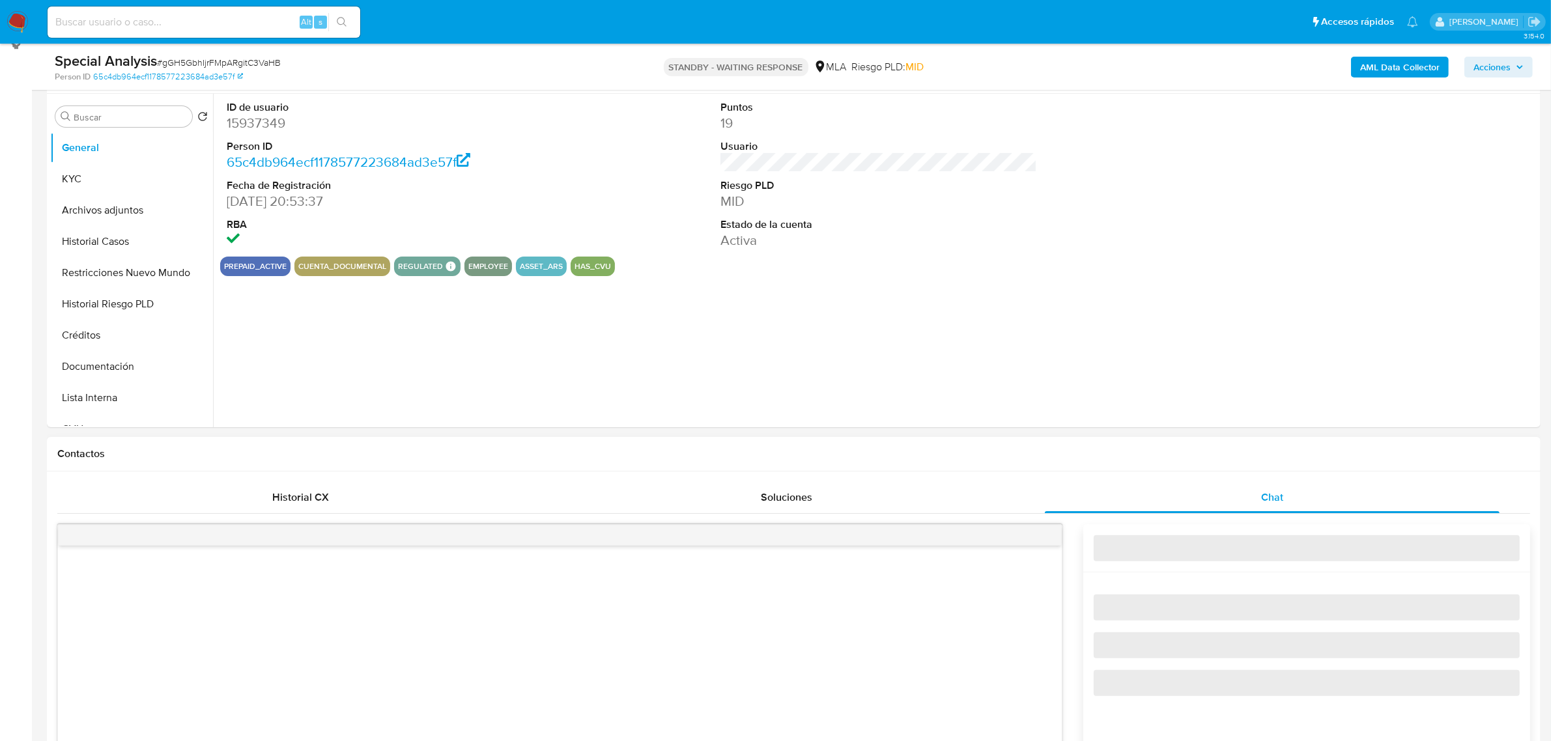
select select "10"
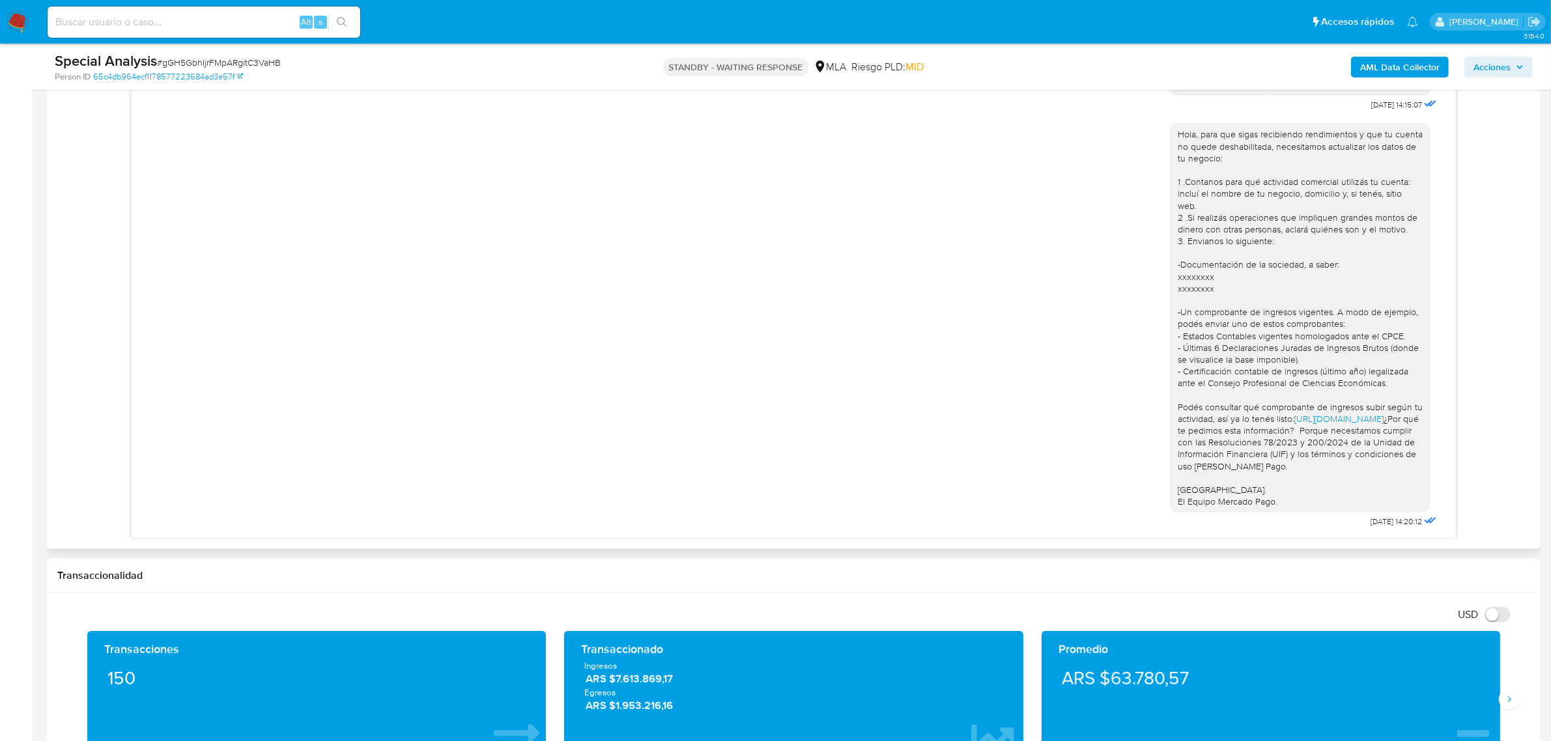
scroll to position [2787, 0]
